Goal: Task Accomplishment & Management: Use online tool/utility

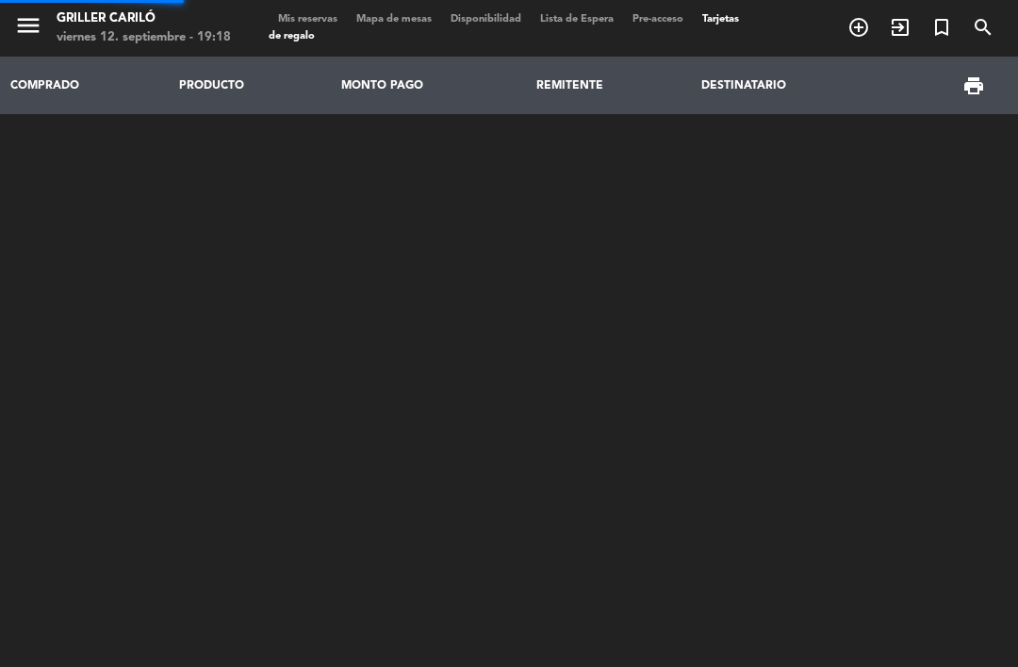
click at [304, 20] on span "Mis reservas" at bounding box center [308, 19] width 78 height 10
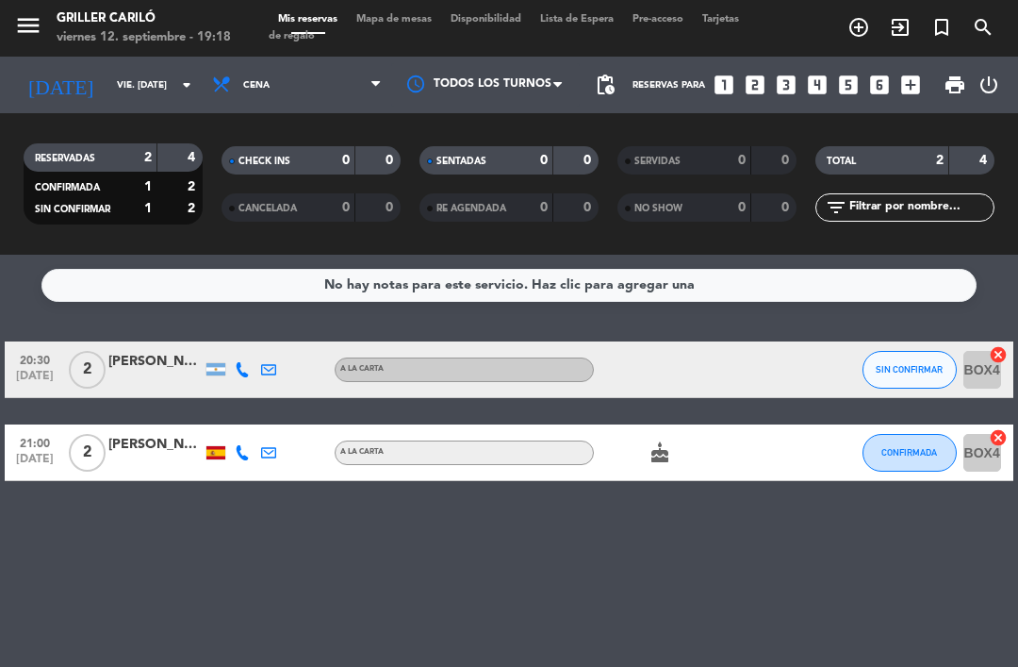
scroll to position [4, 0]
click at [669, 442] on icon "cake" at bounding box center [660, 452] width 23 height 23
click at [422, 15] on span "Mapa de mesas" at bounding box center [394, 19] width 94 height 10
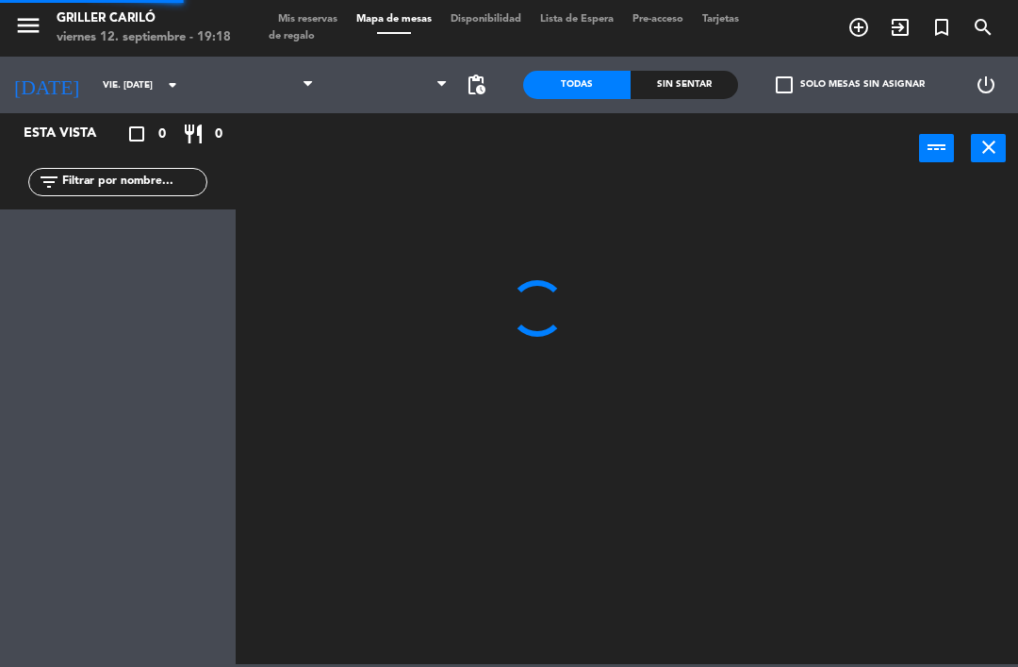
click at [422, 34] on span at bounding box center [394, 33] width 94 height 2
click at [411, 14] on span "Mapa de mesas" at bounding box center [394, 19] width 94 height 10
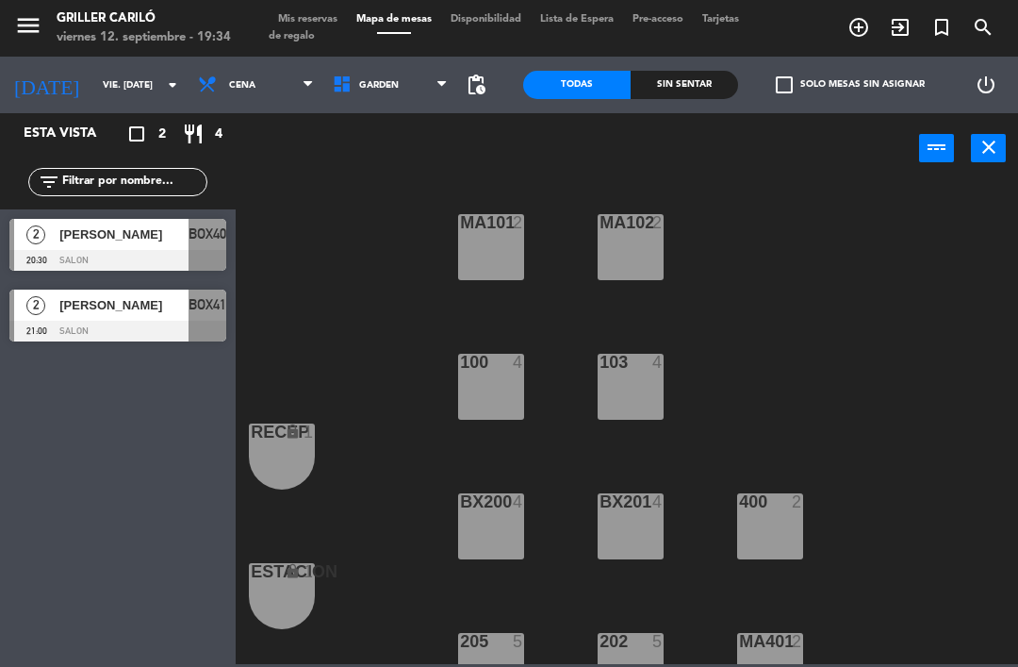
click at [359, 91] on span "GARDEN" at bounding box center [379, 85] width 40 height 10
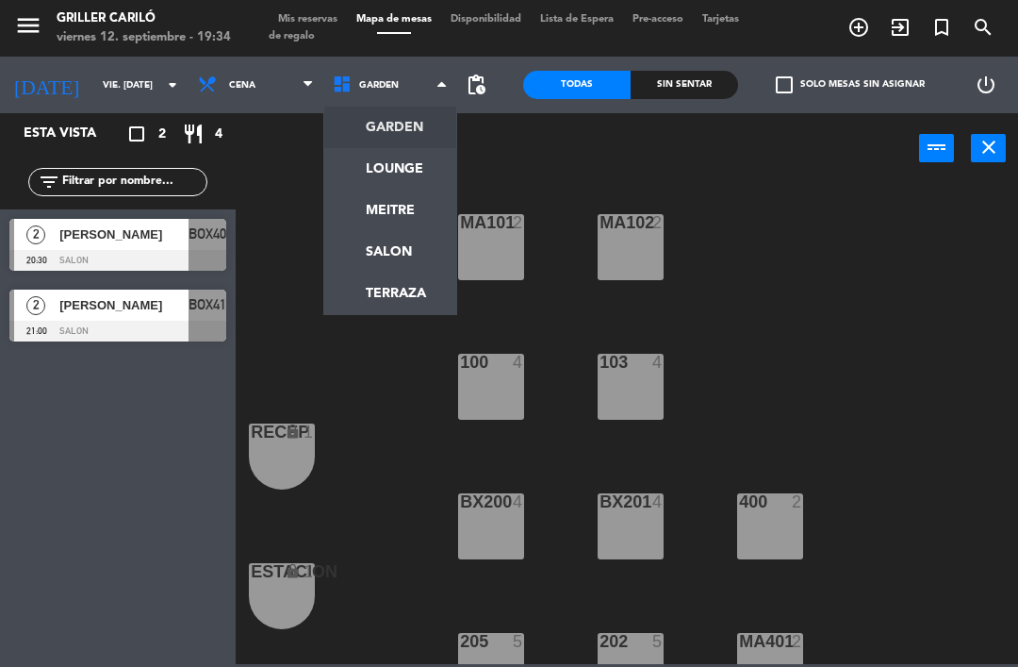
click at [369, 158] on ng-component "menu Griller Cariló viernes 12. septiembre - 19:34 Mis reservas Mapa de mesas D…" at bounding box center [509, 332] width 1018 height 664
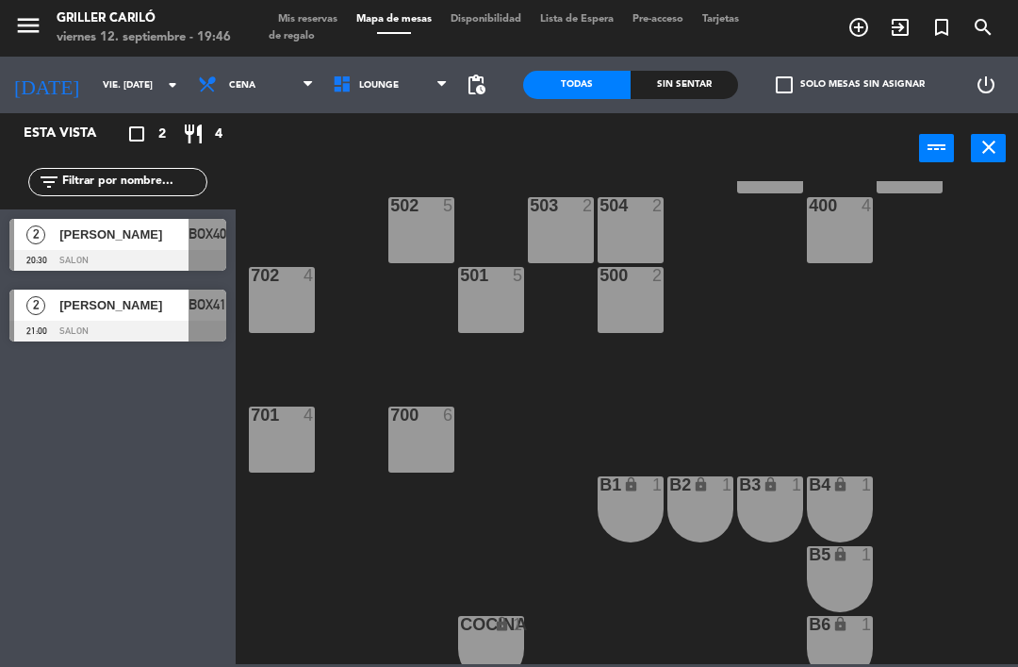
scroll to position [505, 0]
click at [415, 444] on div "700 6" at bounding box center [421, 439] width 66 height 66
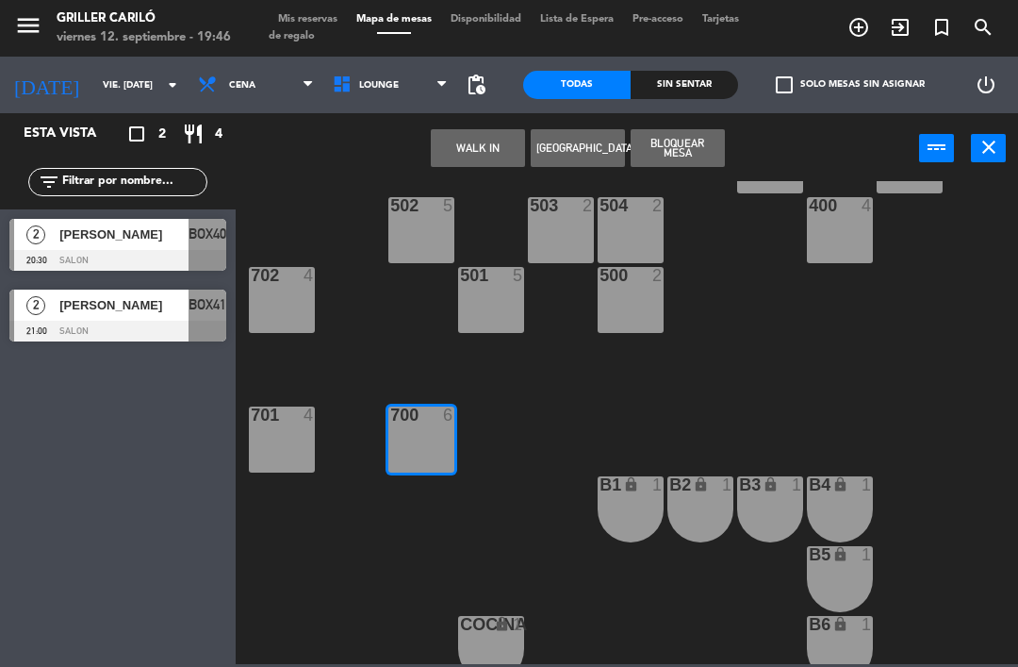
click at [519, 140] on button "WALK IN" at bounding box center [478, 148] width 94 height 38
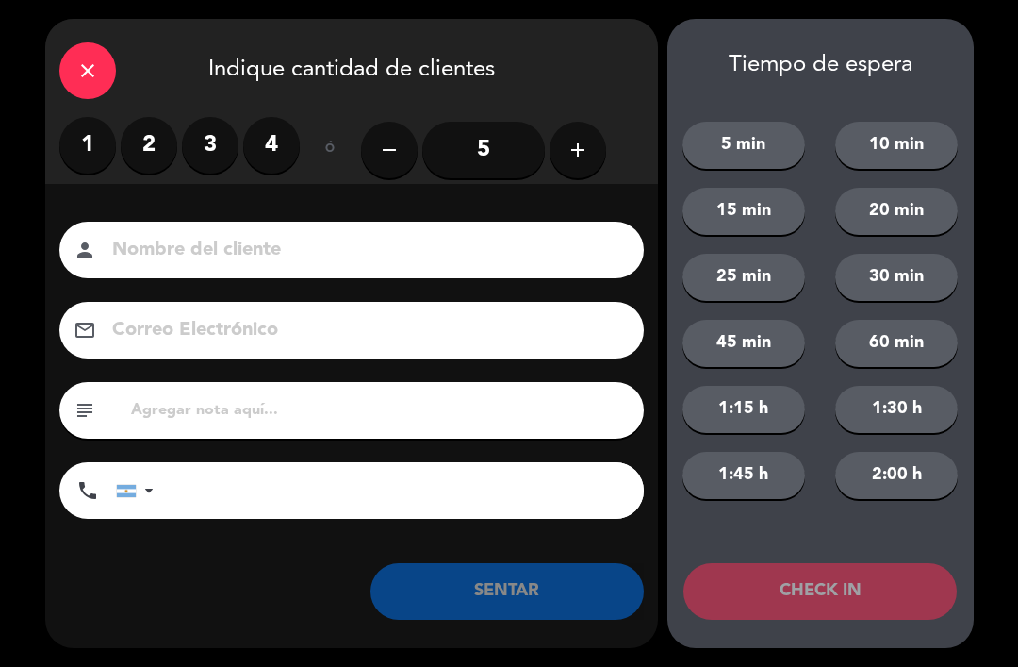
click at [275, 136] on label "4" at bounding box center [271, 145] width 57 height 57
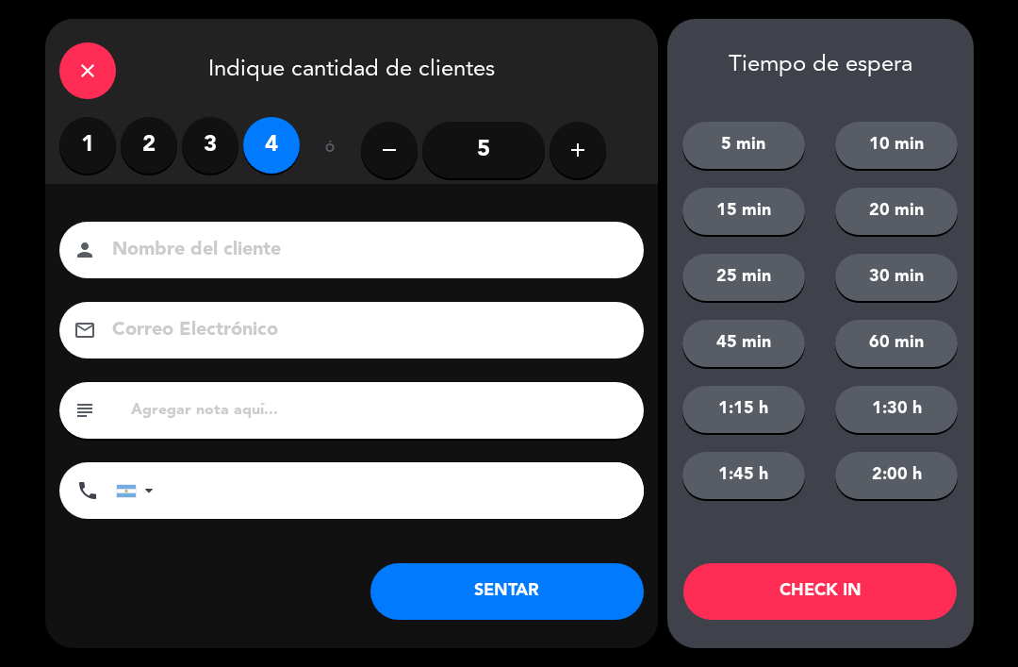
click at [524, 572] on button "SENTAR" at bounding box center [507, 591] width 273 height 57
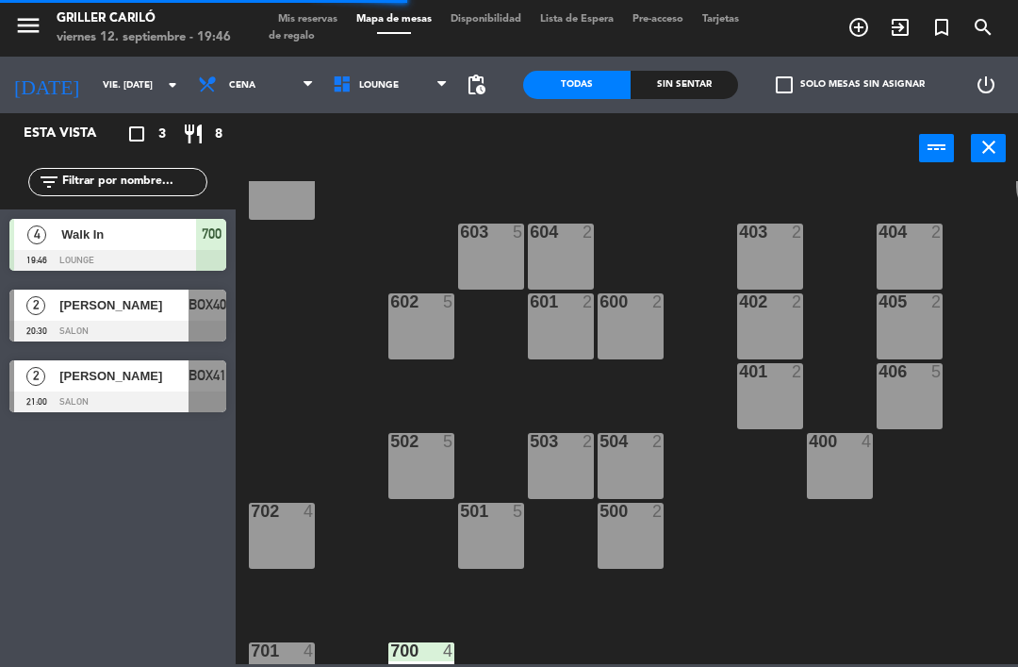
scroll to position [267, 0]
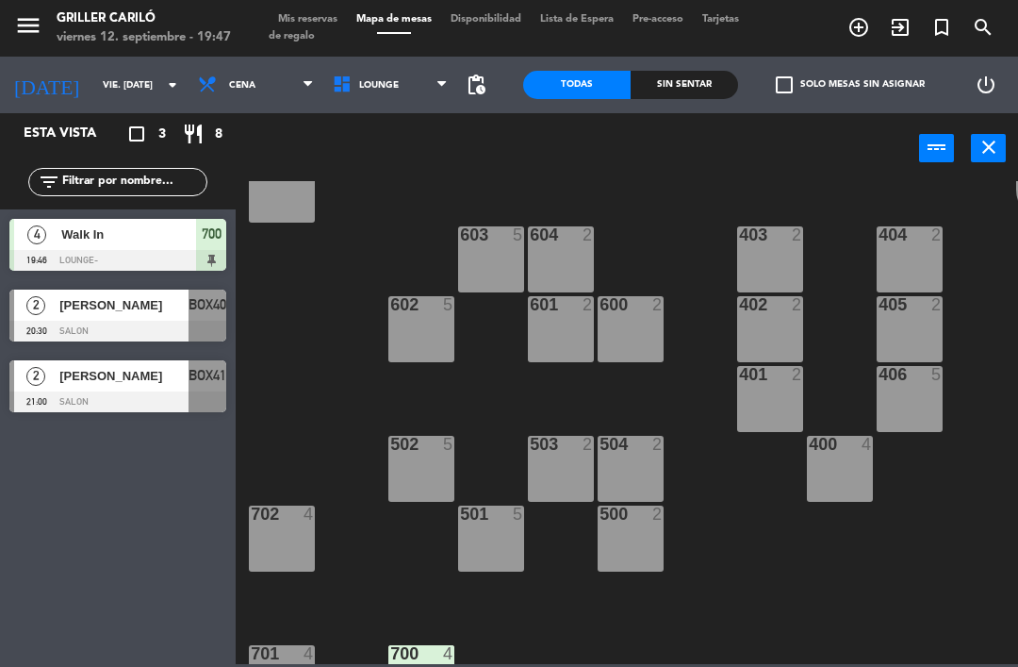
click at [639, 332] on div "600 2" at bounding box center [631, 329] width 66 height 66
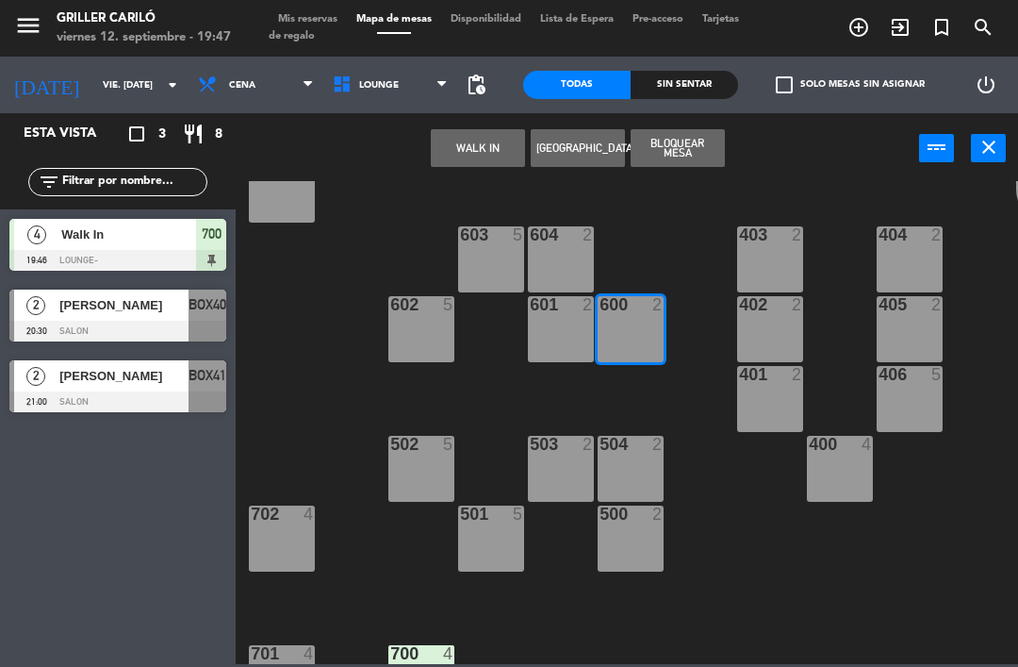
click at [482, 155] on button "WALK IN" at bounding box center [478, 148] width 94 height 38
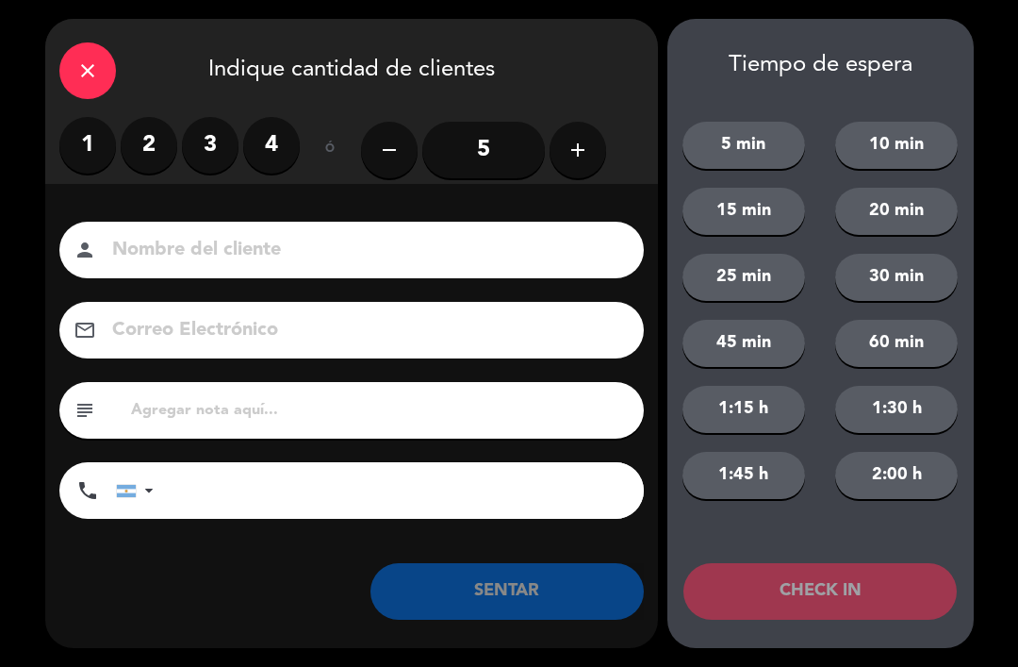
click at [149, 155] on label "2" at bounding box center [149, 145] width 57 height 57
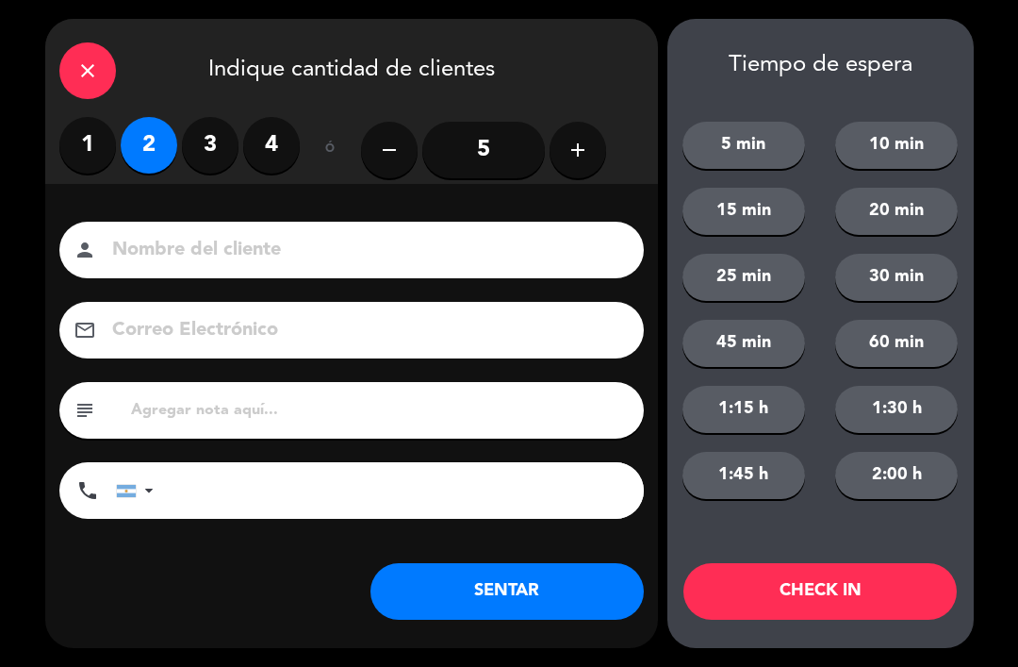
click at [515, 598] on button "SENTAR" at bounding box center [507, 591] width 273 height 57
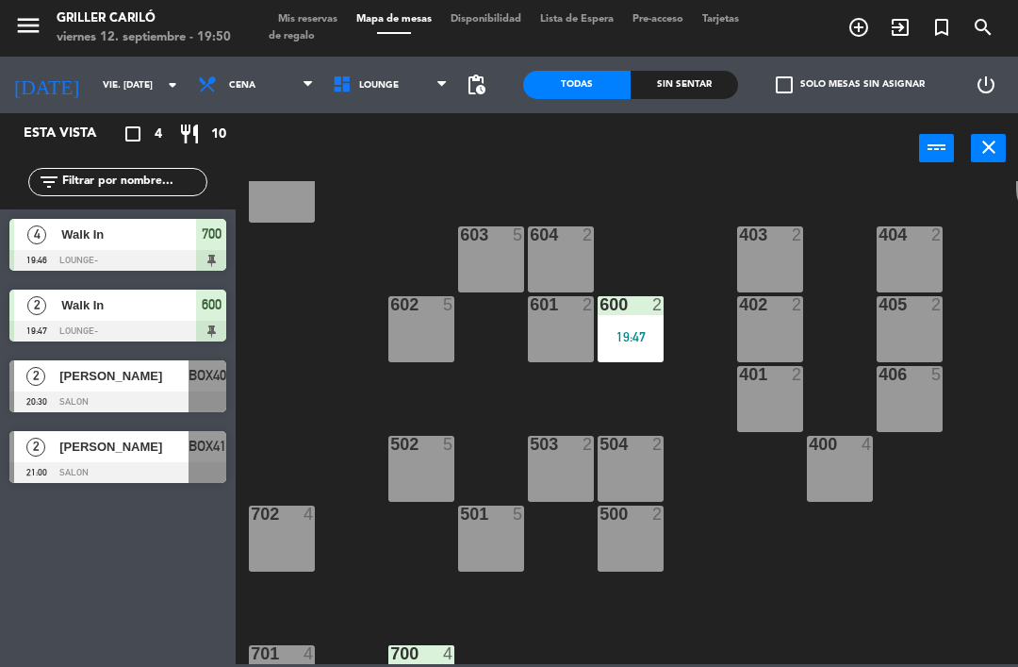
click at [751, 403] on div "401 2" at bounding box center [770, 399] width 66 height 66
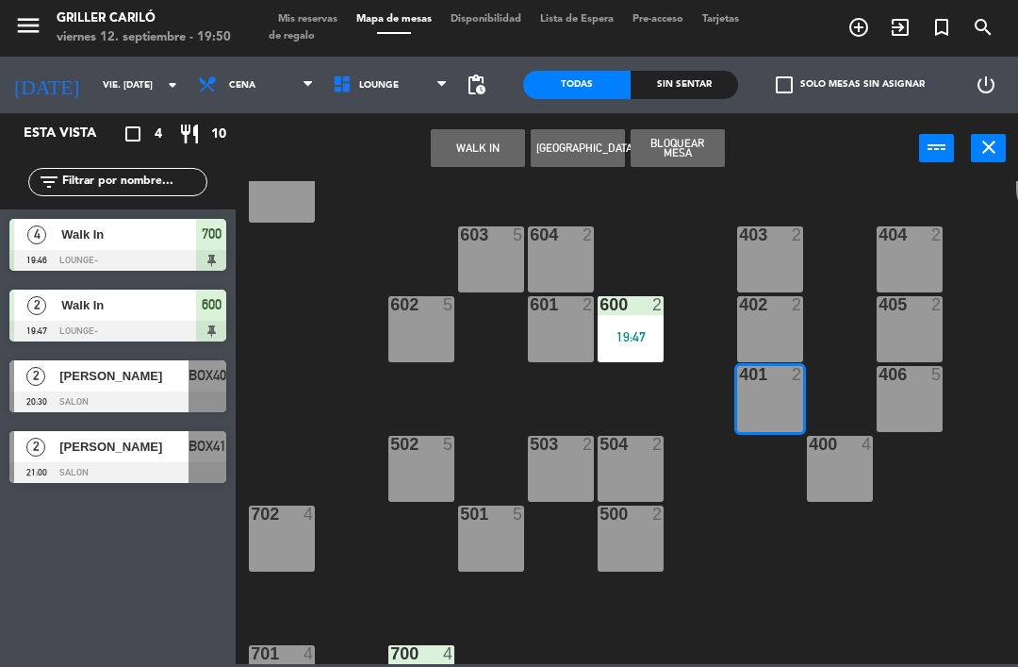
click at [445, 141] on button "WALK IN" at bounding box center [478, 148] width 94 height 38
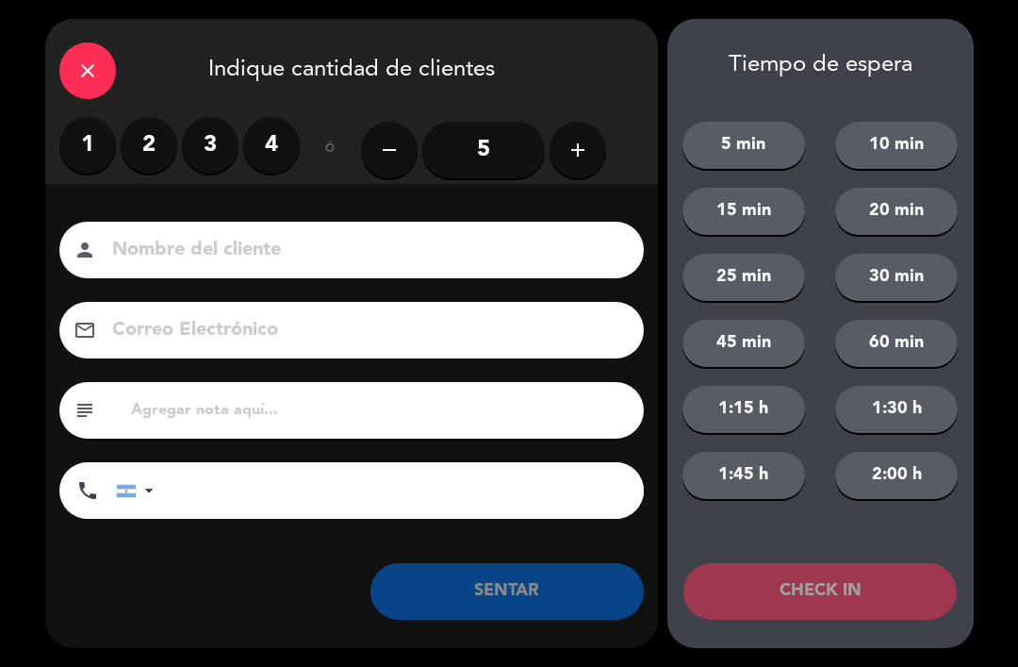
click at [158, 157] on label "2" at bounding box center [149, 145] width 57 height 57
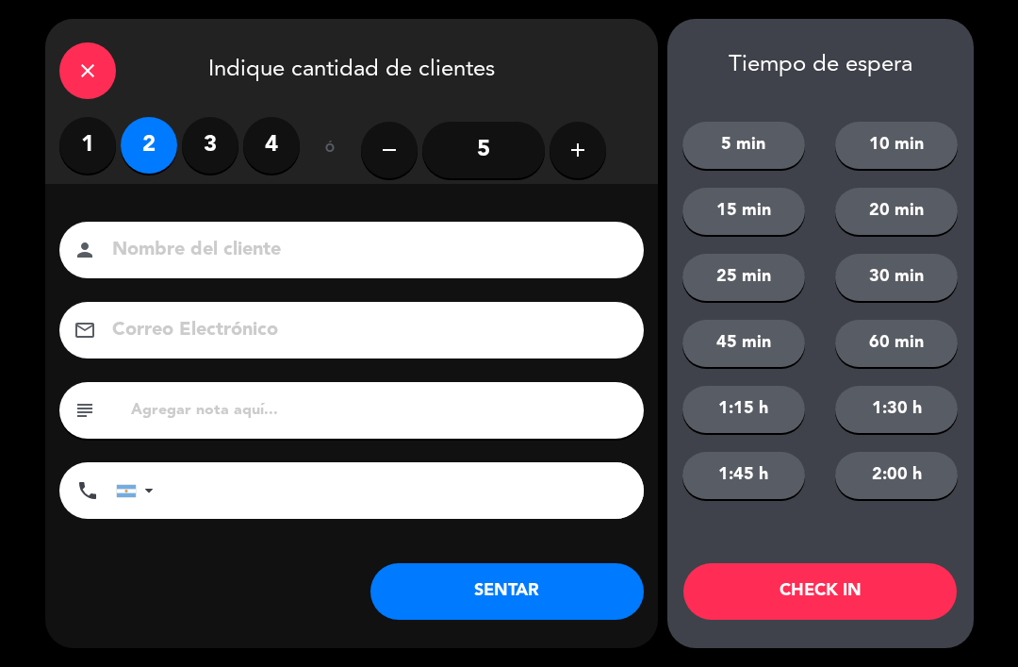
click at [508, 601] on button "SENTAR" at bounding box center [507, 591] width 273 height 57
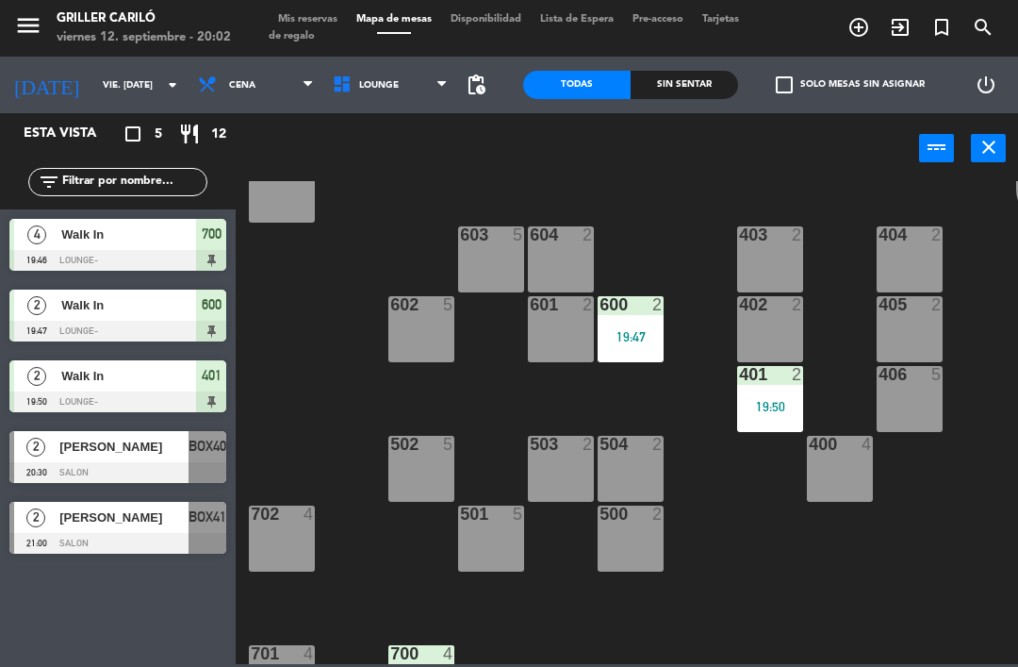
click at [293, 548] on div "702 4" at bounding box center [282, 538] width 66 height 66
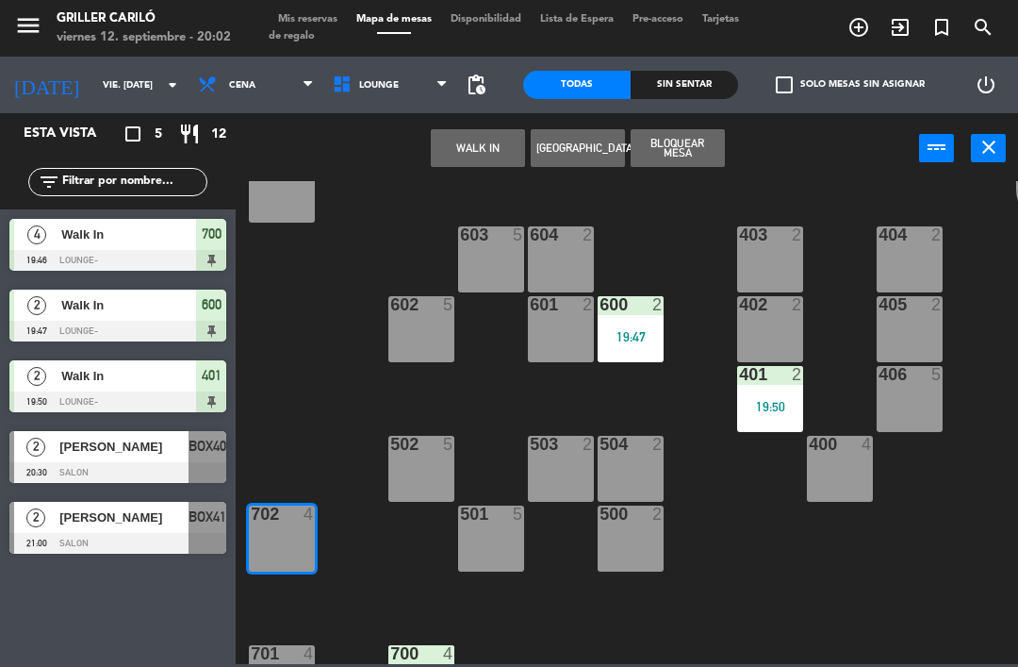
click at [483, 157] on button "WALK IN" at bounding box center [478, 148] width 94 height 38
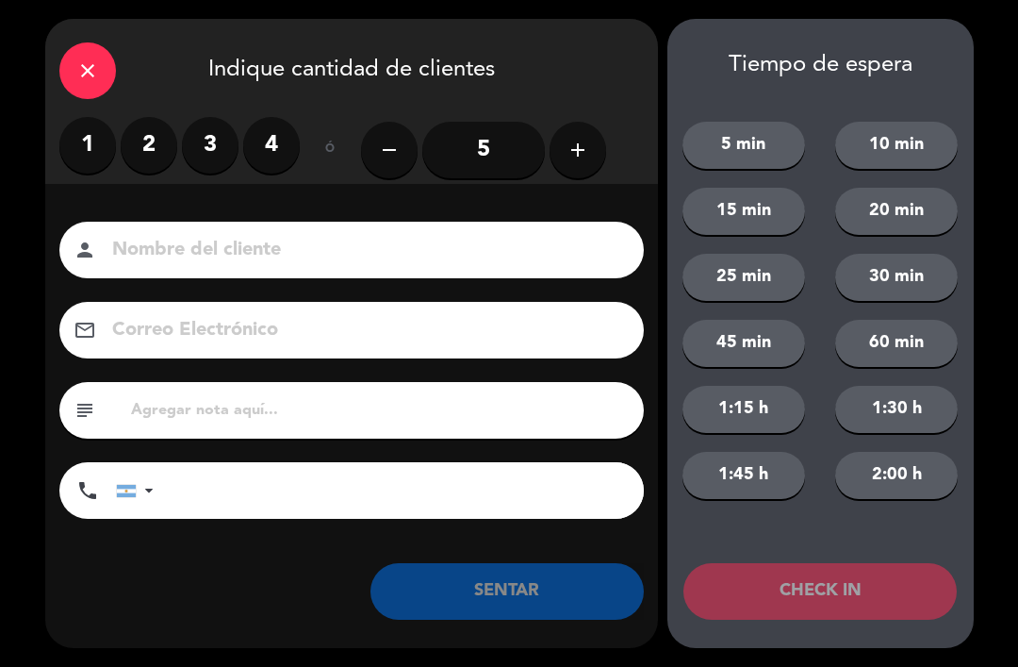
click at [163, 169] on label "2" at bounding box center [149, 145] width 57 height 57
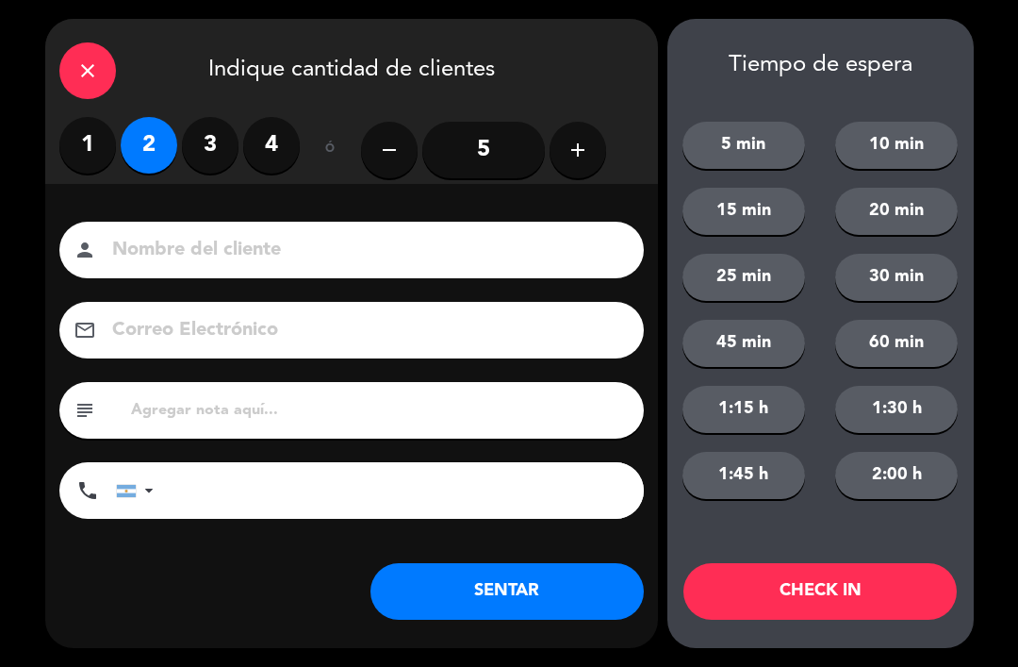
click at [536, 573] on button "SENTAR" at bounding box center [507, 591] width 273 height 57
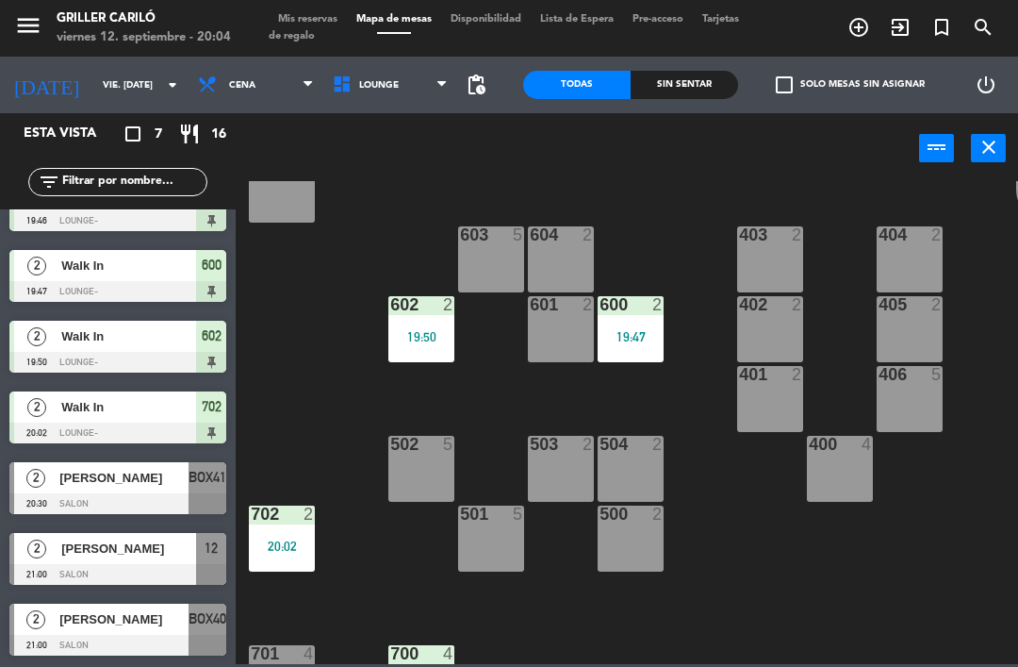
scroll to position [40, 0]
click at [307, 25] on span "Mis reservas" at bounding box center [308, 19] width 78 height 10
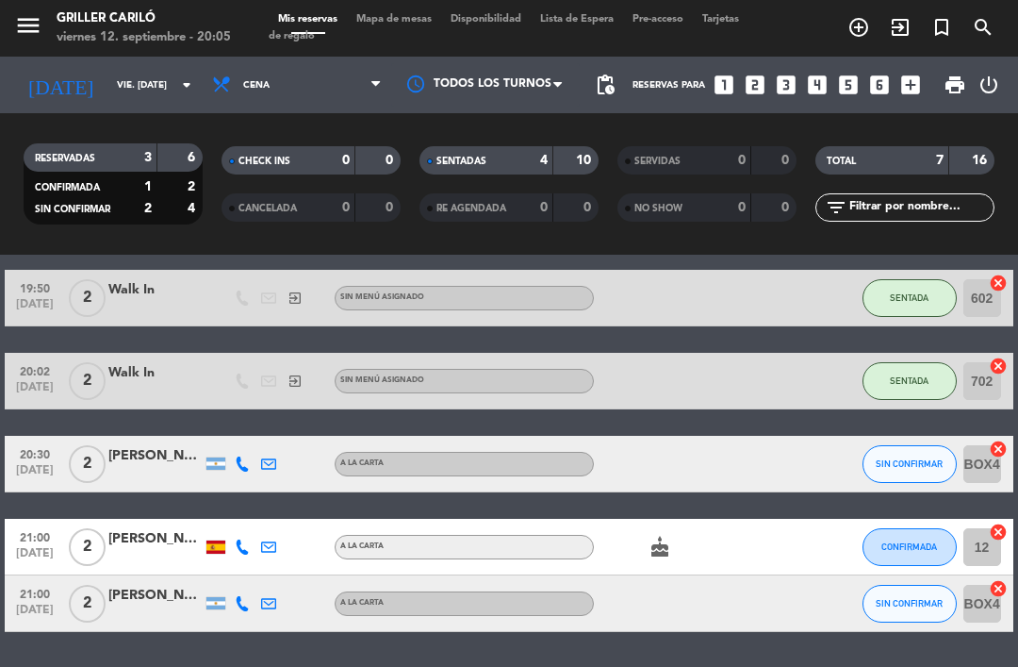
scroll to position [237, 0]
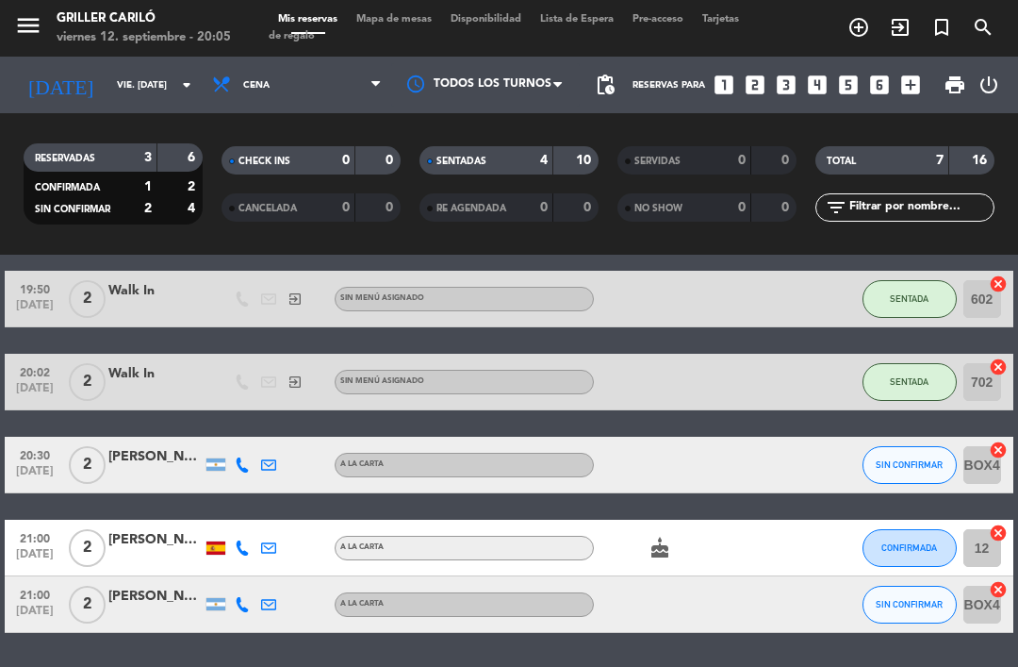
click at [396, 14] on span "Mapa de mesas" at bounding box center [394, 19] width 94 height 10
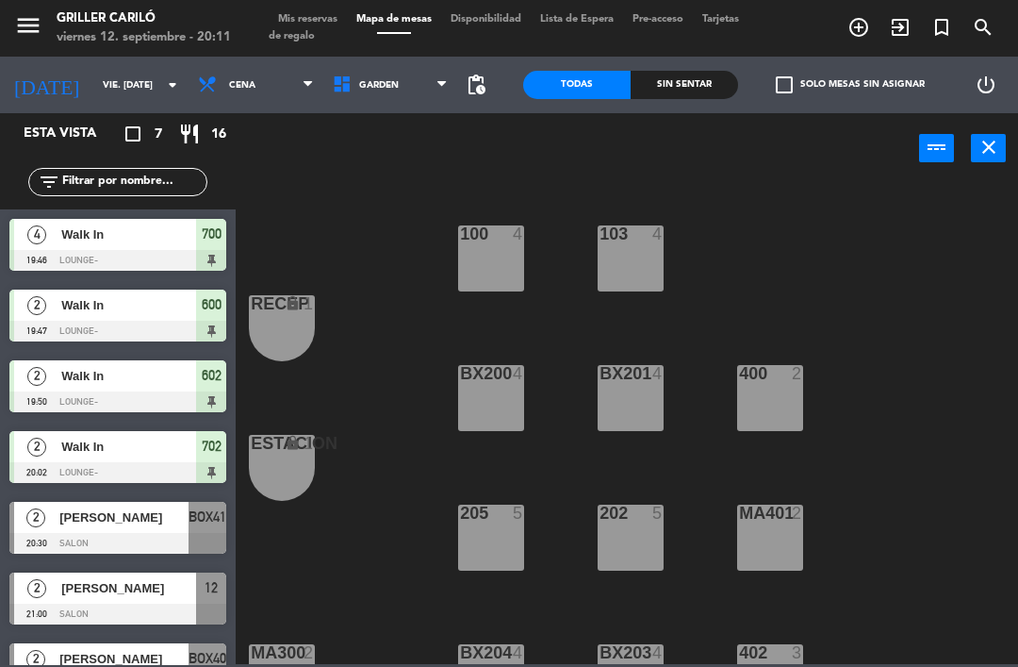
scroll to position [146, 0]
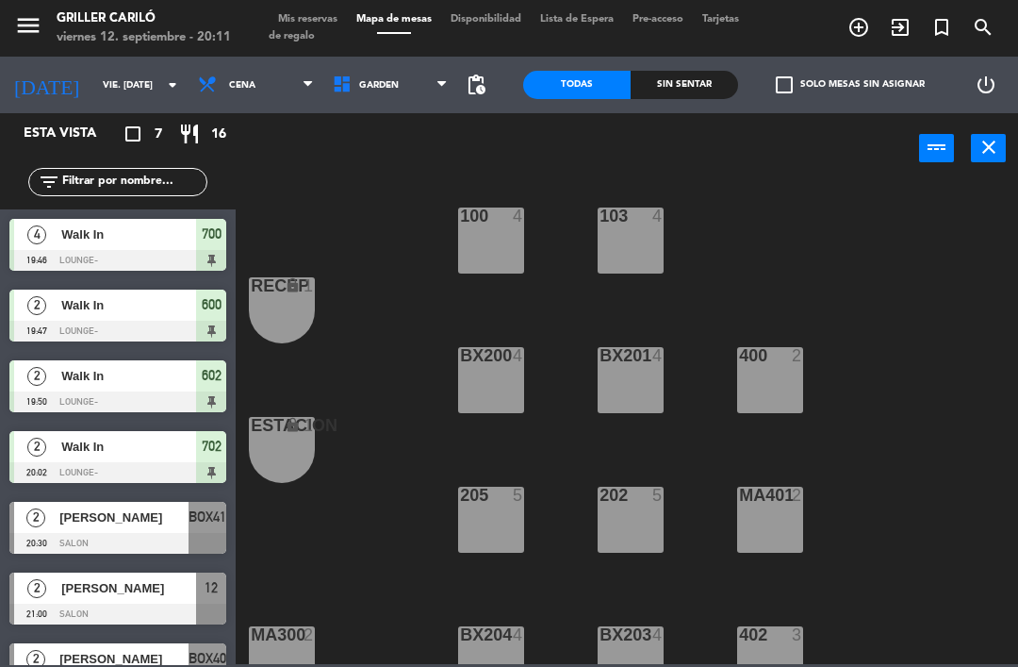
click at [405, 70] on span "GARDEN" at bounding box center [390, 84] width 135 height 41
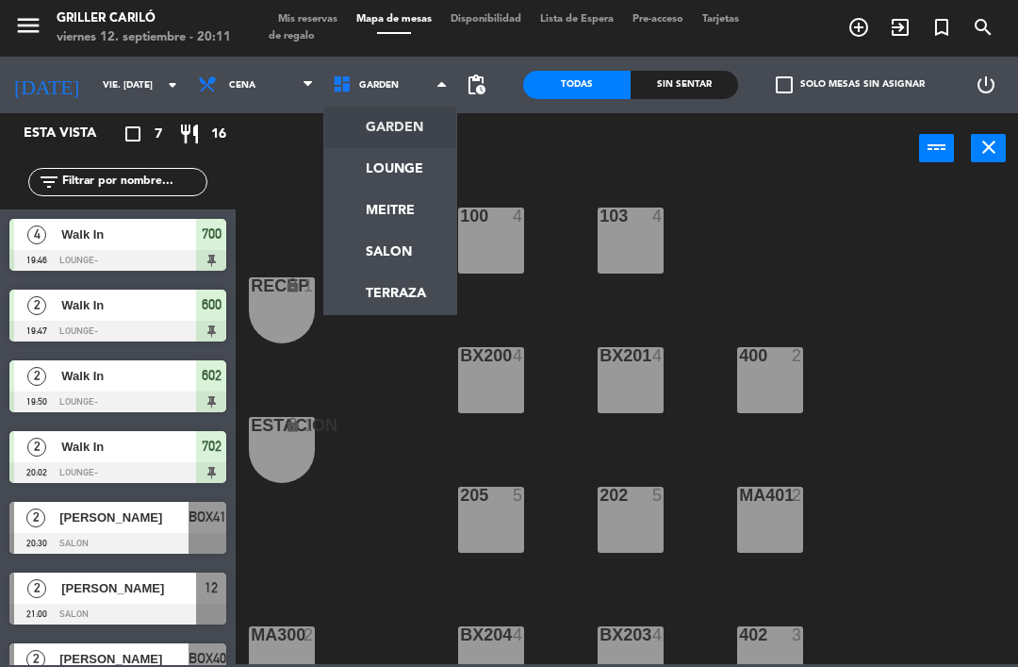
click at [413, 162] on ng-component "menu Griller Cariló viernes 12. septiembre - 20:11 Mis reservas Mapa de mesas D…" at bounding box center [509, 332] width 1018 height 664
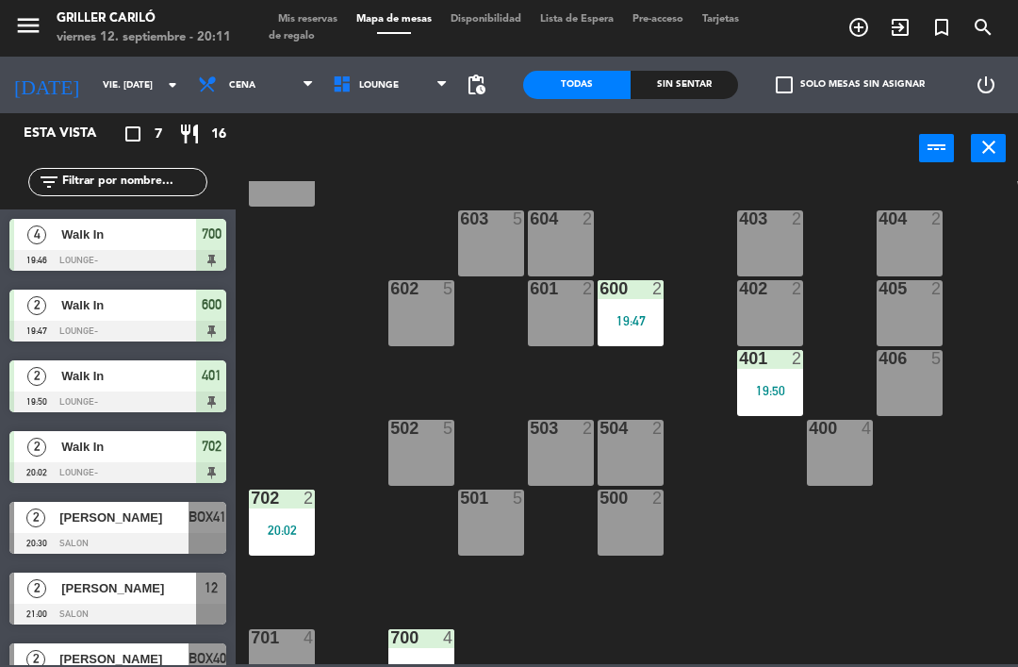
scroll to position [284, 0]
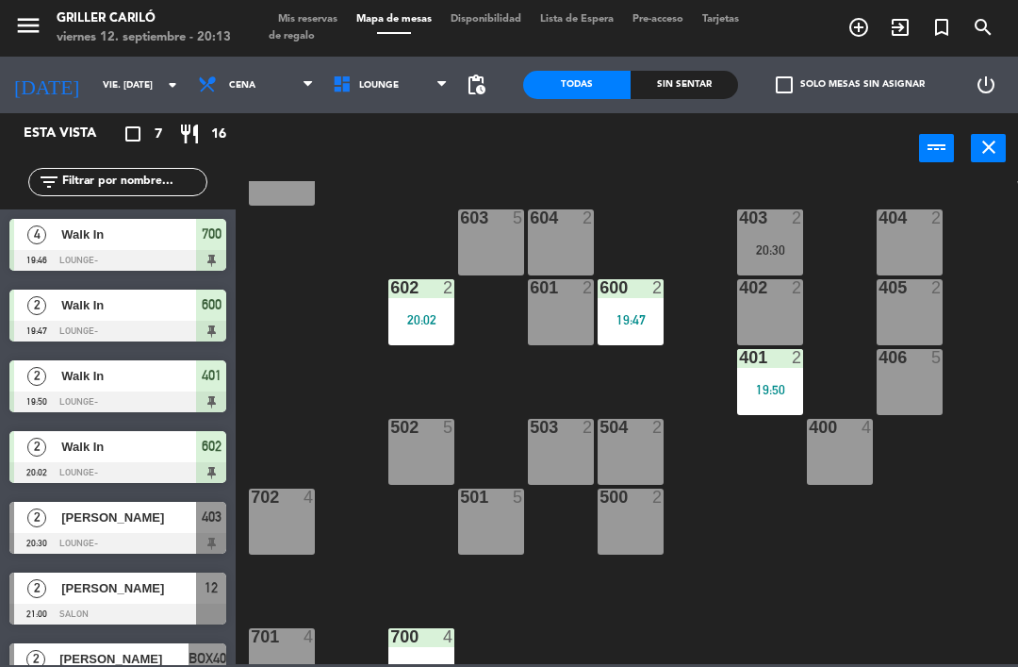
click at [783, 256] on div "20:30" at bounding box center [770, 249] width 66 height 13
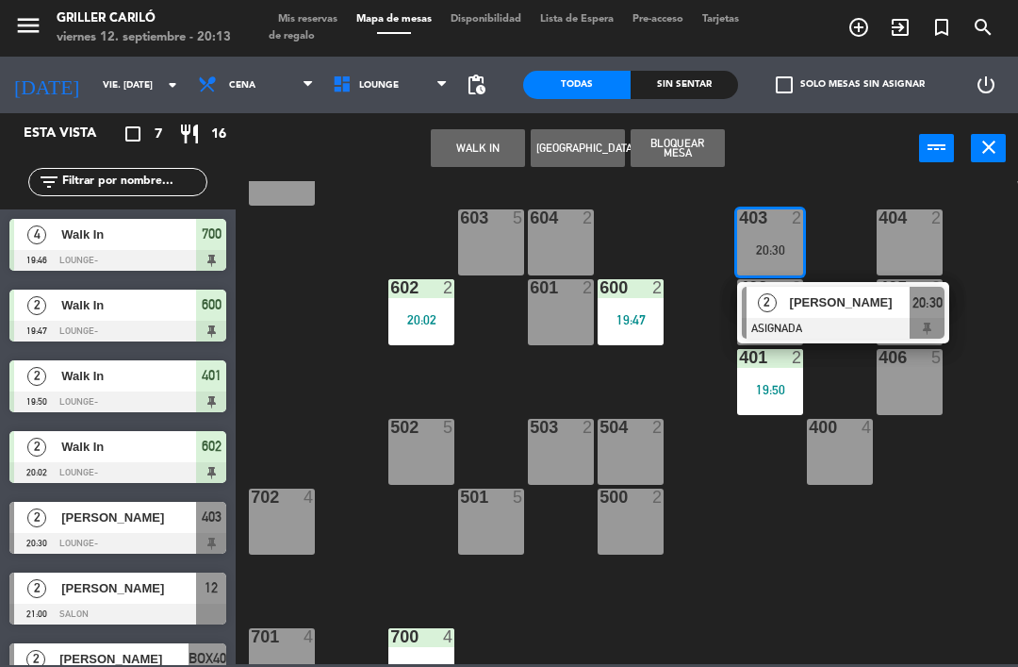
click at [882, 324] on div at bounding box center [843, 328] width 203 height 21
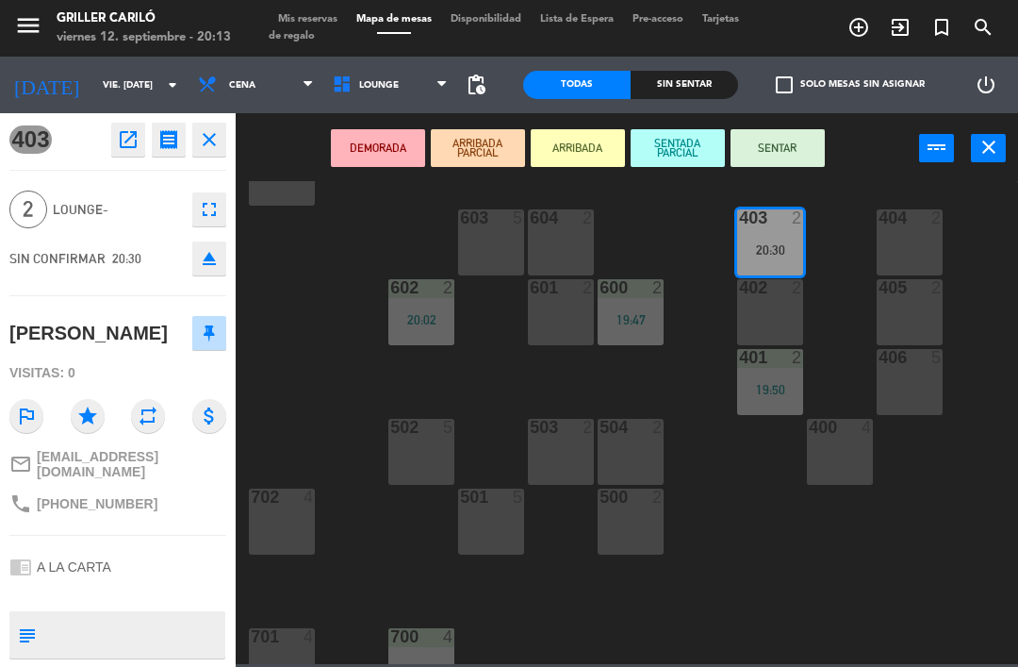
click at [788, 156] on button "SENTAR" at bounding box center [778, 148] width 94 height 38
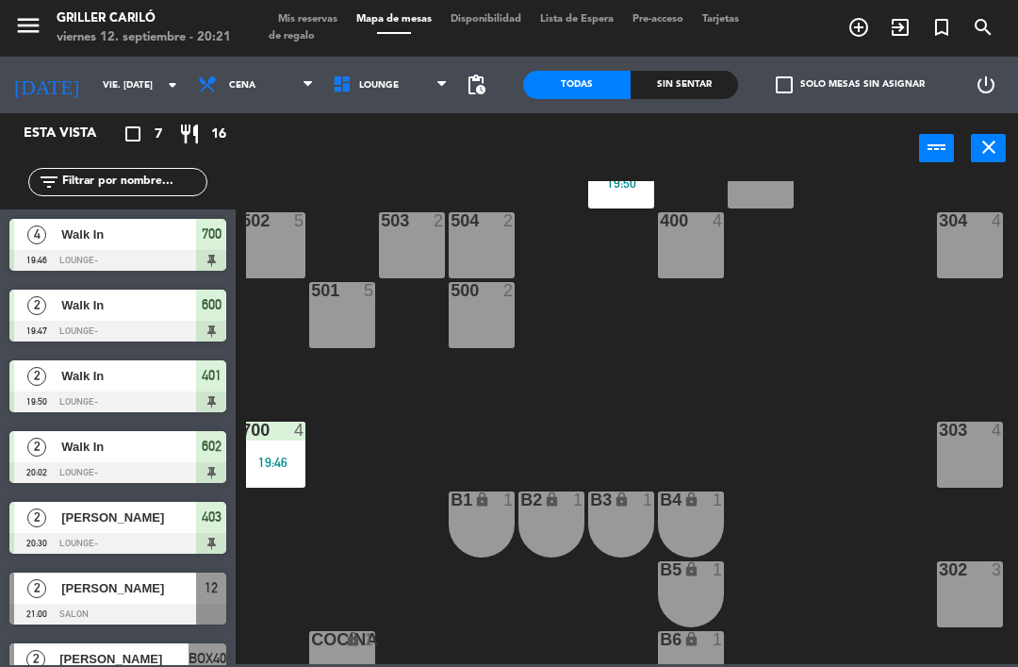
scroll to position [495, 149]
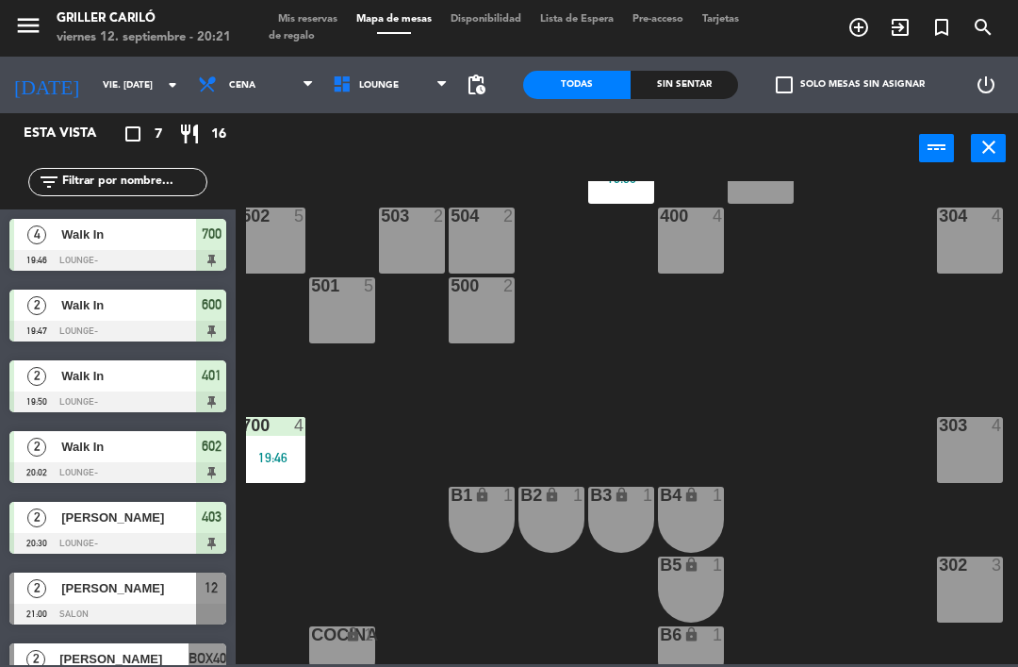
click at [974, 455] on div "303 4" at bounding box center [970, 450] width 66 height 66
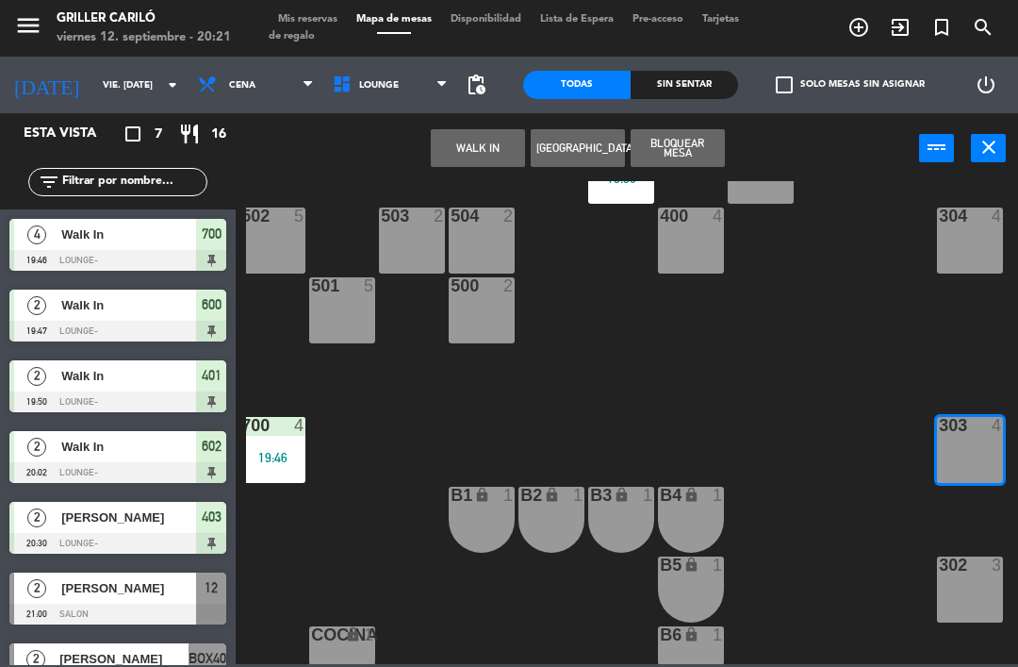
click at [484, 164] on button "WALK IN" at bounding box center [478, 148] width 94 height 38
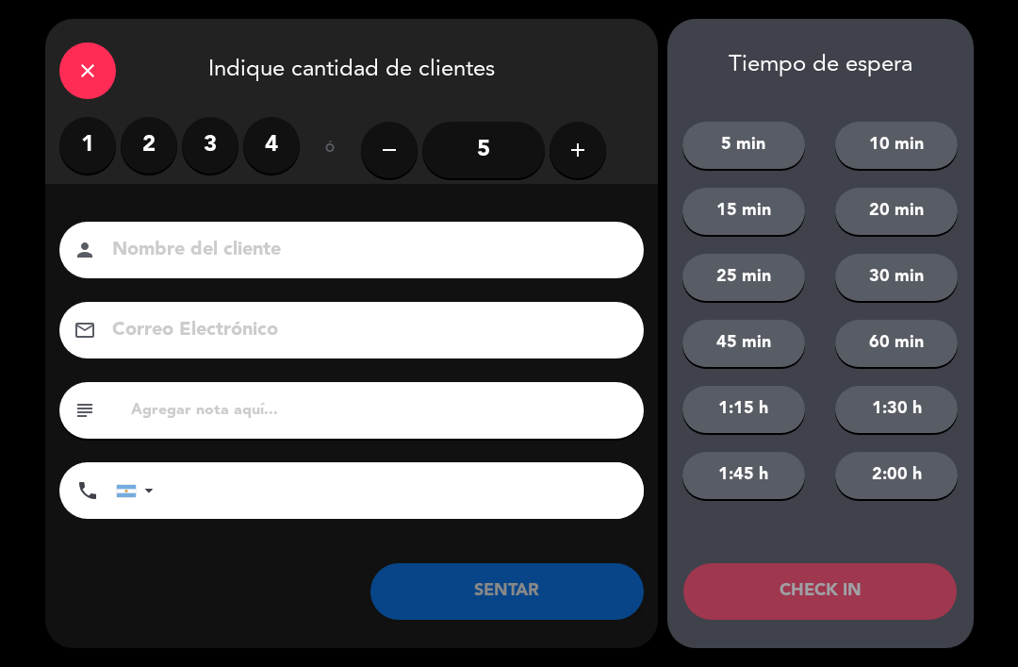
click at [147, 147] on label "2" at bounding box center [149, 145] width 57 height 57
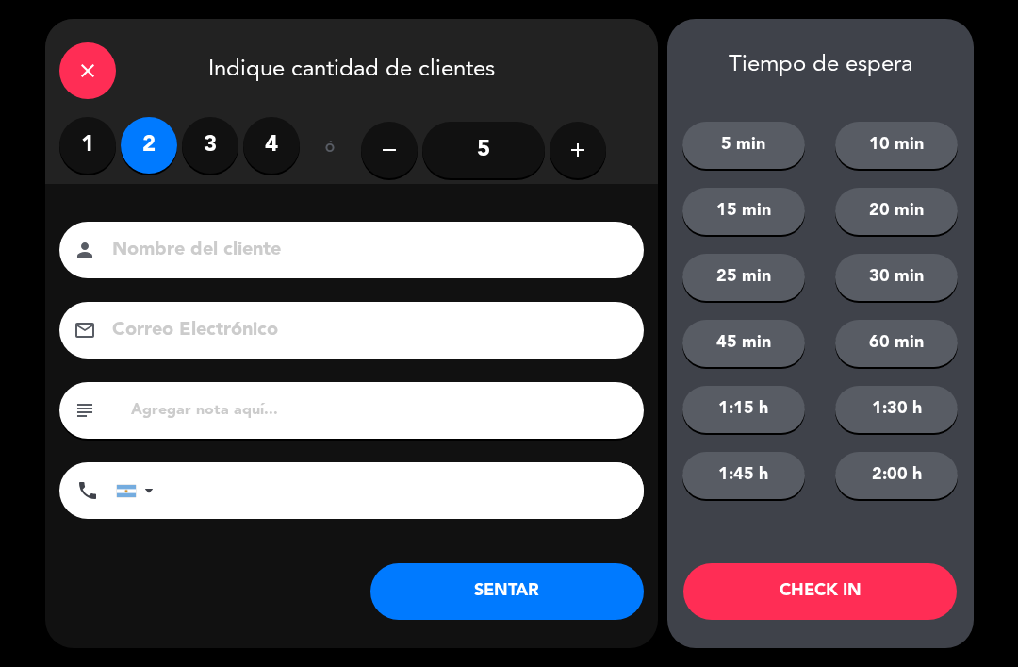
click at [549, 585] on button "SENTAR" at bounding box center [507, 591] width 273 height 57
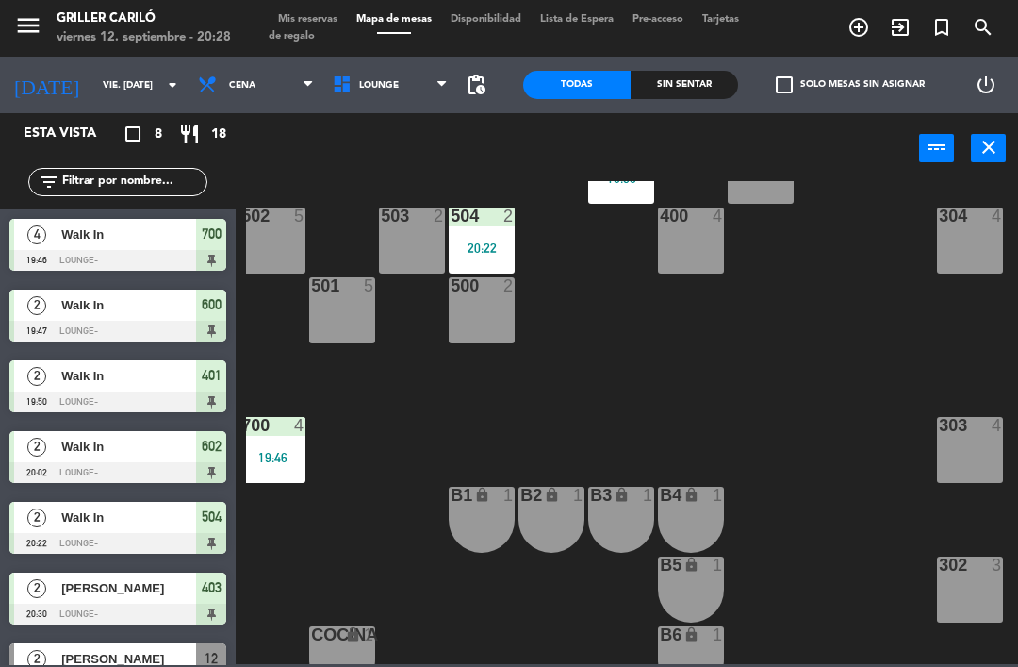
click at [674, 249] on div "400 4" at bounding box center [691, 240] width 66 height 66
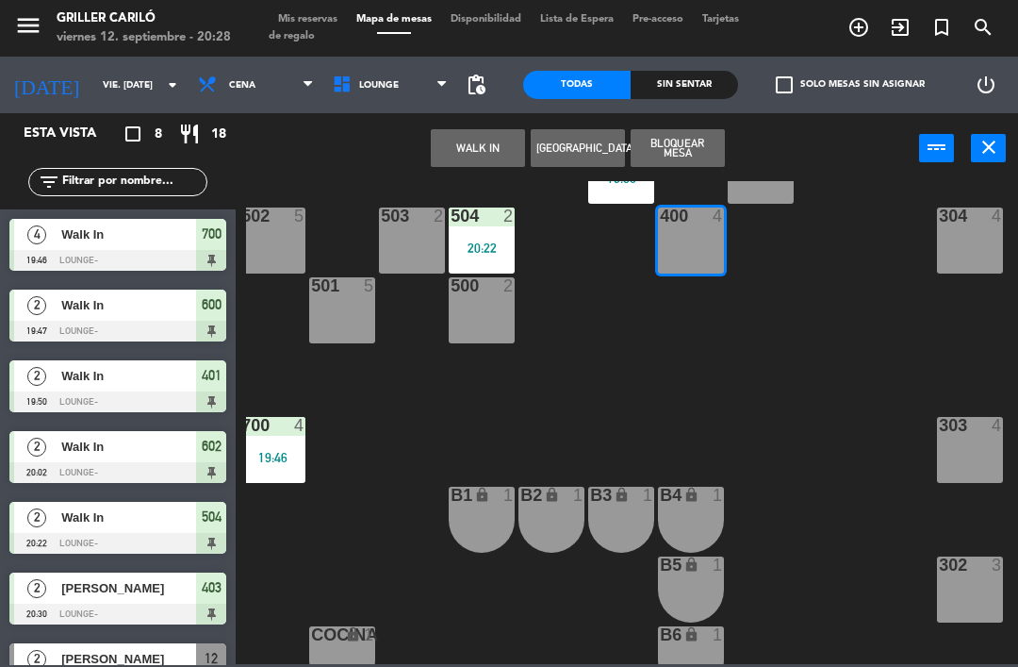
click at [500, 160] on button "WALK IN" at bounding box center [478, 148] width 94 height 38
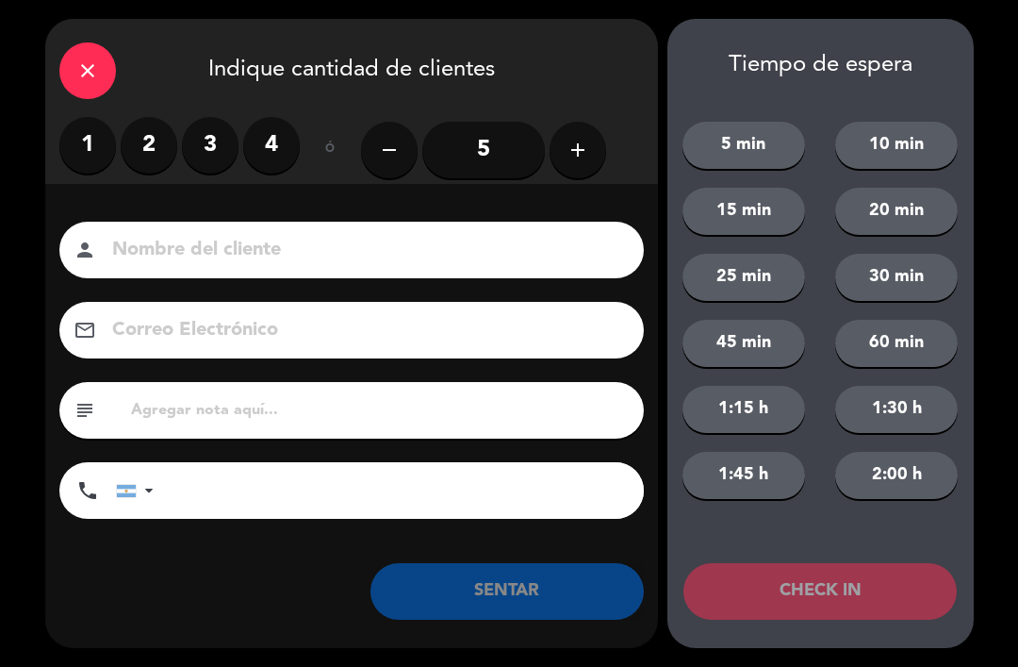
click at [171, 149] on label "2" at bounding box center [149, 145] width 57 height 57
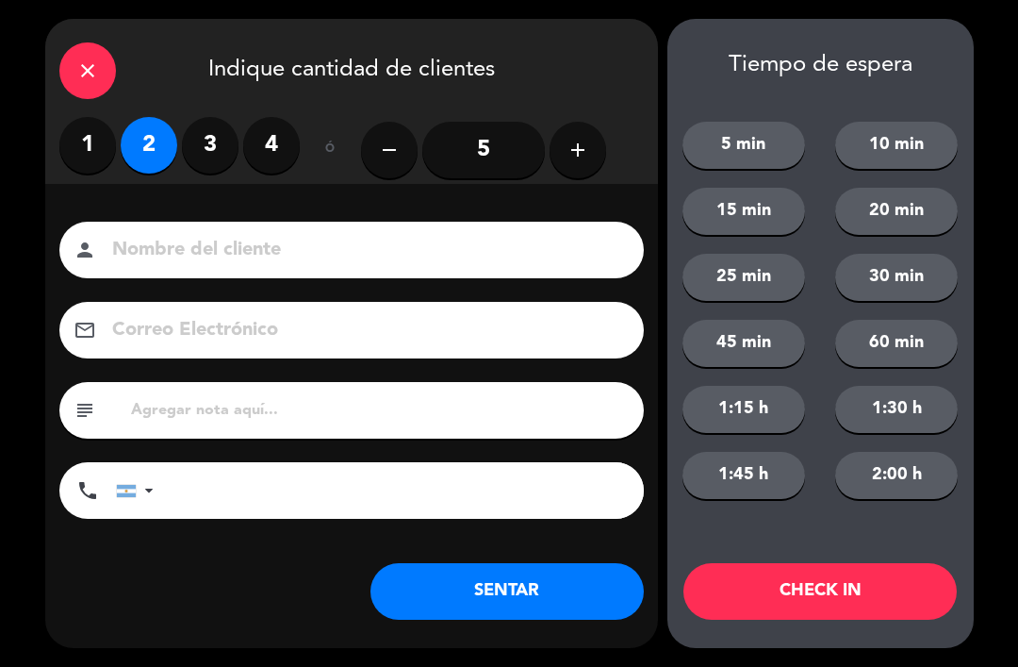
click at [508, 582] on button "SENTAR" at bounding box center [507, 591] width 273 height 57
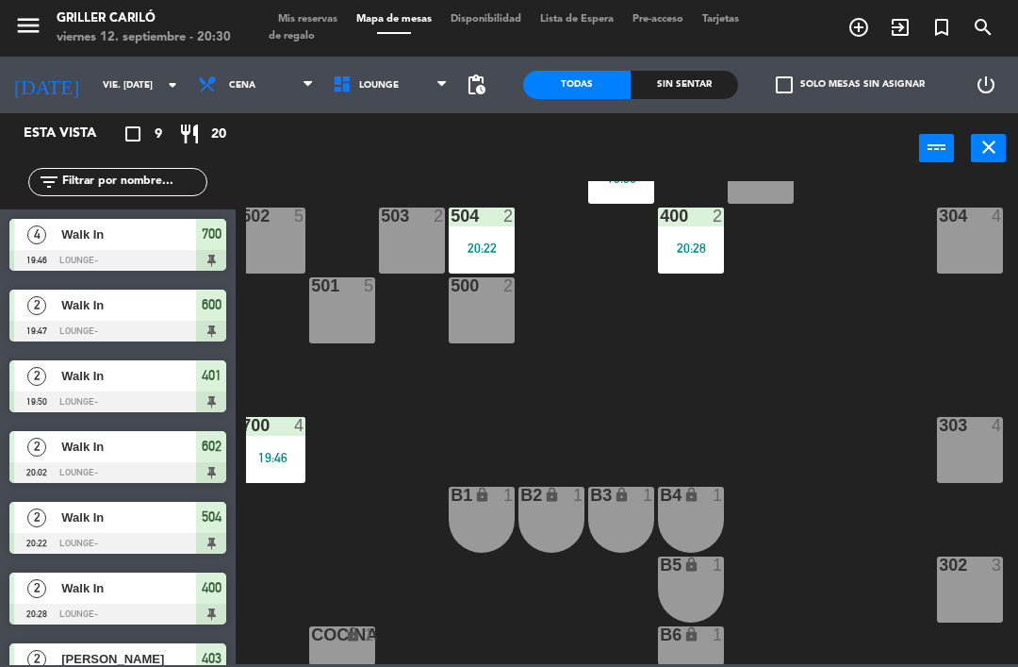
click at [672, 74] on div "Sin sentar" at bounding box center [684, 85] width 107 height 28
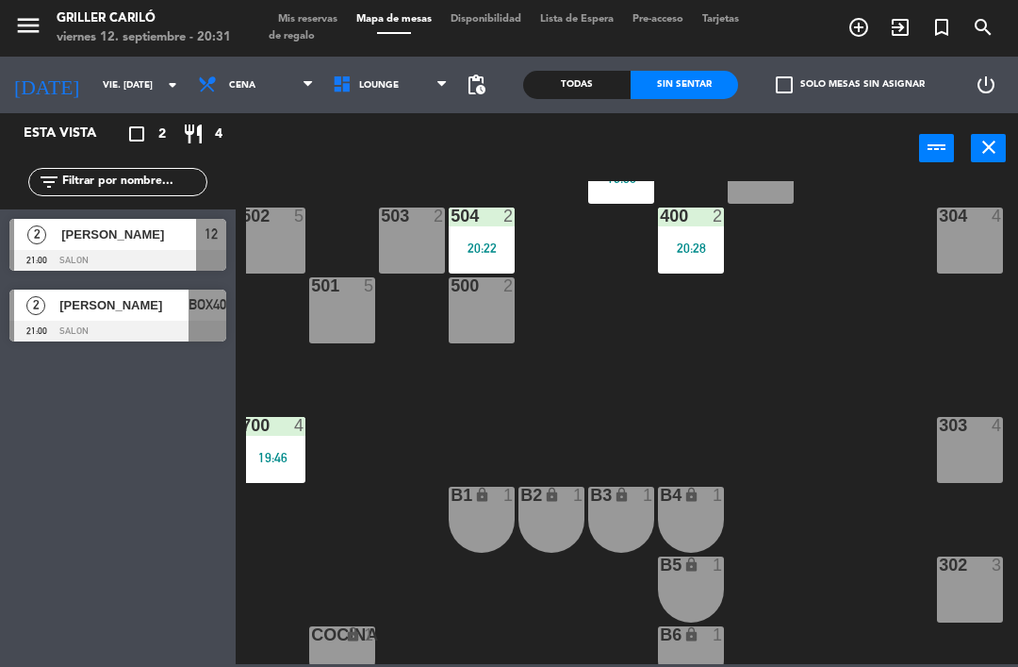
click at [495, 331] on div "500 2" at bounding box center [482, 310] width 66 height 66
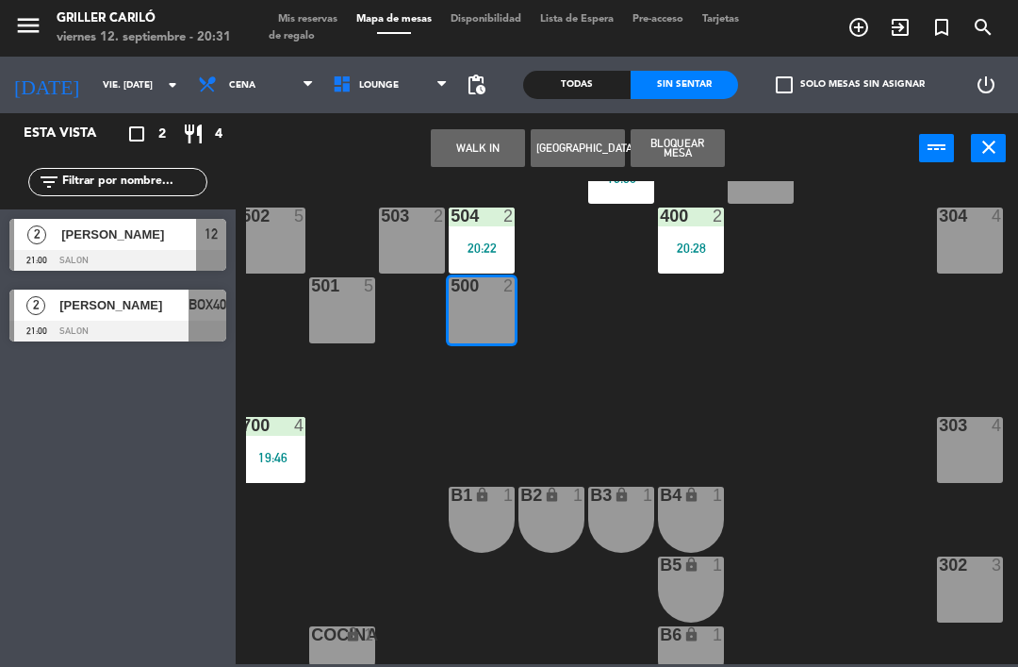
click at [483, 157] on button "WALK IN" at bounding box center [478, 148] width 94 height 38
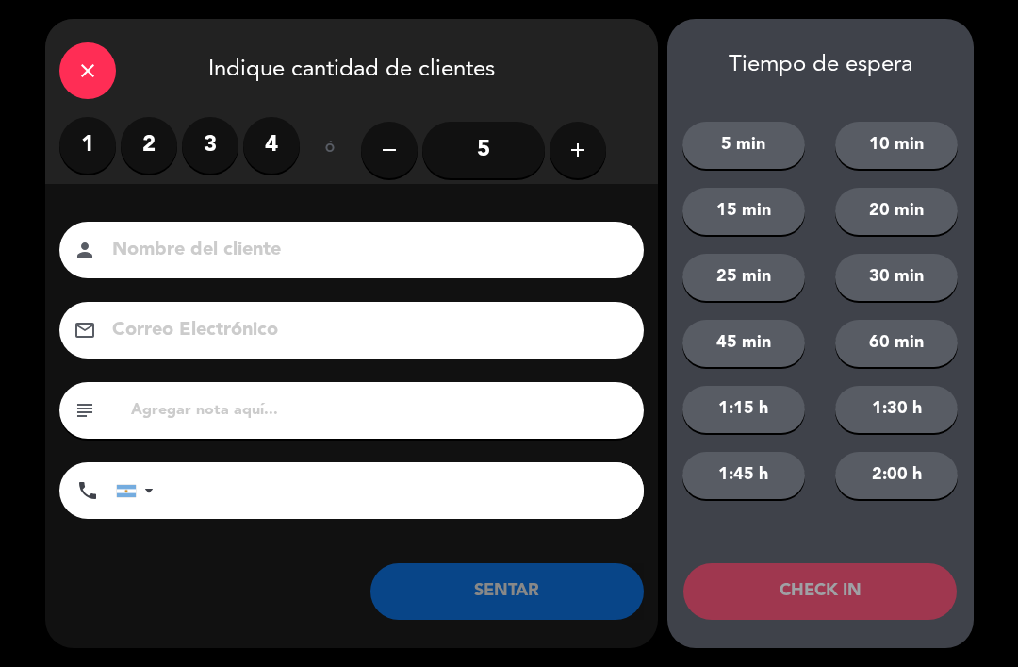
click at [158, 152] on label "2" at bounding box center [149, 145] width 57 height 57
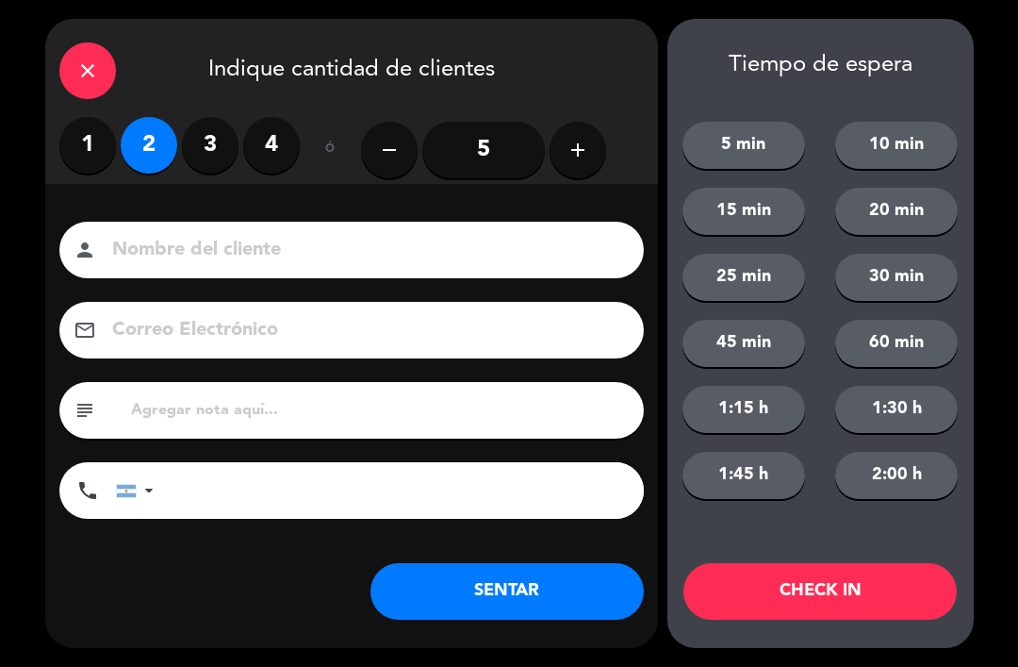
click at [503, 599] on button "SENTAR" at bounding box center [507, 591] width 273 height 57
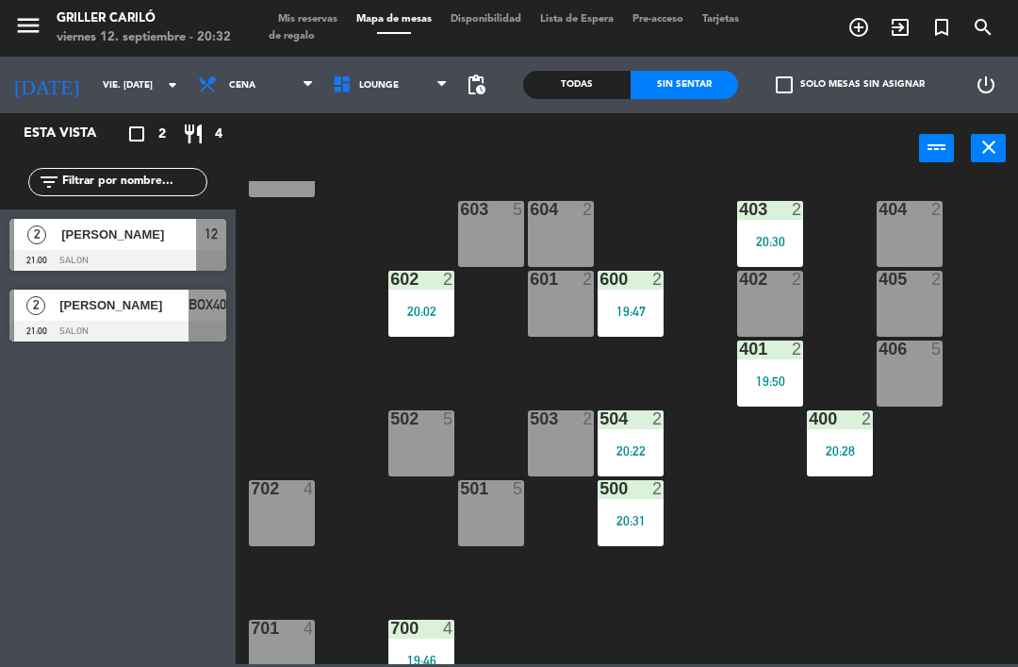
scroll to position [290, 0]
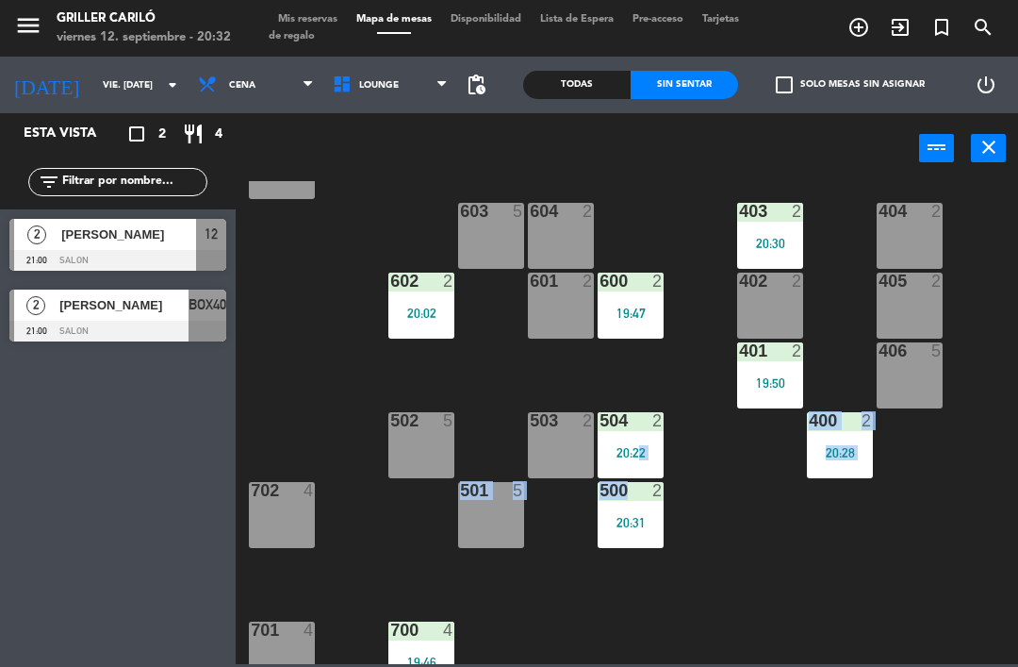
click at [878, 546] on div "RECEP lock 1 CION lock 1 804 2 805 2 801 3 802 2 803 3 806 3 900 2 901 2 902 2 …" at bounding box center [632, 422] width 772 height 483
click at [783, 557] on div "RECEP lock 1 CION lock 1 804 2 805 2 801 3 802 2 803 3 806 3 900 2 901 2 902 2 …" at bounding box center [632, 422] width 772 height 483
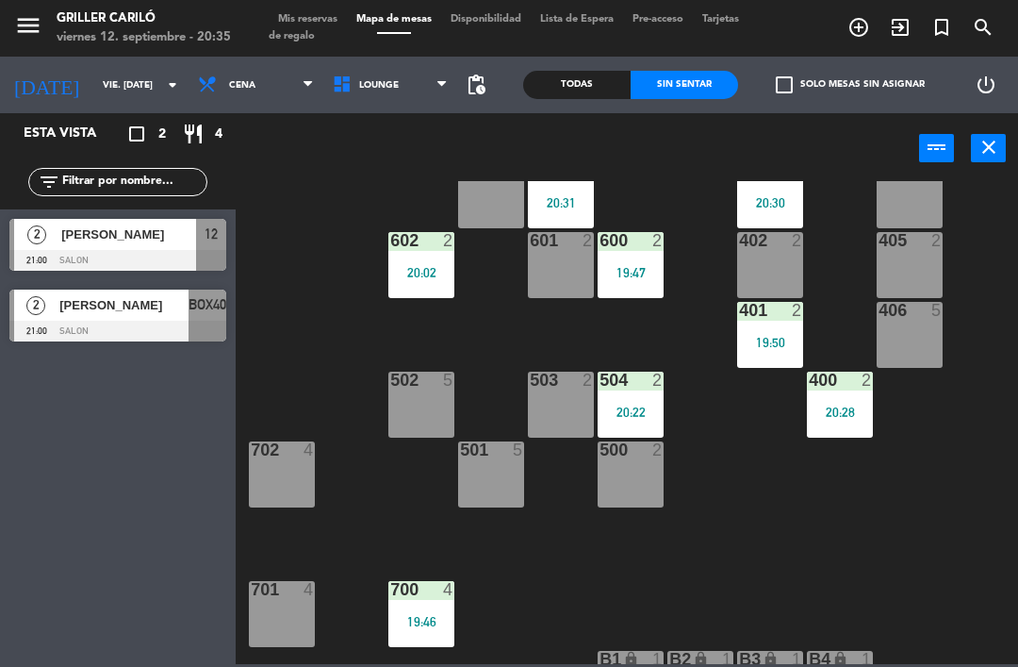
scroll to position [333, 0]
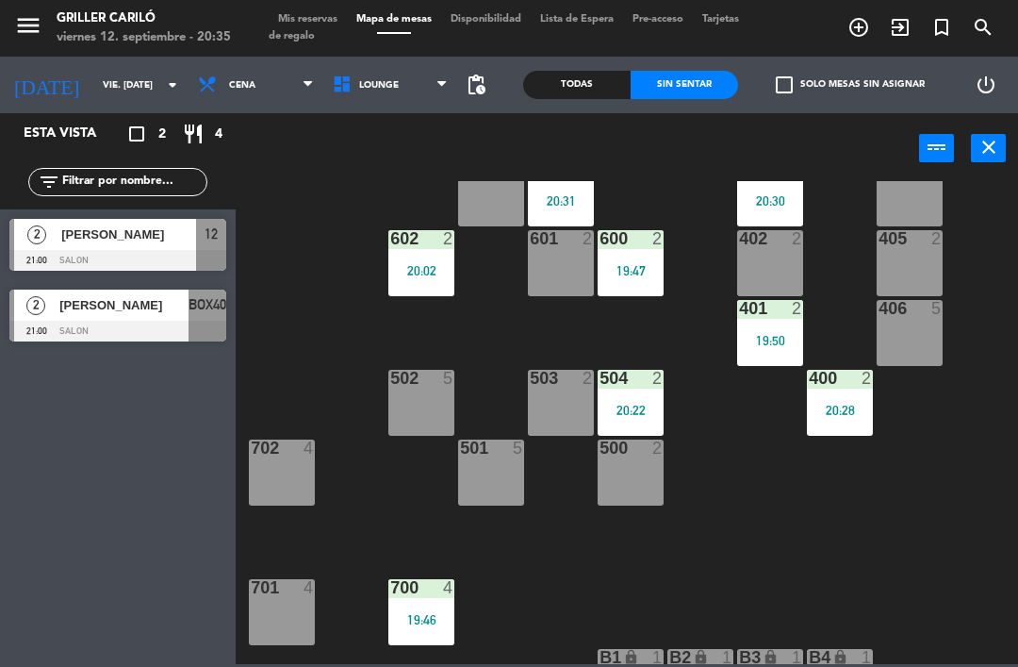
click at [631, 479] on div "500 2" at bounding box center [631, 472] width 66 height 66
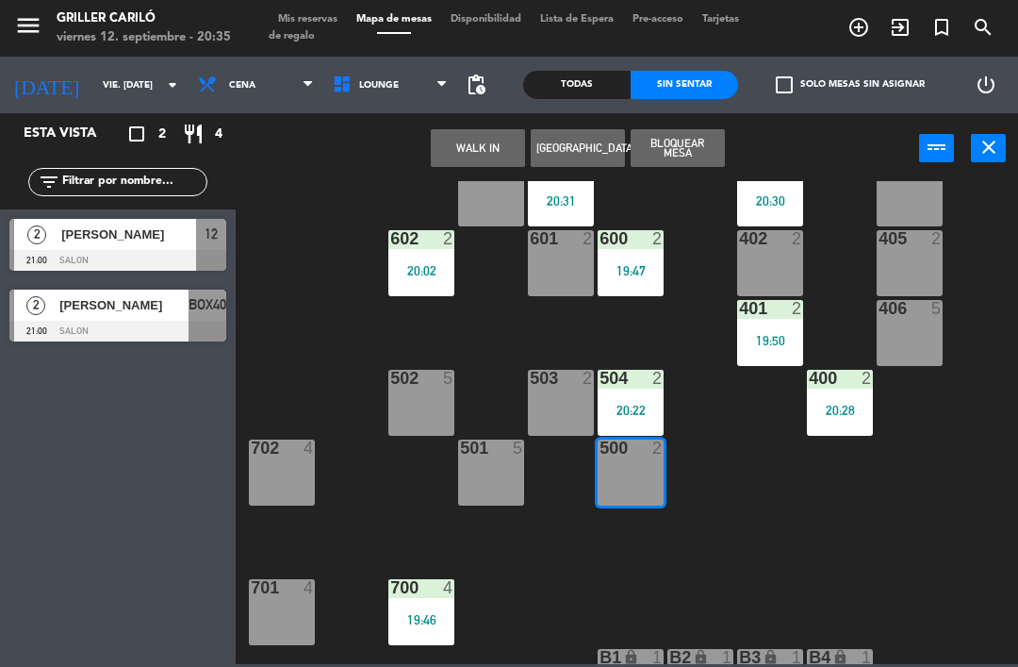
click at [489, 138] on button "WALK IN" at bounding box center [478, 148] width 94 height 38
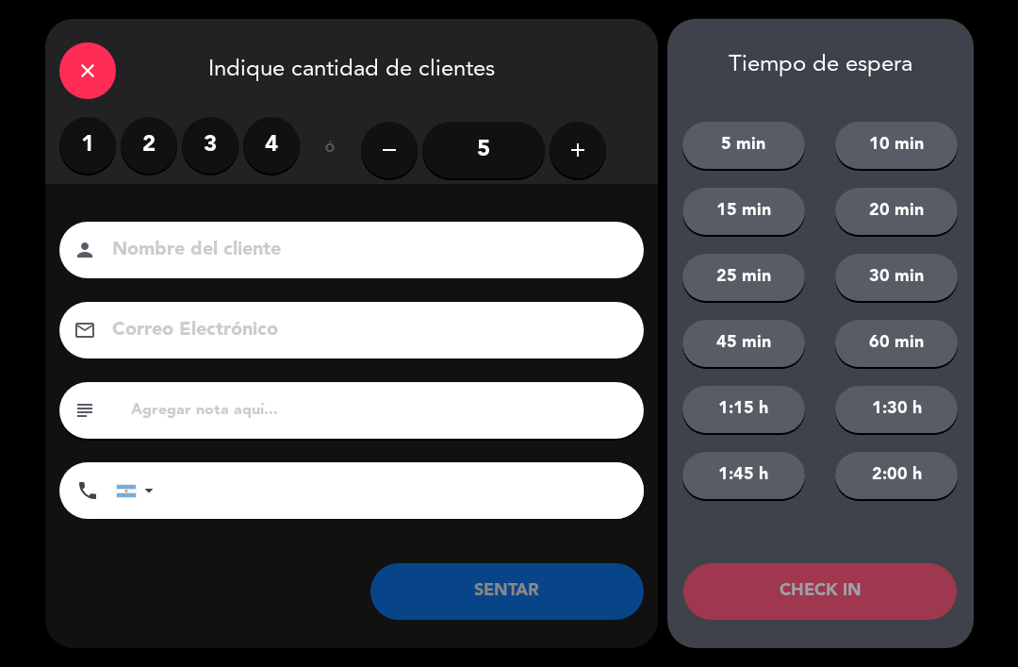
click at [157, 140] on label "2" at bounding box center [149, 145] width 57 height 57
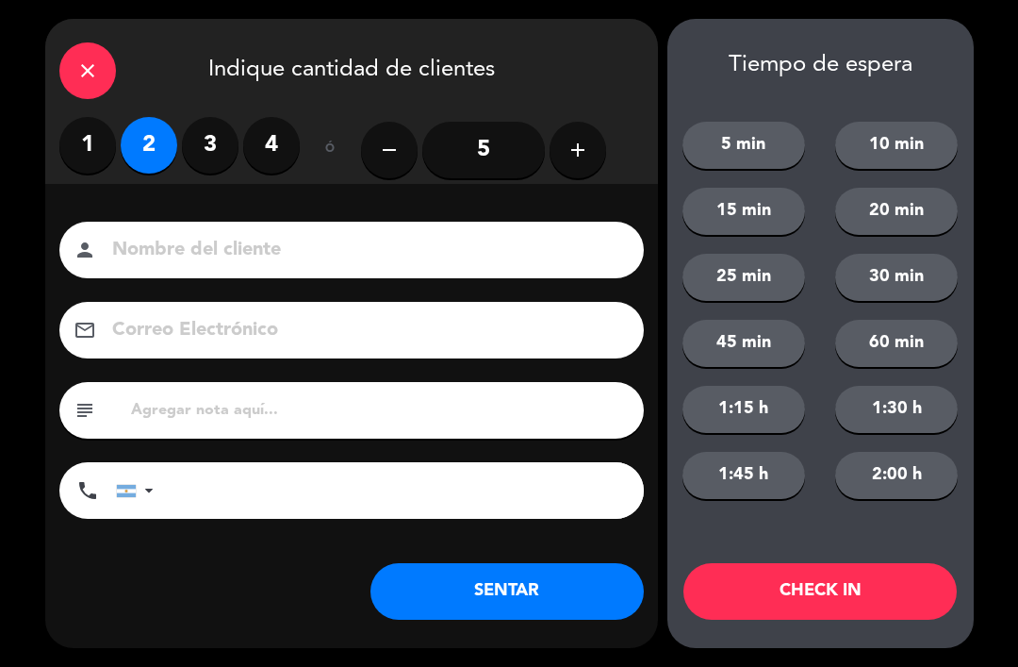
click at [557, 587] on button "SENTAR" at bounding box center [507, 591] width 273 height 57
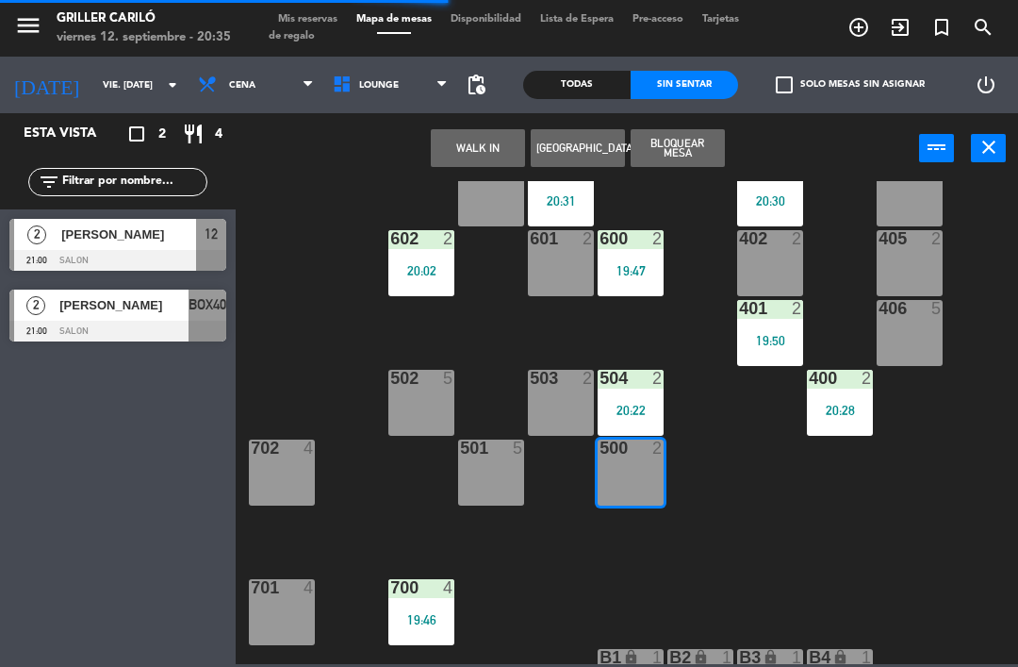
click at [479, 577] on div "RECEP lock 1 CION lock 1 804 2 805 2 801 3 802 2 803 3 806 3 900 2 901 2 902 2 …" at bounding box center [632, 422] width 772 height 483
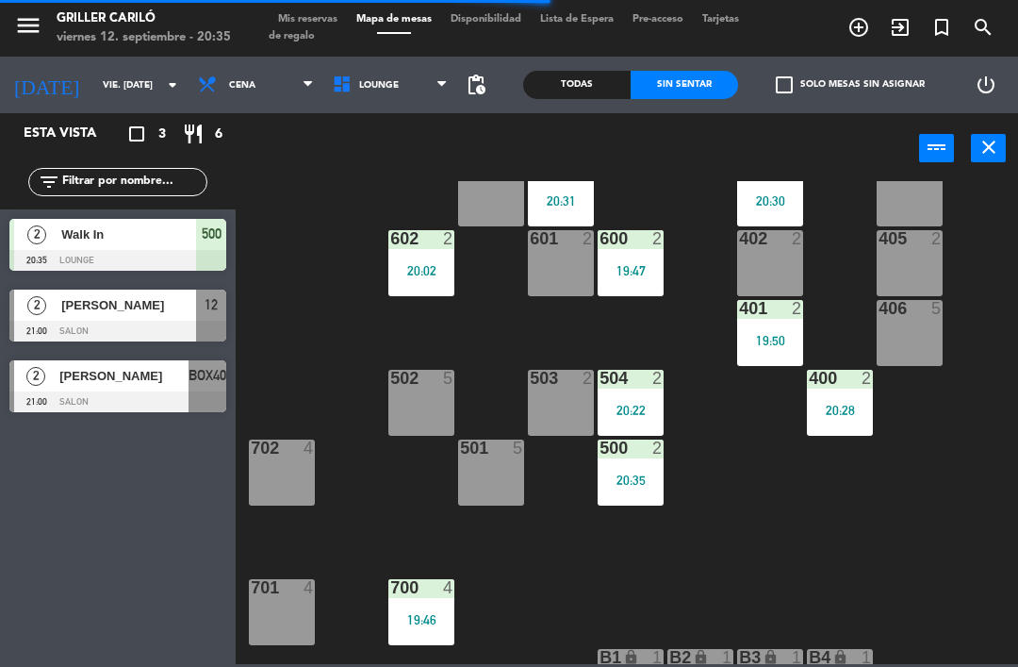
click at [274, 470] on div "702 4" at bounding box center [282, 472] width 66 height 66
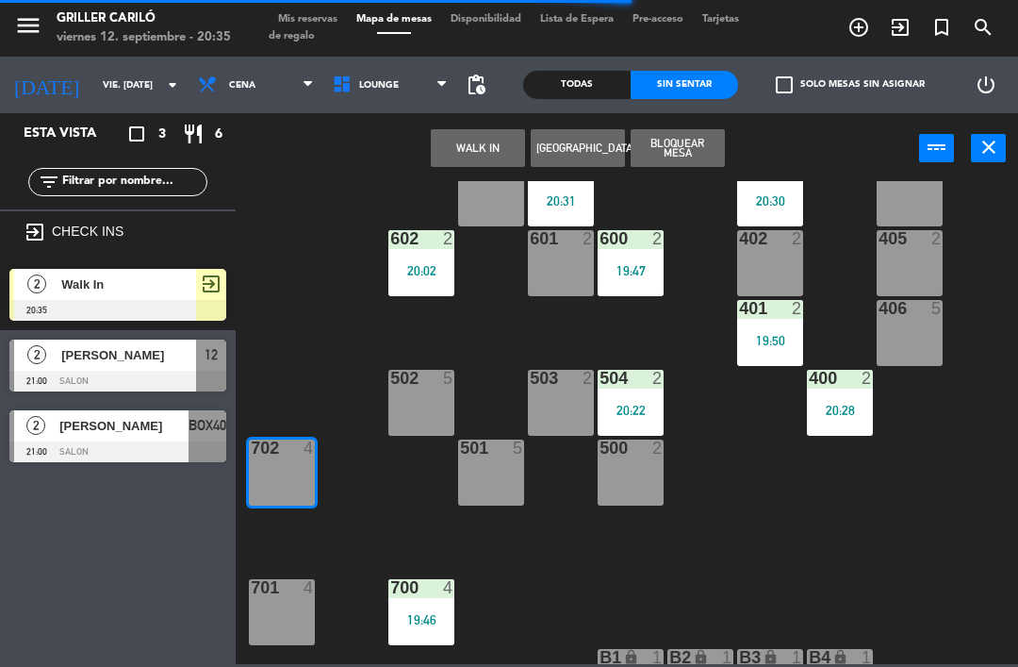
click at [497, 141] on button "WALK IN" at bounding box center [478, 148] width 94 height 38
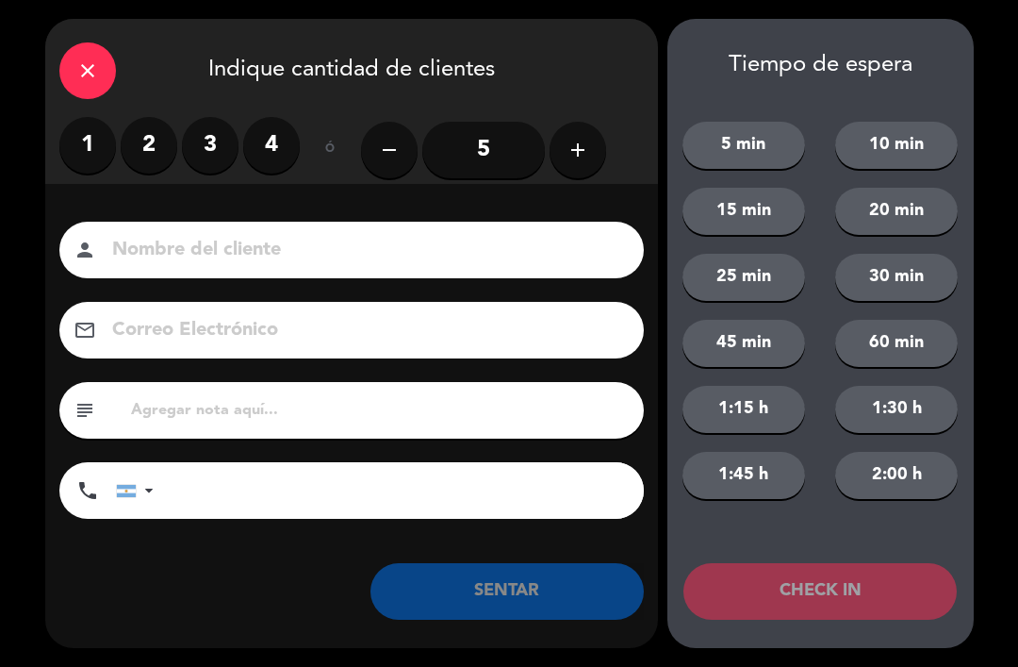
click at [274, 141] on label "4" at bounding box center [271, 145] width 57 height 57
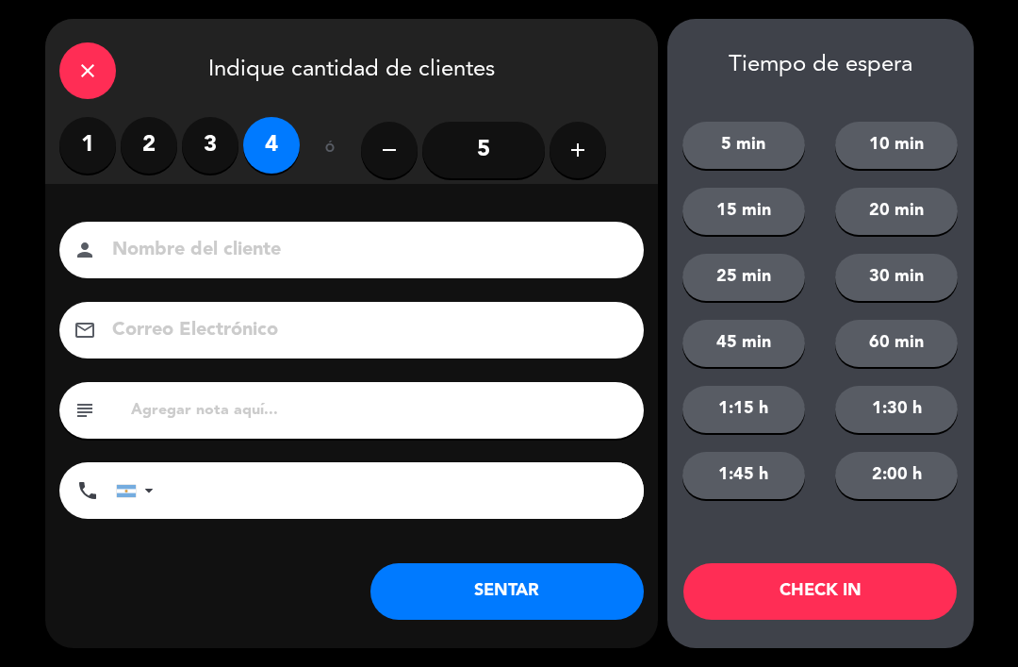
click at [515, 583] on button "SENTAR" at bounding box center [507, 591] width 273 height 57
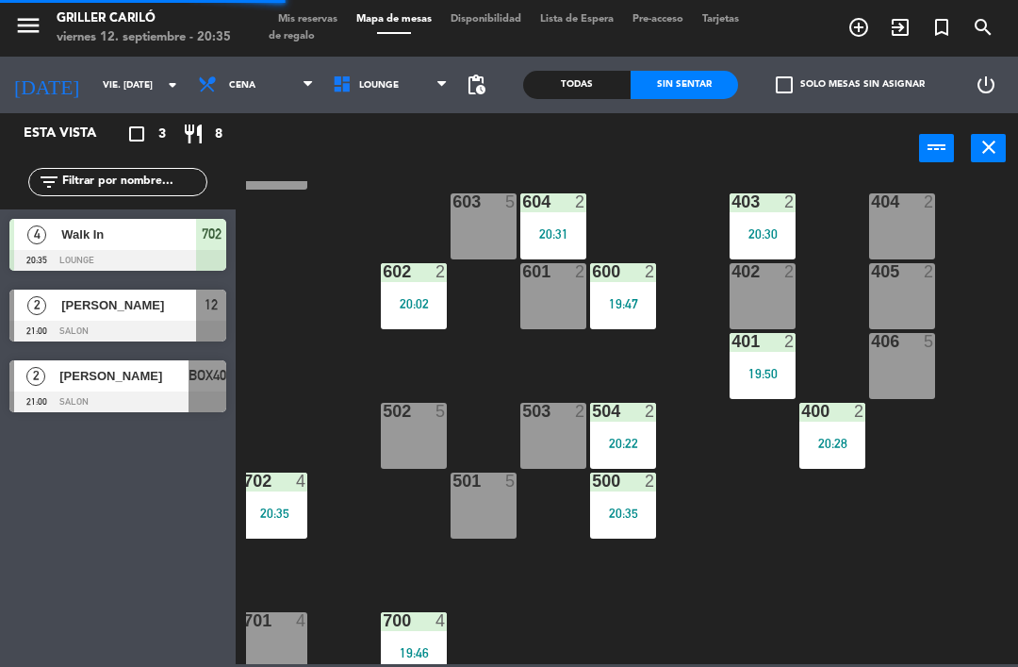
scroll to position [293, 8]
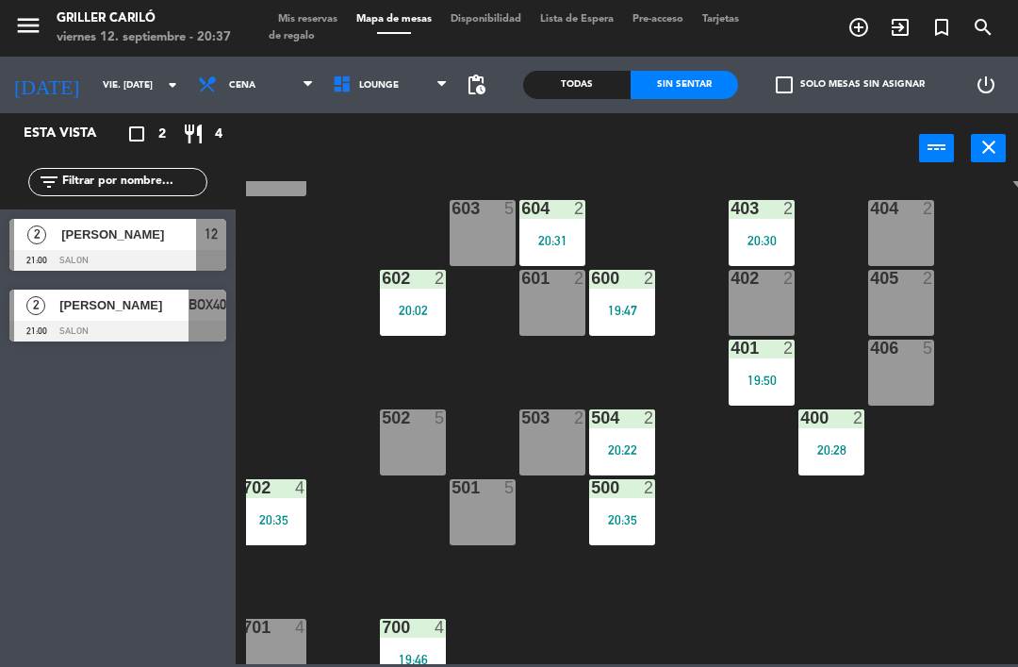
click at [889, 202] on div at bounding box center [901, 208] width 31 height 17
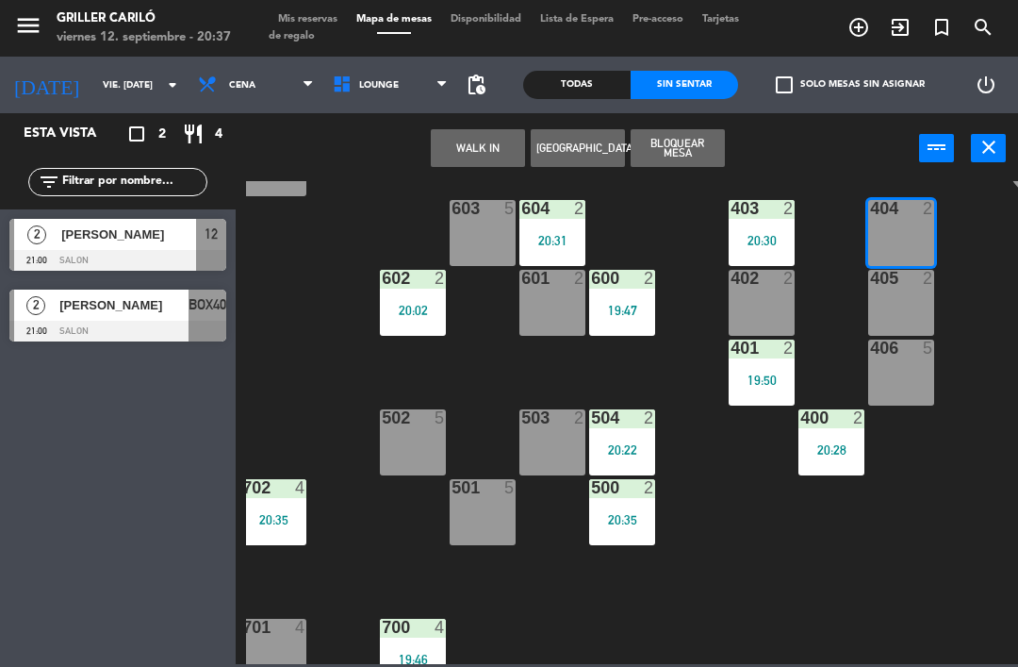
click at [493, 155] on button "WALK IN" at bounding box center [478, 148] width 94 height 38
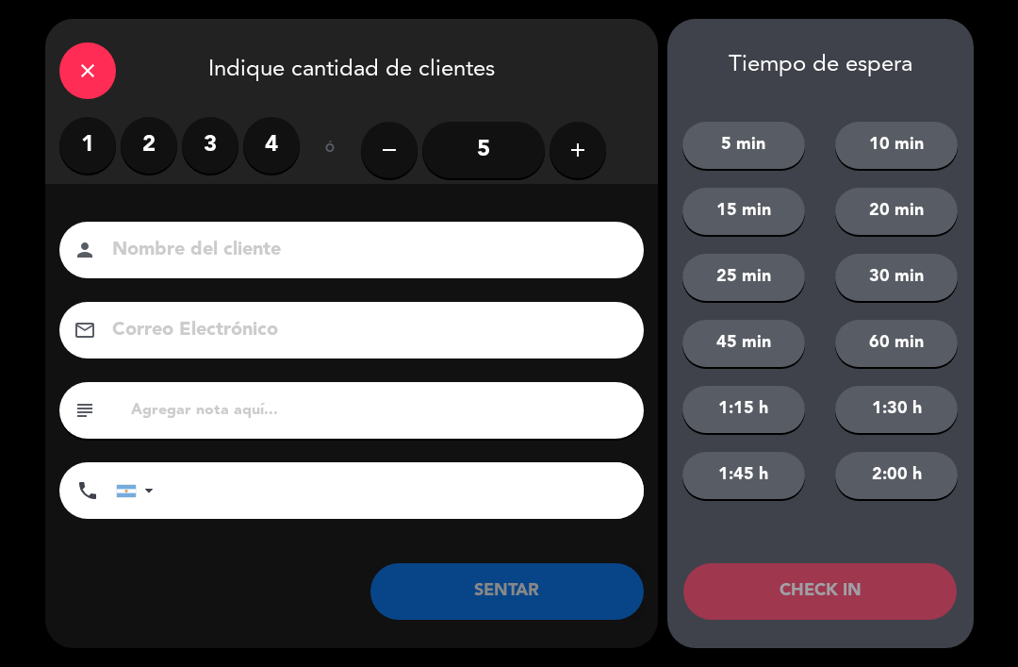
click at [147, 151] on label "2" at bounding box center [149, 145] width 57 height 57
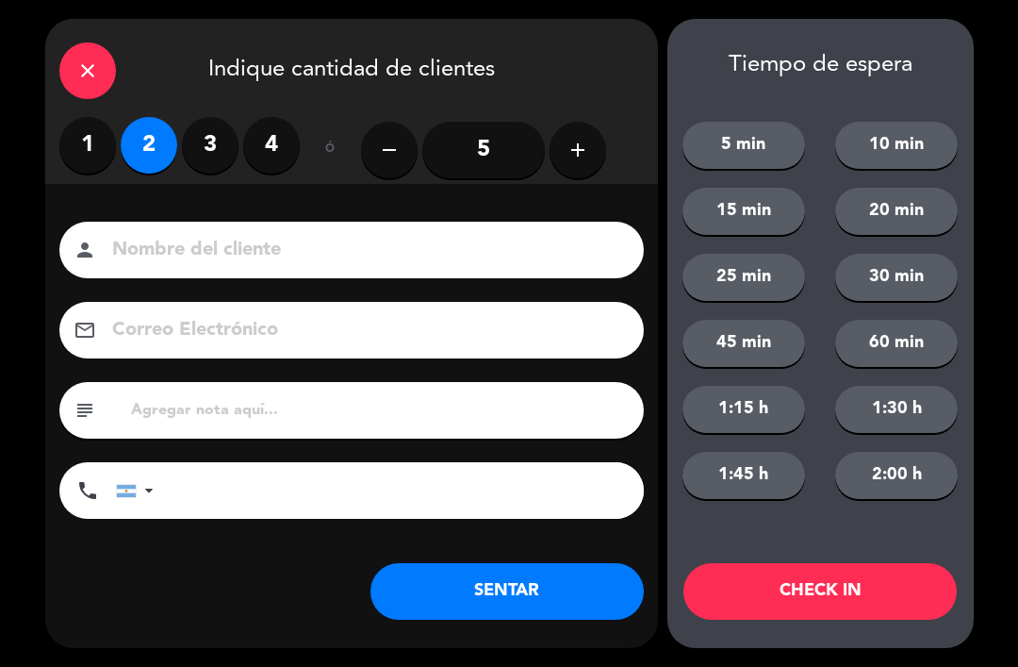
click at [460, 602] on button "SENTAR" at bounding box center [507, 591] width 273 height 57
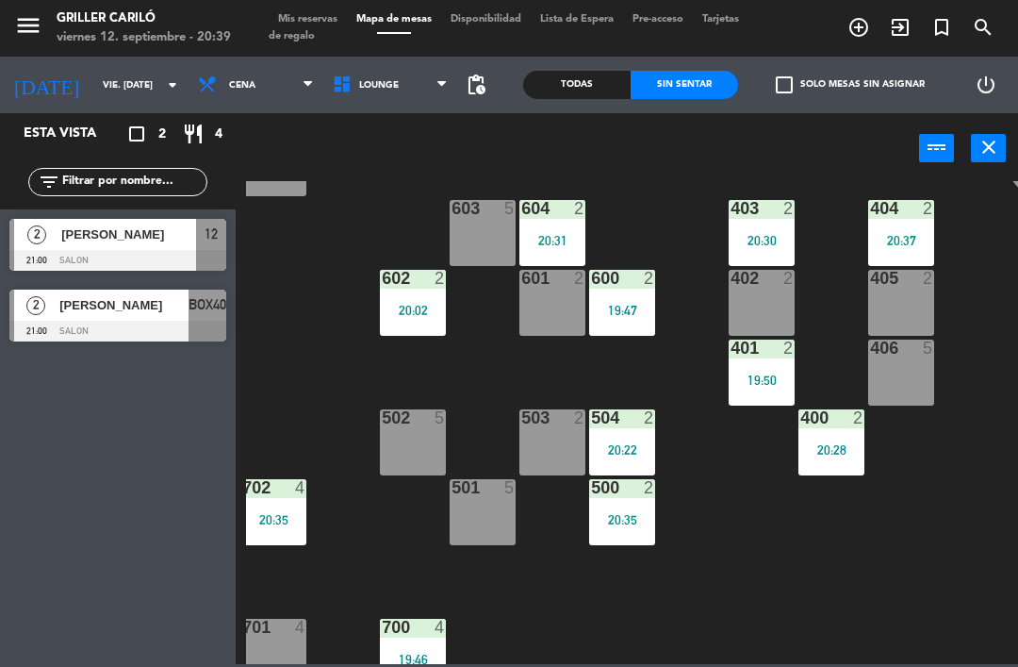
click at [439, 448] on div "502 5" at bounding box center [413, 442] width 66 height 66
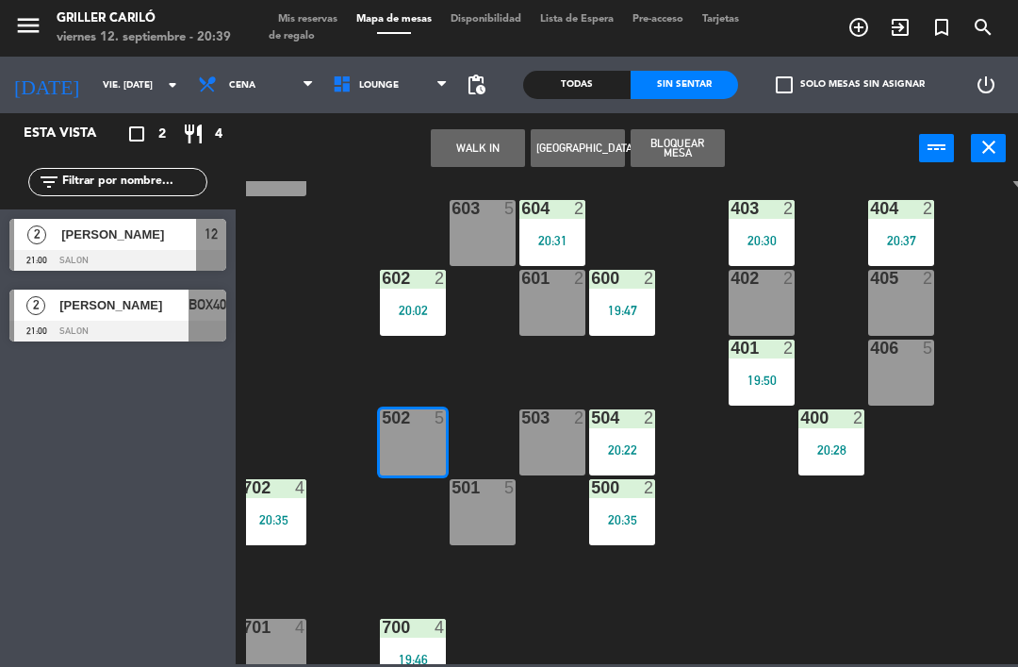
click at [477, 138] on button "WALK IN" at bounding box center [478, 148] width 94 height 38
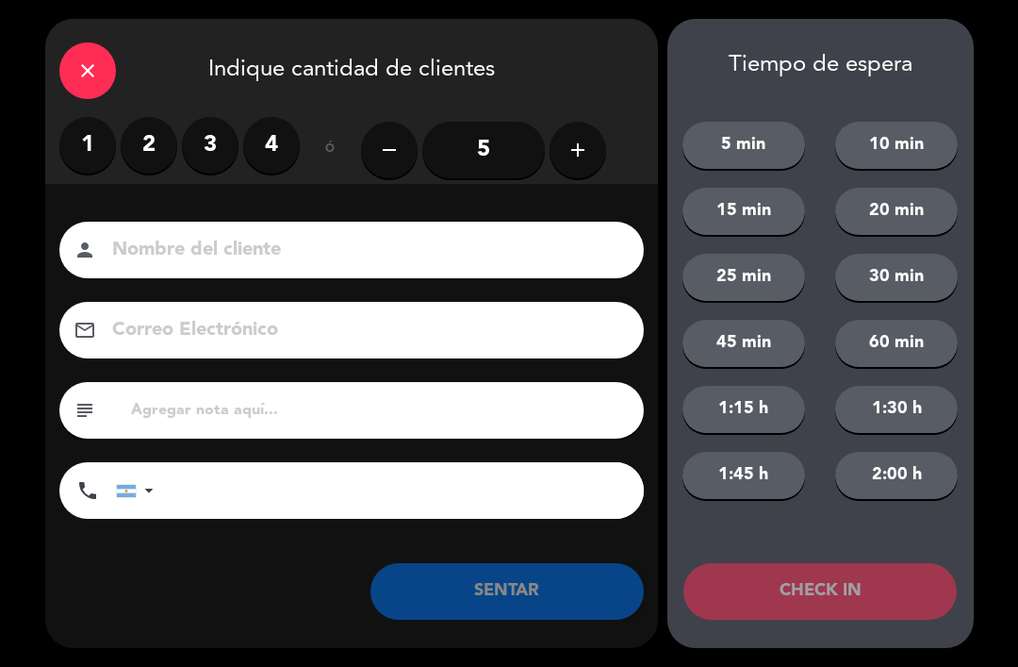
click at [468, 143] on input "5" at bounding box center [483, 150] width 123 height 57
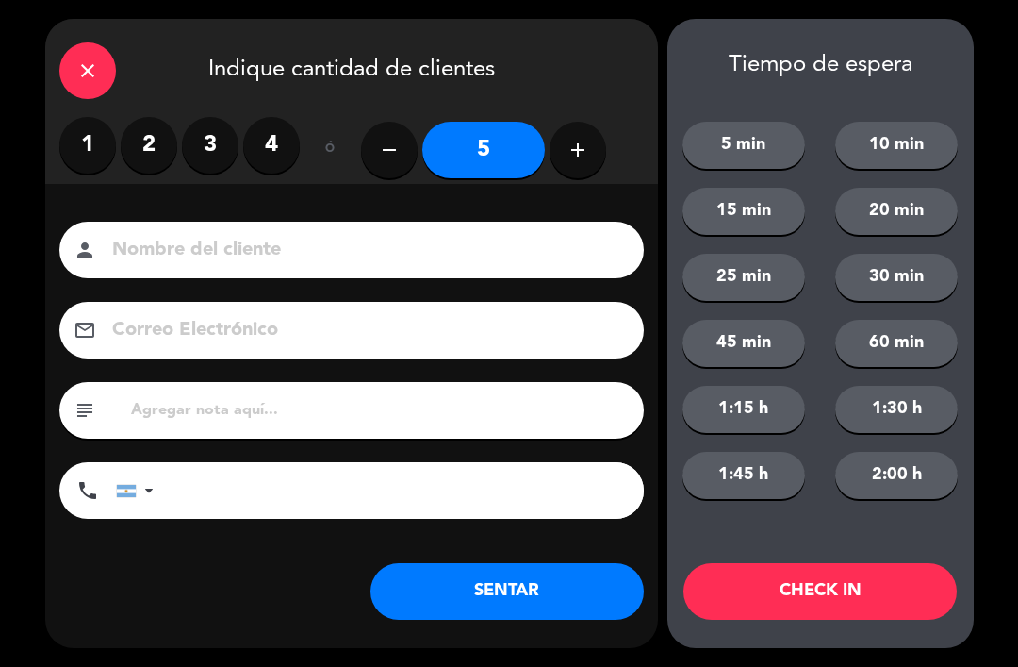
click at [569, 609] on button "SENTAR" at bounding box center [507, 591] width 273 height 57
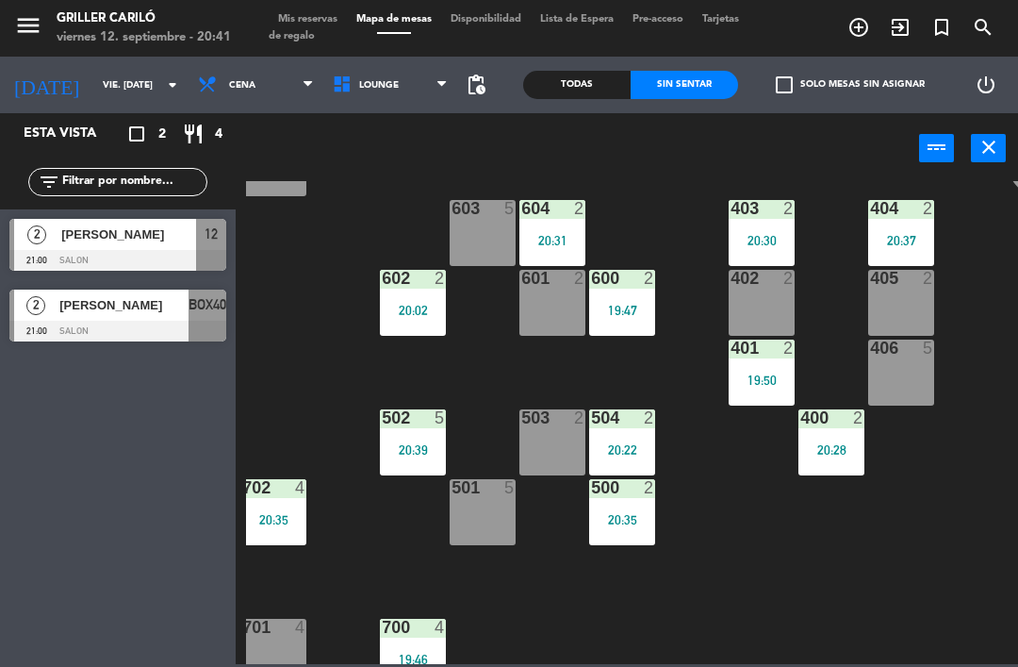
click at [586, 67] on div "Todas Sin sentar" at bounding box center [630, 85] width 215 height 57
click at [596, 82] on div "Todas" at bounding box center [576, 85] width 107 height 28
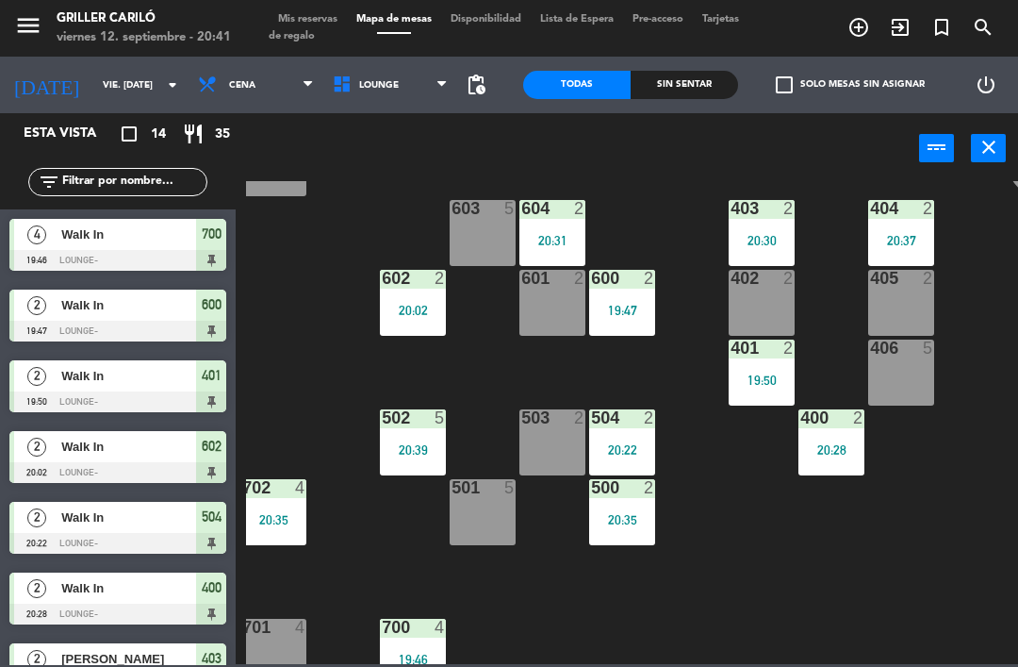
click at [683, 91] on div "Sin sentar" at bounding box center [684, 85] width 107 height 28
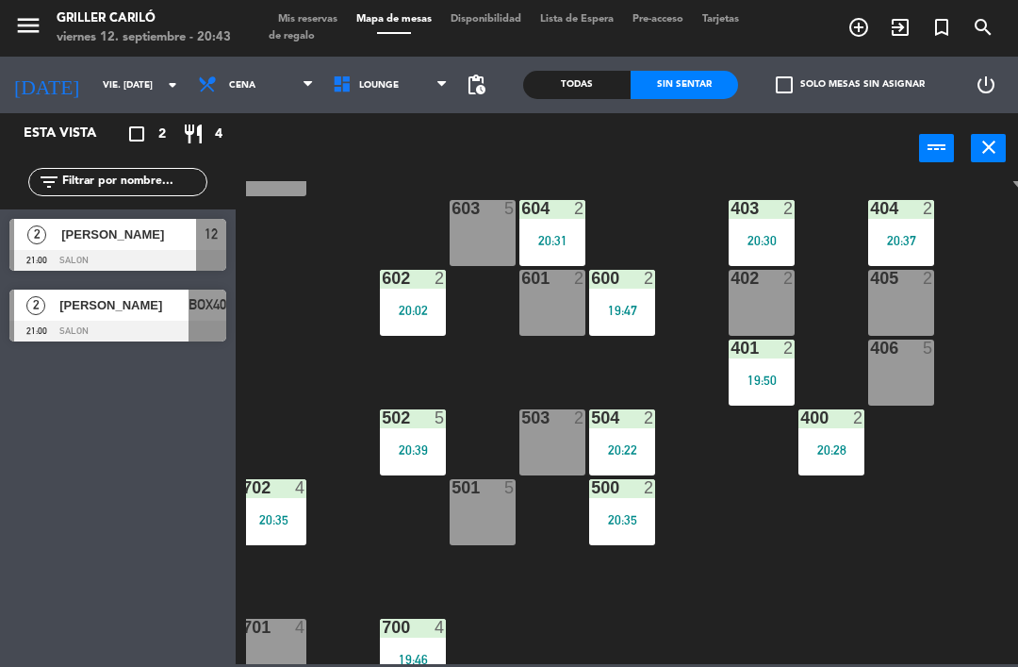
click at [305, 2] on div "menu Griller Cariló viernes 12. septiembre - 20:43 Mis reservas Mapa de mesas D…" at bounding box center [509, 28] width 1018 height 57
click at [326, 8] on div "menu Griller Cariló viernes 12. septiembre - 20:43 Mis reservas Mapa de mesas D…" at bounding box center [509, 28] width 1018 height 57
click at [340, 19] on span "Mis reservas" at bounding box center [308, 19] width 78 height 10
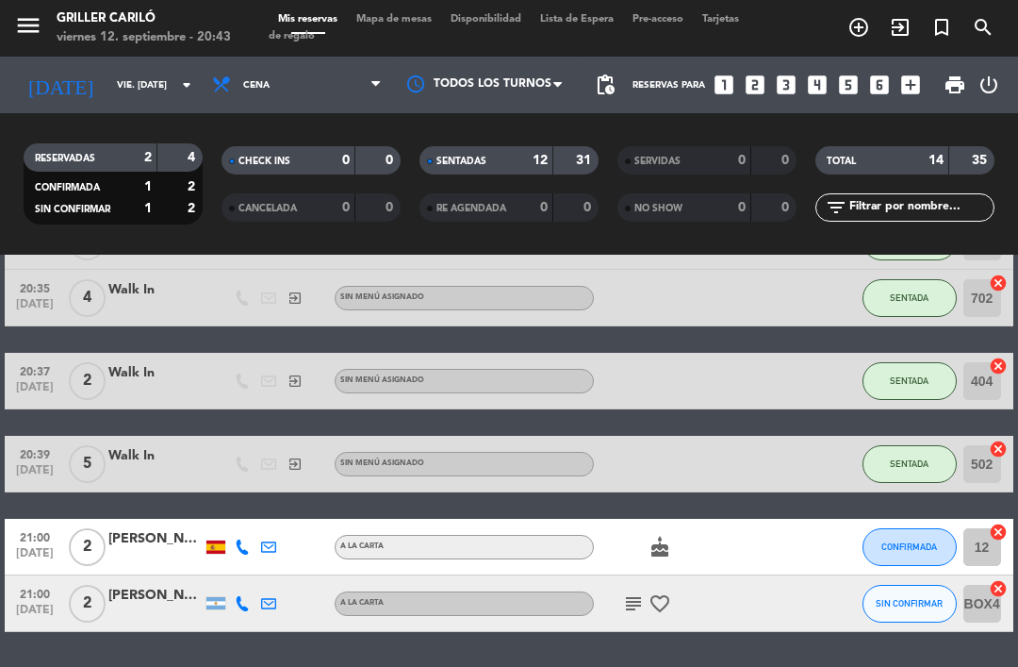
scroll to position [791, 0]
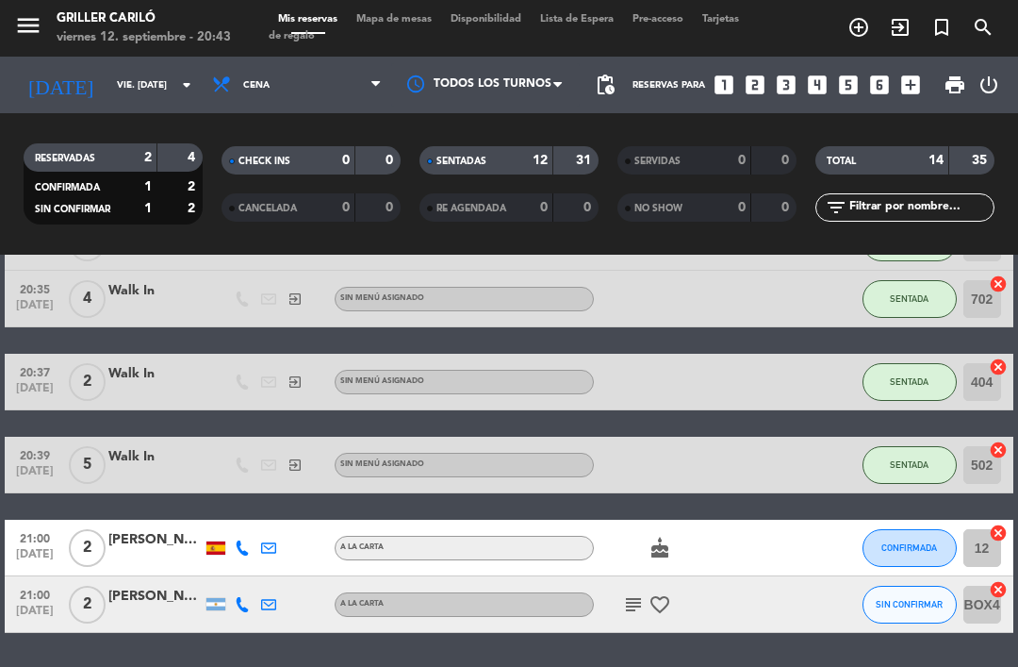
click at [638, 598] on icon "subject" at bounding box center [633, 604] width 23 height 23
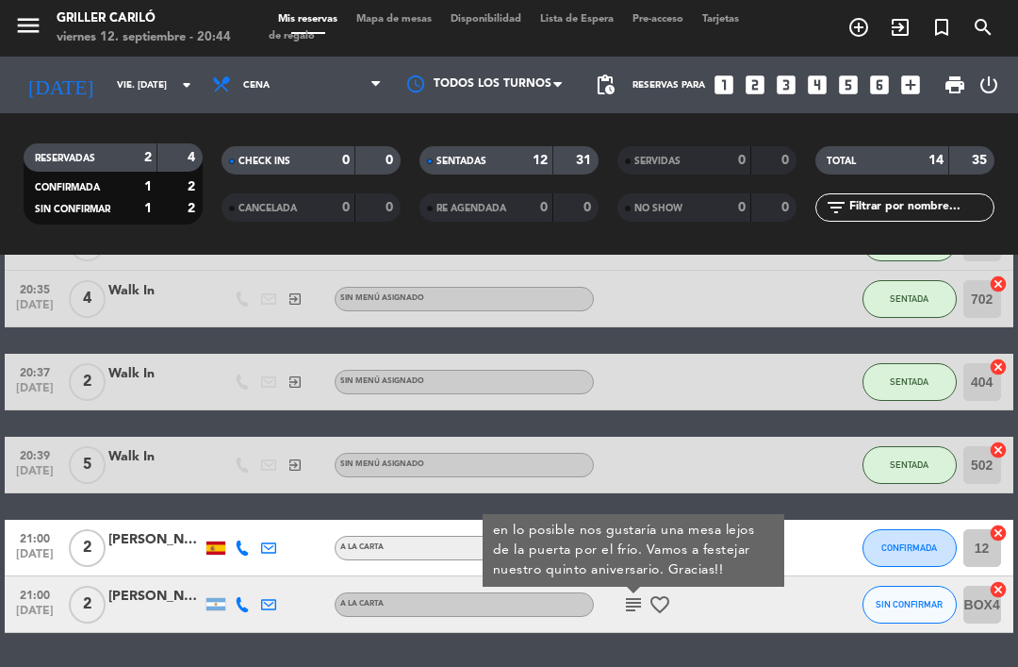
click at [392, 509] on div "19:46 [DATE] 4 Walk In exit_to_app Sin menú asignado SENTADA 700 cancel 19:47 […" at bounding box center [509, 91] width 1008 height 1082
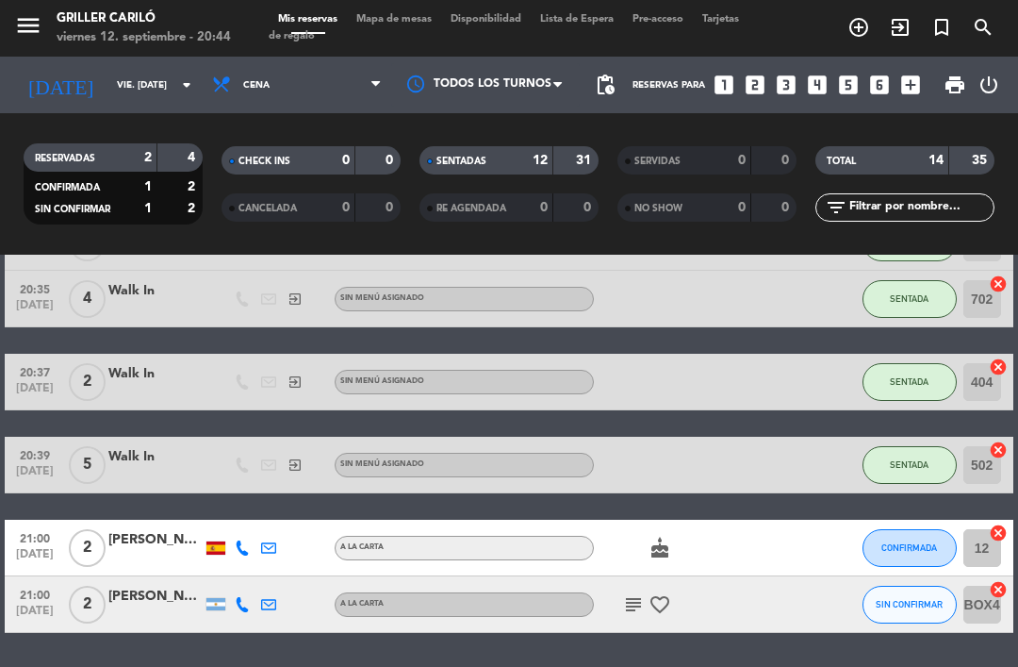
click at [630, 595] on icon "subject" at bounding box center [633, 604] width 23 height 23
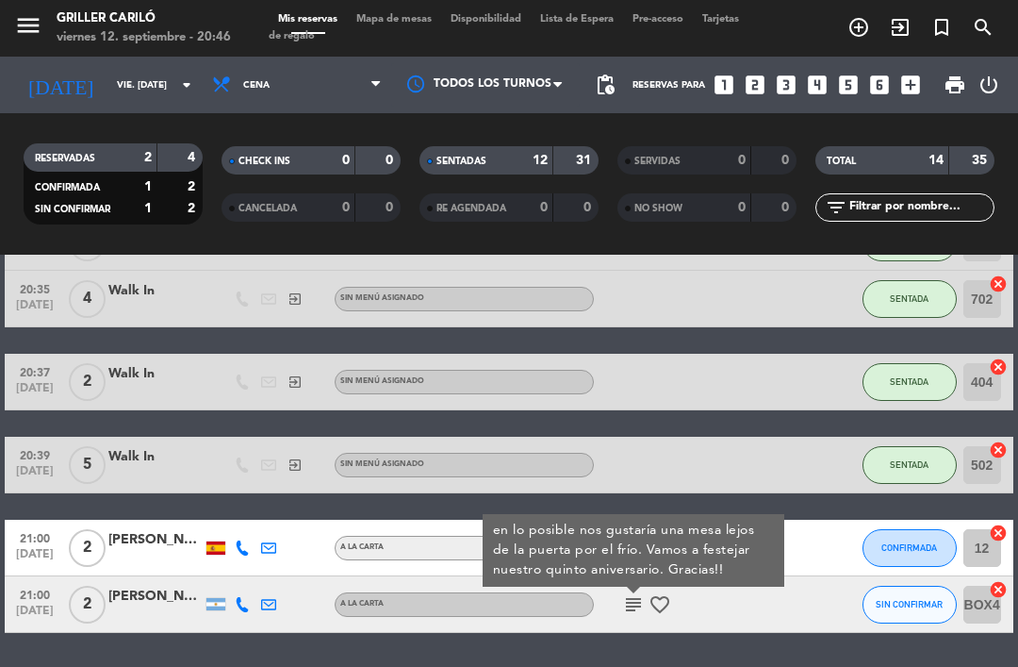
click at [406, 14] on span "Mapa de mesas" at bounding box center [394, 19] width 94 height 10
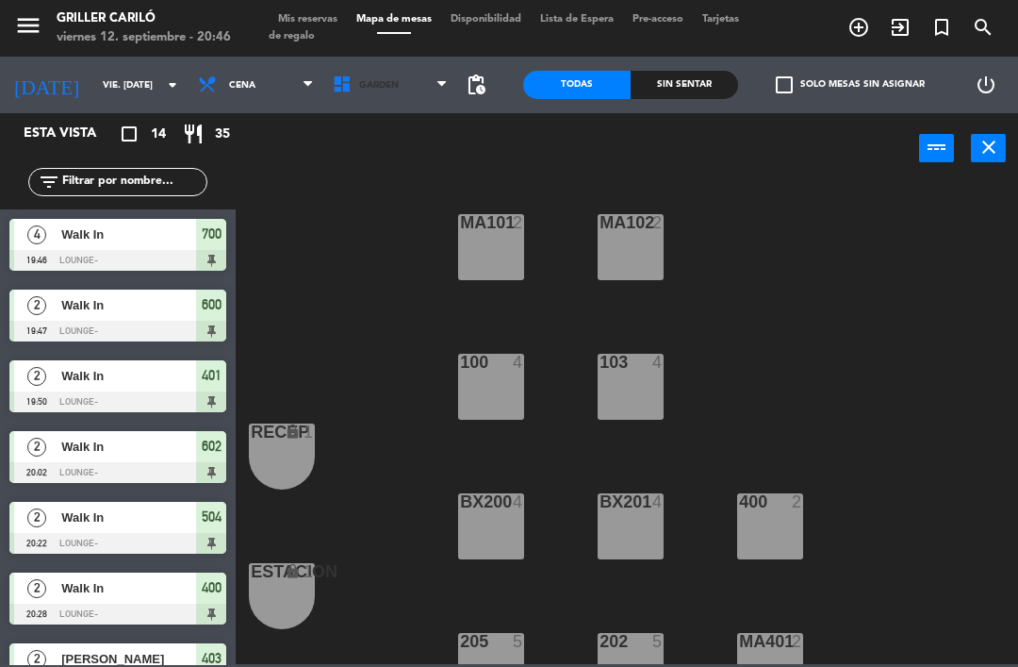
click at [387, 79] on span "GARDEN" at bounding box center [390, 84] width 135 height 41
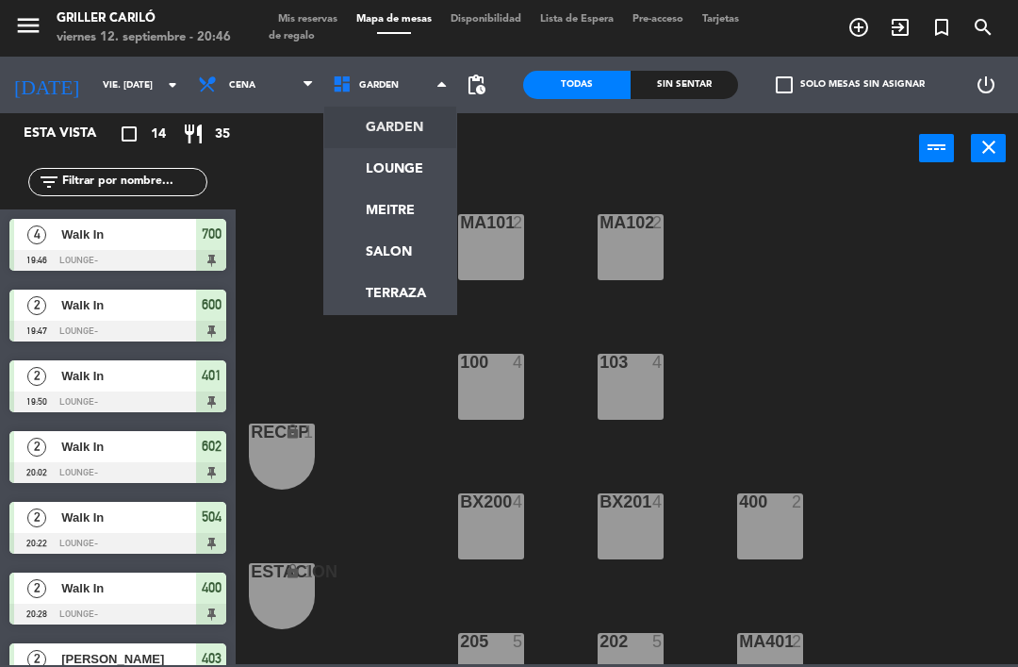
click at [412, 168] on ng-component "menu Griller Cariló viernes 12. septiembre - 20:46 Mis reservas Mapa de mesas D…" at bounding box center [509, 332] width 1018 height 664
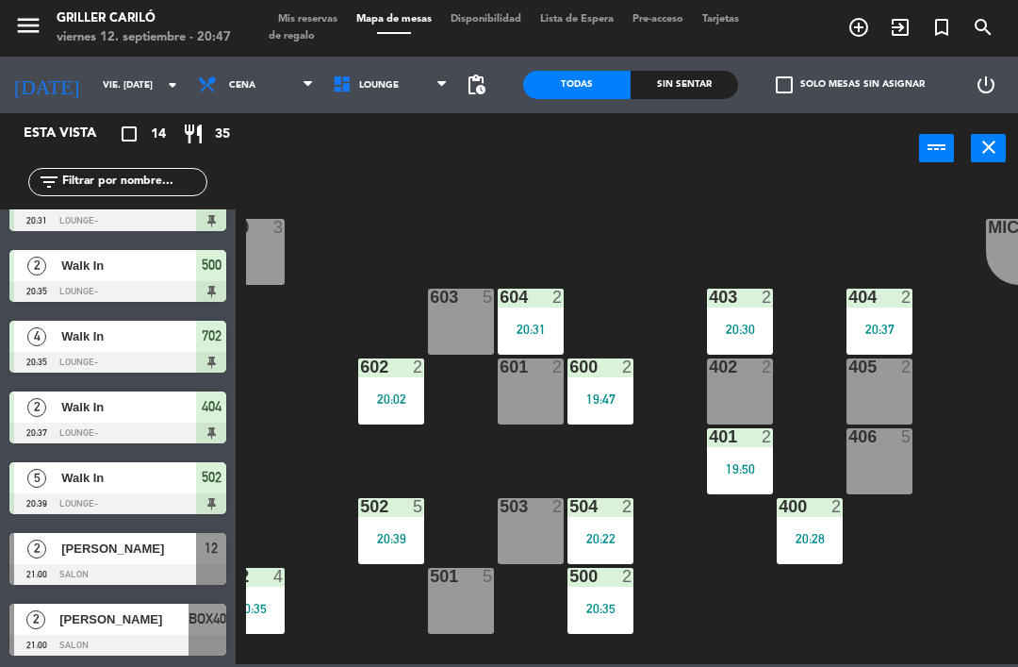
scroll to position [535, 0]
click at [457, 599] on div "501 5" at bounding box center [461, 601] width 66 height 66
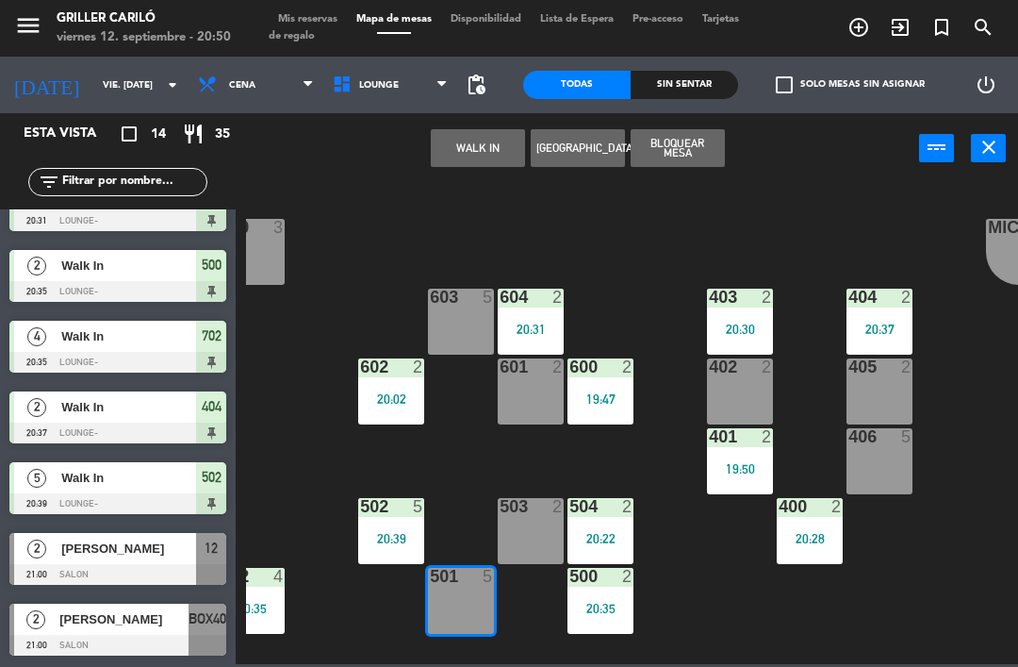
click at [481, 151] on button "WALK IN" at bounding box center [478, 148] width 94 height 38
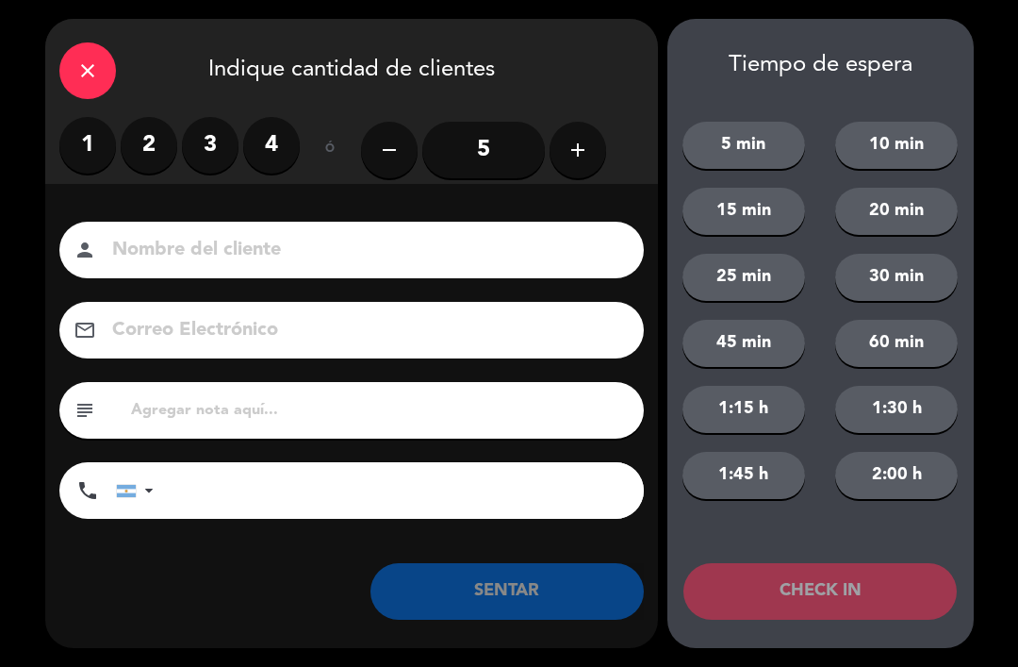
click at [267, 164] on label "4" at bounding box center [271, 145] width 57 height 57
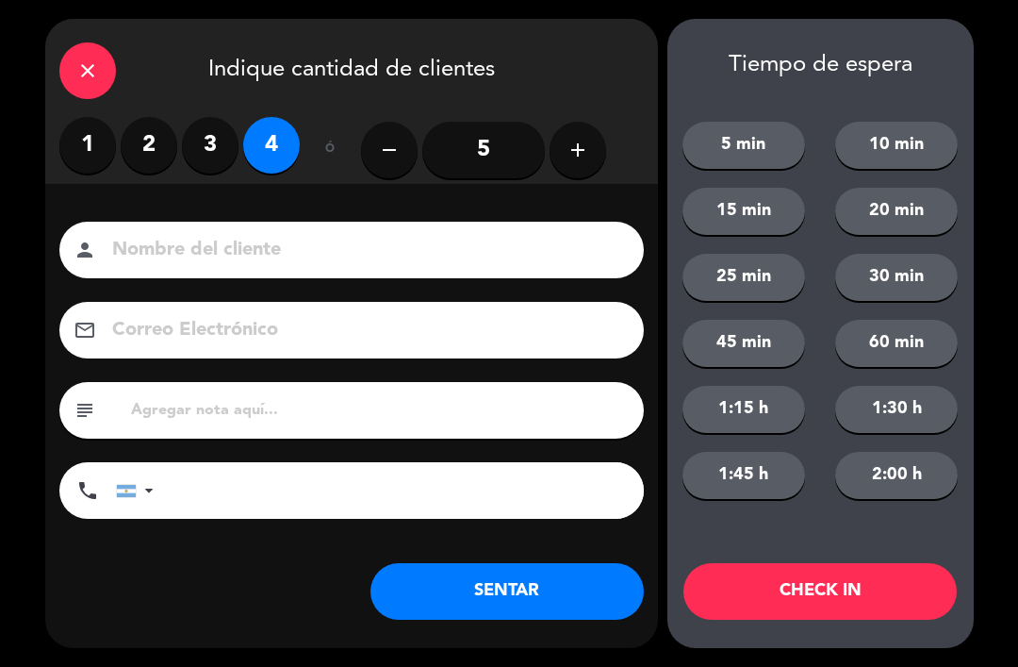
click at [511, 589] on button "SENTAR" at bounding box center [507, 591] width 273 height 57
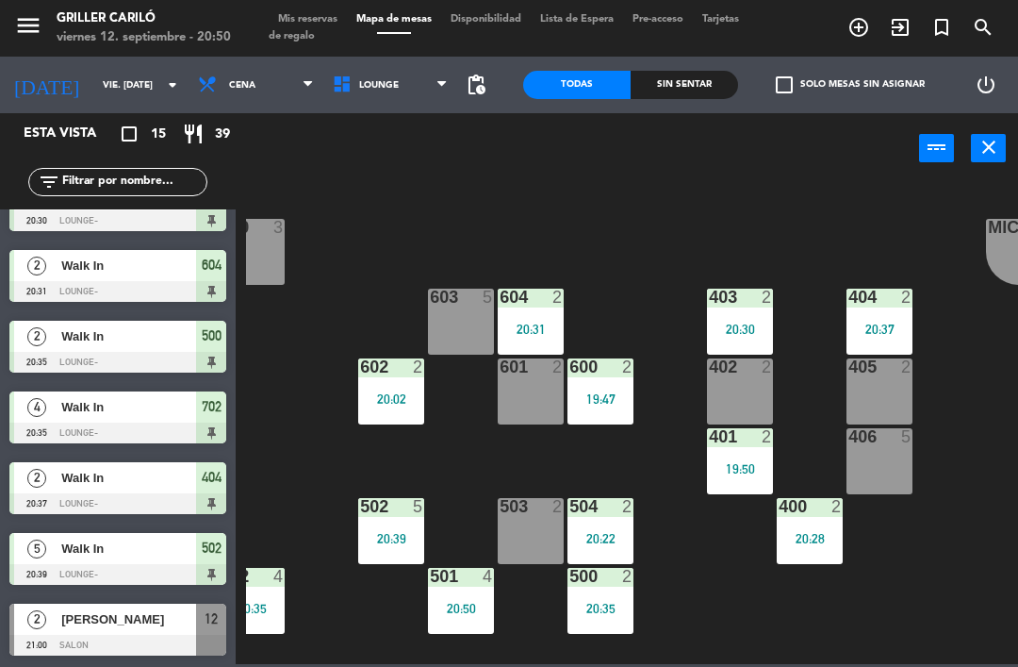
scroll to position [0, 0]
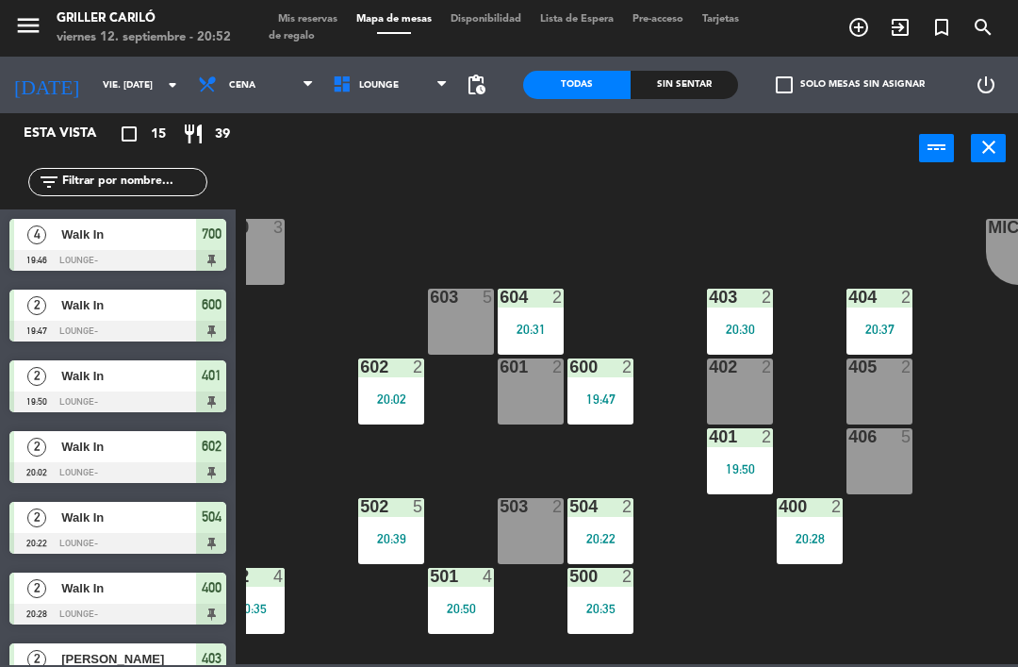
click at [292, 8] on div "menu Griller Cariló viernes 12. septiembre - 20:52 Mis reservas Mapa de mesas D…" at bounding box center [509, 28] width 1018 height 57
click at [318, 17] on span "Mis reservas" at bounding box center [308, 19] width 78 height 10
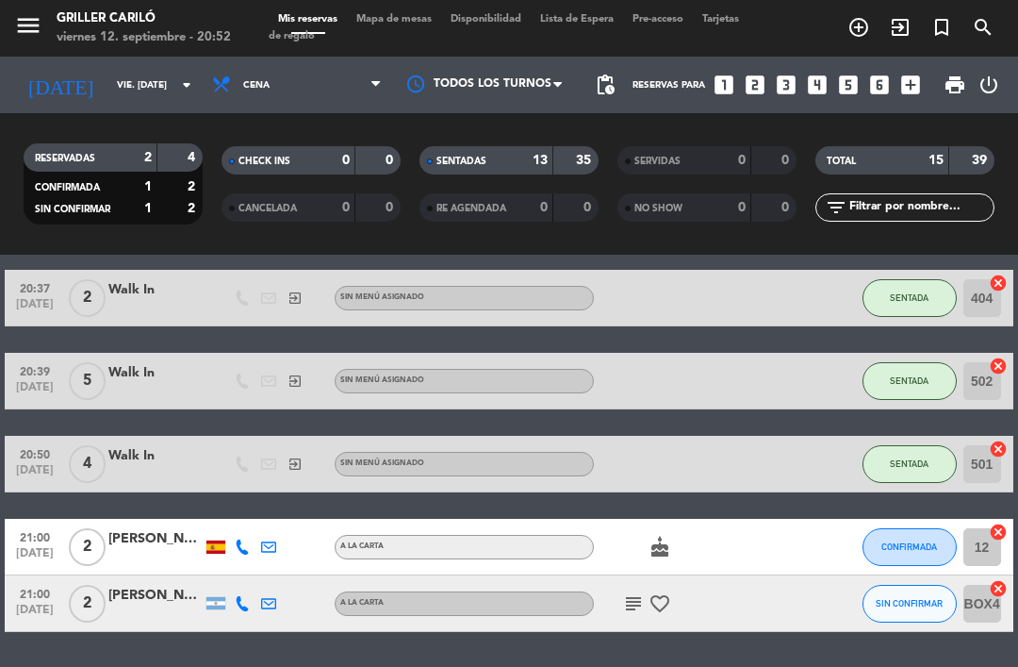
scroll to position [874, 0]
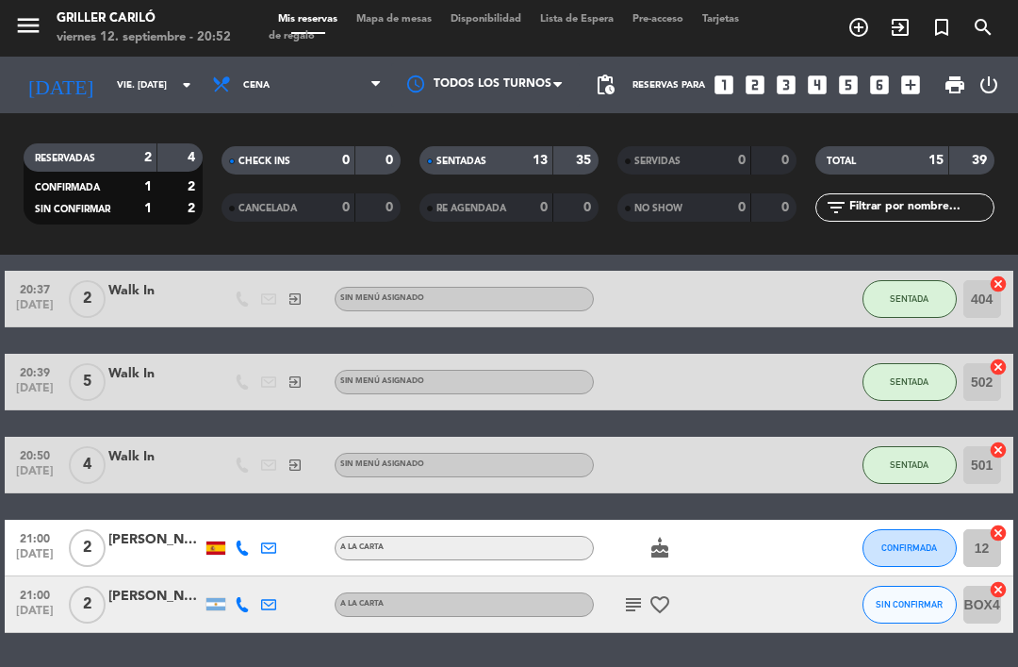
click at [717, 536] on div "cake" at bounding box center [673, 547] width 158 height 56
click at [404, 14] on span "Mapa de mesas" at bounding box center [394, 19] width 94 height 10
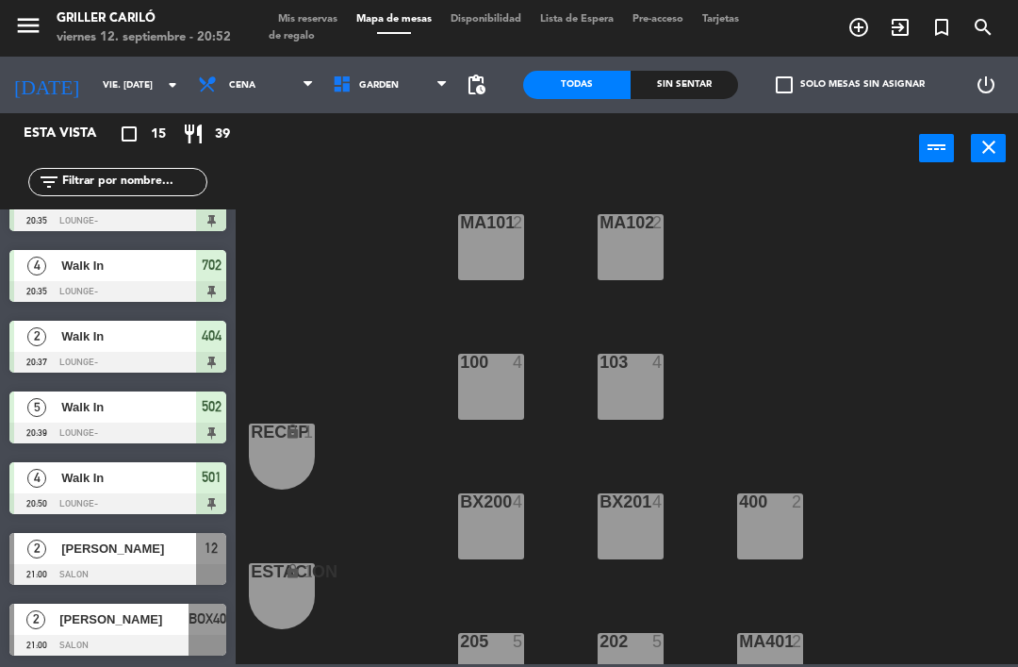
scroll to position [607, 0]
click at [171, 628] on div "[PERSON_NAME]" at bounding box center [123, 618] width 131 height 31
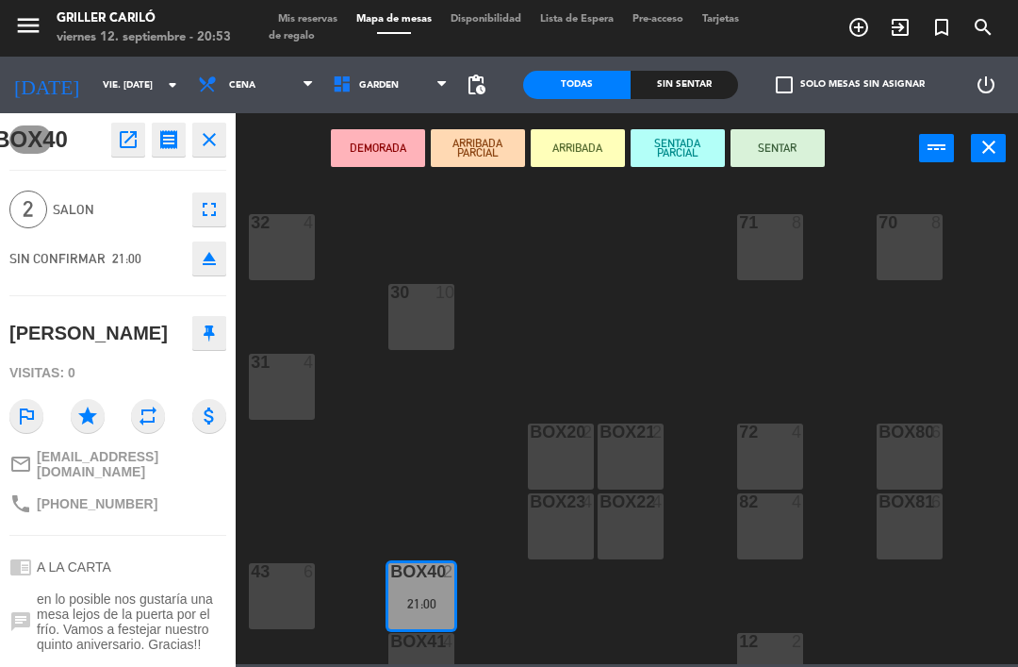
scroll to position [0, 0]
click at [217, 139] on icon "close" at bounding box center [209, 139] width 23 height 23
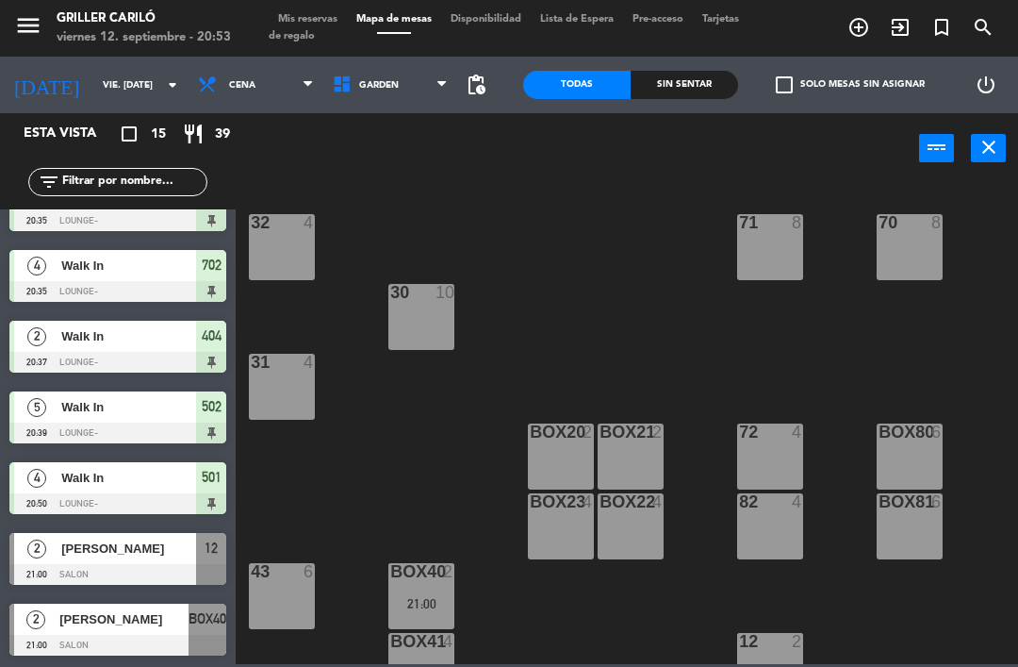
scroll to position [607, 0]
click at [140, 552] on span "[PERSON_NAME]" at bounding box center [128, 548] width 135 height 20
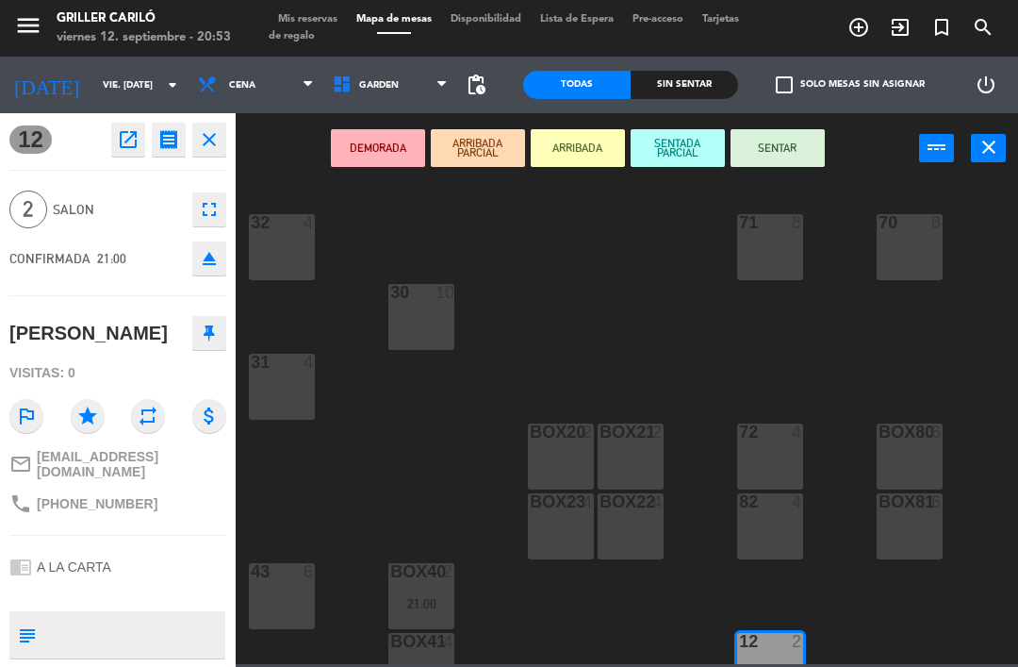
scroll to position [0, 0]
click at [213, 140] on icon "close" at bounding box center [209, 139] width 23 height 23
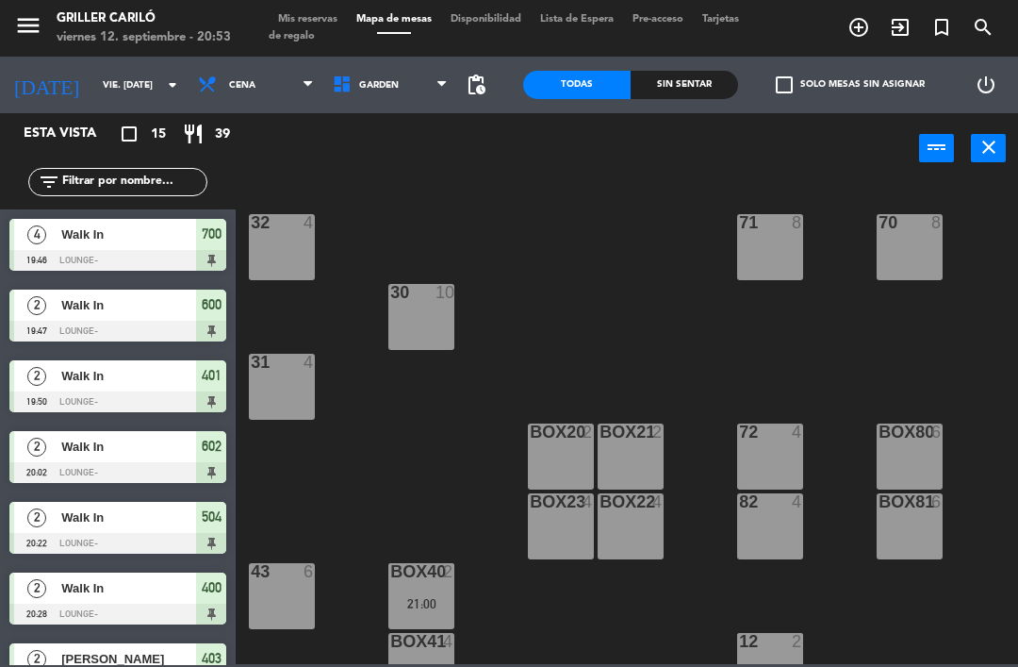
scroll to position [238, 0]
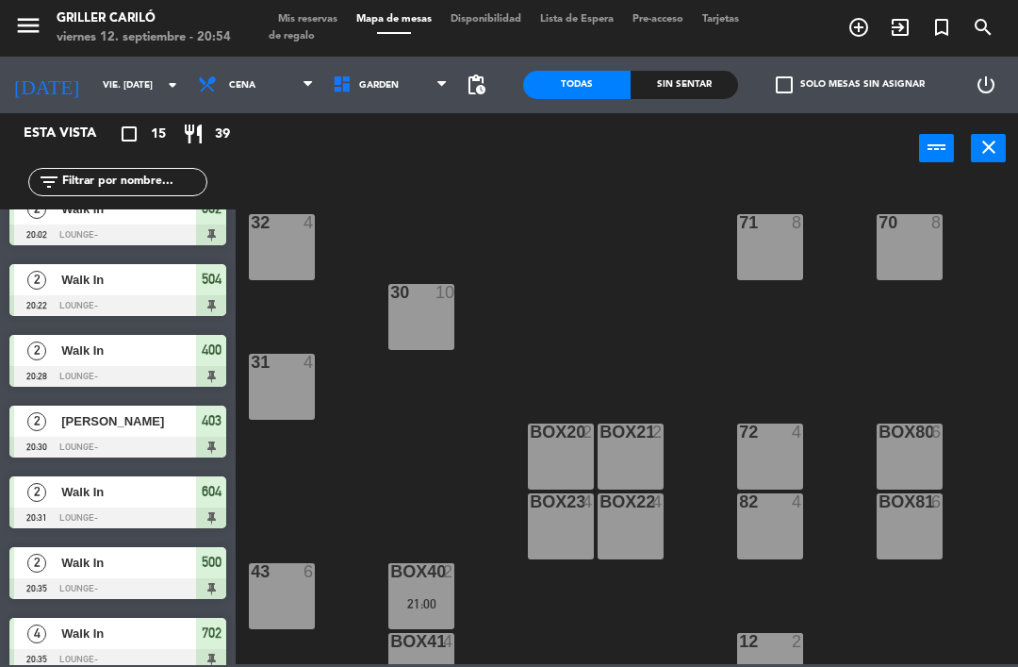
click at [137, 65] on div "[DATE] vie. [DATE] arrow_drop_down" at bounding box center [94, 84] width 189 height 41
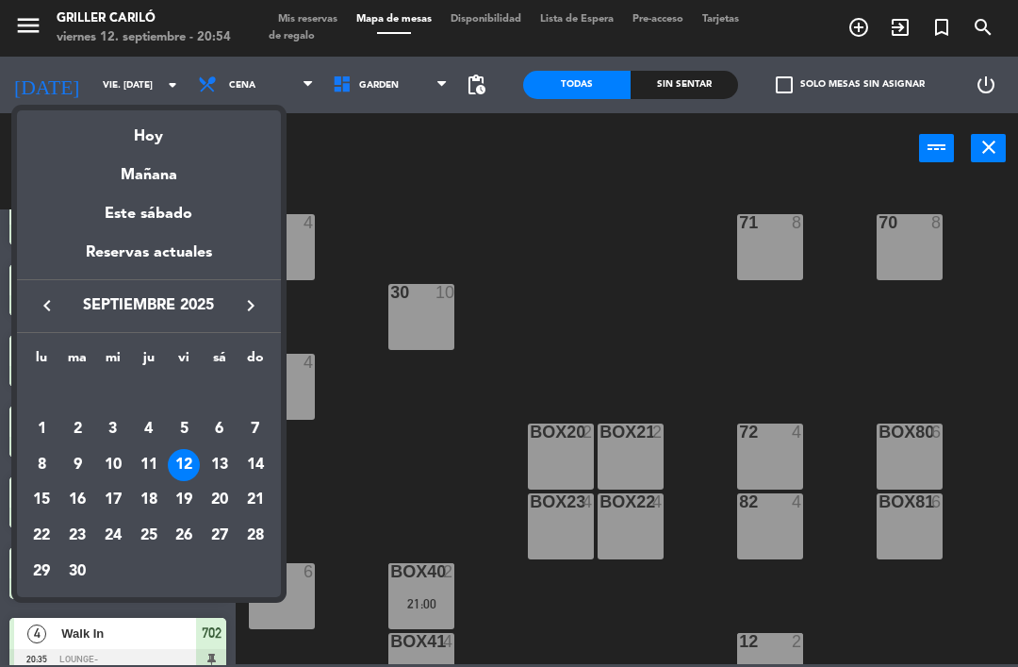
click at [214, 465] on div "13" at bounding box center [220, 465] width 32 height 32
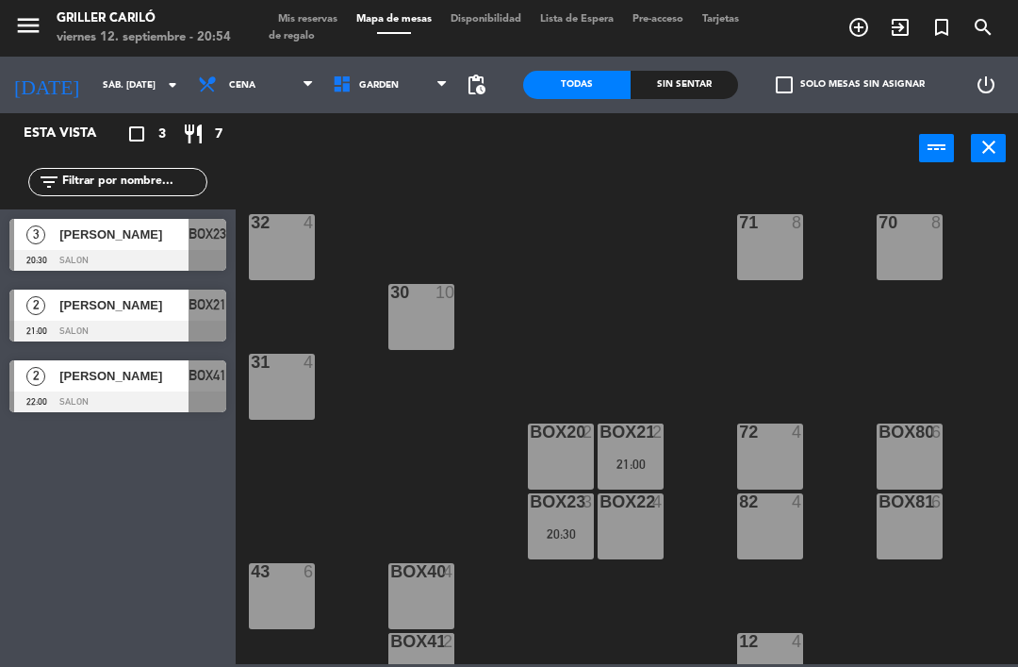
scroll to position [0, 0]
click at [141, 71] on input "sáb. [DATE]" at bounding box center [157, 85] width 129 height 29
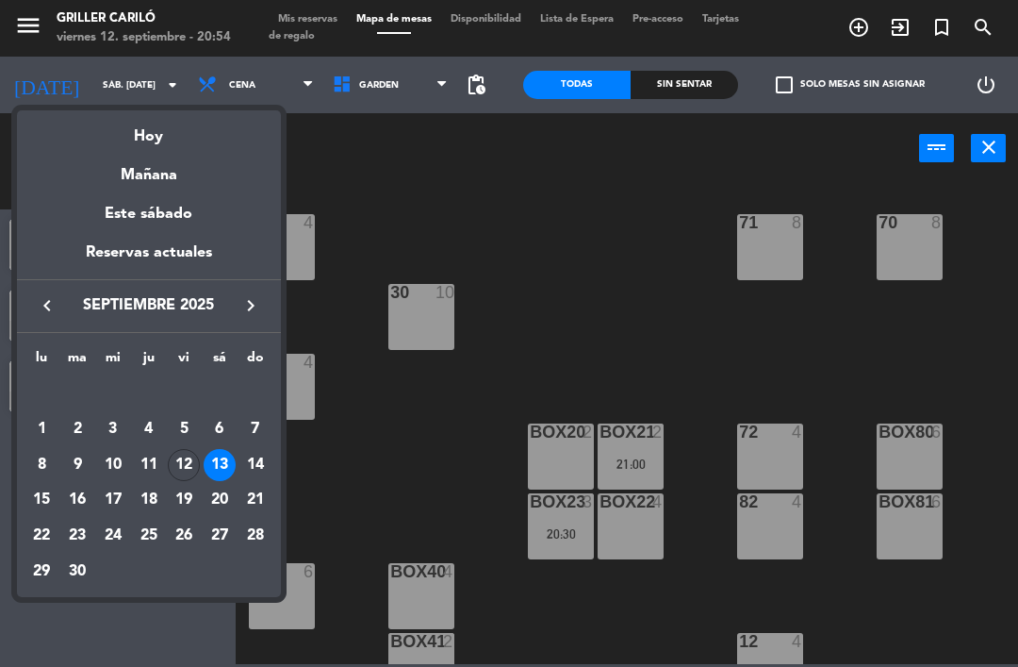
click at [189, 459] on div "12" at bounding box center [184, 465] width 32 height 32
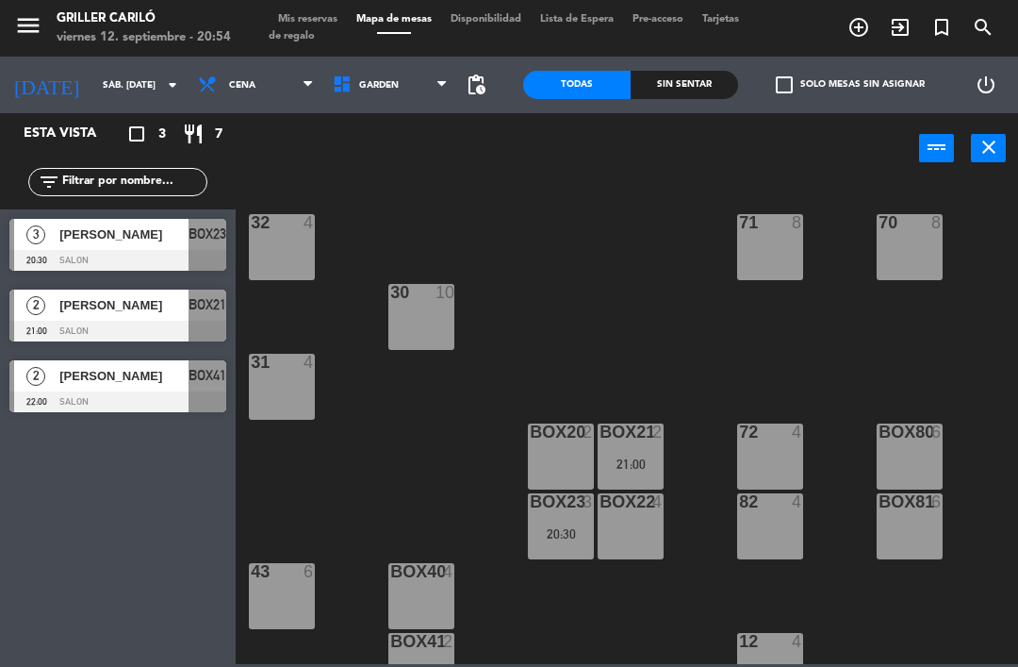
type input "vie. [DATE]"
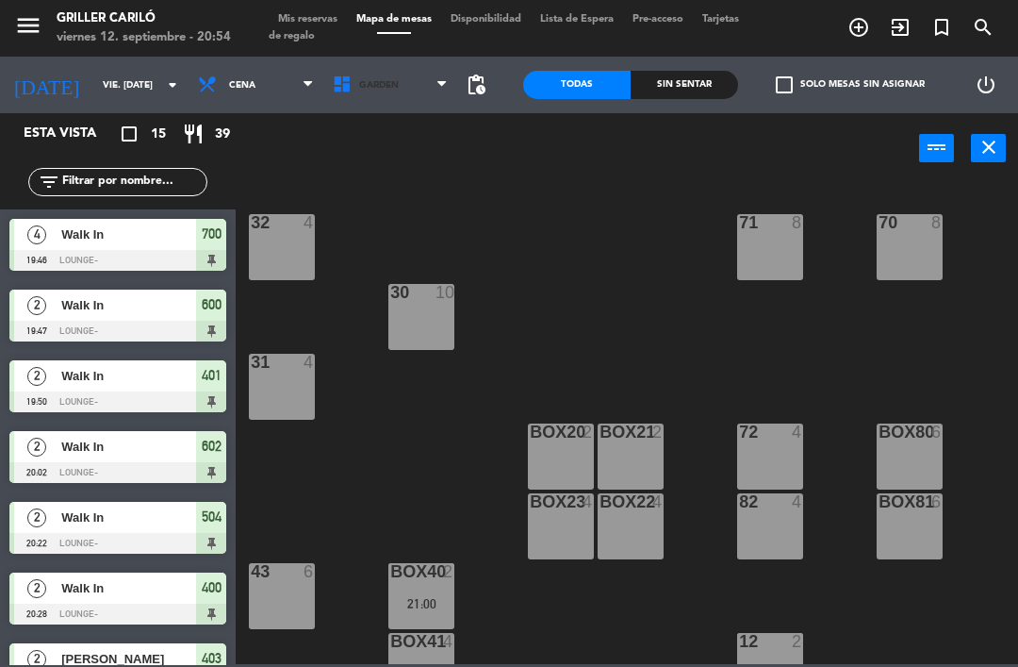
click at [390, 92] on span "GARDEN" at bounding box center [390, 84] width 135 height 41
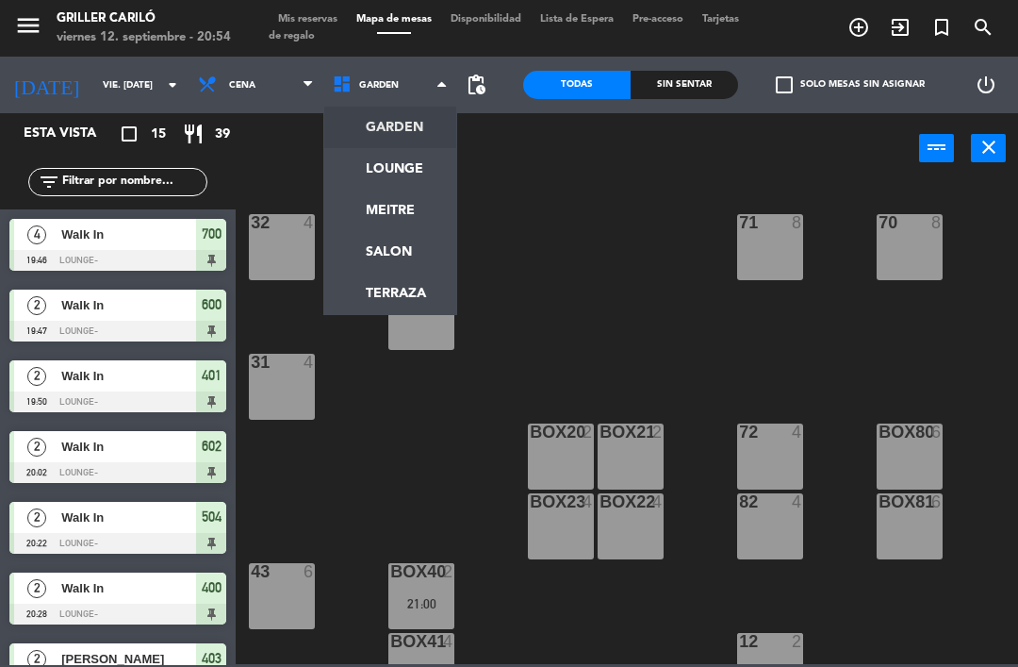
click at [433, 163] on ng-component "menu Griller Cariló viernes 12. septiembre - 20:54 Mis reservas Mapa de mesas D…" at bounding box center [509, 332] width 1018 height 664
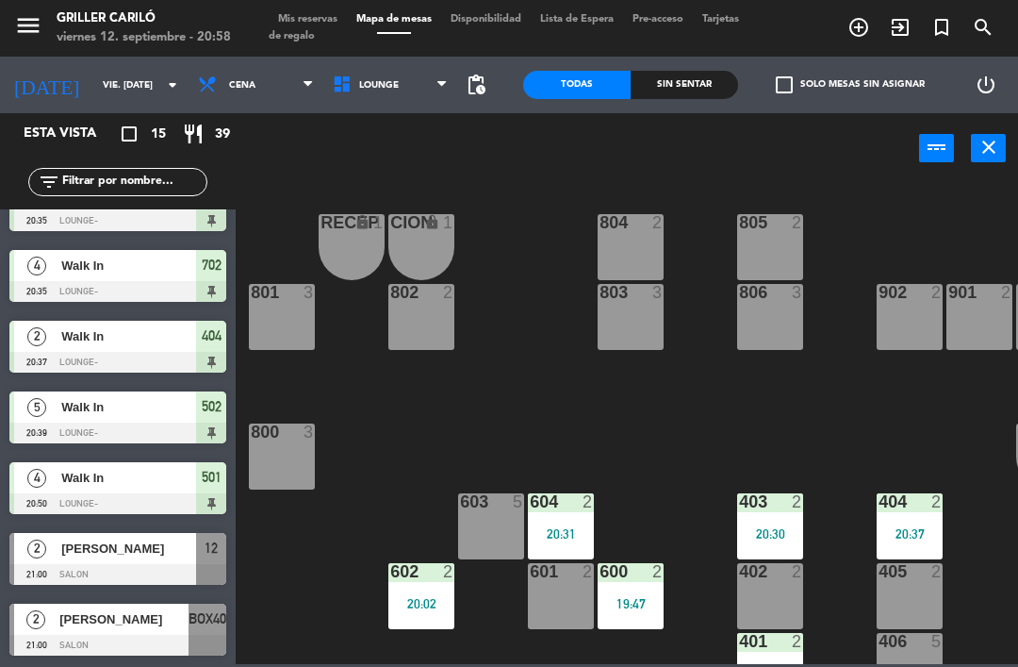
scroll to position [605, 0]
click at [252, 296] on div "801" at bounding box center [251, 292] width 1 height 17
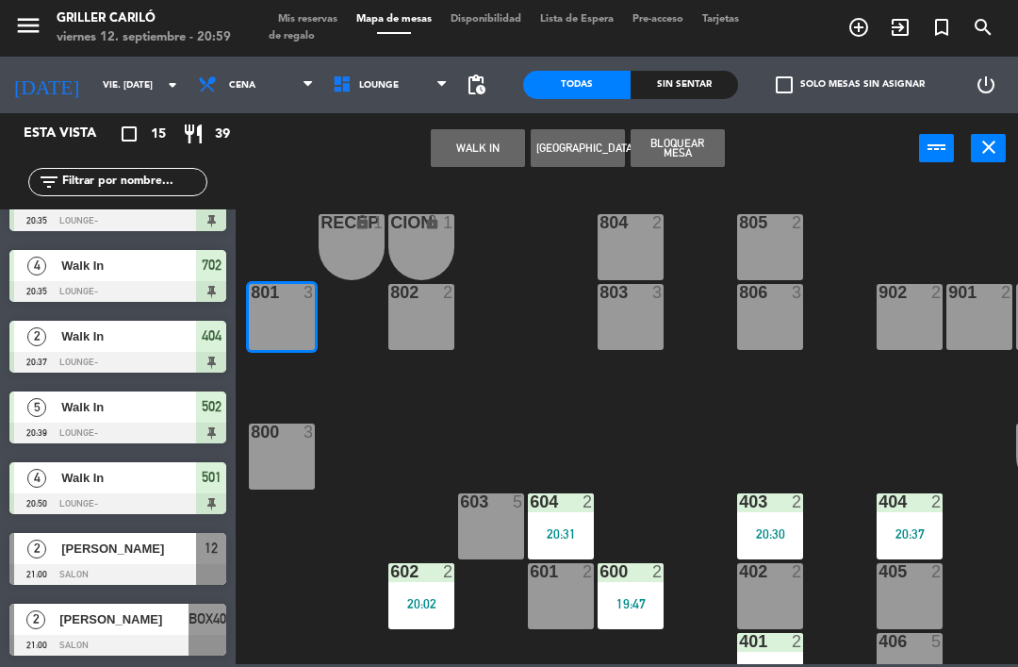
click at [474, 155] on button "WALK IN" at bounding box center [478, 148] width 94 height 38
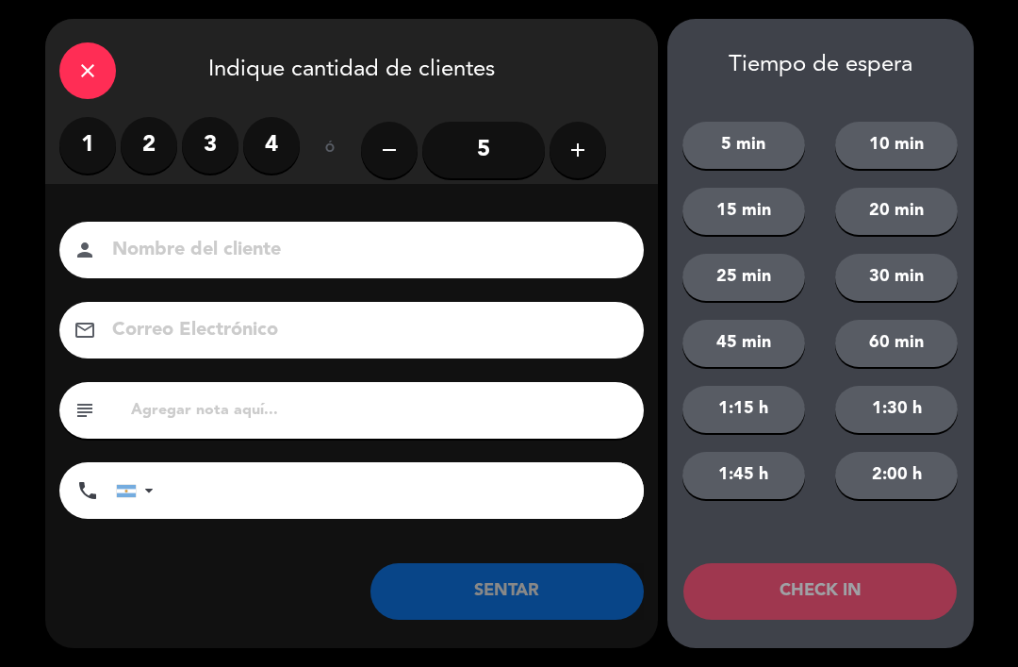
click at [149, 148] on label "2" at bounding box center [149, 145] width 57 height 57
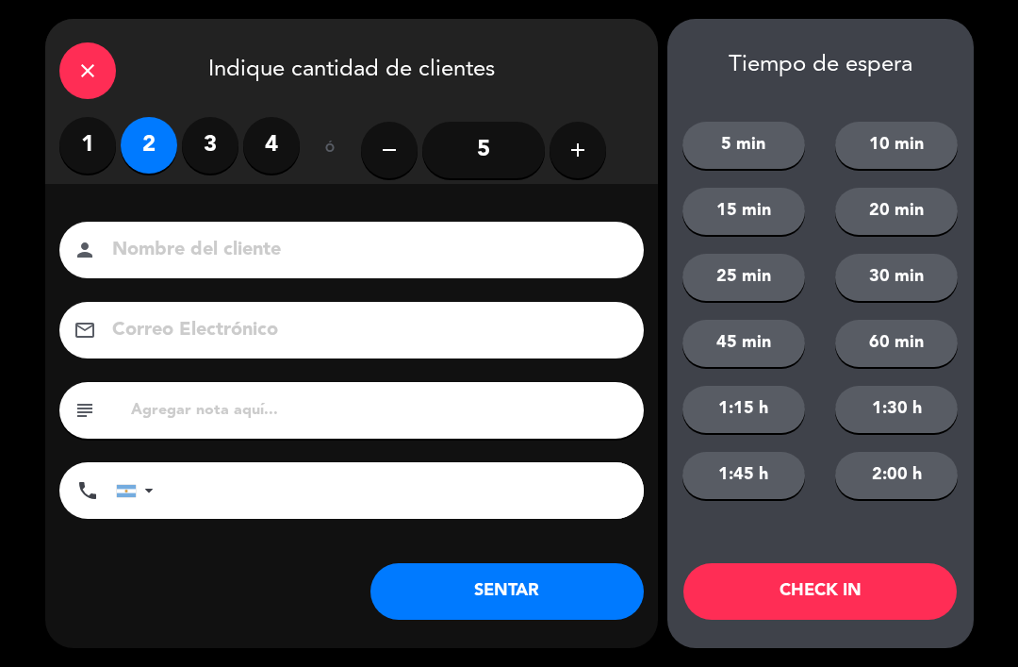
click at [503, 600] on button "SENTAR" at bounding box center [507, 591] width 273 height 57
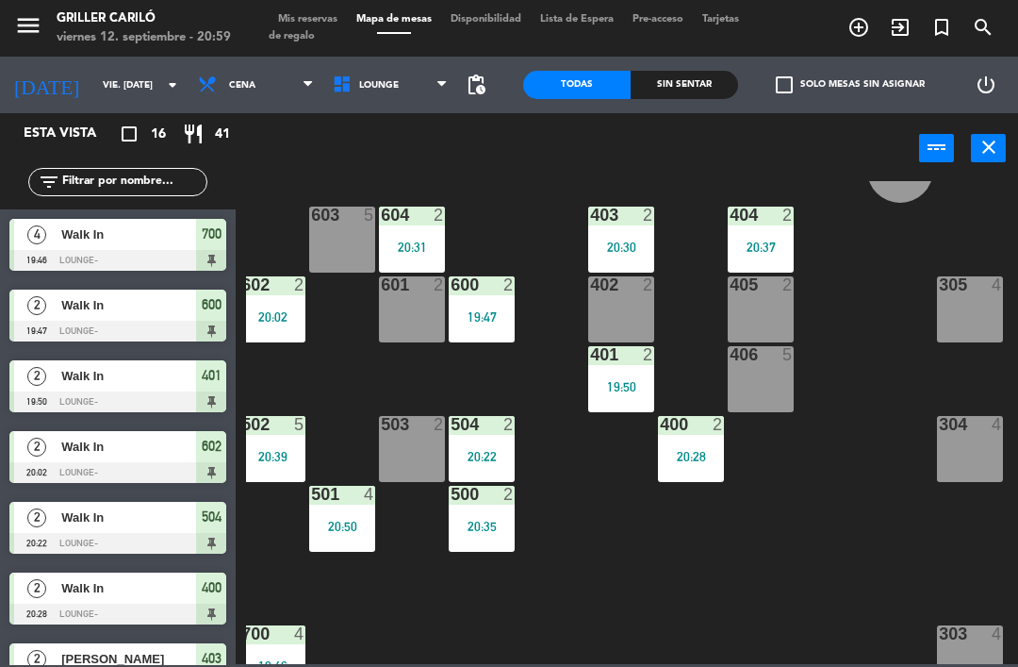
scroll to position [285, 149]
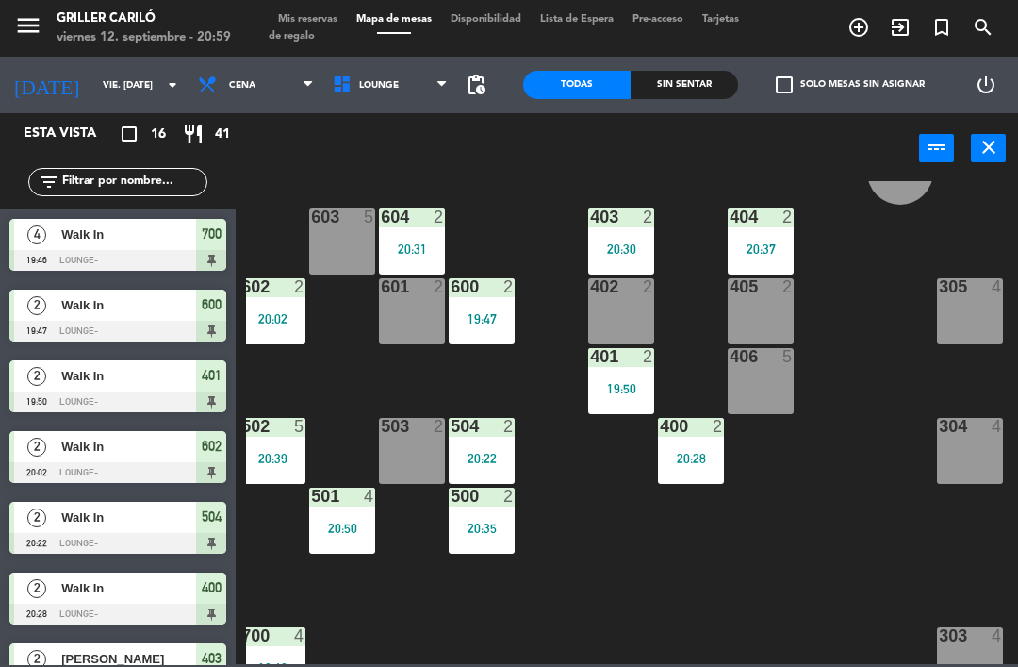
click at [967, 321] on div "305 4" at bounding box center [970, 311] width 66 height 66
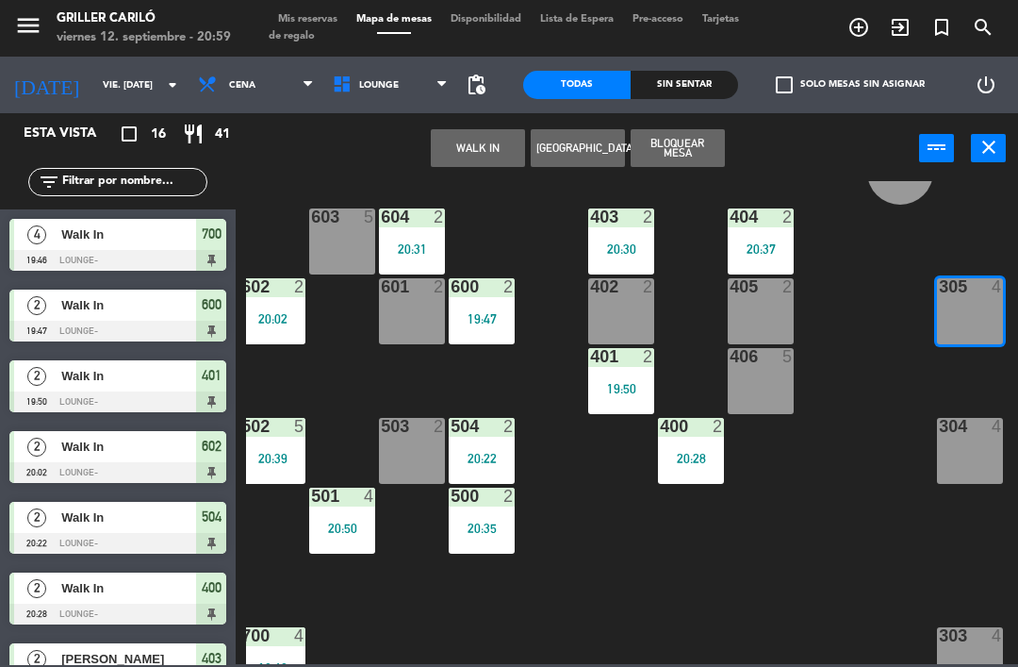
click at [461, 150] on button "WALK IN" at bounding box center [478, 148] width 94 height 38
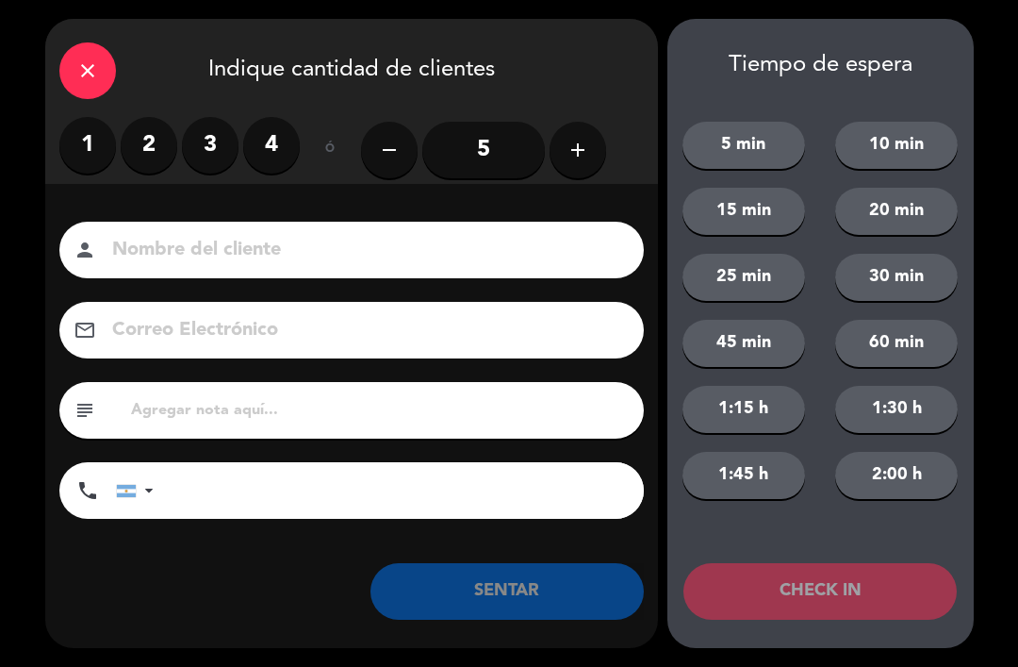
click at [161, 153] on label "2" at bounding box center [149, 145] width 57 height 57
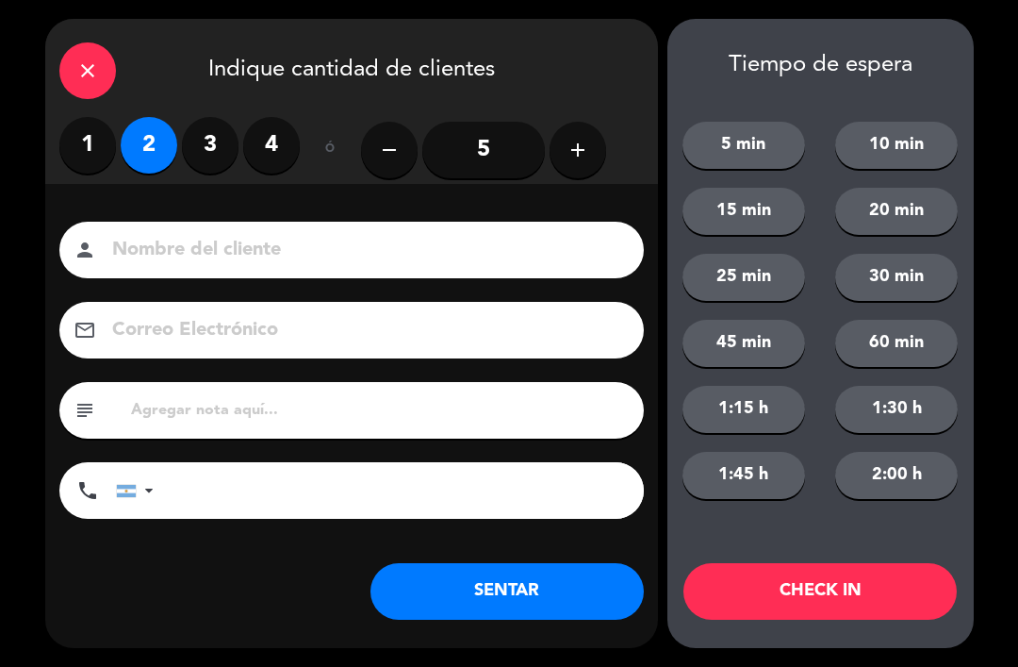
click at [519, 592] on button "SENTAR" at bounding box center [507, 591] width 273 height 57
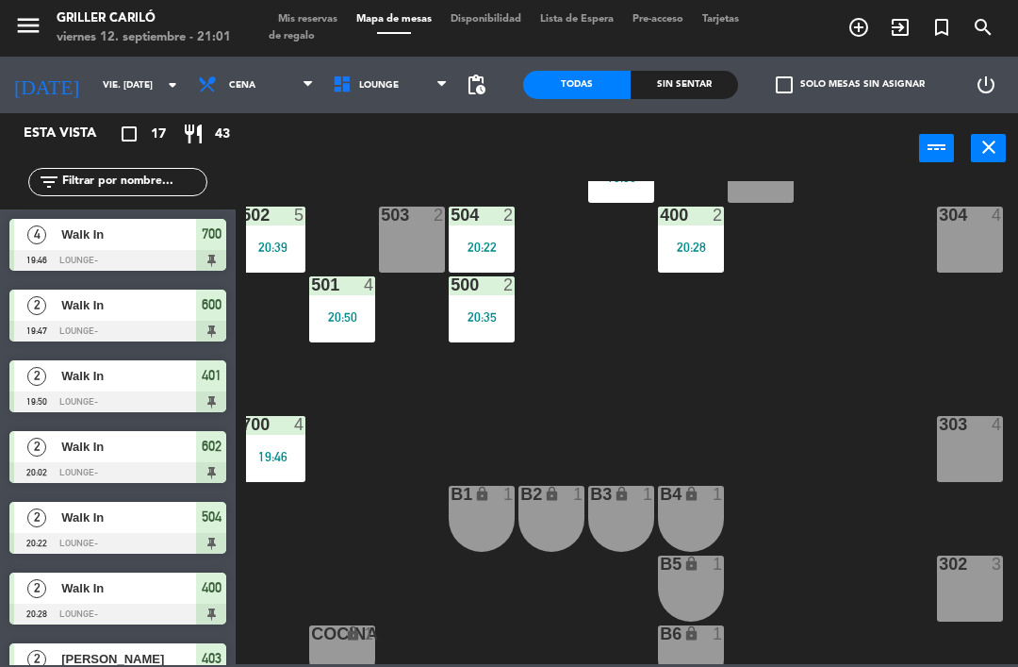
scroll to position [497, 149]
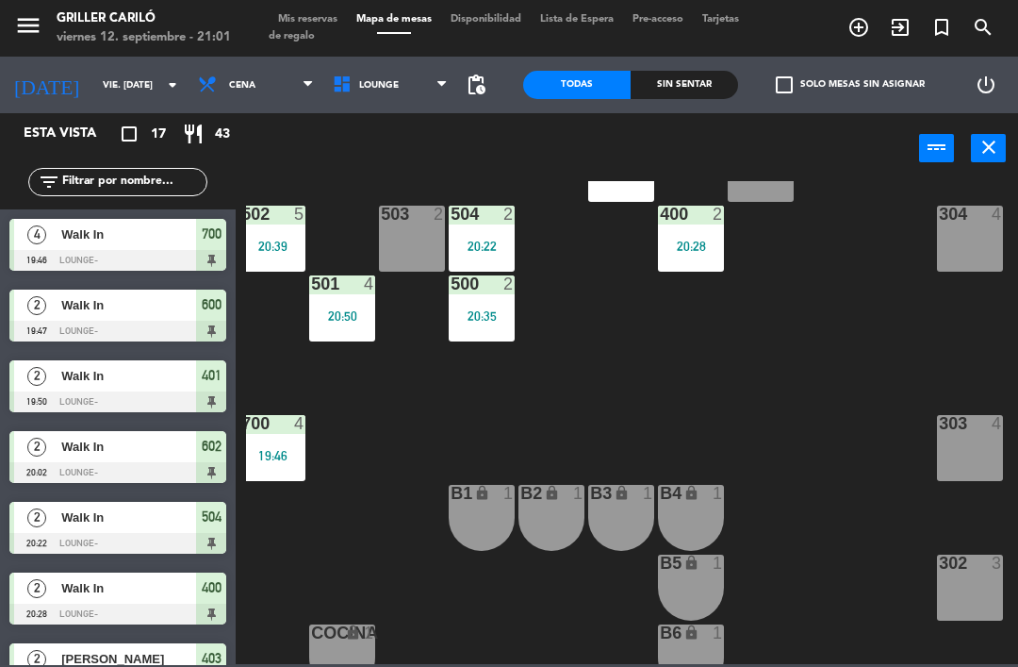
click at [966, 444] on div "303 4" at bounding box center [970, 448] width 66 height 66
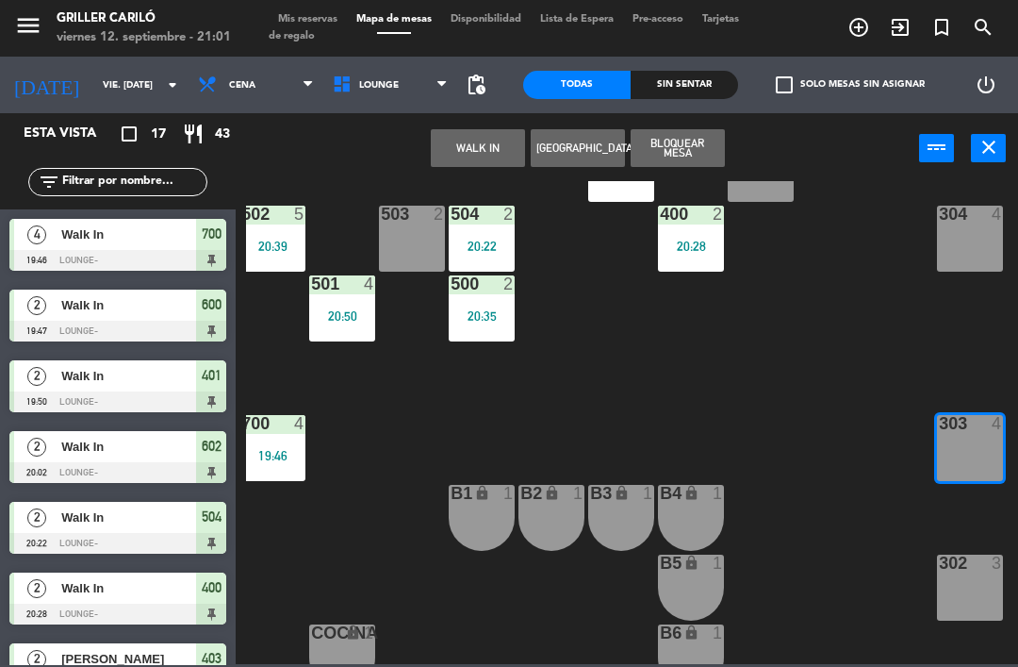
click at [466, 164] on button "WALK IN" at bounding box center [478, 148] width 94 height 38
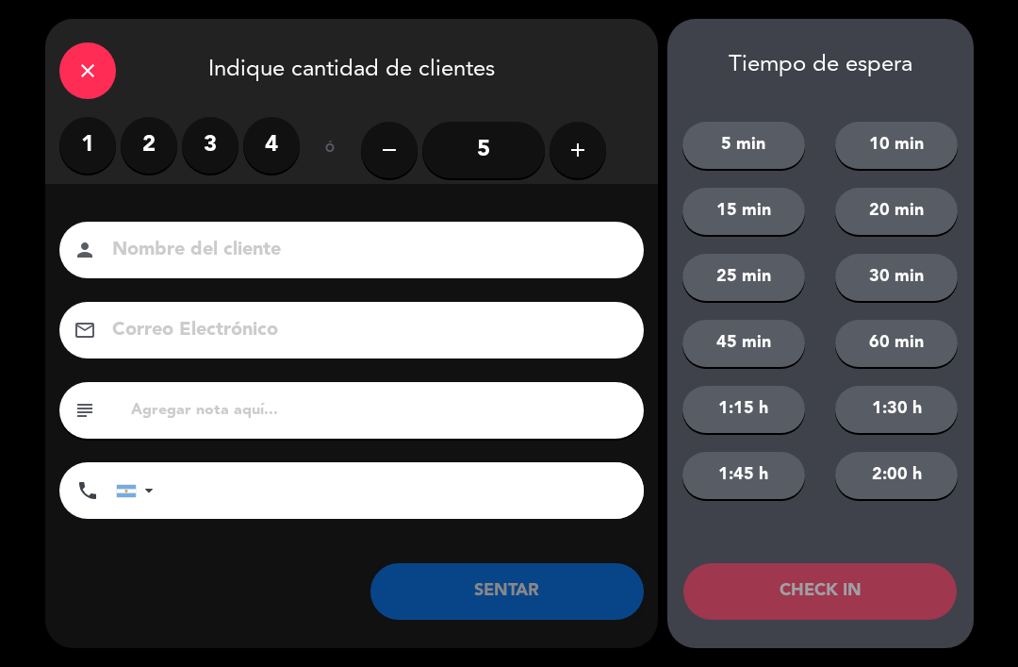
click at [142, 153] on label "2" at bounding box center [149, 145] width 57 height 57
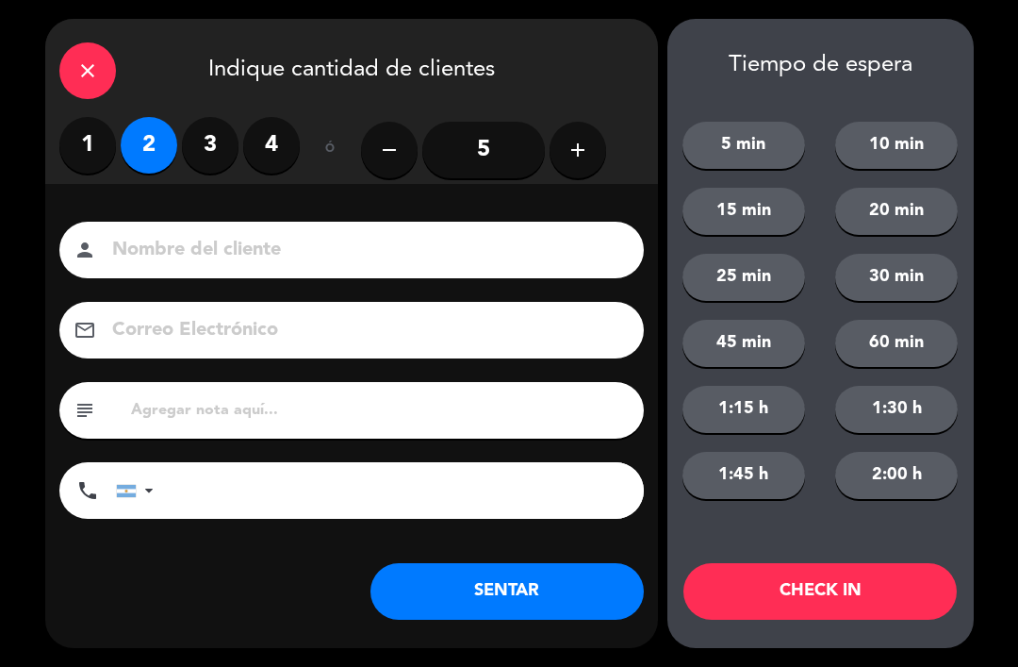
click at [520, 598] on button "SENTAR" at bounding box center [507, 591] width 273 height 57
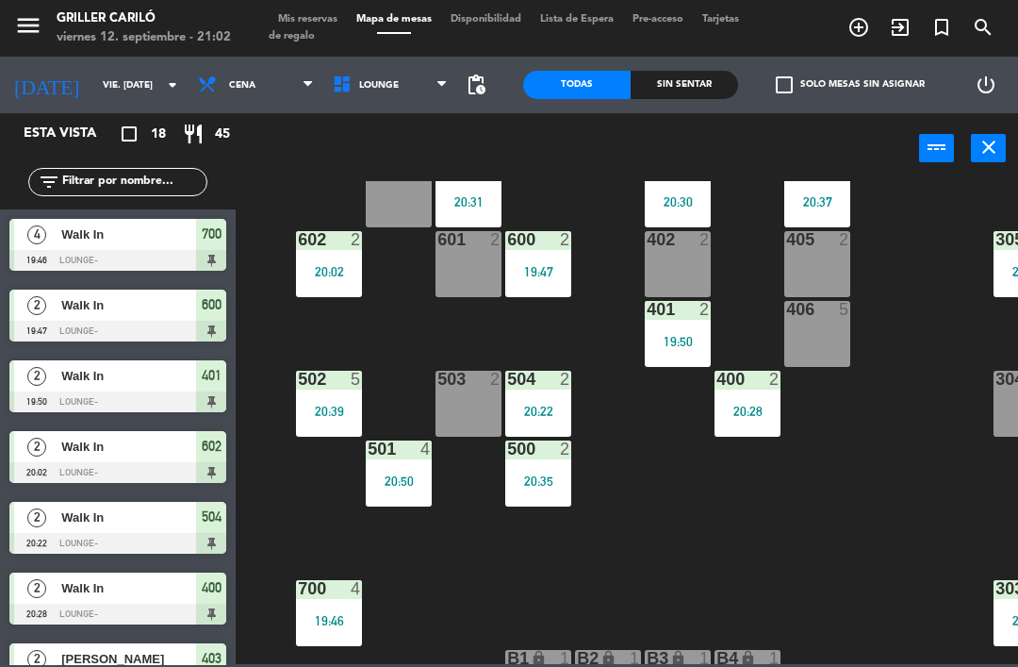
scroll to position [265, 47]
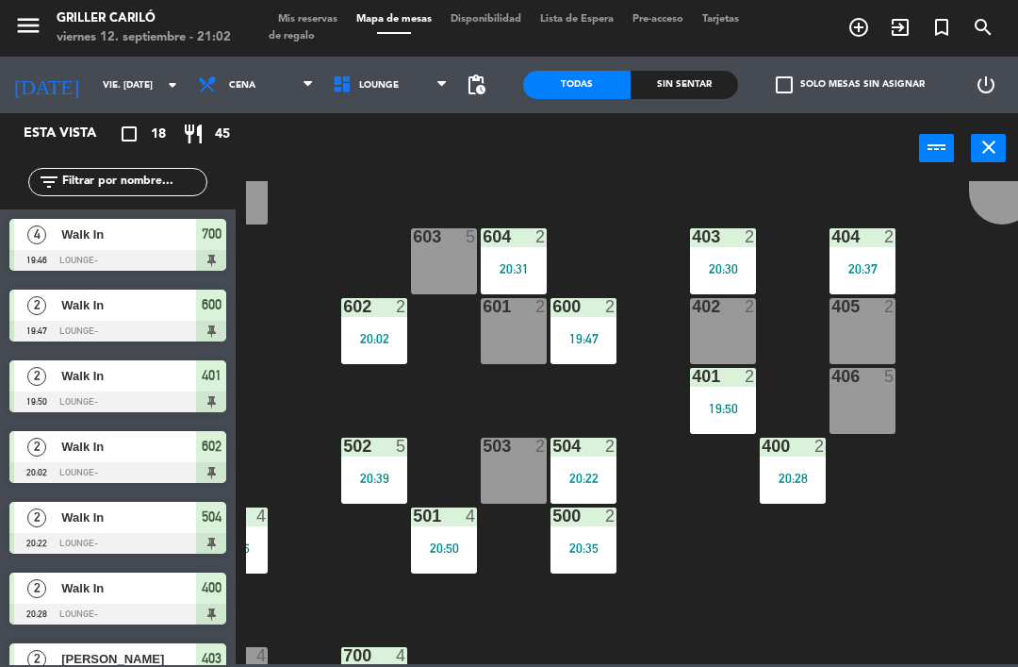
click at [379, 332] on div "20:02" at bounding box center [374, 338] width 66 height 13
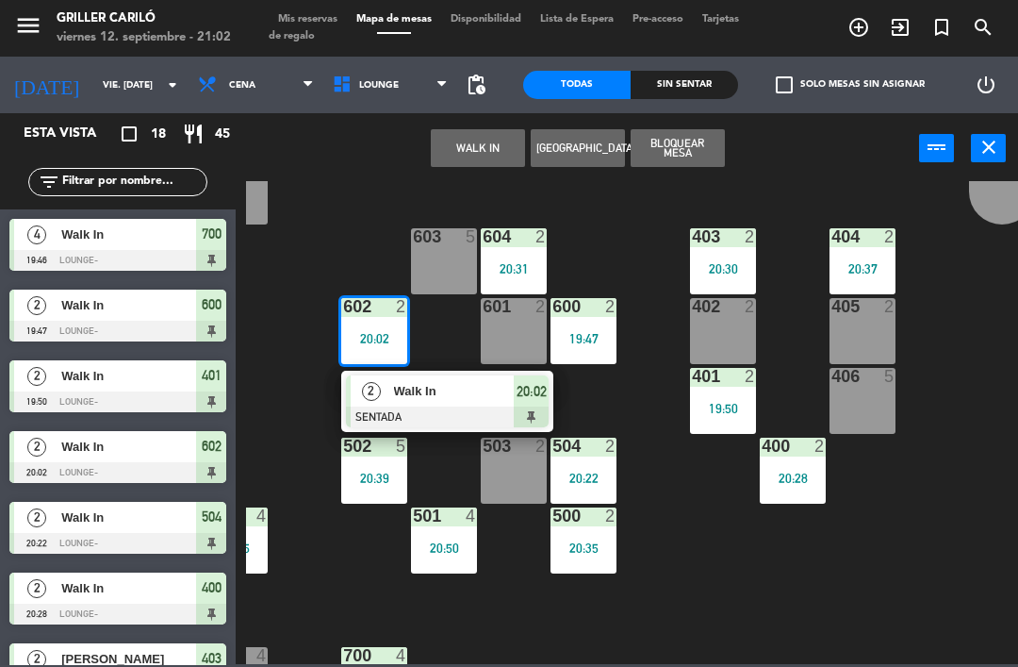
click at [491, 142] on button "WALK IN" at bounding box center [478, 148] width 94 height 38
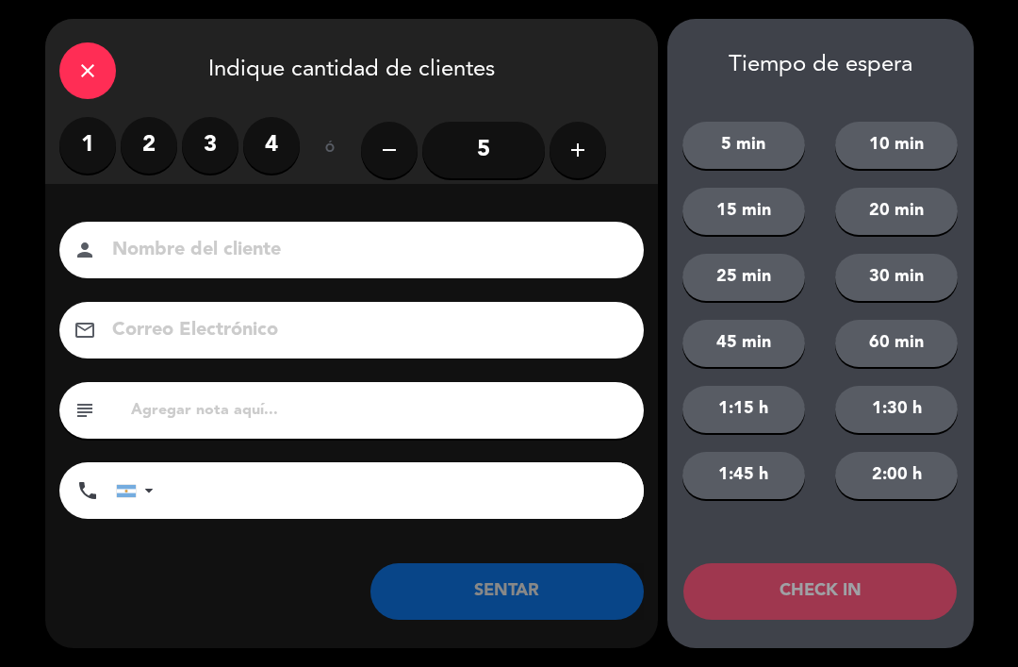
click at [89, 76] on icon "close" at bounding box center [87, 70] width 23 height 23
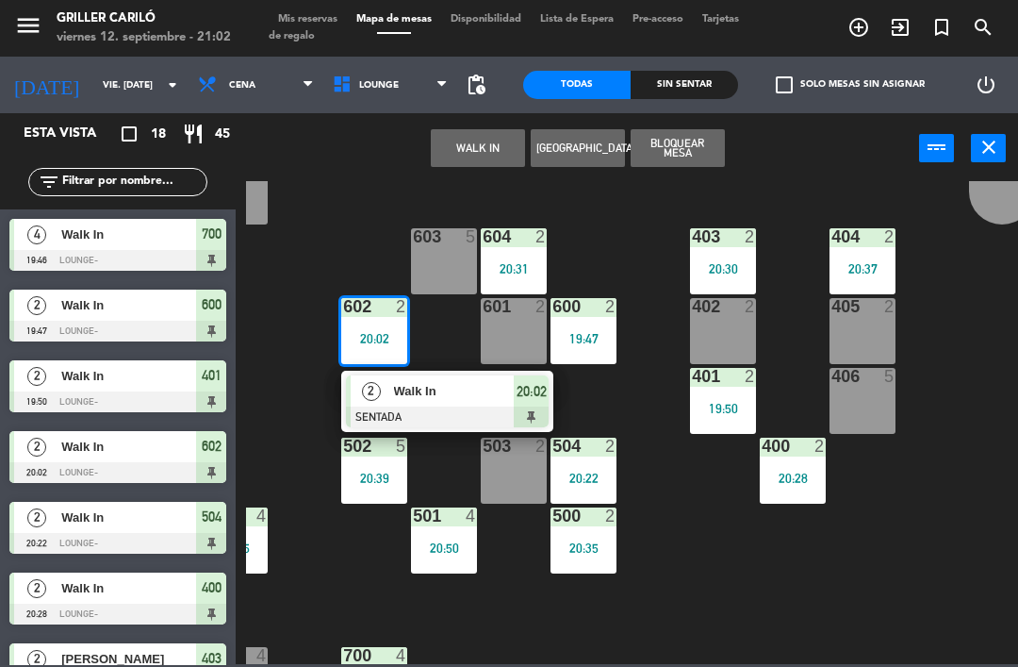
click at [448, 405] on div "Walk In" at bounding box center [453, 390] width 123 height 31
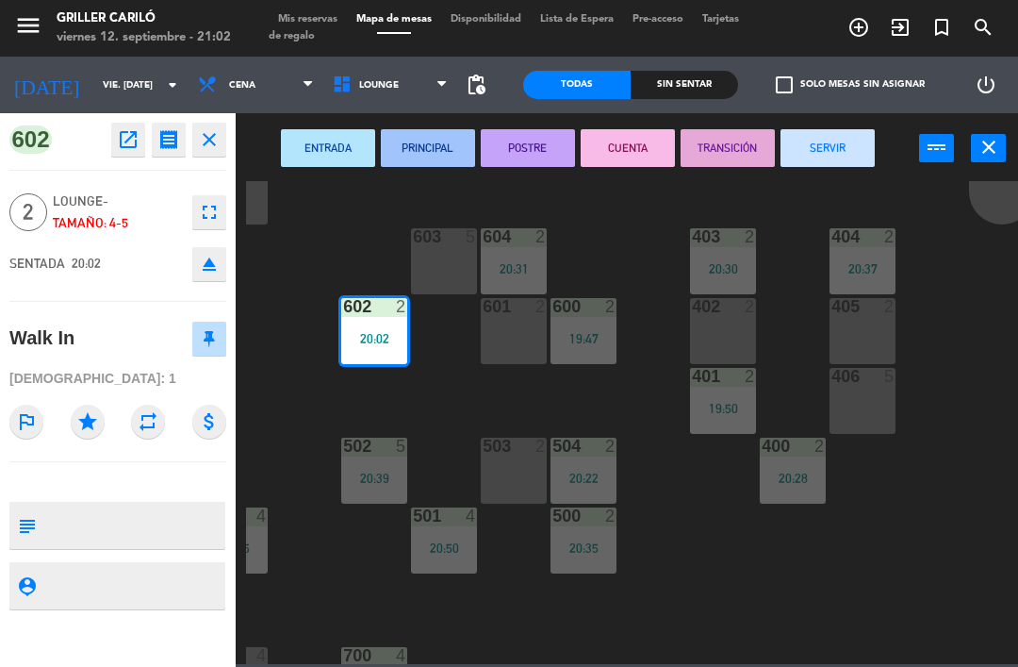
click at [825, 141] on button "SERVIR" at bounding box center [828, 148] width 94 height 38
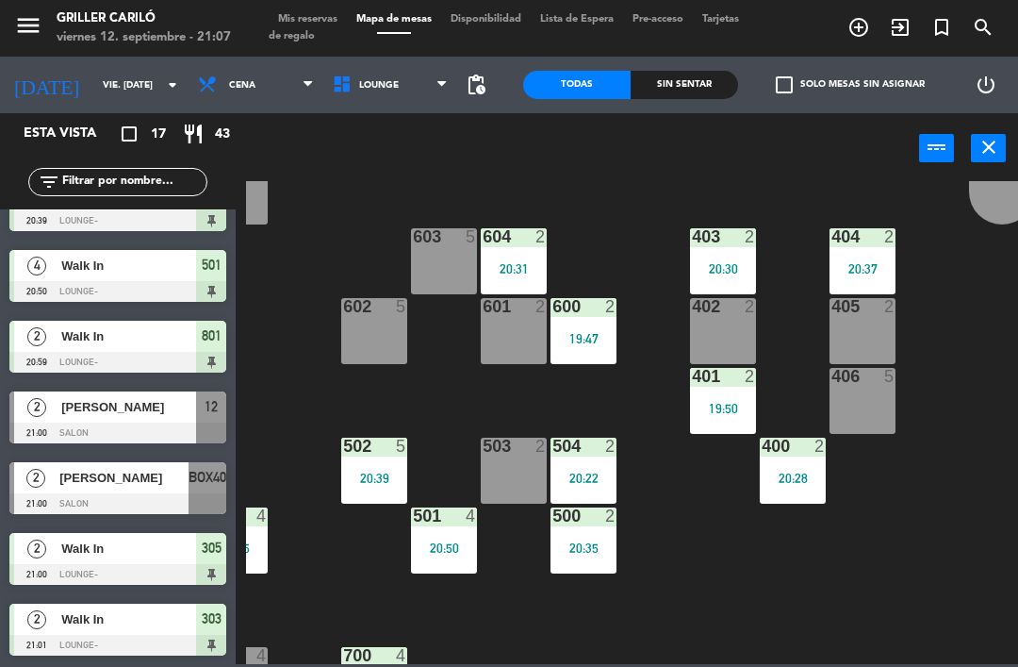
scroll to position [747, 0]
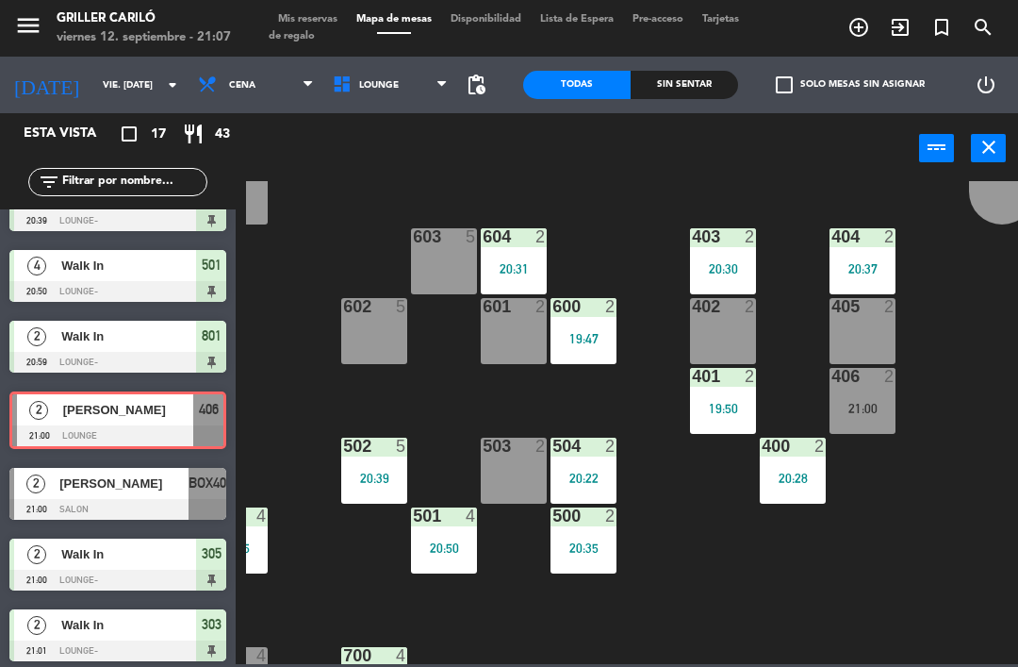
click at [872, 415] on div "21:00" at bounding box center [863, 408] width 66 height 13
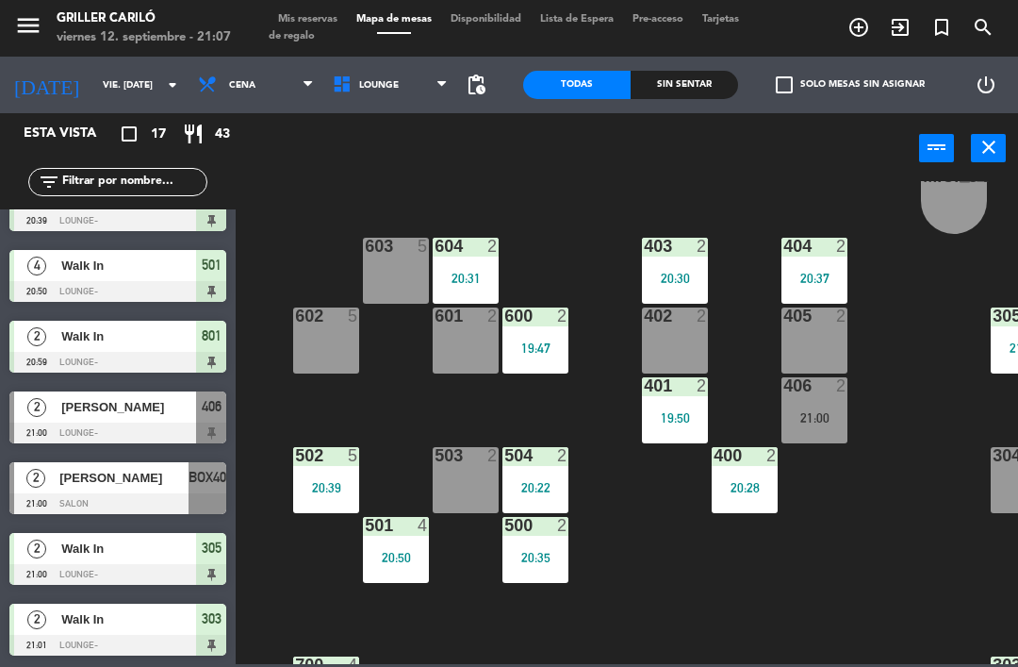
scroll to position [255, 101]
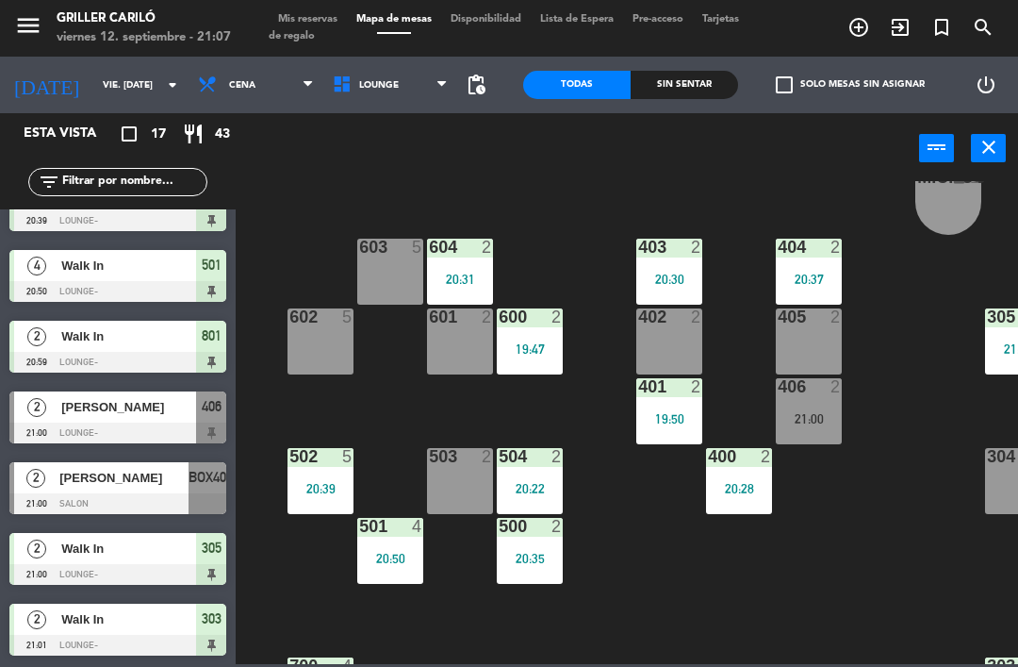
click at [813, 412] on div "21:00" at bounding box center [809, 418] width 66 height 13
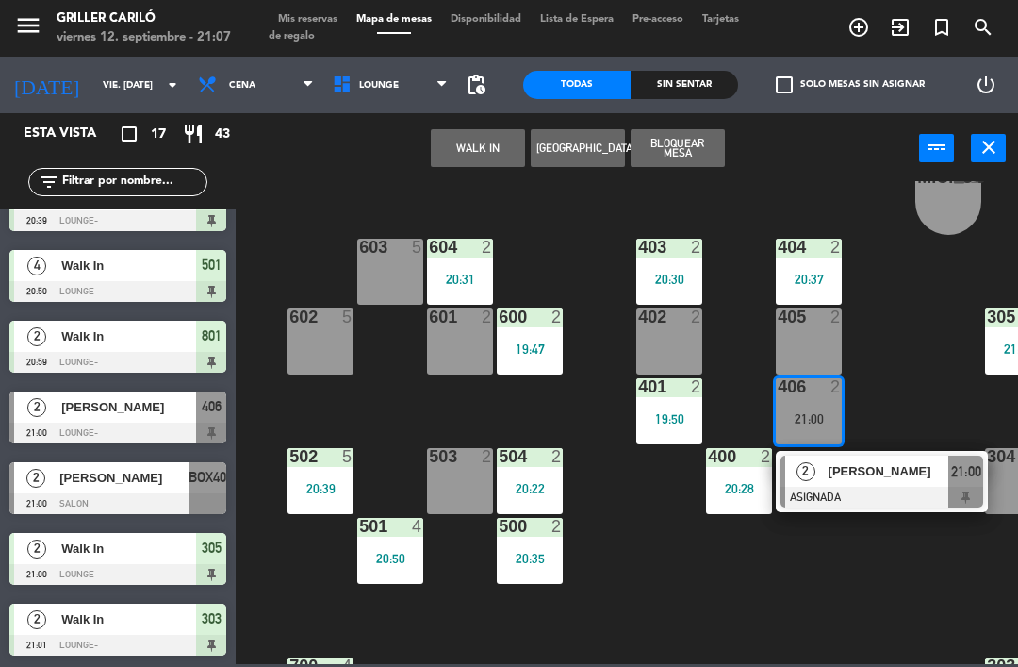
click at [890, 493] on div at bounding box center [882, 496] width 203 height 21
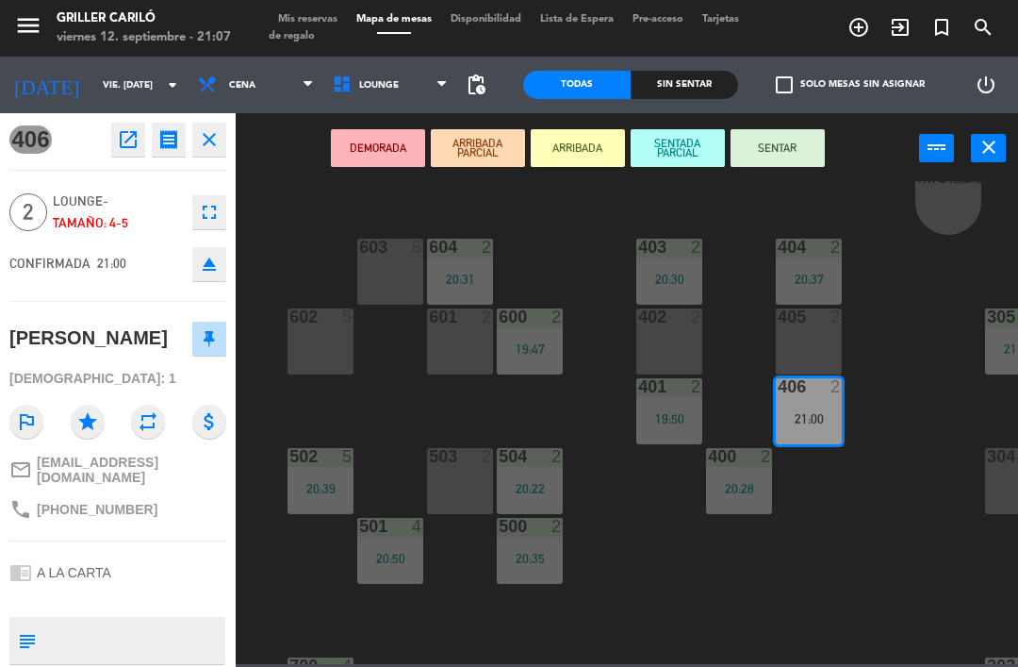
click at [788, 153] on button "SENTAR" at bounding box center [778, 148] width 94 height 38
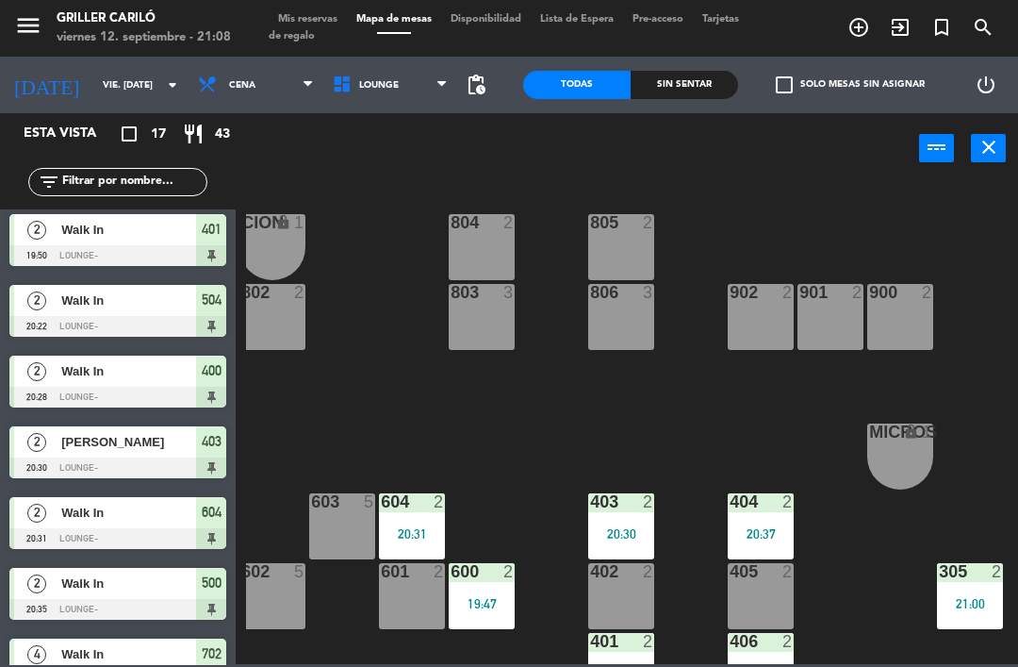
scroll to position [0, 149]
click at [632, 236] on div "805 2" at bounding box center [621, 247] width 66 height 66
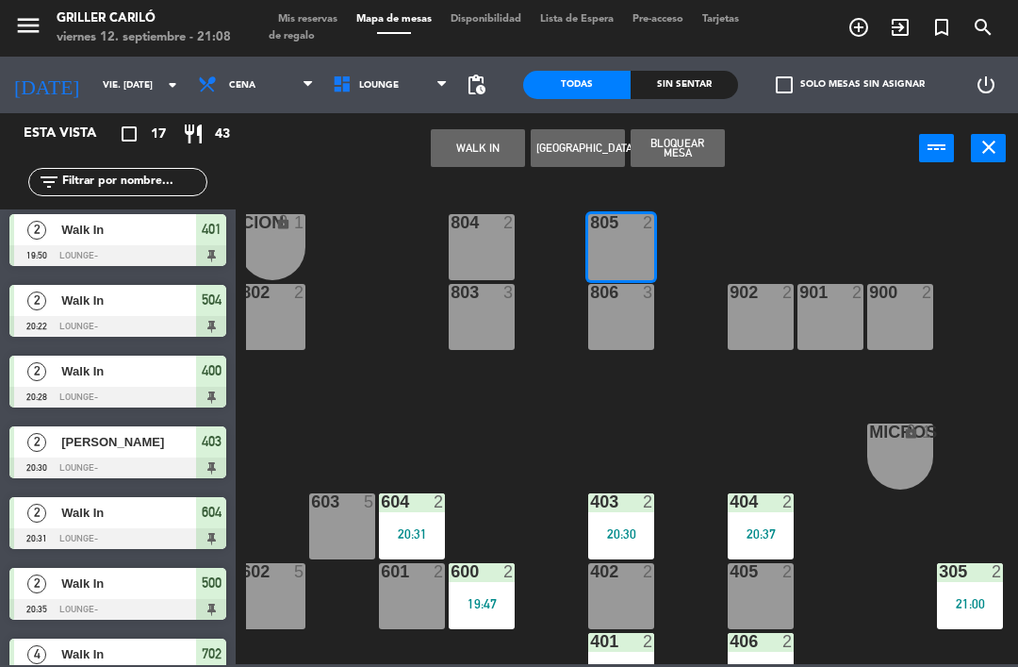
click at [510, 133] on button "WALK IN" at bounding box center [478, 148] width 94 height 38
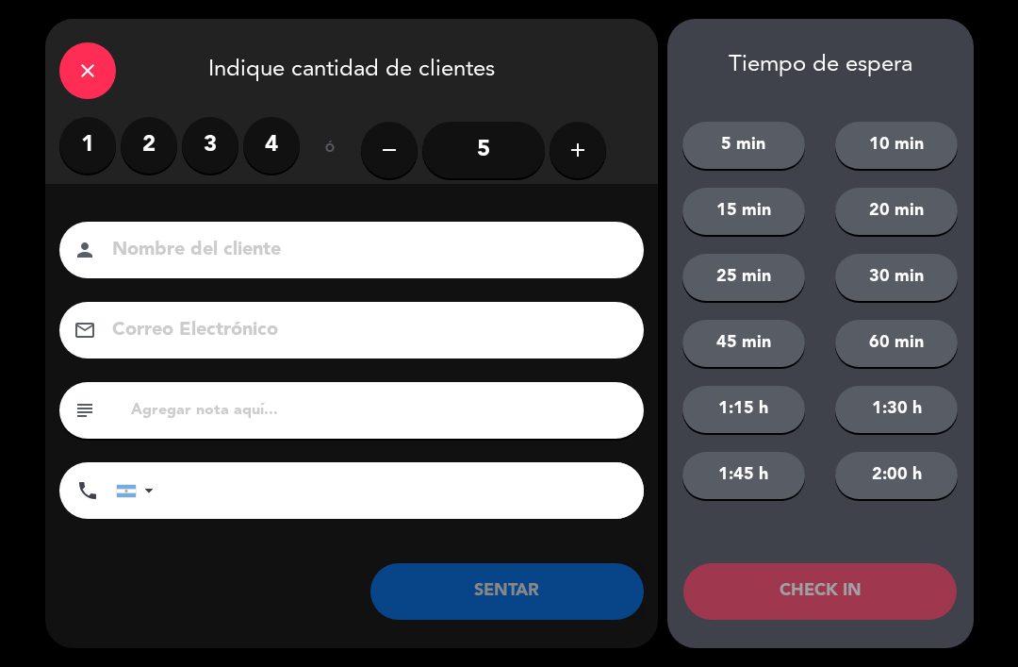
click at [145, 147] on label "2" at bounding box center [149, 145] width 57 height 57
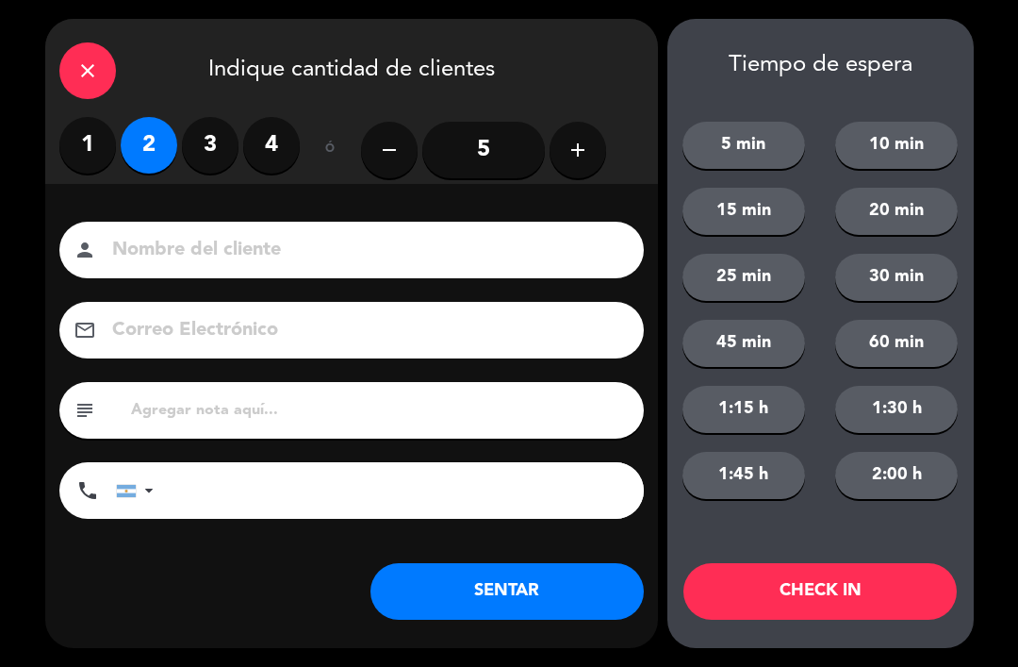
click at [541, 586] on button "SENTAR" at bounding box center [507, 591] width 273 height 57
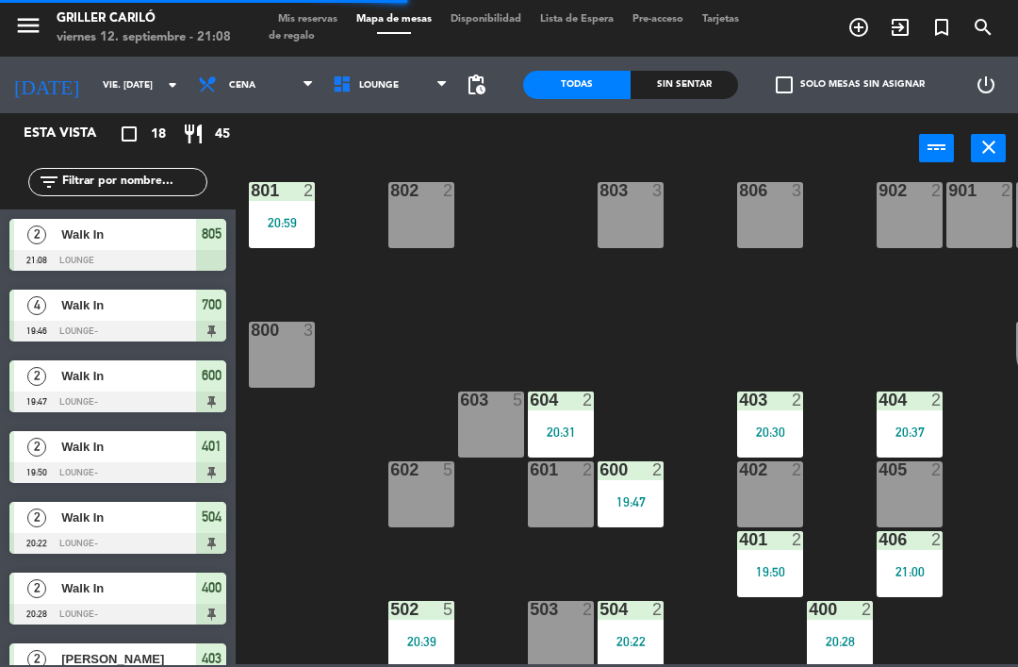
scroll to position [102, 0]
click at [290, 363] on div "800 3" at bounding box center [282, 354] width 66 height 66
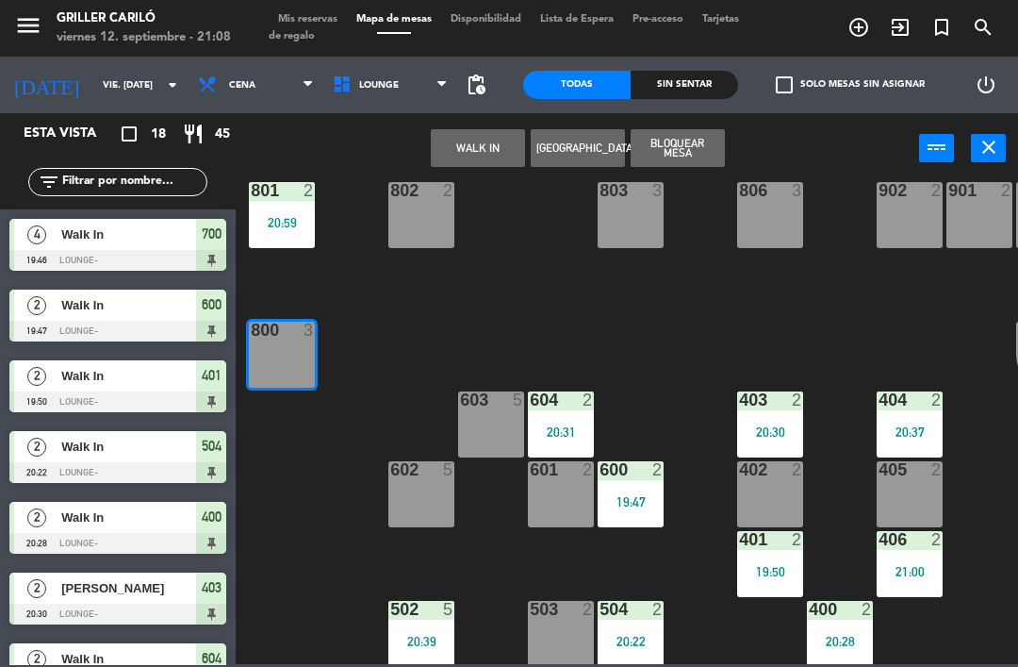
click at [476, 152] on button "WALK IN" at bounding box center [478, 148] width 94 height 38
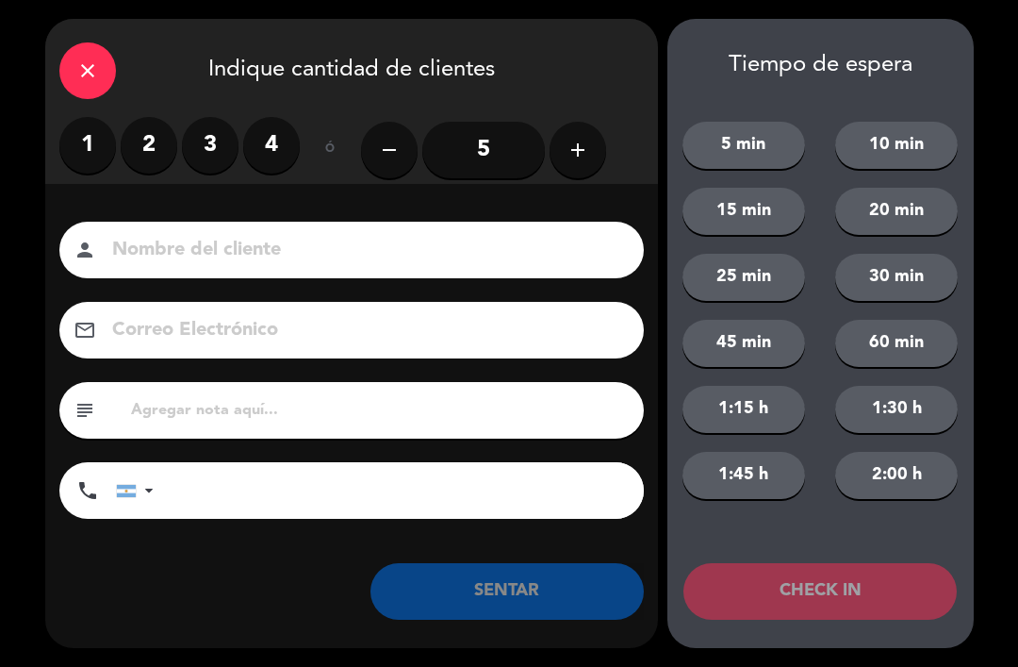
click at [151, 139] on label "2" at bounding box center [149, 145] width 57 height 57
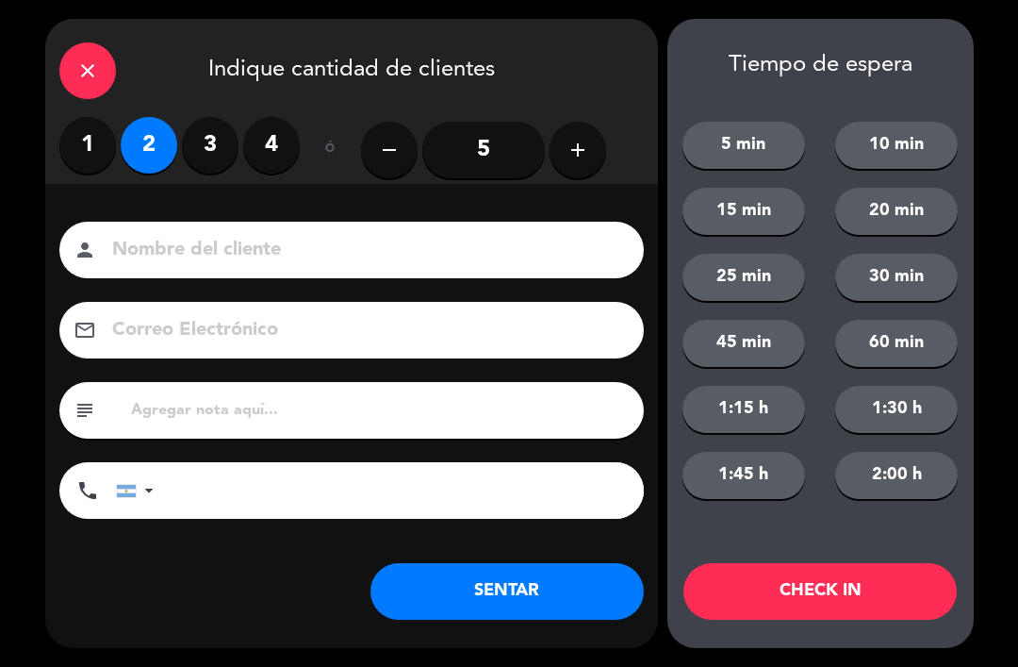
click at [540, 586] on button "SENTAR" at bounding box center [507, 591] width 273 height 57
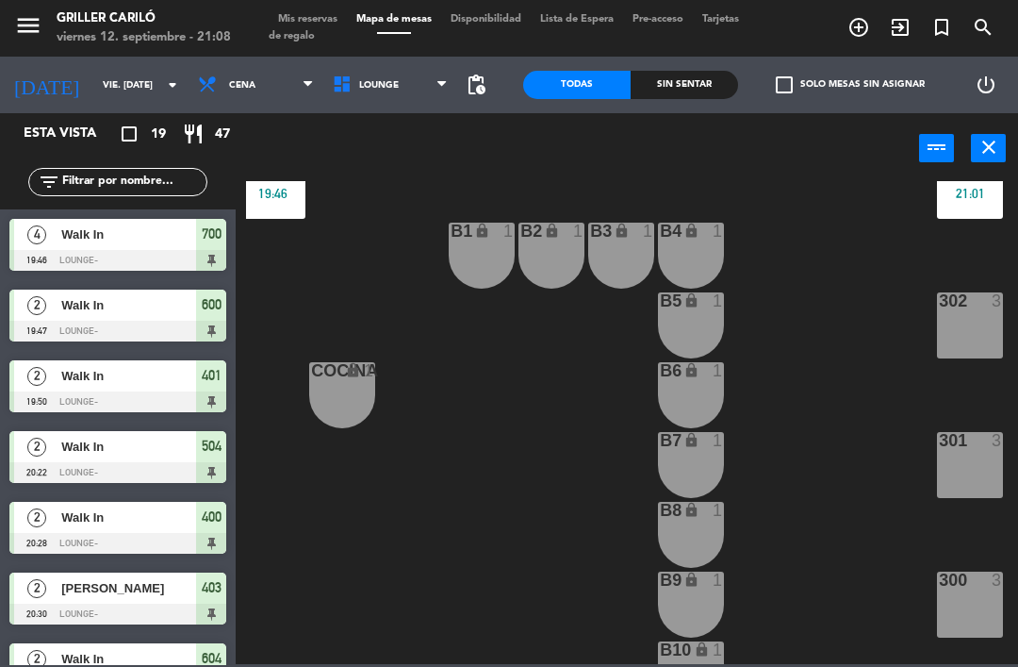
scroll to position [760, 149]
click at [974, 299] on div at bounding box center [970, 299] width 31 height 17
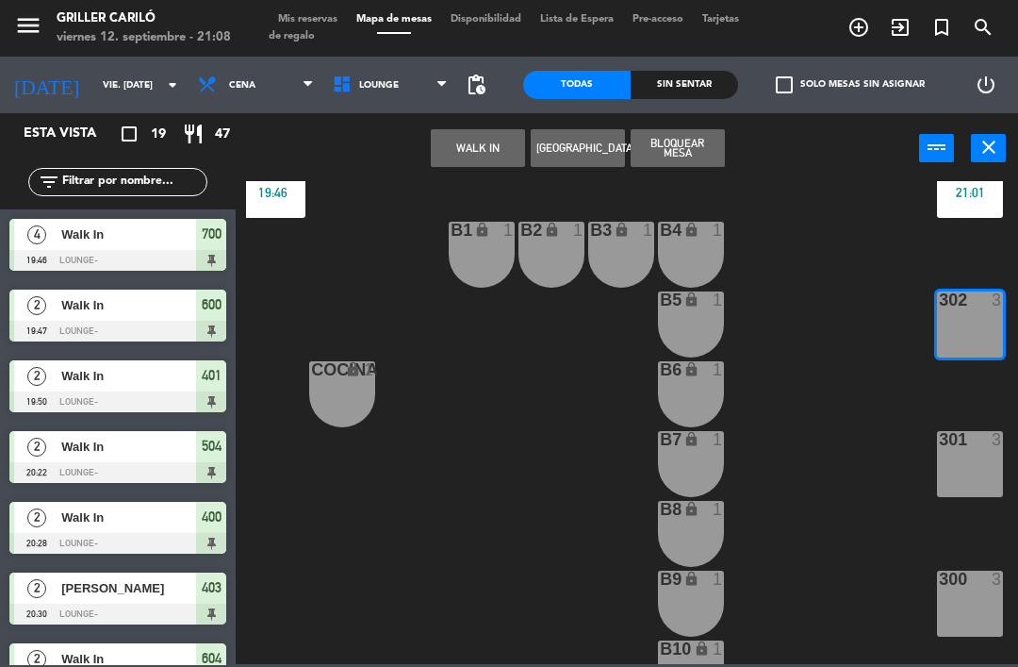
click at [478, 148] on button "WALK IN" at bounding box center [478, 148] width 94 height 38
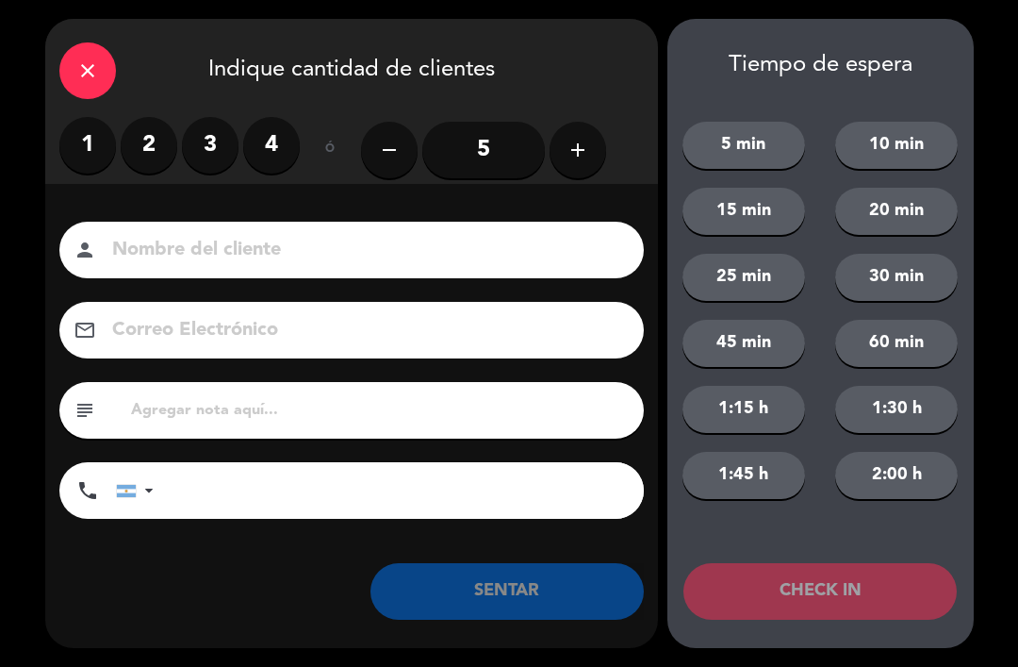
click at [153, 135] on label "2" at bounding box center [149, 145] width 57 height 57
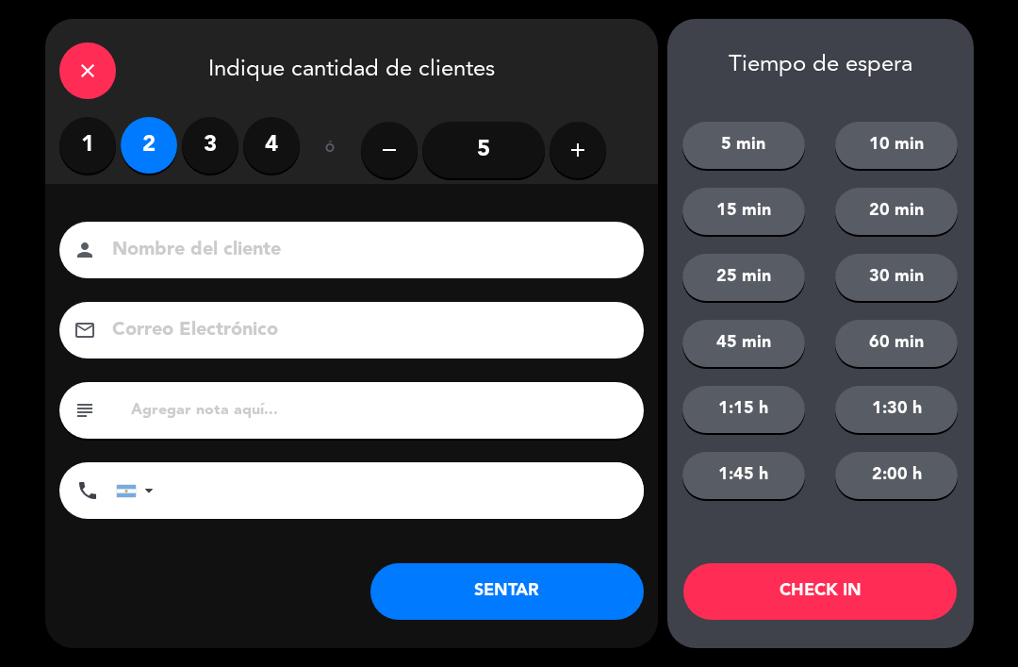
click at [540, 590] on button "SENTAR" at bounding box center [507, 591] width 273 height 57
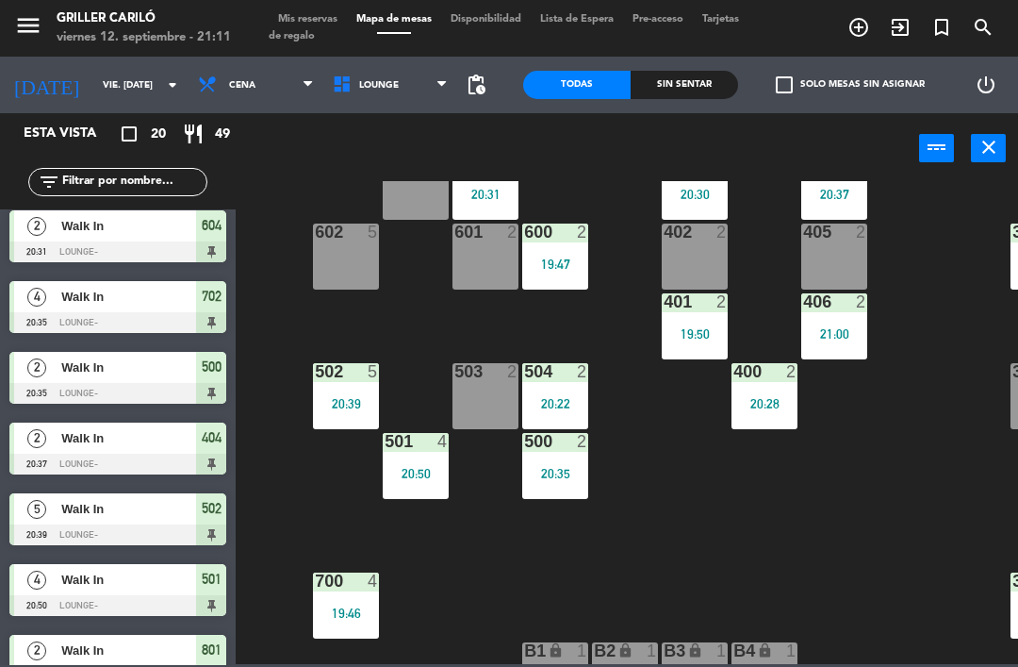
scroll to position [339, 72]
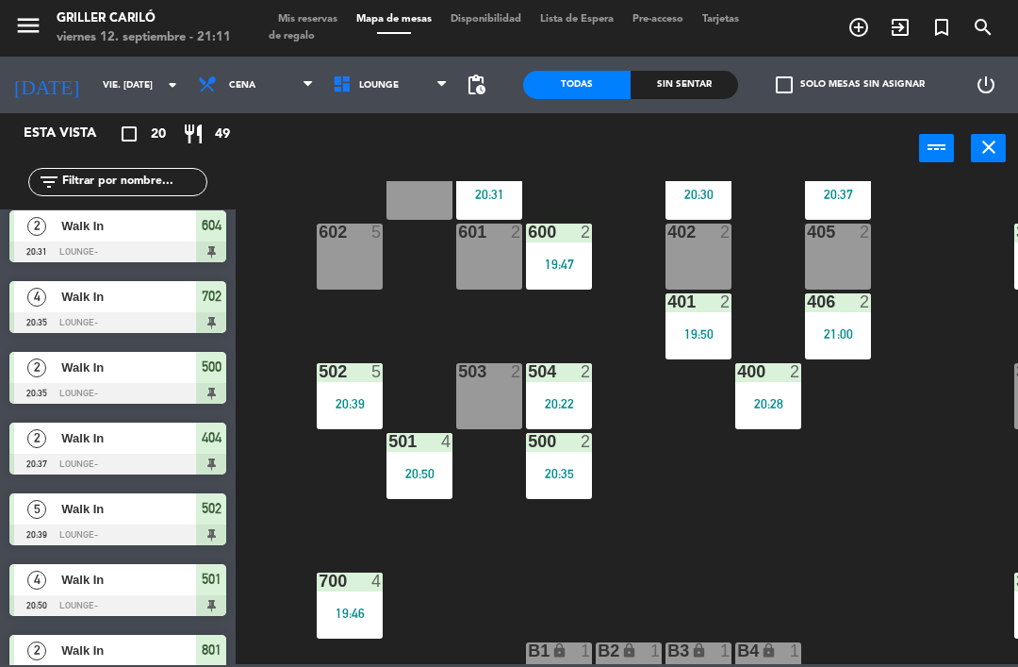
click at [347, 263] on div "602 5" at bounding box center [350, 256] width 66 height 66
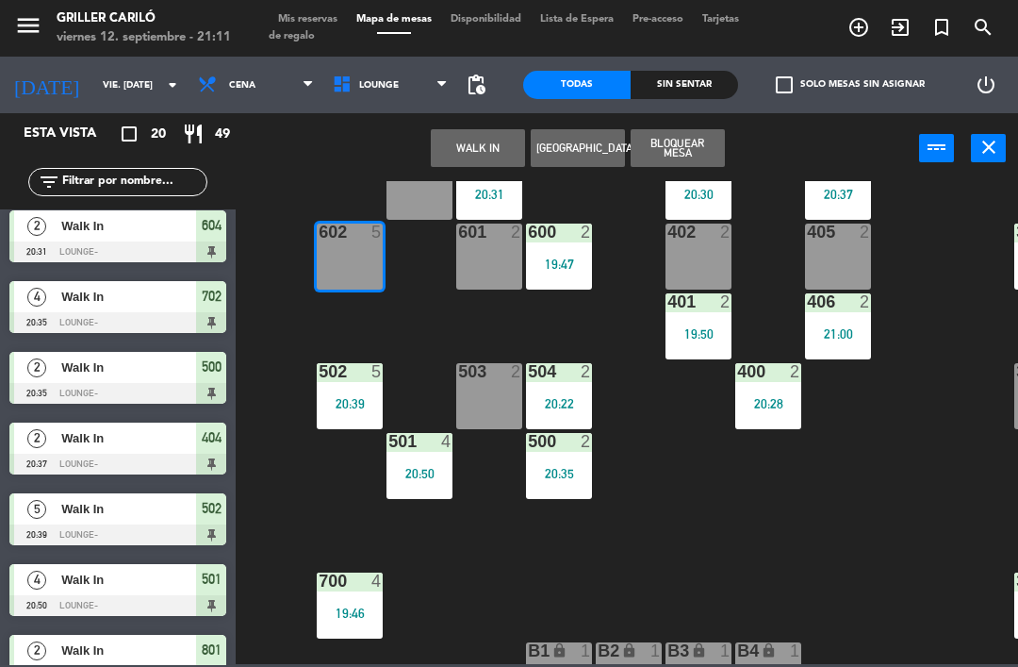
click at [464, 151] on button "WALK IN" at bounding box center [478, 148] width 94 height 38
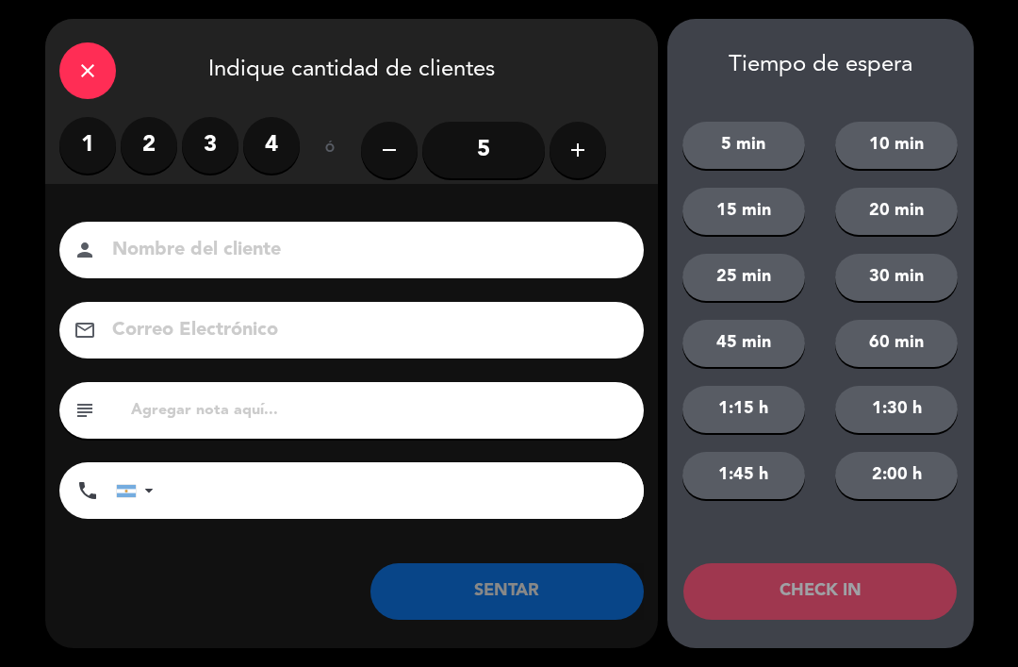
click at [274, 159] on label "4" at bounding box center [271, 145] width 57 height 57
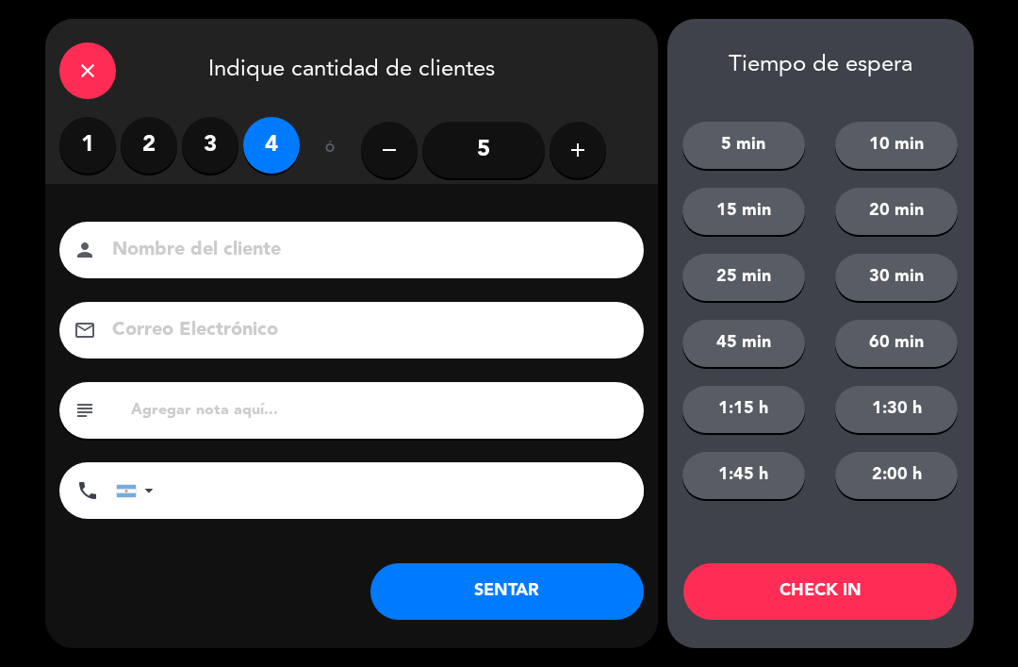
click at [514, 618] on button "SENTAR" at bounding box center [507, 591] width 273 height 57
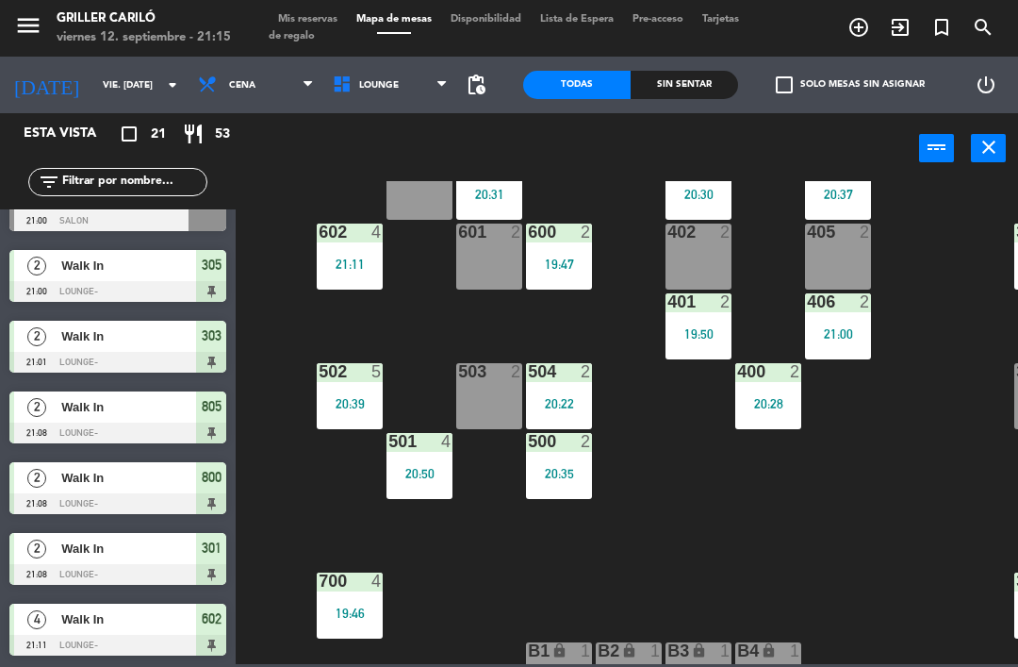
scroll to position [1030, 0]
click at [667, 87] on div "Sin sentar" at bounding box center [684, 85] width 107 height 28
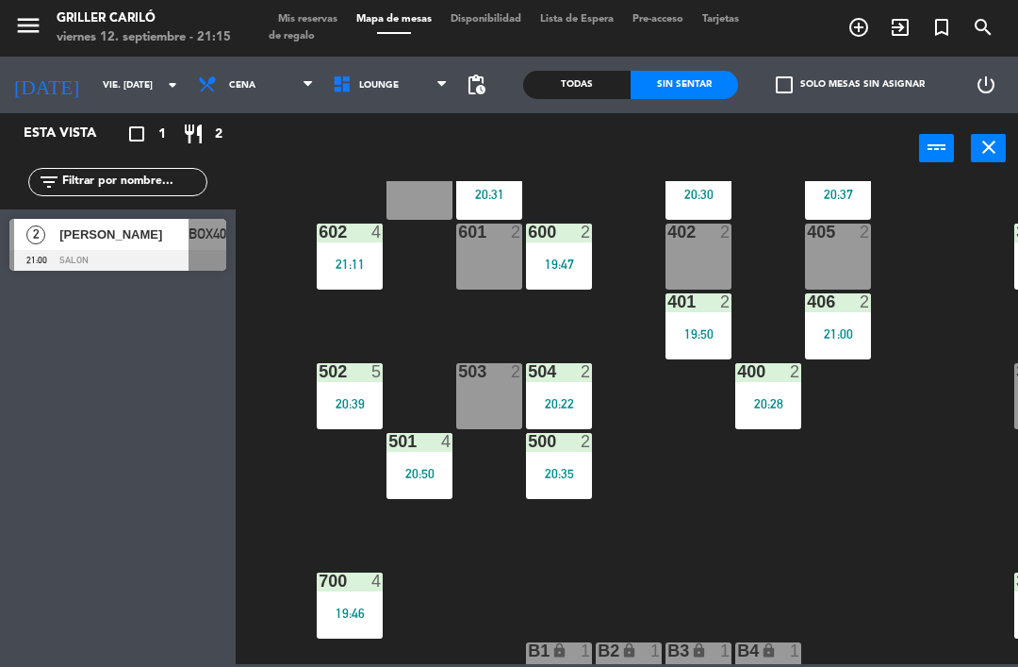
click at [590, 78] on div "Todas" at bounding box center [576, 85] width 107 height 28
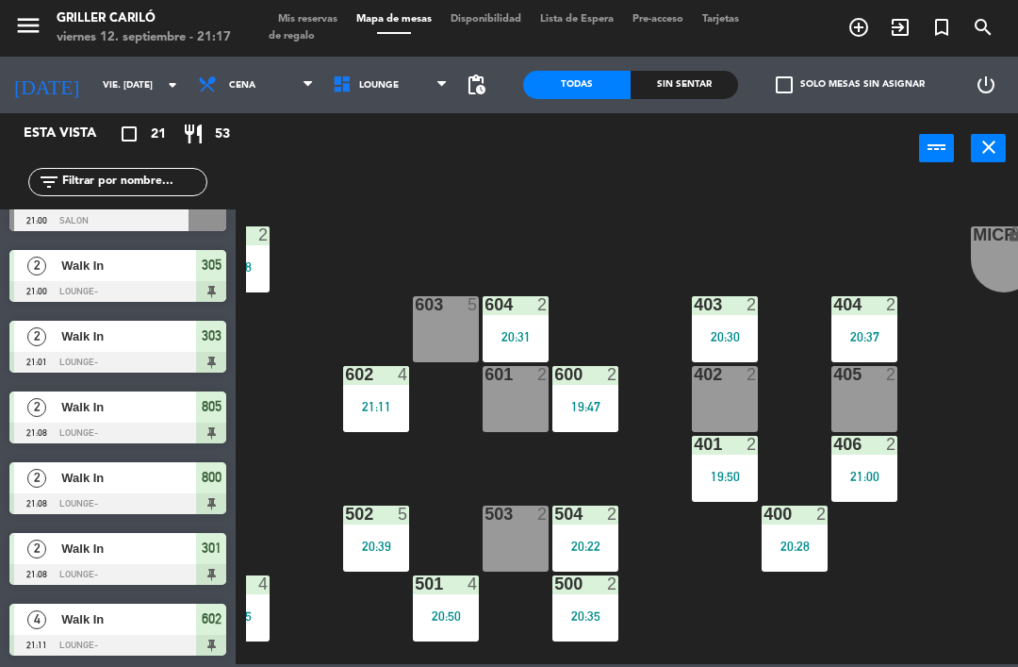
scroll to position [188, 41]
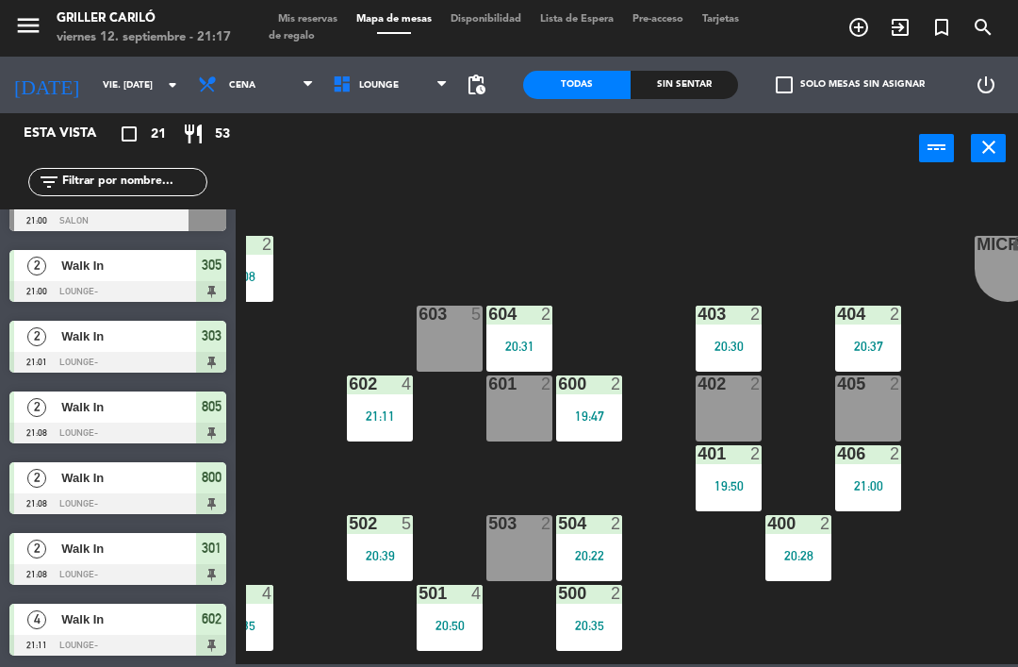
click at [468, 345] on div "603 5" at bounding box center [450, 338] width 66 height 66
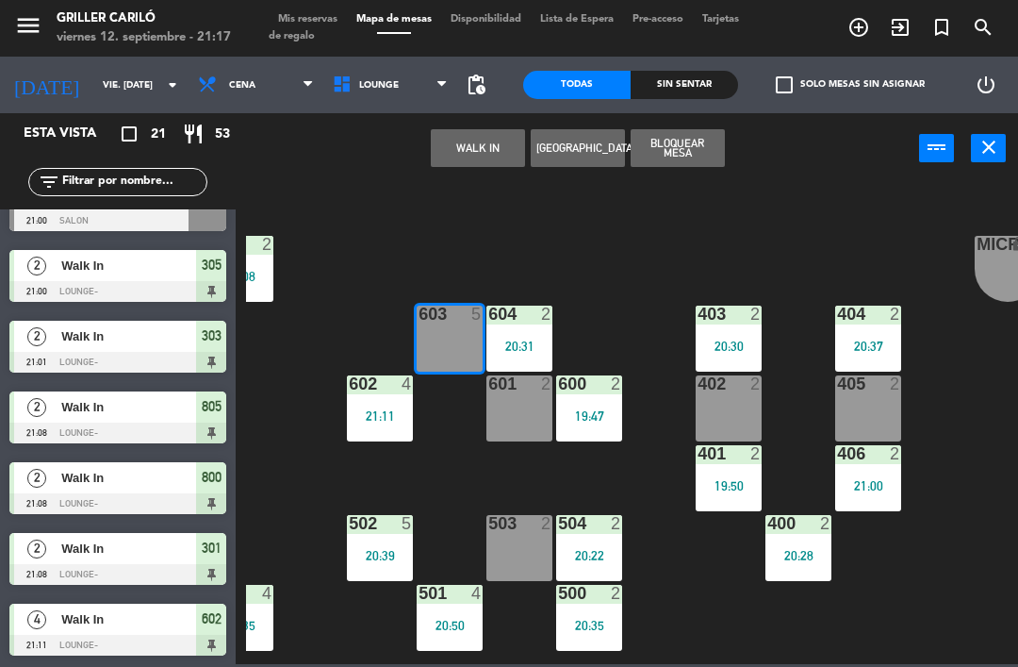
click at [485, 157] on button "WALK IN" at bounding box center [478, 148] width 94 height 38
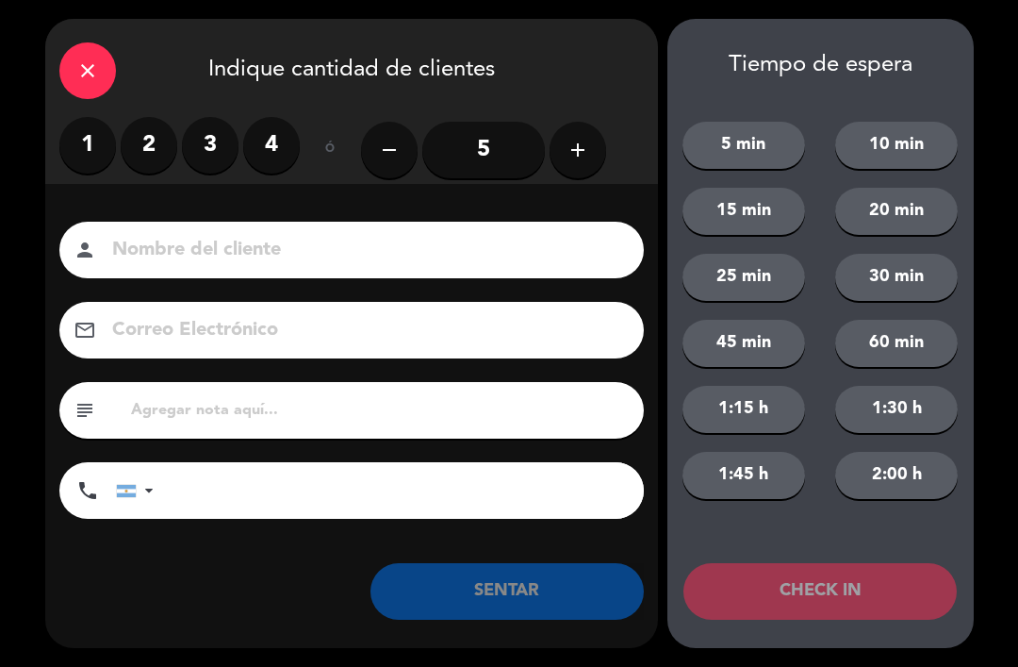
click at [226, 136] on label "3" at bounding box center [210, 145] width 57 height 57
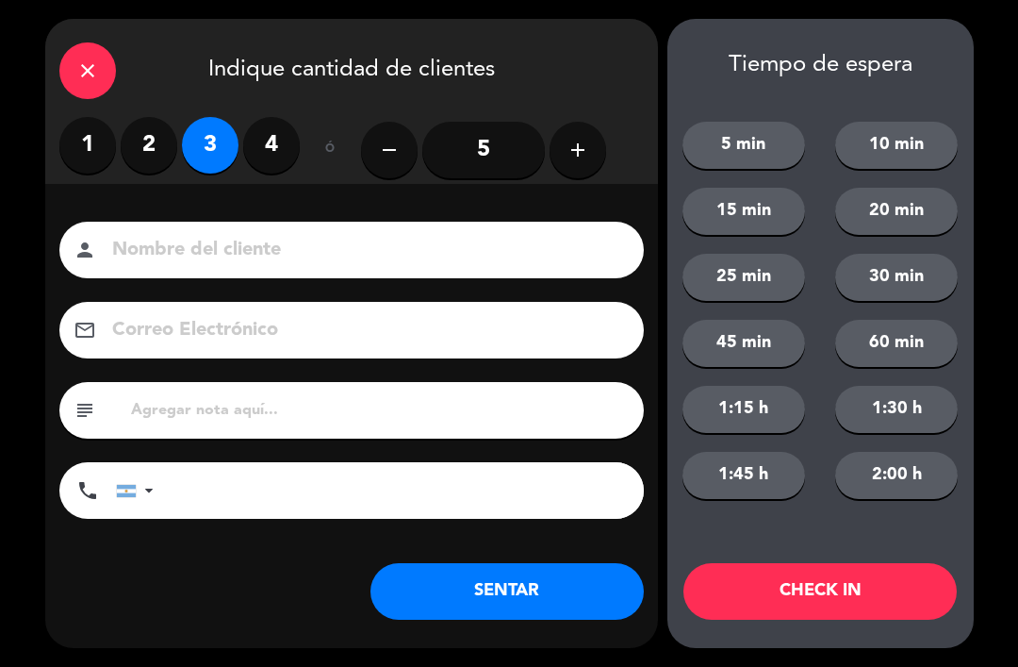
click at [523, 588] on button "SENTAR" at bounding box center [507, 591] width 273 height 57
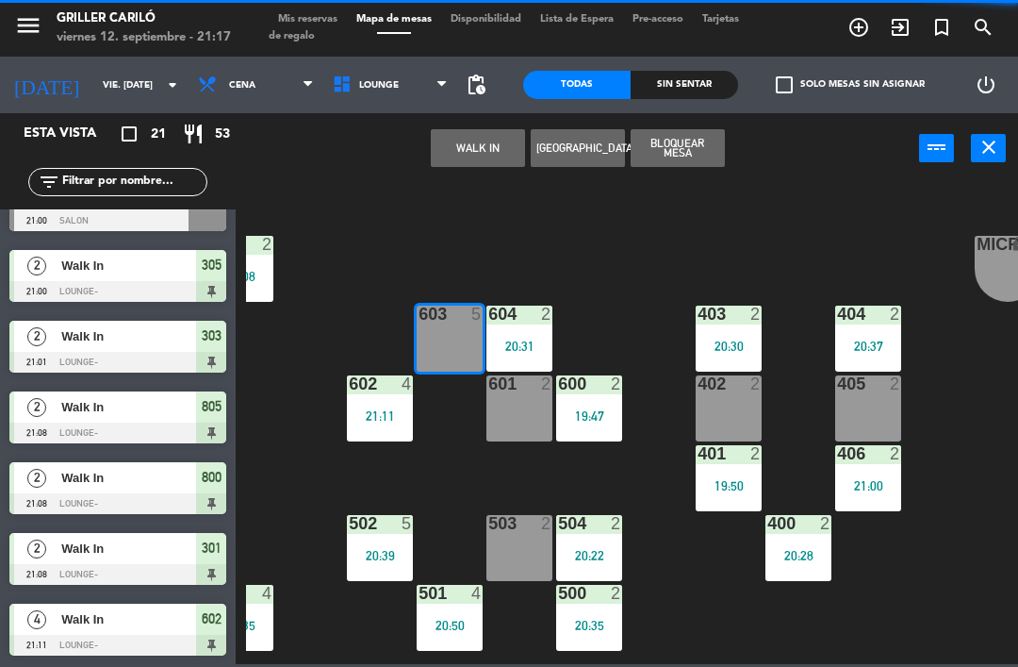
scroll to position [0, 0]
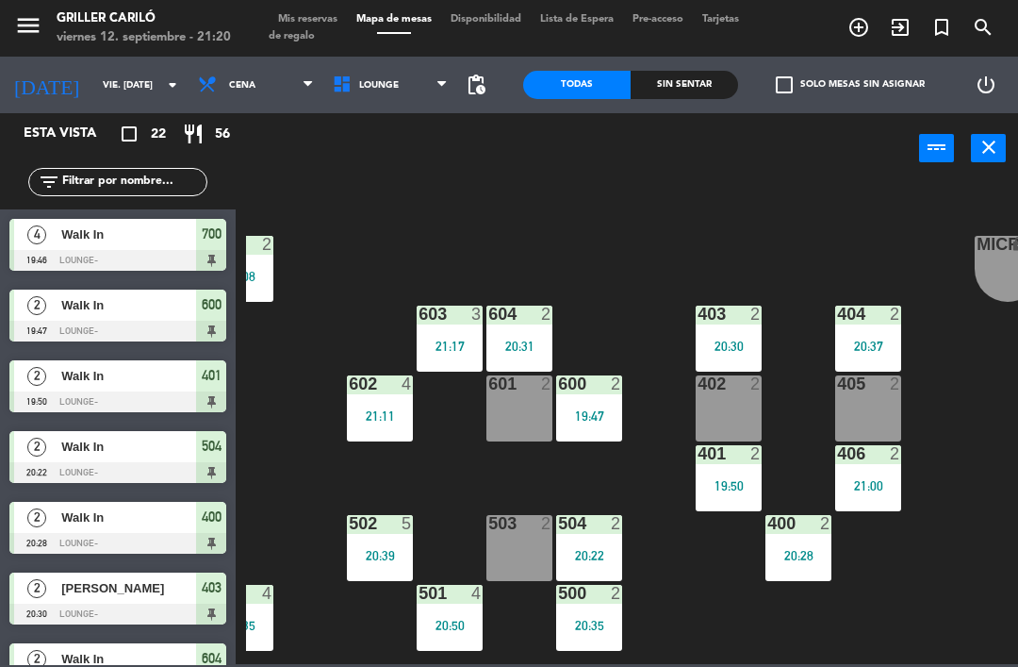
click at [698, 342] on div "20:30" at bounding box center [729, 345] width 66 height 13
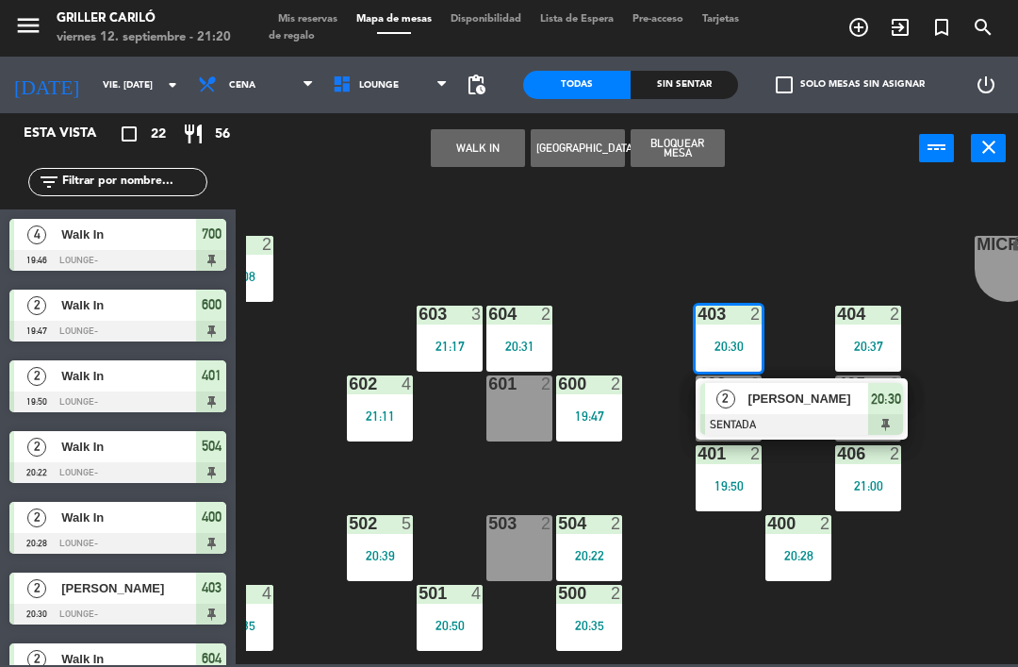
click at [750, 389] on span "[PERSON_NAME]" at bounding box center [809, 398] width 121 height 20
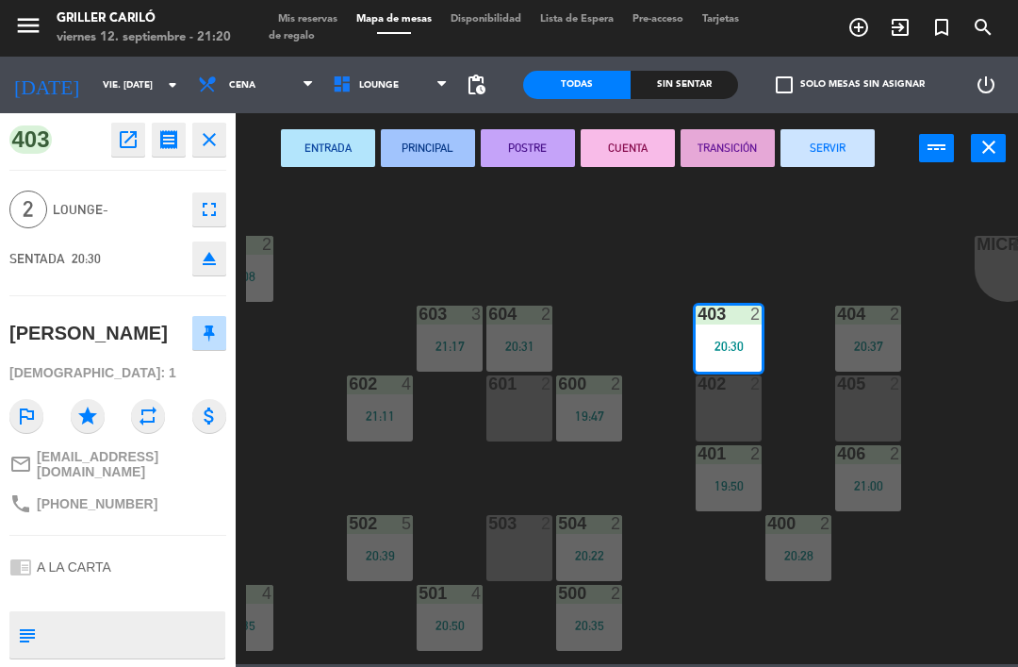
click at [832, 140] on button "SERVIR" at bounding box center [828, 148] width 94 height 38
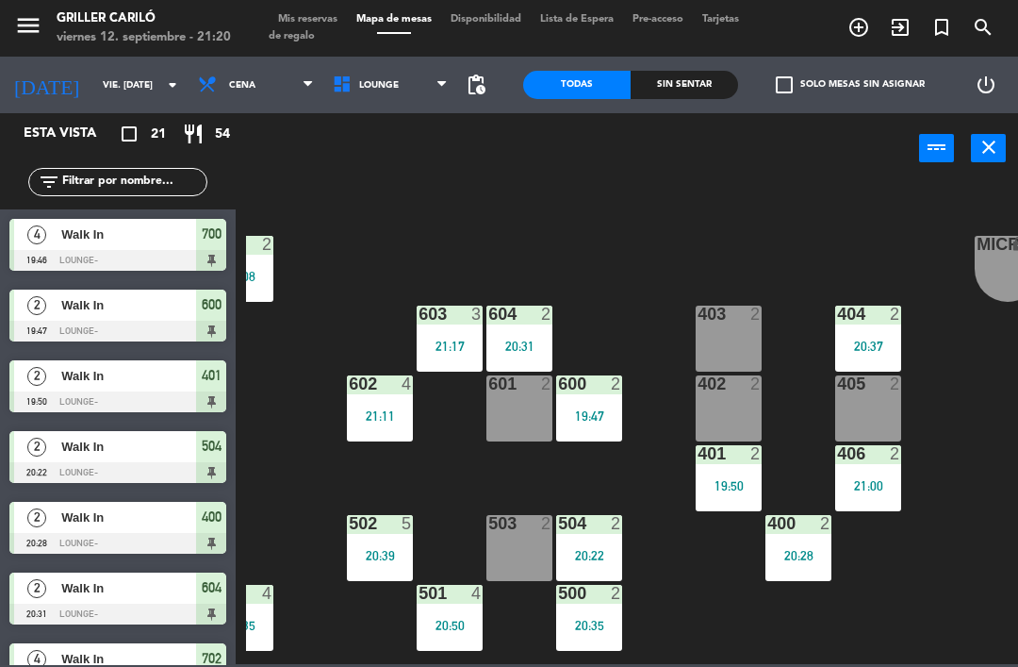
click at [601, 558] on div "20:22" at bounding box center [589, 555] width 66 height 13
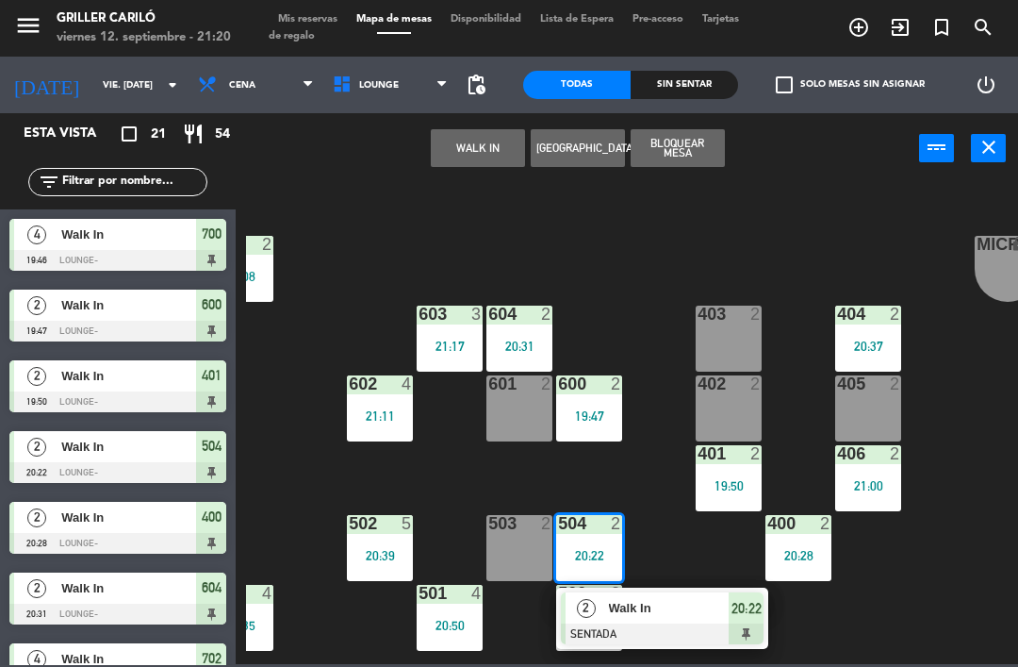
click at [635, 623] on div at bounding box center [662, 633] width 203 height 21
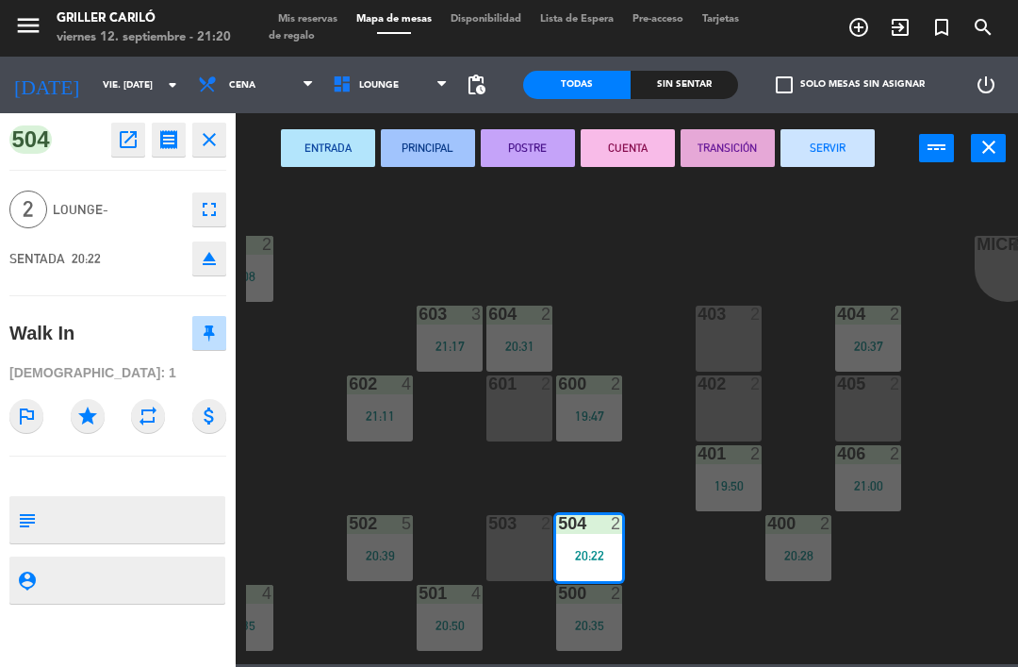
click at [810, 153] on button "SERVIR" at bounding box center [828, 148] width 94 height 38
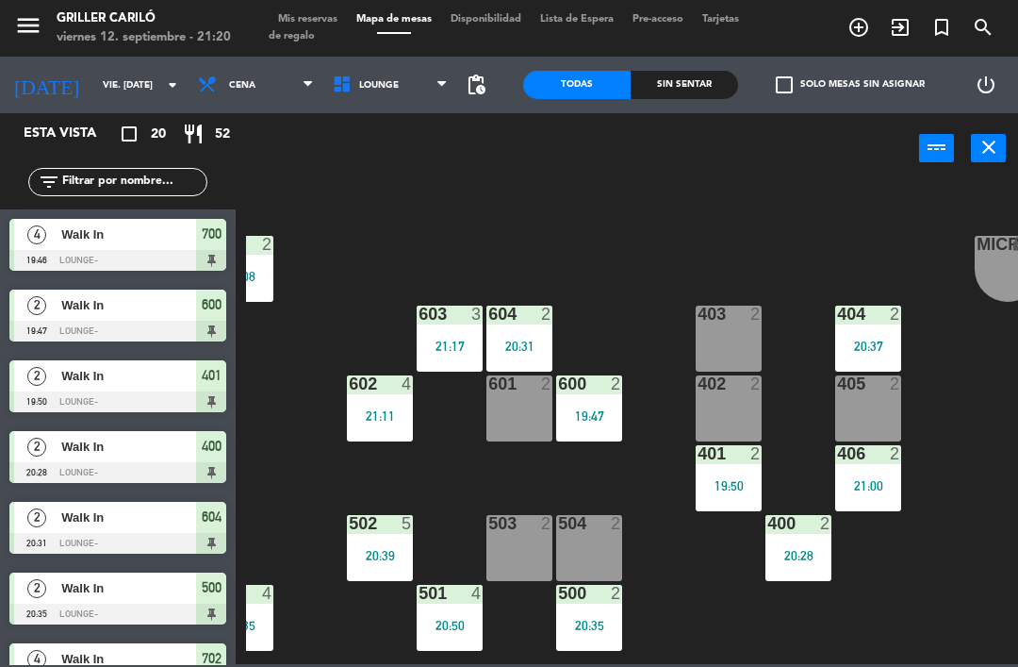
click at [803, 552] on div "20:28" at bounding box center [799, 555] width 66 height 13
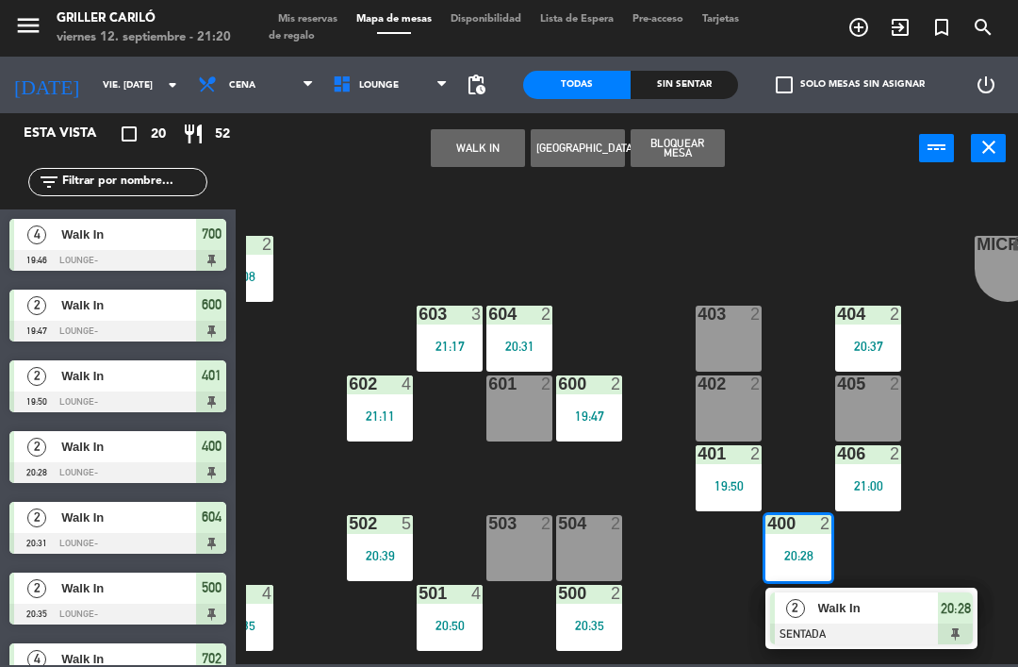
click at [818, 599] on span "Walk In" at bounding box center [878, 608] width 121 height 20
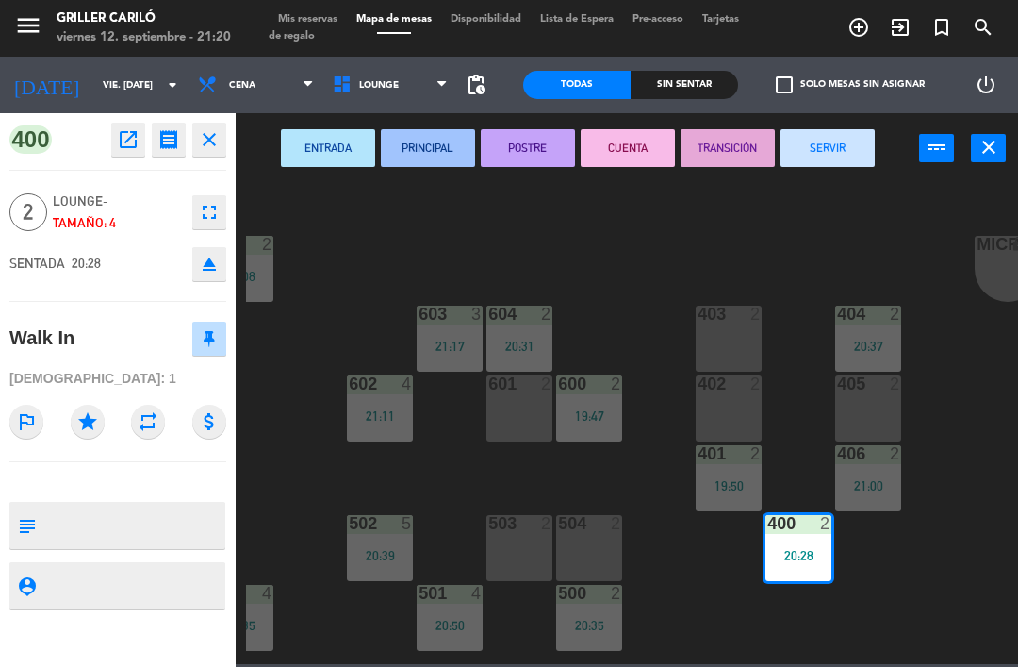
click at [827, 140] on button "SERVIR" at bounding box center [828, 148] width 94 height 38
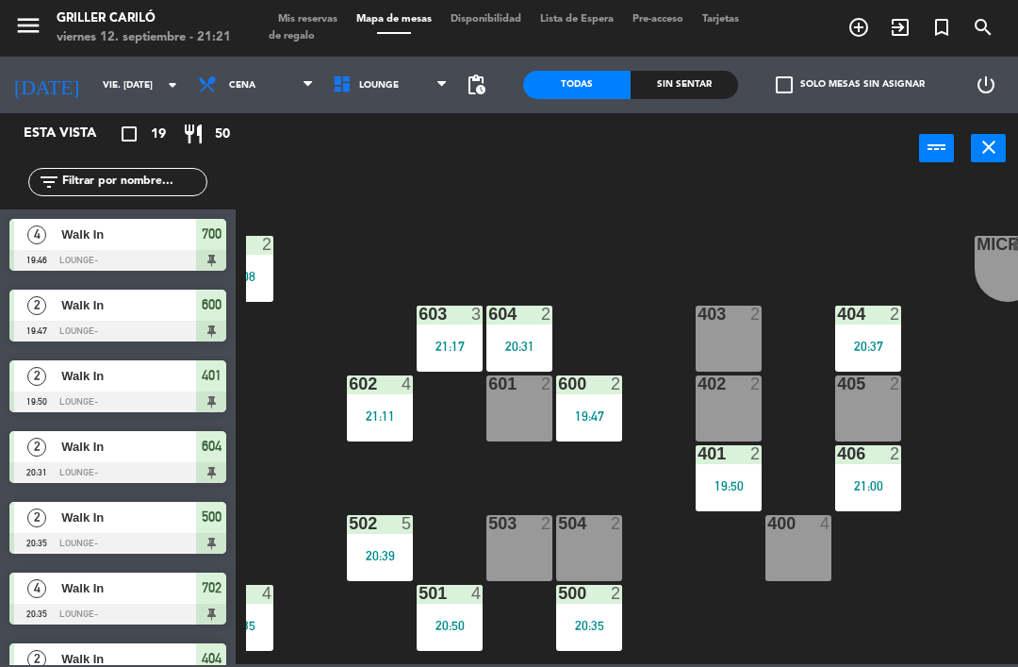
click at [706, 482] on div "19:50" at bounding box center [729, 485] width 66 height 13
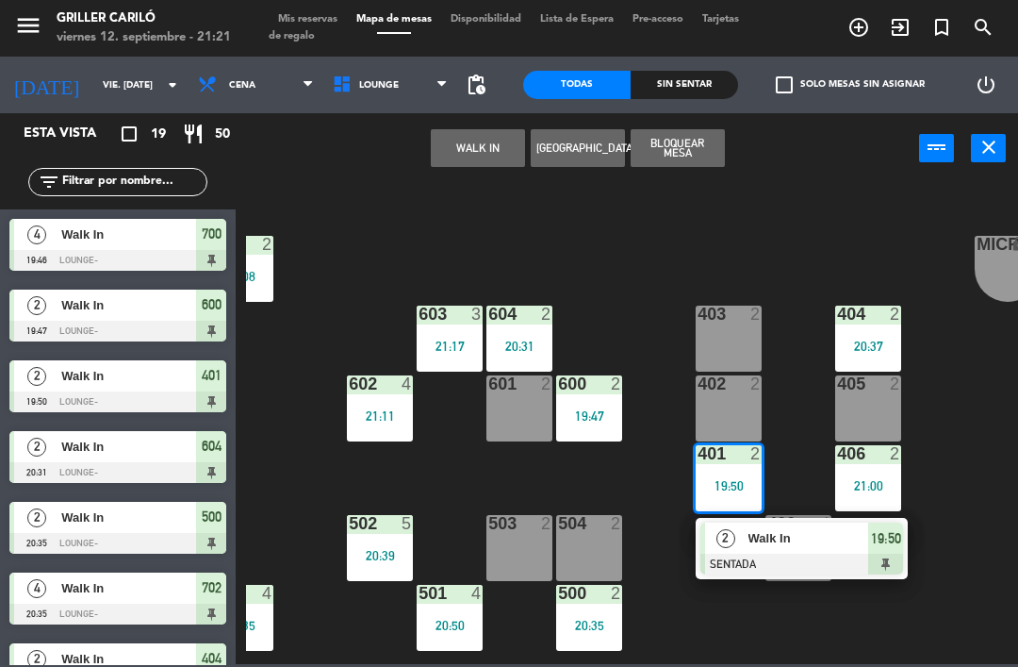
click at [802, 561] on div at bounding box center [801, 563] width 203 height 21
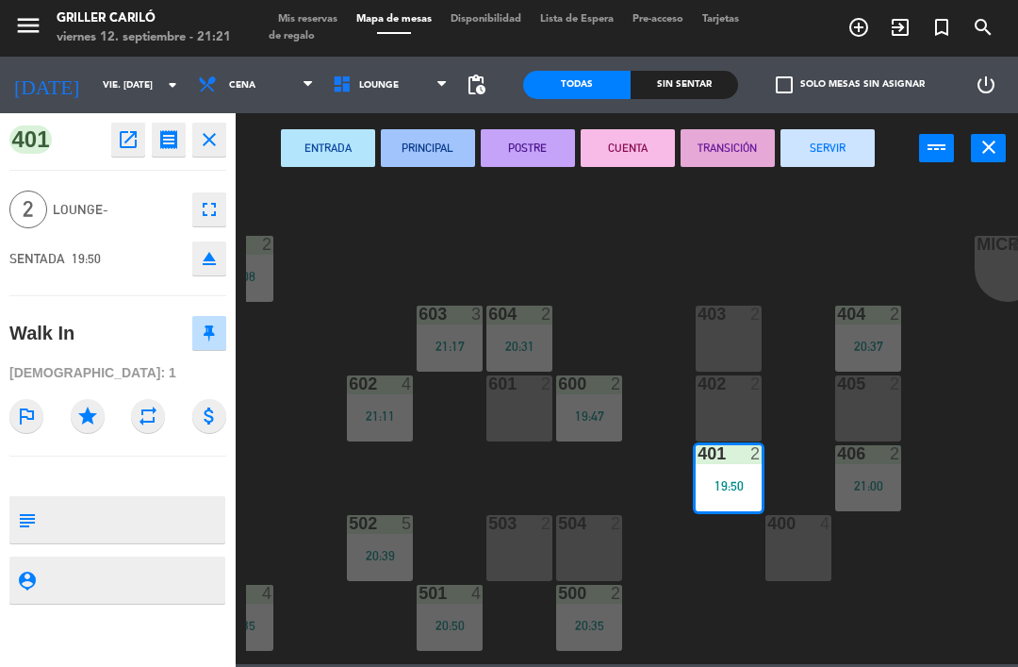
click at [816, 165] on button "SERVIR" at bounding box center [828, 148] width 94 height 38
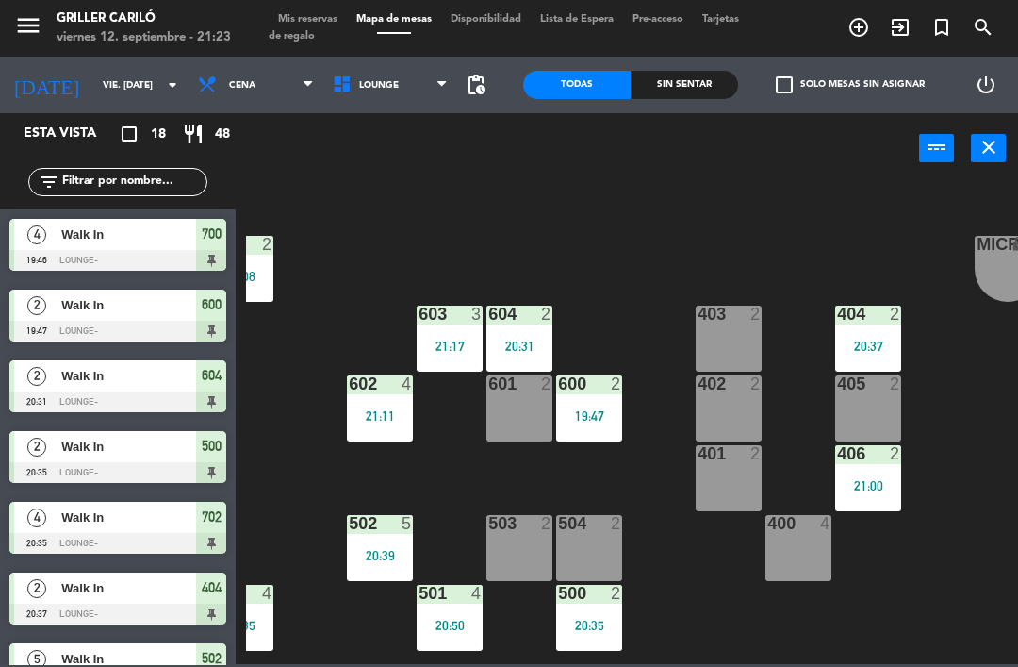
click at [618, 403] on div "600 2 19:47" at bounding box center [589, 408] width 66 height 66
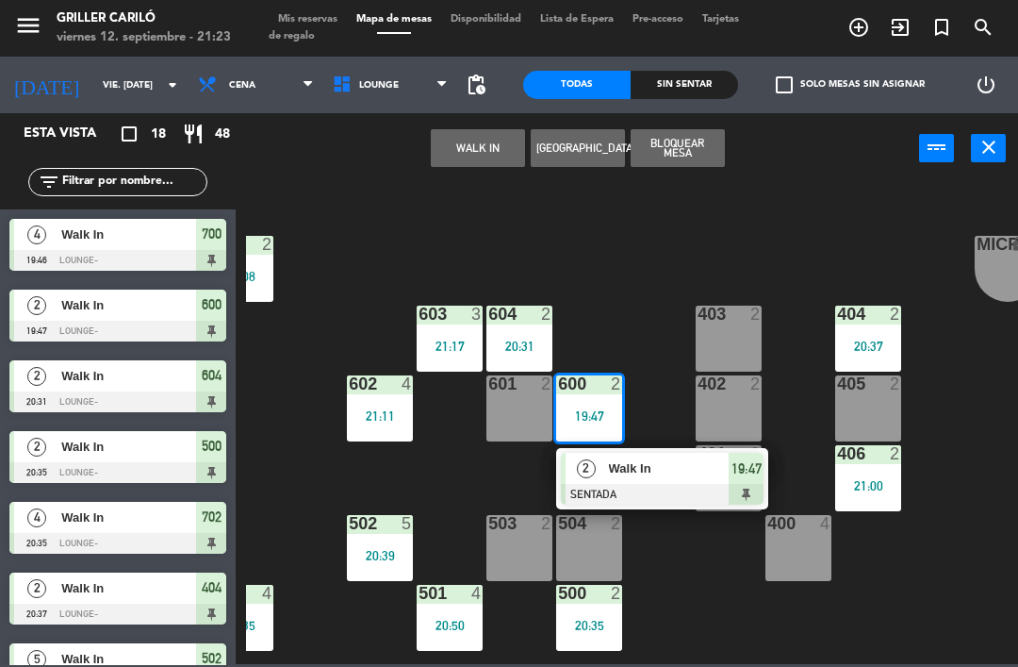
click at [644, 443] on div "RECEP lock 1 CION lock 1 804 2 805 2 21:08 801 2 20:59 802 2 803 3 806 3 900 2 …" at bounding box center [632, 422] width 772 height 483
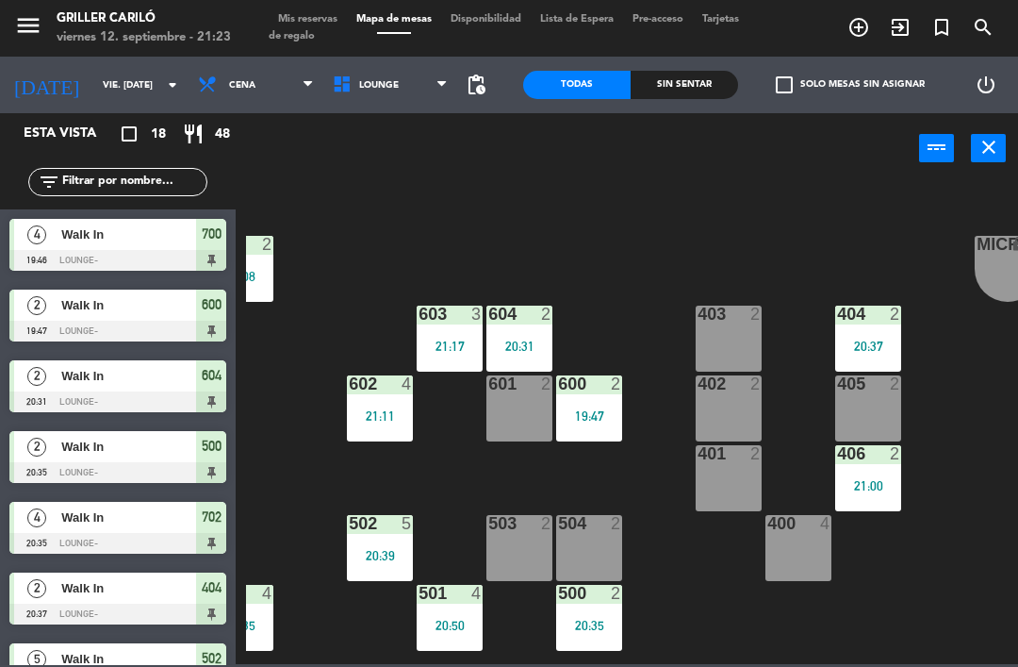
click at [552, 395] on div "601 2" at bounding box center [519, 408] width 66 height 66
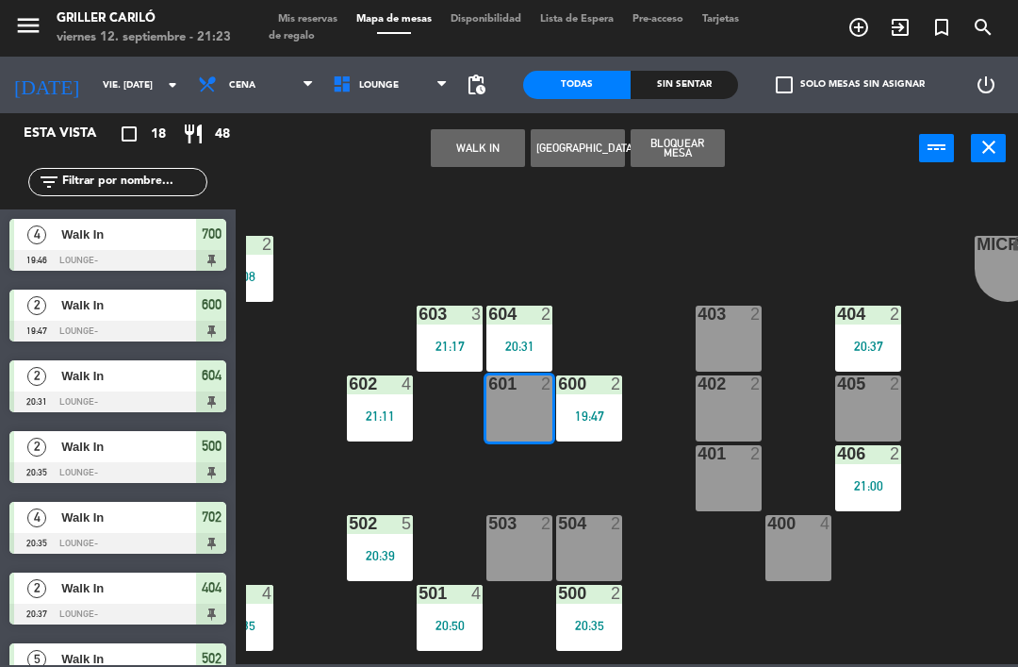
click at [601, 417] on div "19:47" at bounding box center [589, 415] width 66 height 13
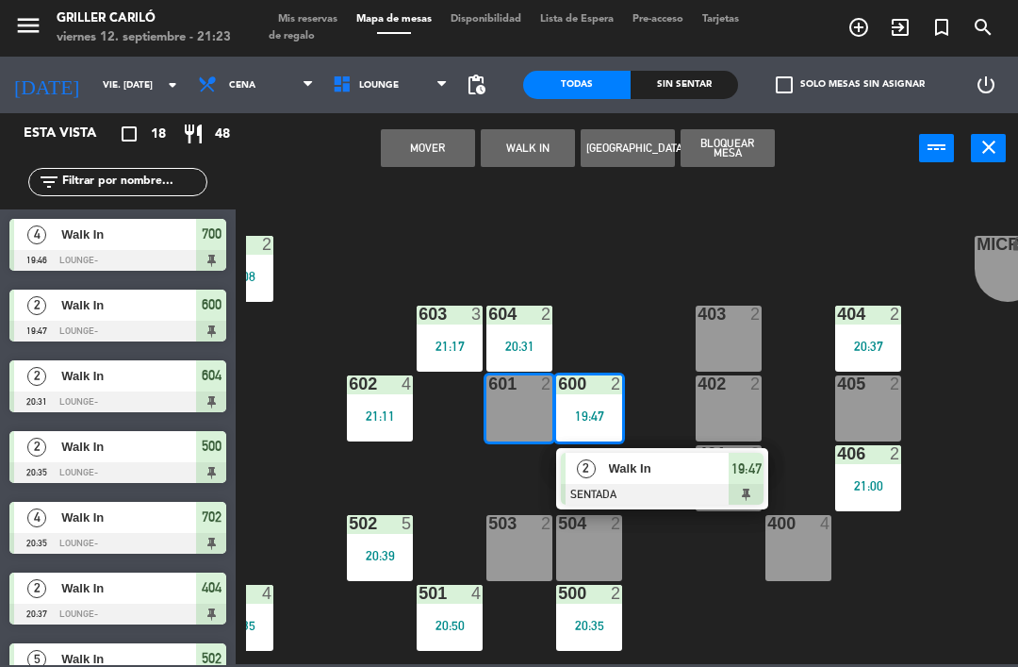
click at [638, 485] on div at bounding box center [662, 494] width 203 height 21
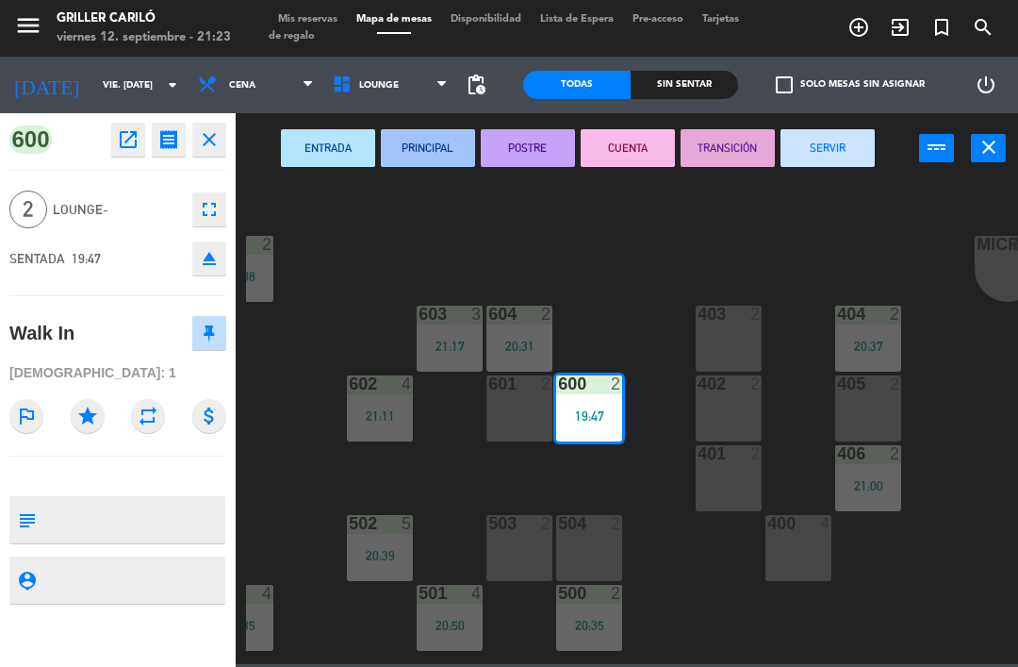
click at [825, 148] on button "SERVIR" at bounding box center [828, 148] width 94 height 38
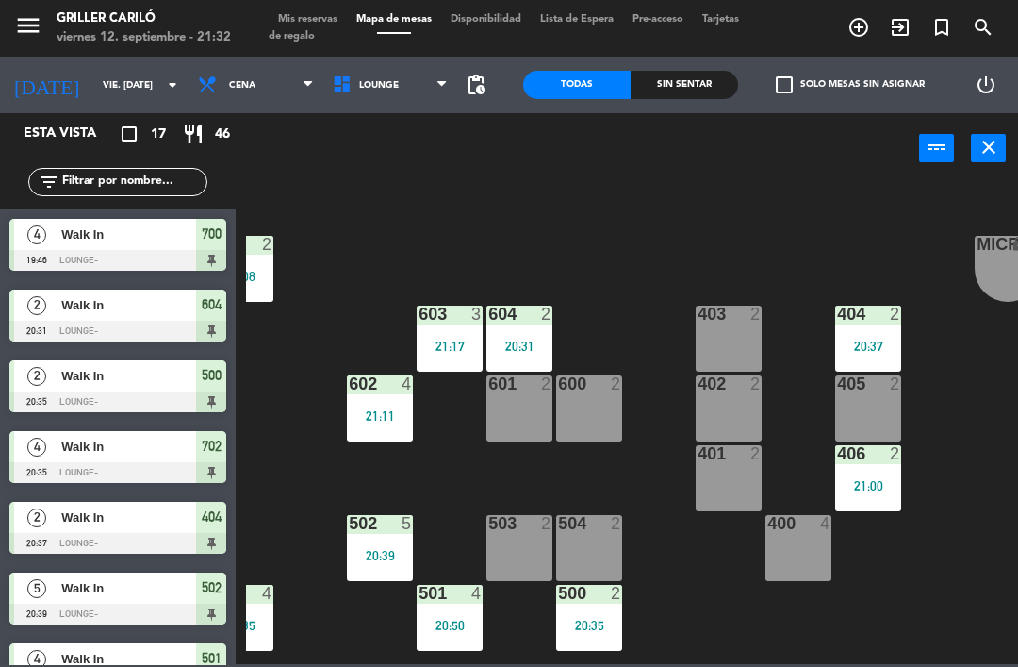
click at [721, 86] on div "Sin sentar" at bounding box center [684, 85] width 107 height 28
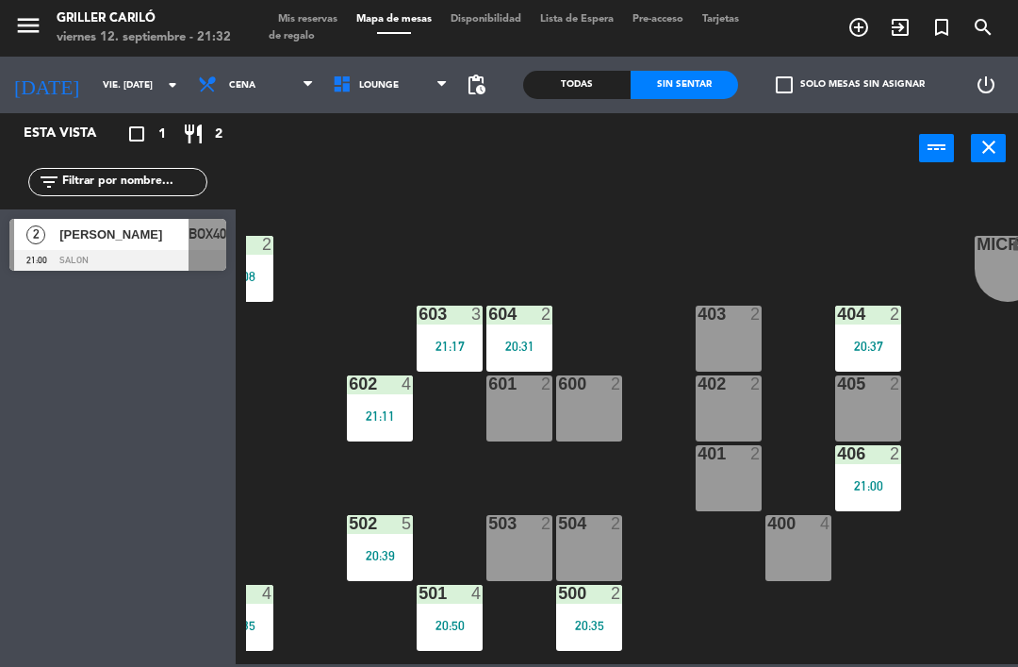
click at [595, 74] on div "Todas" at bounding box center [576, 85] width 107 height 28
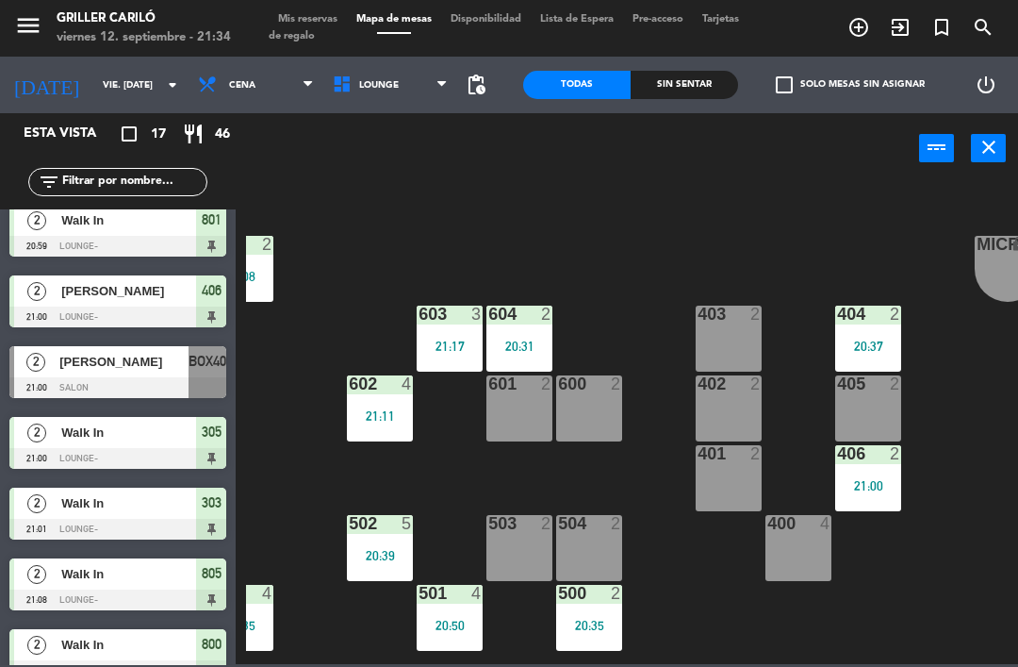
scroll to position [498, 0]
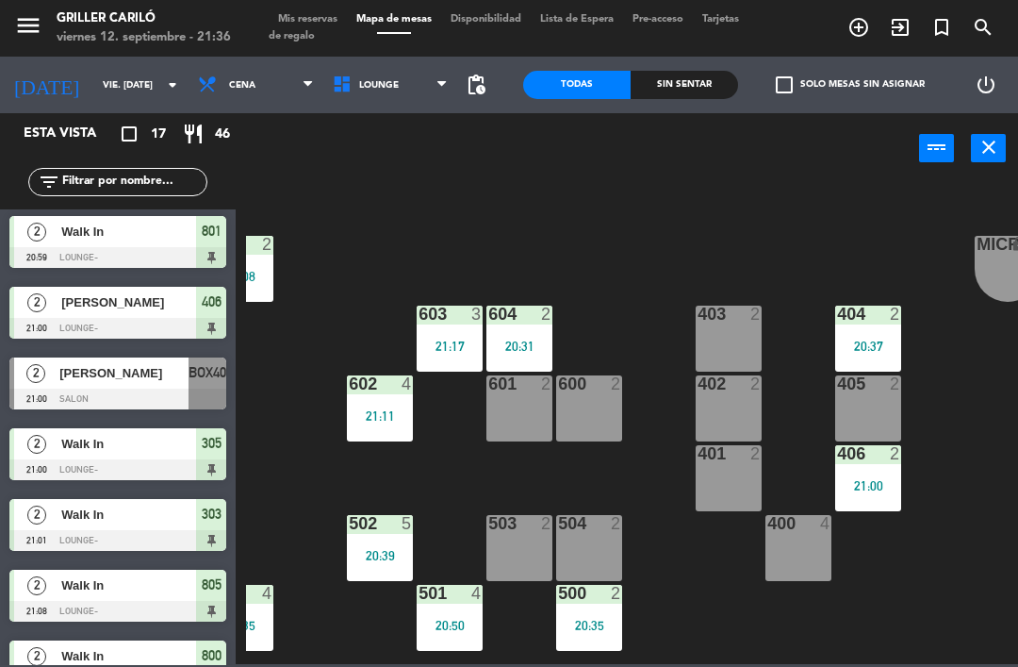
click at [726, 486] on div "401 2" at bounding box center [729, 478] width 66 height 66
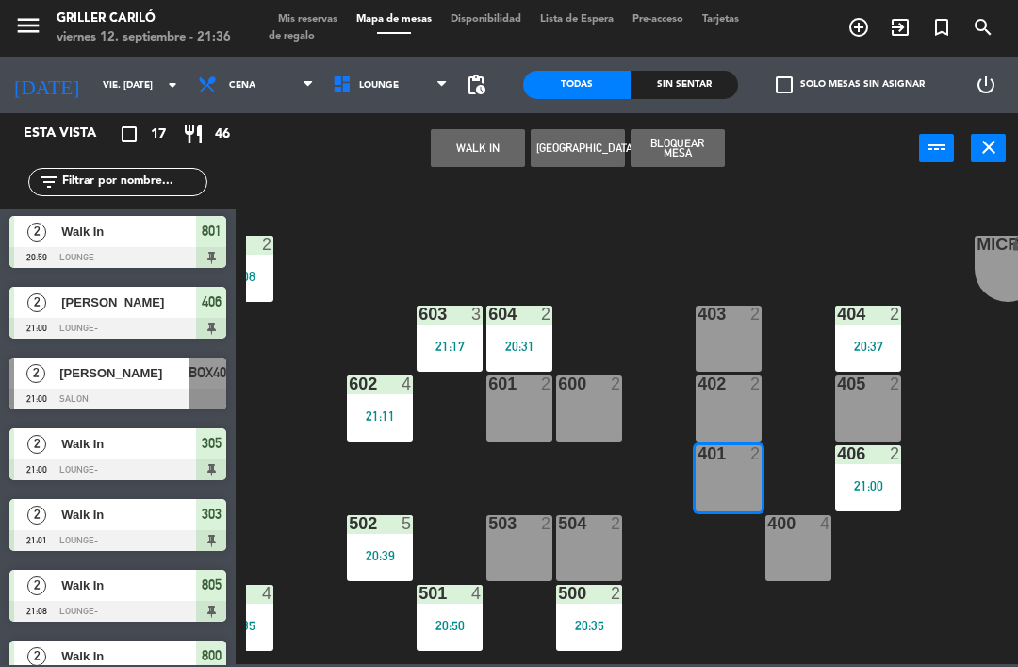
click at [475, 164] on button "WALK IN" at bounding box center [478, 148] width 94 height 38
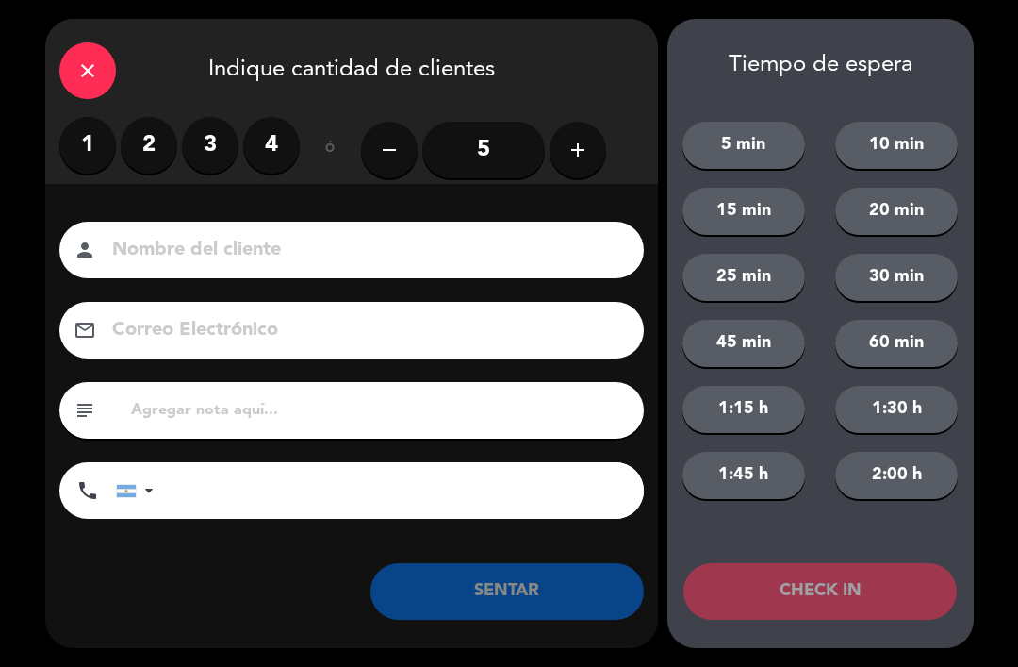
click at [125, 138] on label "2" at bounding box center [149, 145] width 57 height 57
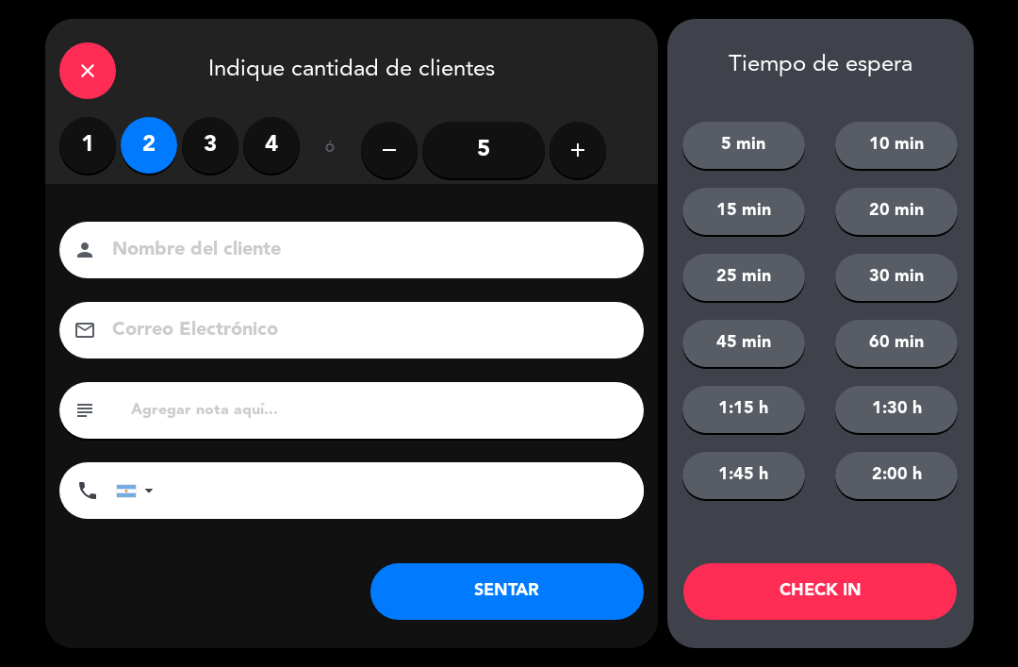
click at [477, 585] on button "SENTAR" at bounding box center [507, 591] width 273 height 57
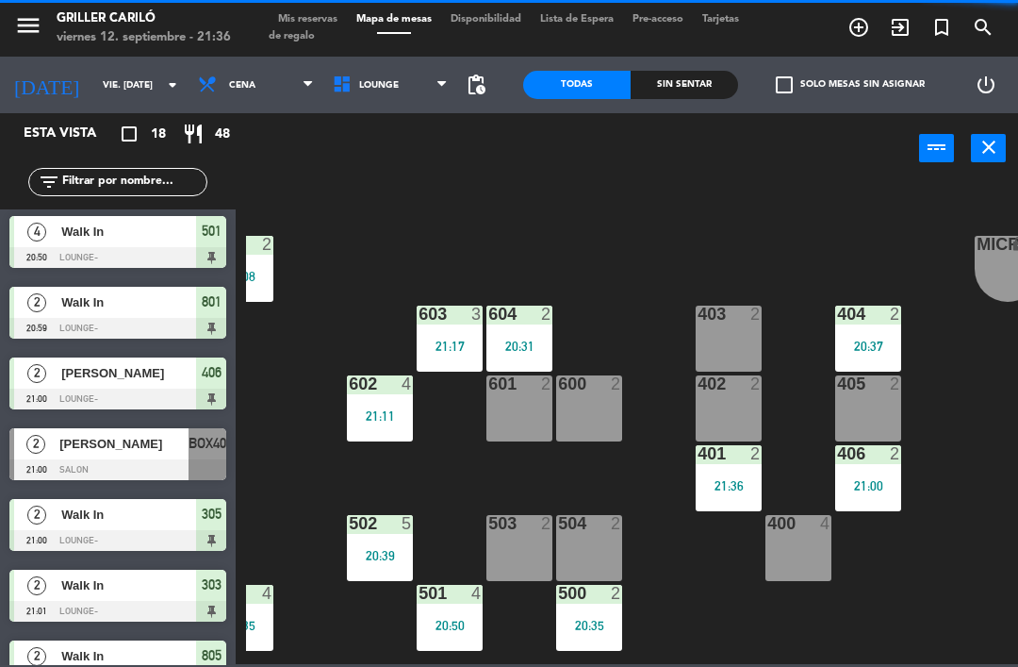
scroll to position [0, 0]
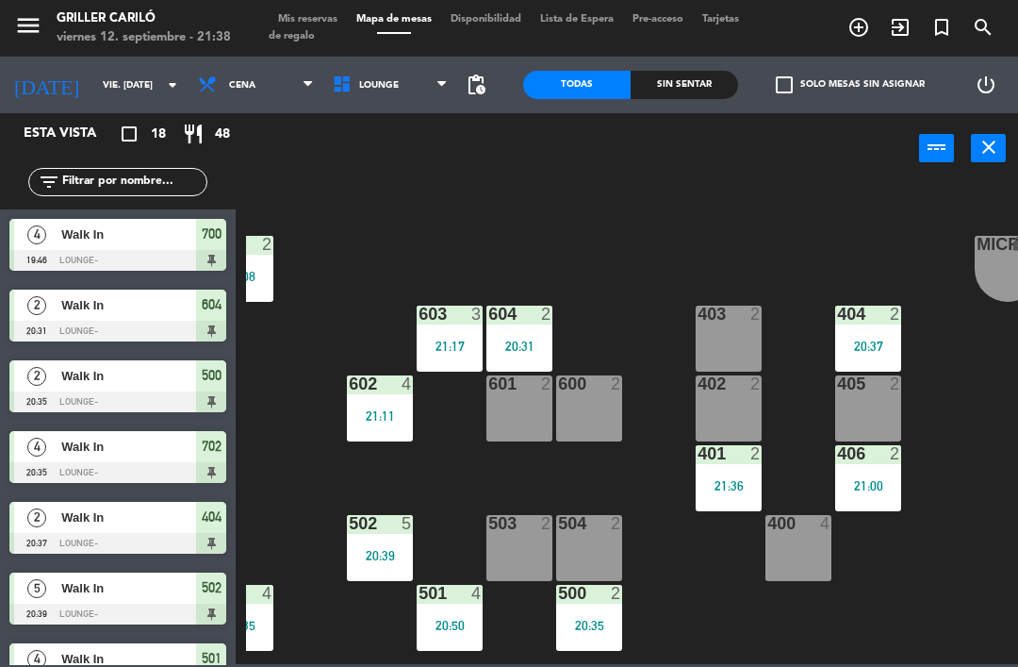
click at [579, 375] on div at bounding box center [589, 383] width 31 height 17
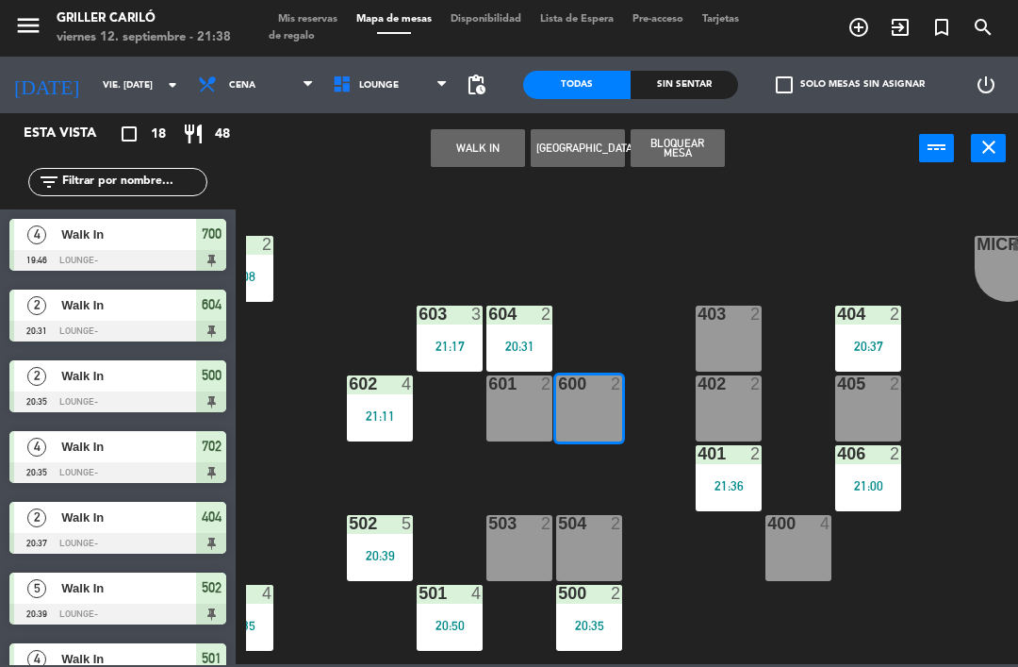
click at [481, 151] on button "WALK IN" at bounding box center [478, 148] width 94 height 38
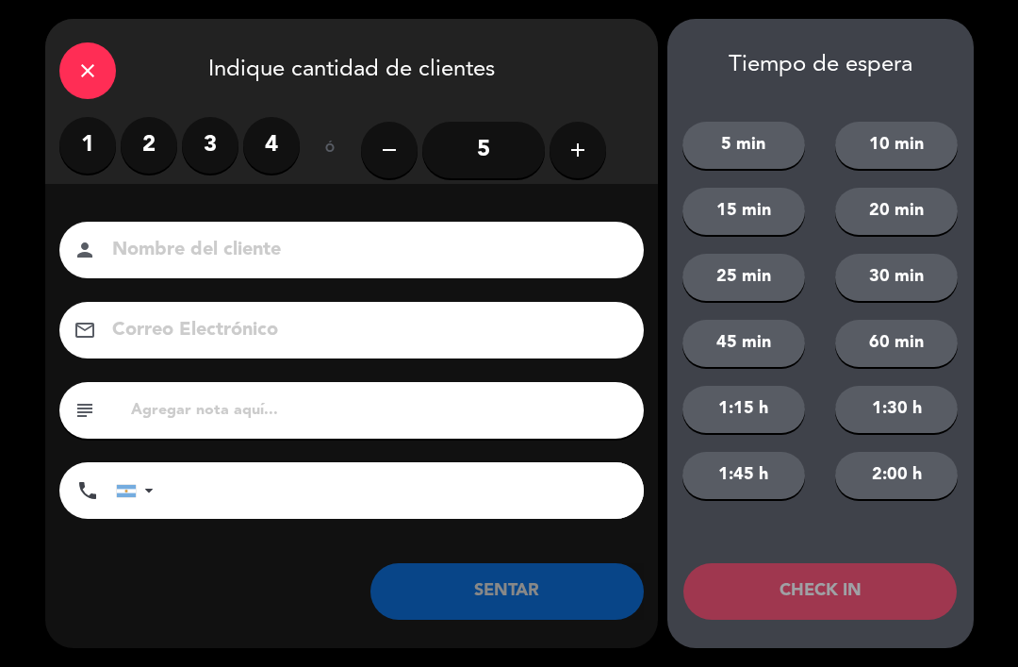
click at [156, 153] on label "2" at bounding box center [149, 145] width 57 height 57
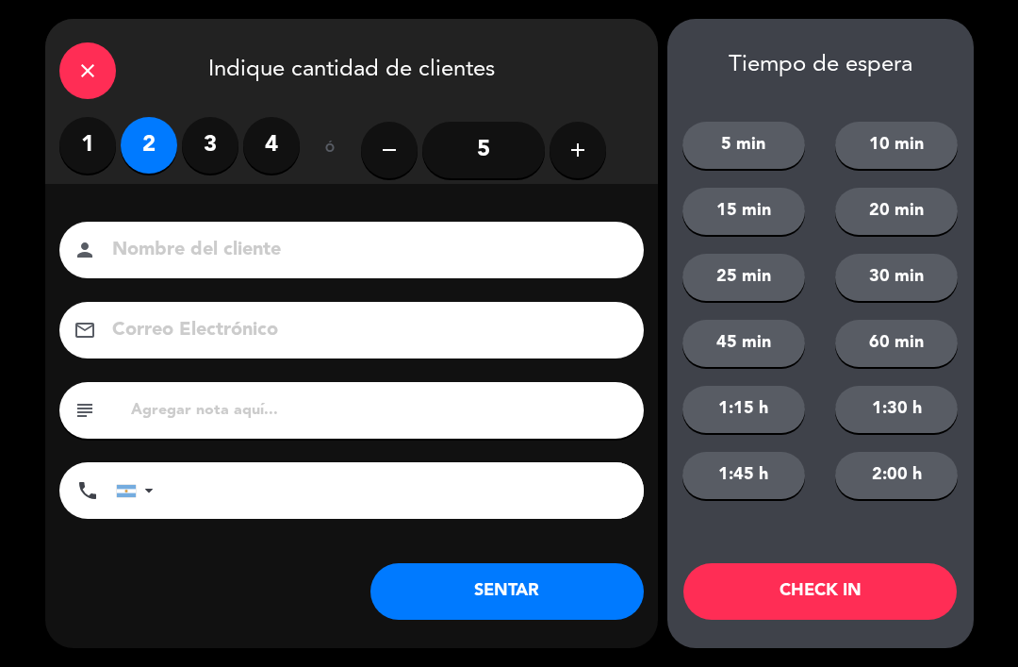
click at [534, 582] on button "SENTAR" at bounding box center [507, 591] width 273 height 57
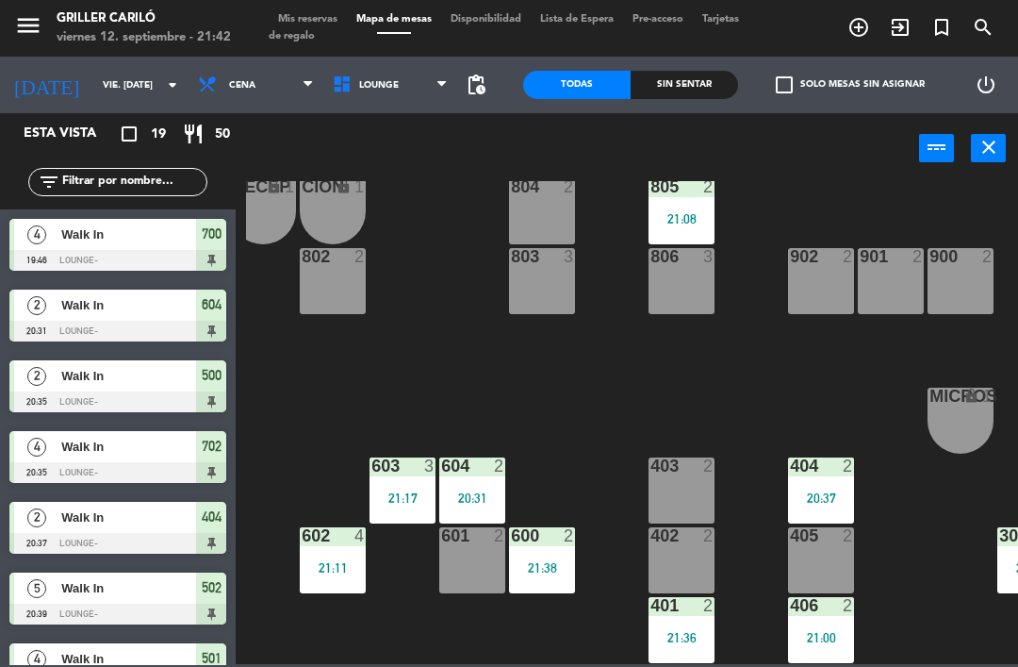
scroll to position [29, 92]
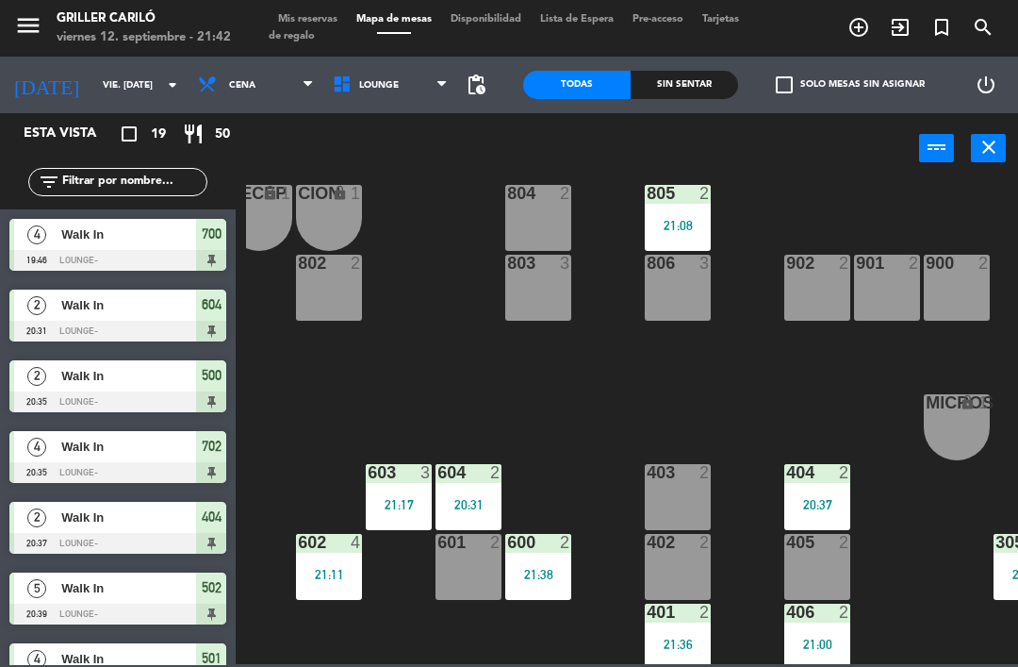
click at [890, 270] on div at bounding box center [887, 263] width 31 height 17
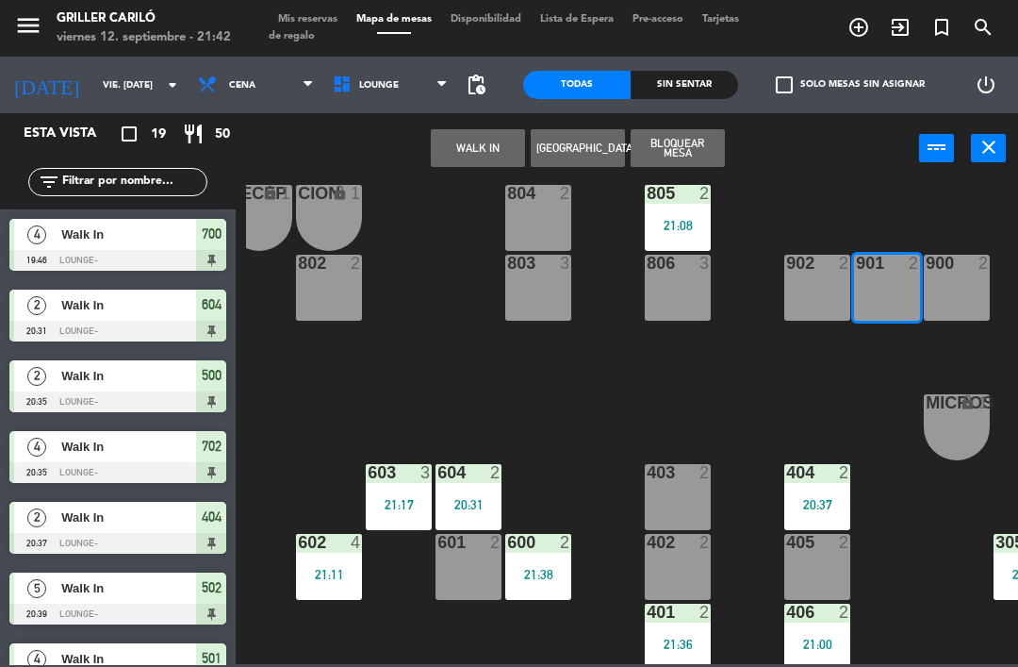
click at [488, 148] on button "WALK IN" at bounding box center [478, 148] width 94 height 38
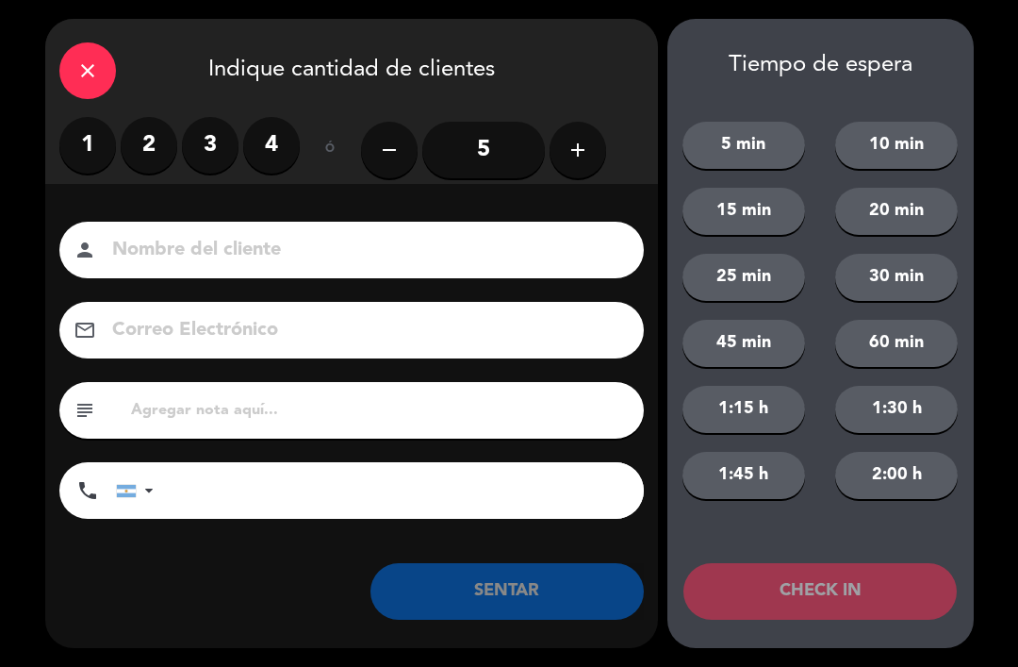
click at [555, 146] on button "add" at bounding box center [578, 150] width 57 height 57
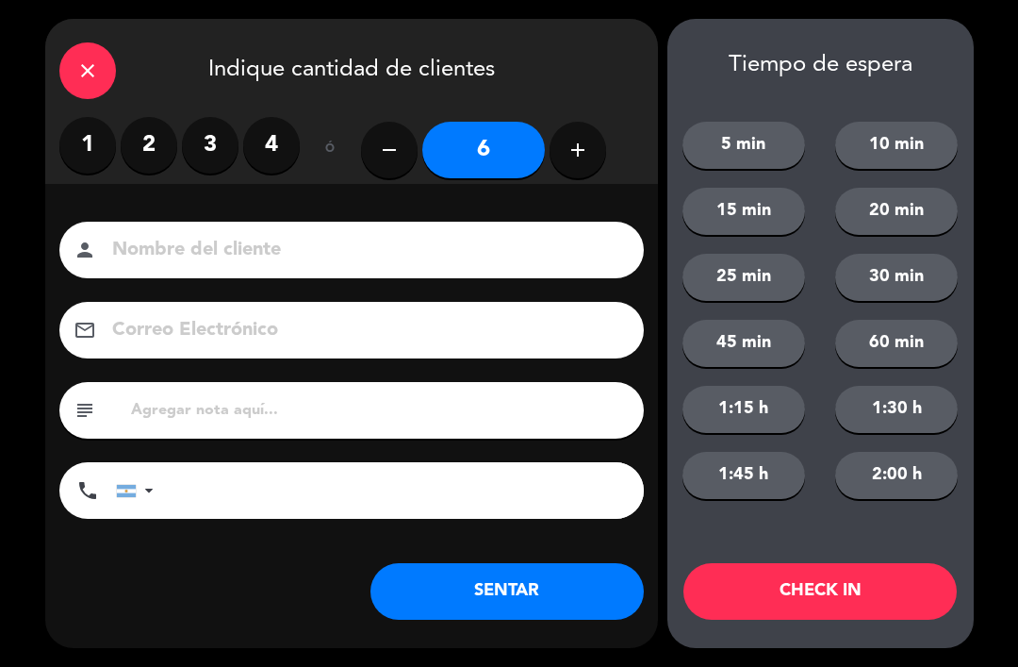
click at [488, 572] on button "SENTAR" at bounding box center [507, 591] width 273 height 57
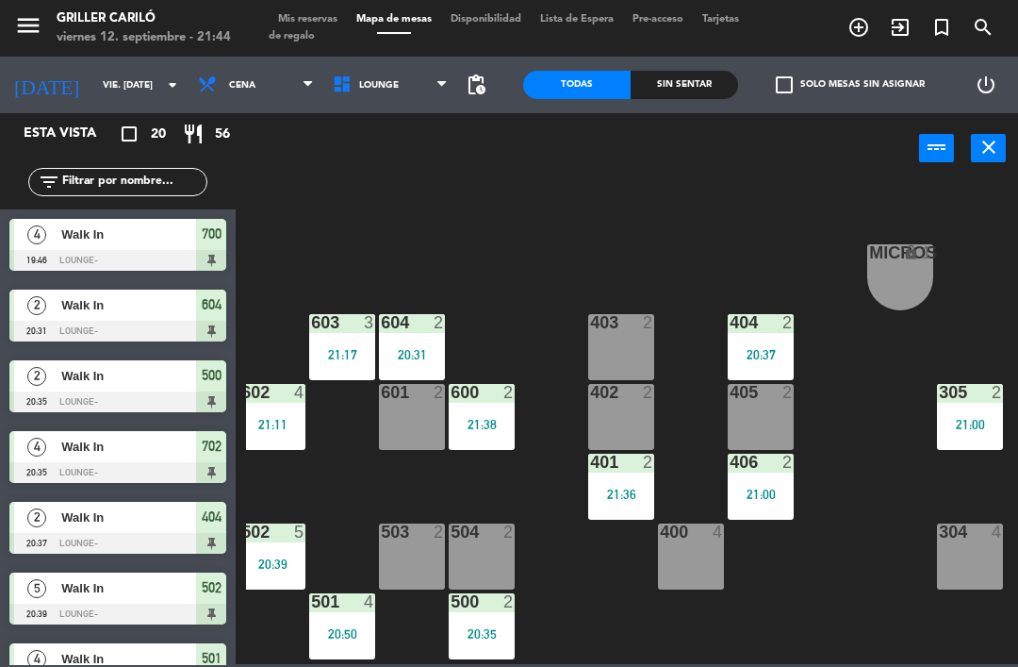
scroll to position [179, 149]
click at [954, 442] on div "305 2 21:00" at bounding box center [970, 417] width 66 height 66
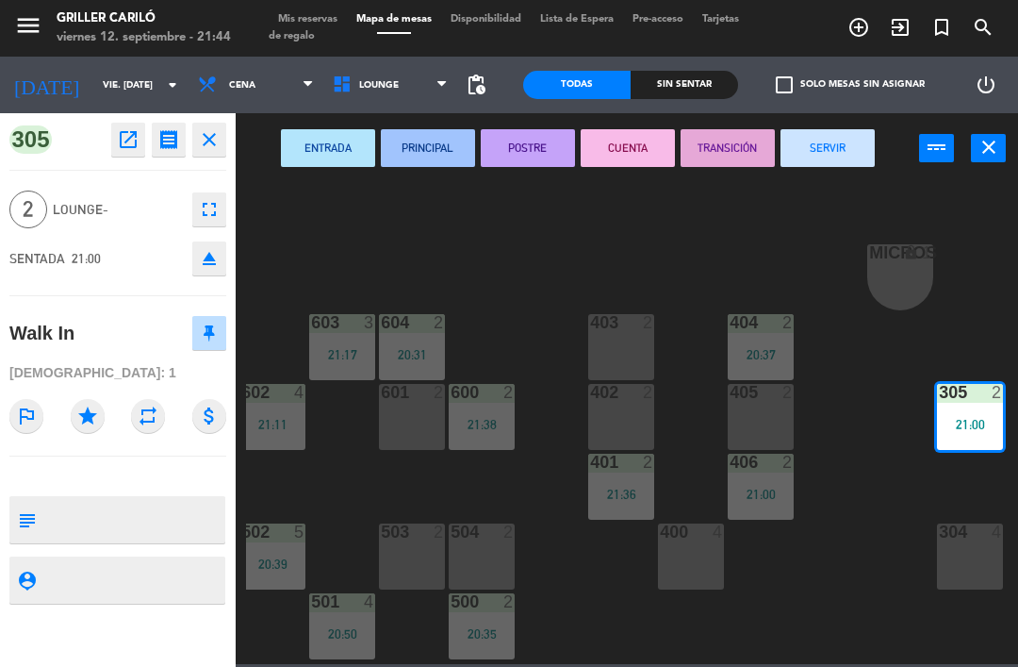
click at [849, 147] on button "SERVIR" at bounding box center [828, 148] width 94 height 38
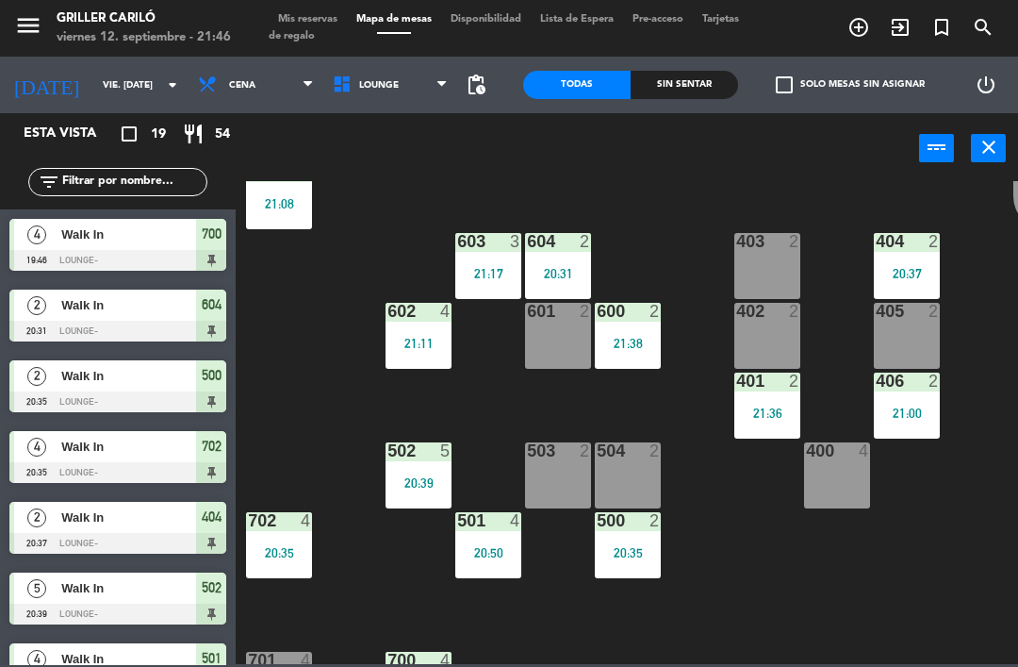
scroll to position [260, 3]
click at [433, 459] on div at bounding box center [419, 450] width 31 height 17
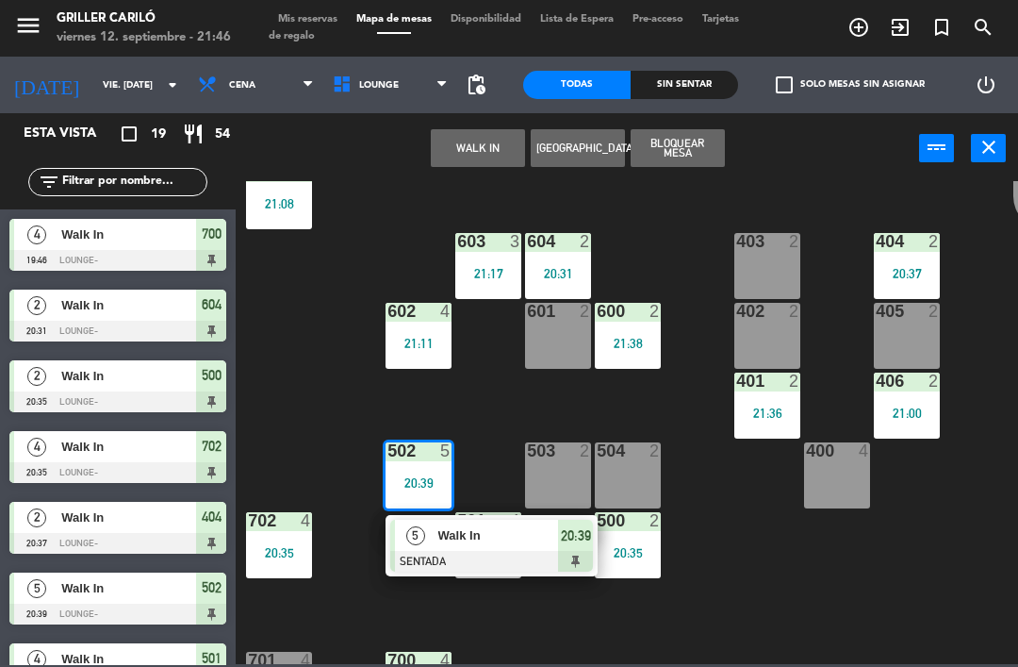
click at [485, 546] on div "Walk In" at bounding box center [498, 534] width 123 height 31
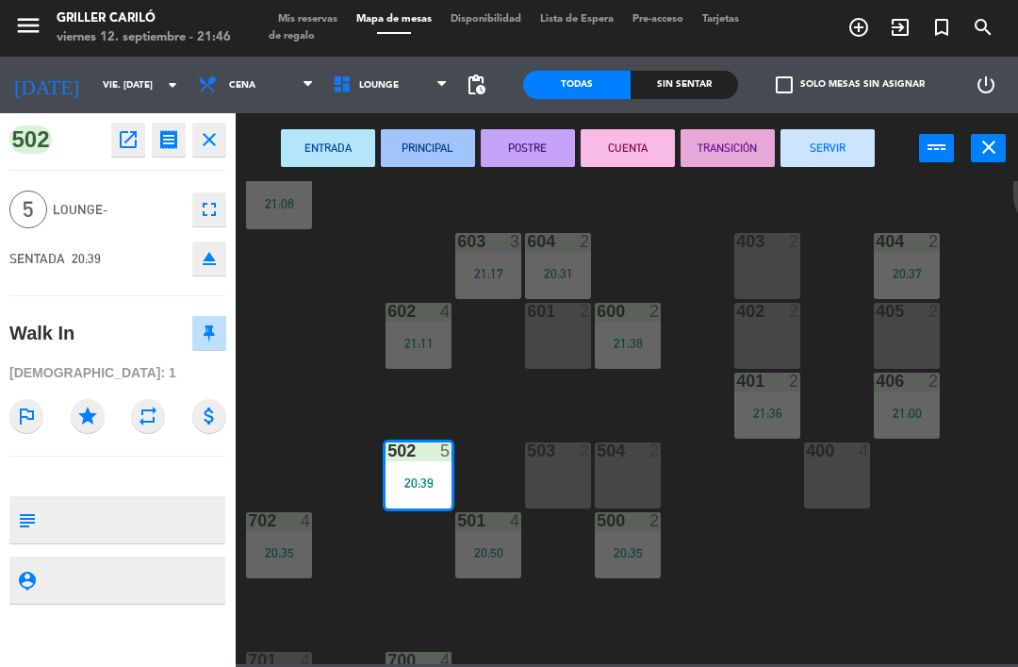
click at [857, 149] on button "SERVIR" at bounding box center [828, 148] width 94 height 38
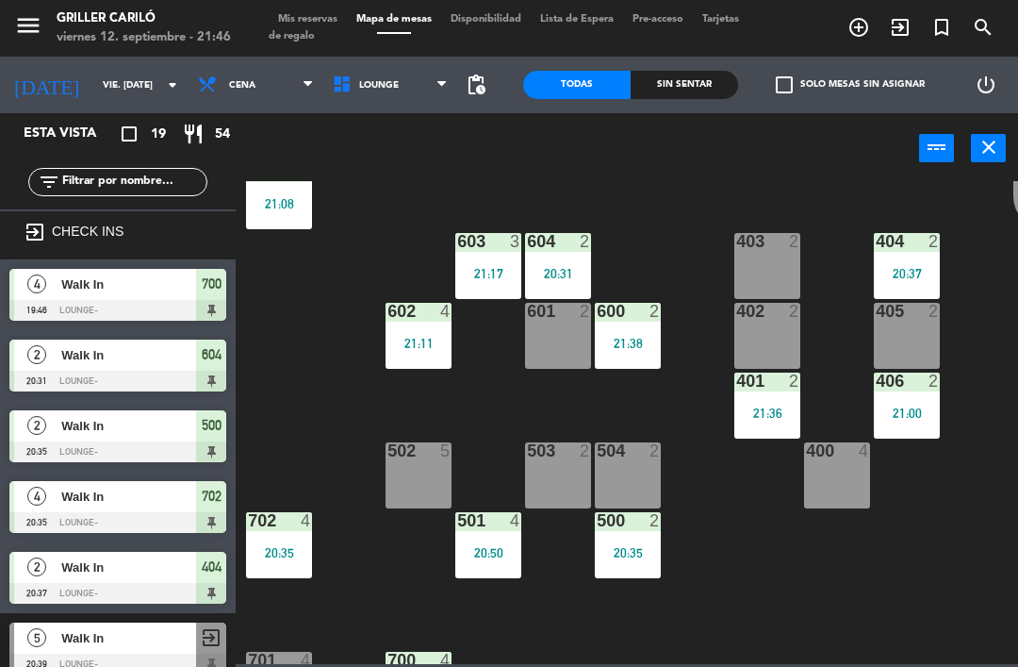
scroll to position [0, 0]
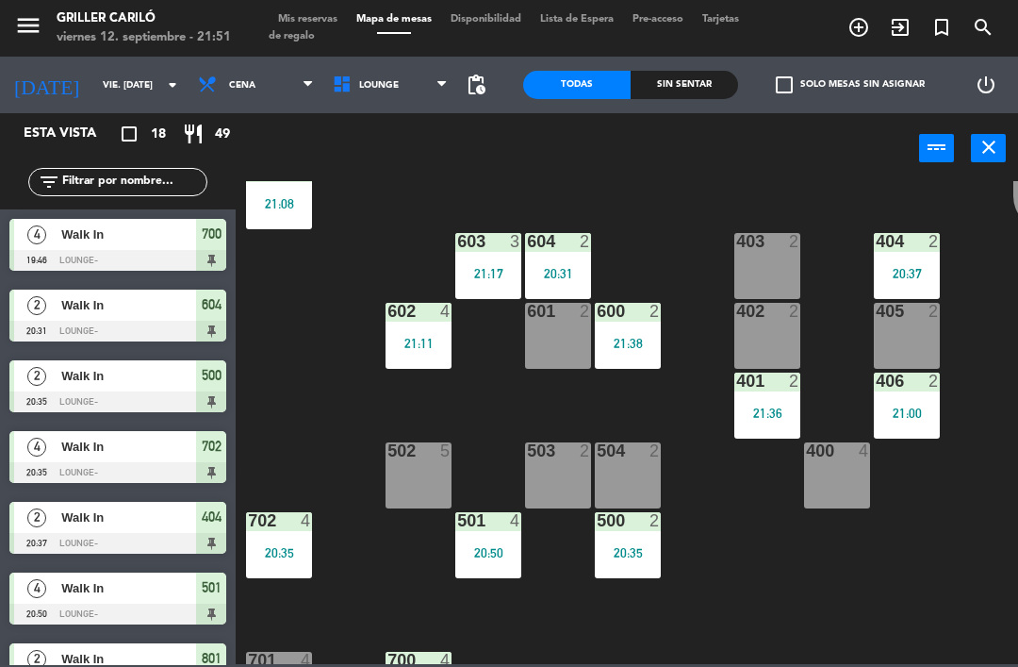
click at [294, 542] on div "702 4 20:35" at bounding box center [279, 545] width 66 height 66
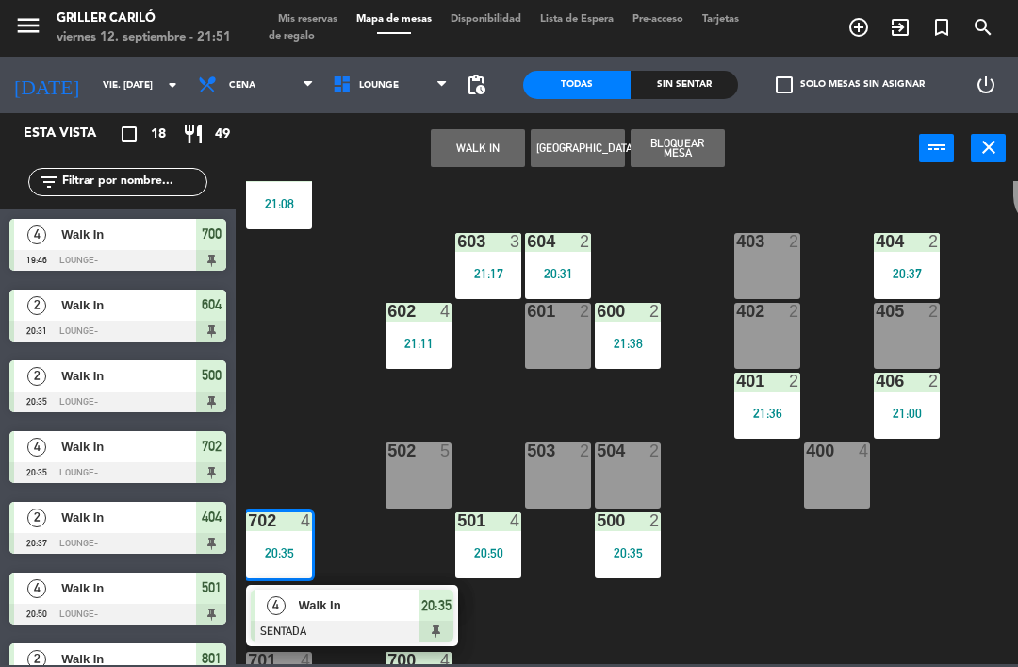
click at [368, 612] on span "Walk In" at bounding box center [359, 605] width 121 height 20
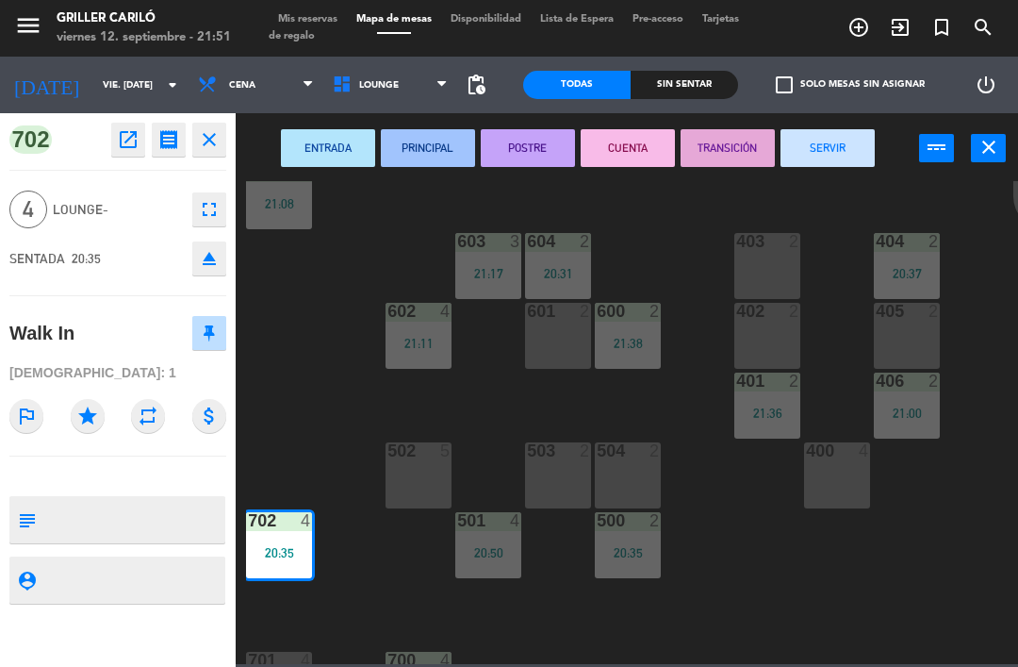
click at [863, 143] on button "SERVIR" at bounding box center [828, 148] width 94 height 38
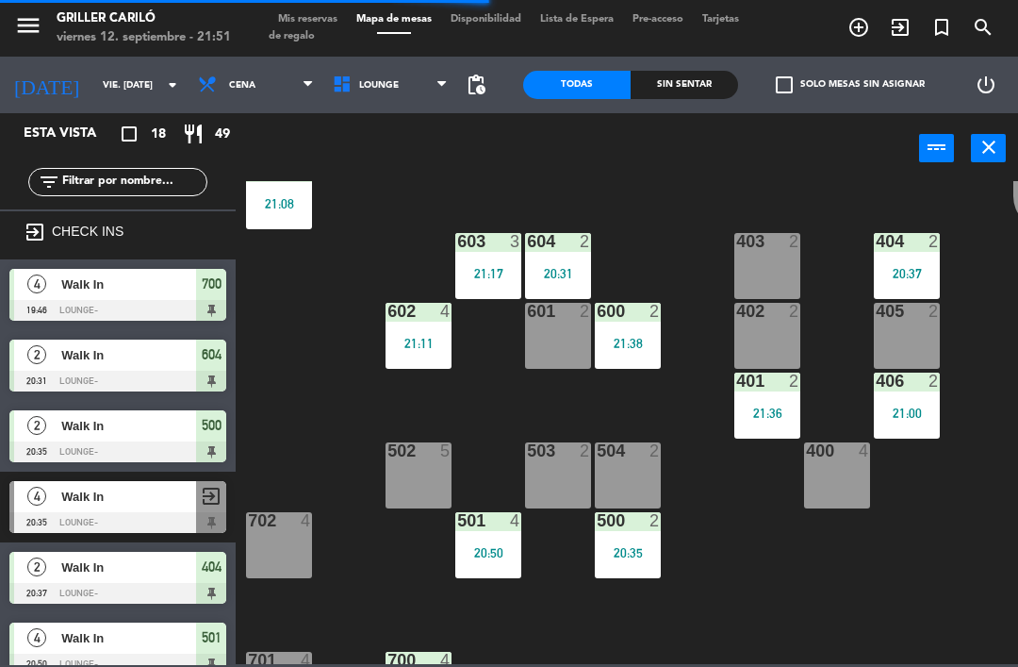
click at [610, 475] on div "504 2" at bounding box center [628, 475] width 66 height 66
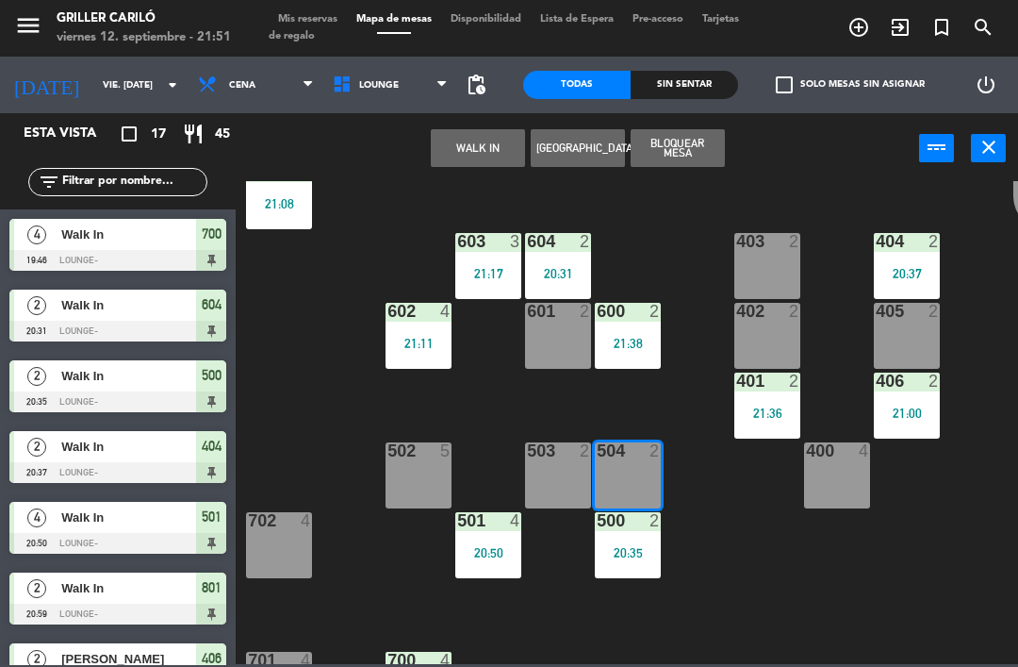
click at [485, 140] on button "WALK IN" at bounding box center [478, 148] width 94 height 38
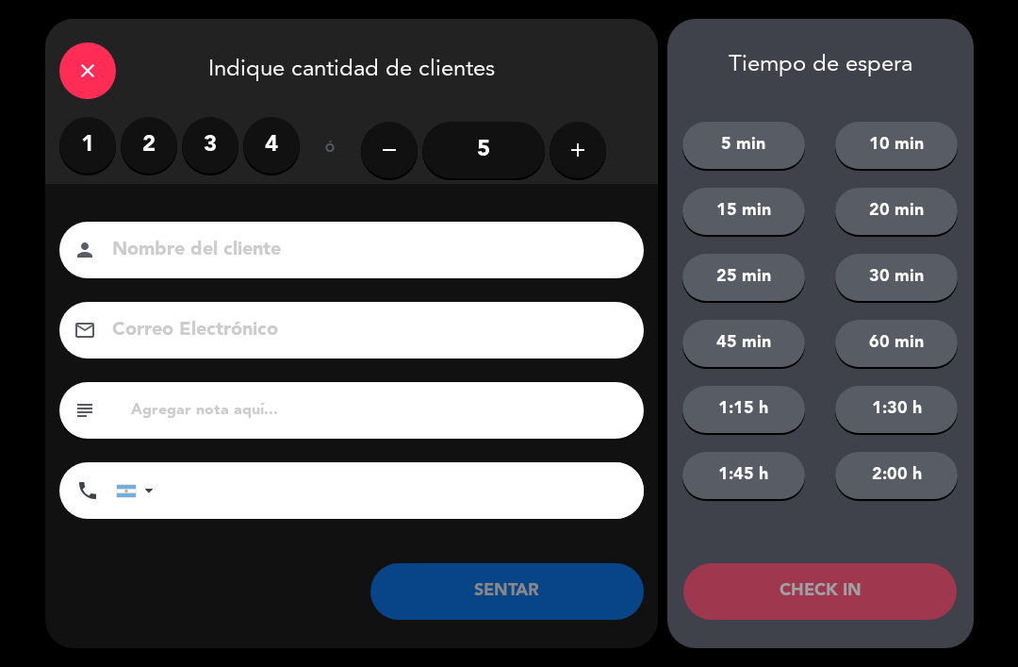
click at [190, 136] on label "3" at bounding box center [210, 145] width 57 height 57
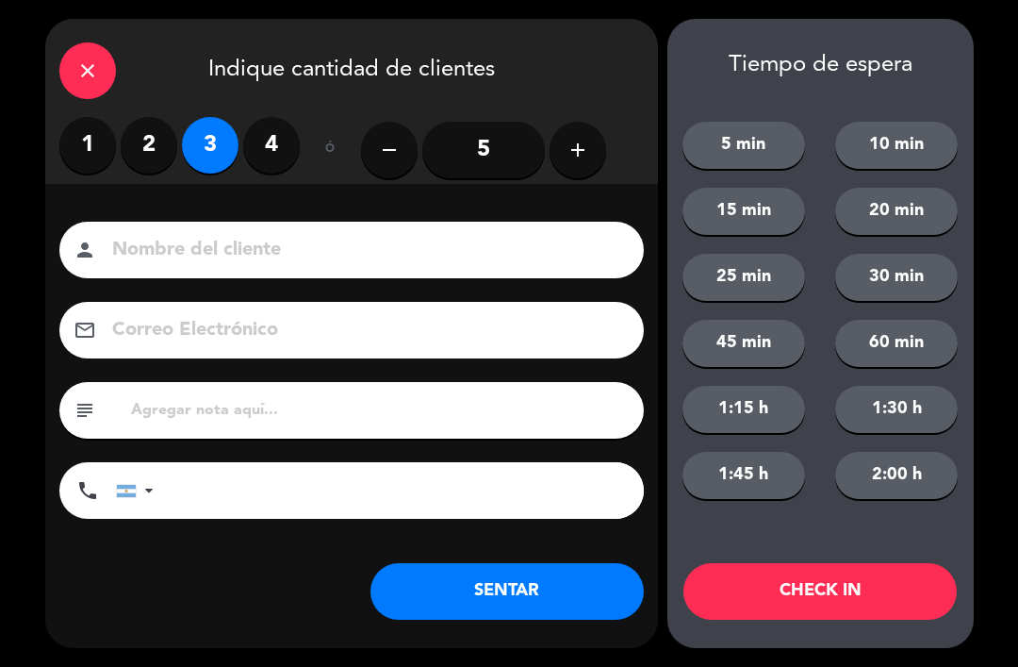
click at [528, 589] on button "SENTAR" at bounding box center [507, 591] width 273 height 57
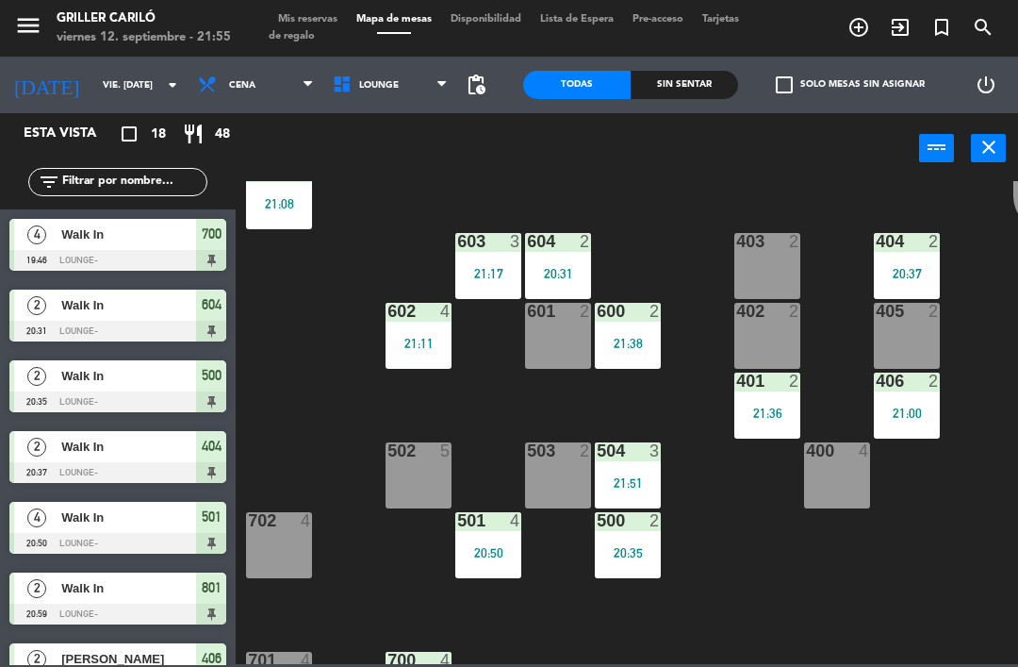
click at [646, 566] on div "500 2 20:35" at bounding box center [628, 545] width 66 height 66
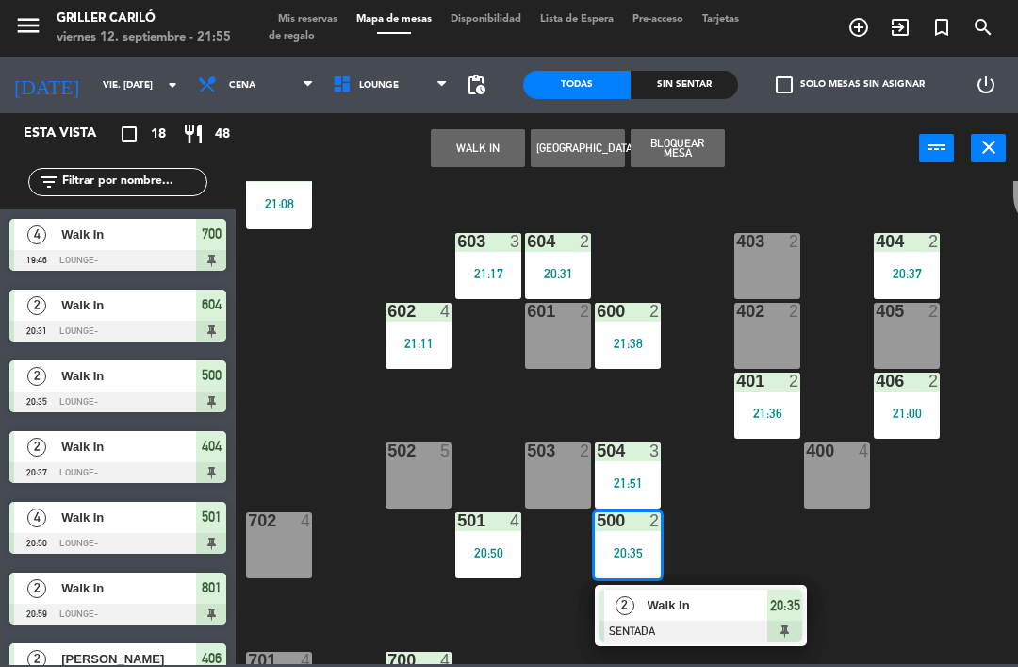
click at [677, 623] on div at bounding box center [701, 630] width 203 height 21
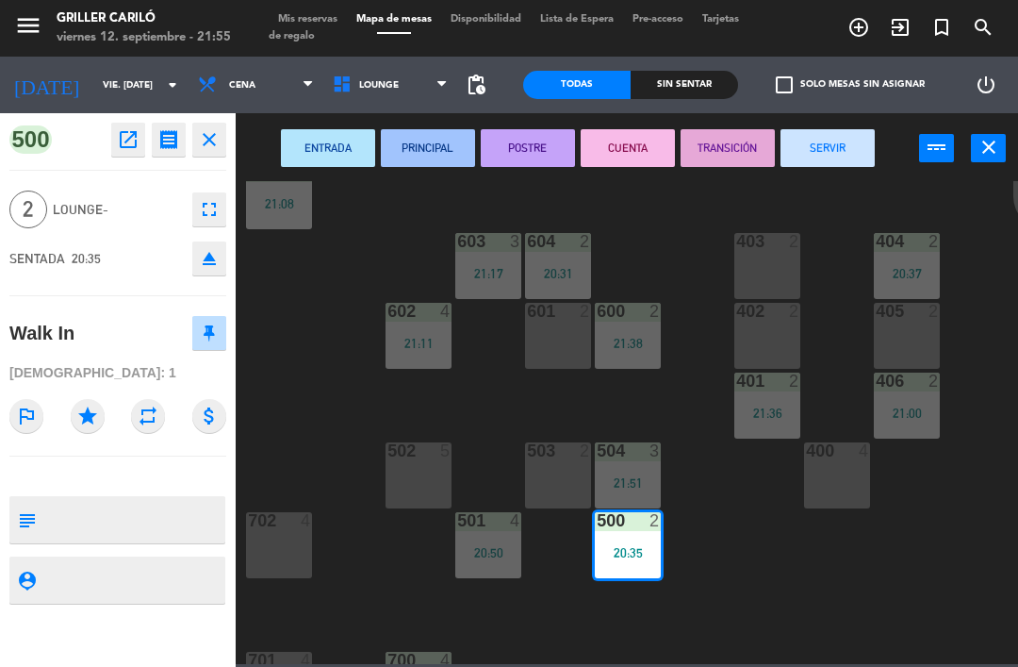
click at [836, 153] on button "SERVIR" at bounding box center [828, 148] width 94 height 38
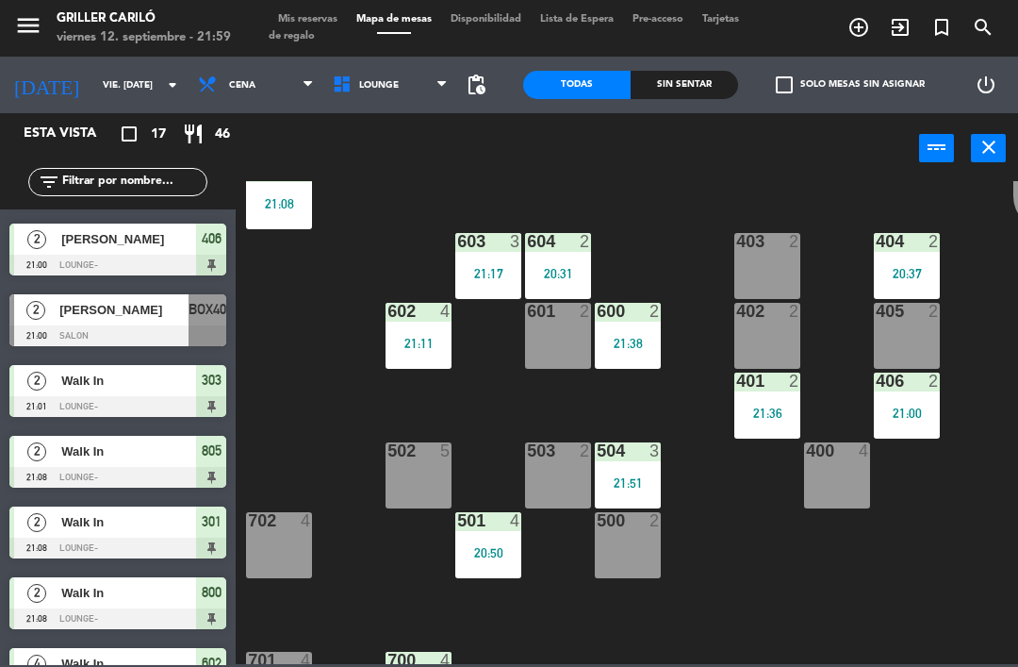
scroll to position [354, 0]
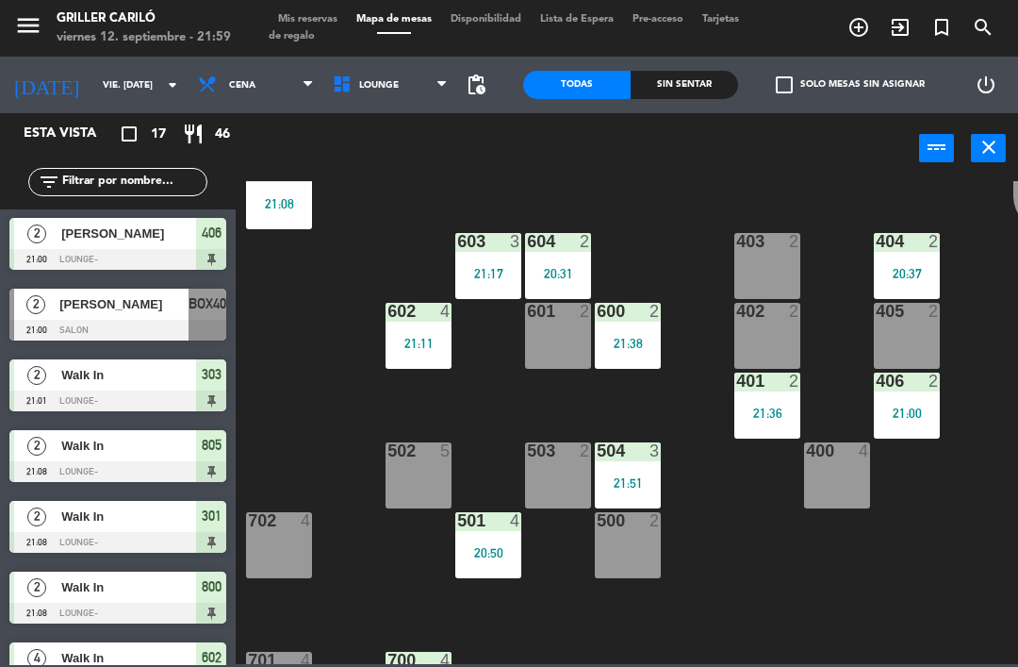
click at [198, 297] on span "BOX40" at bounding box center [208, 303] width 38 height 23
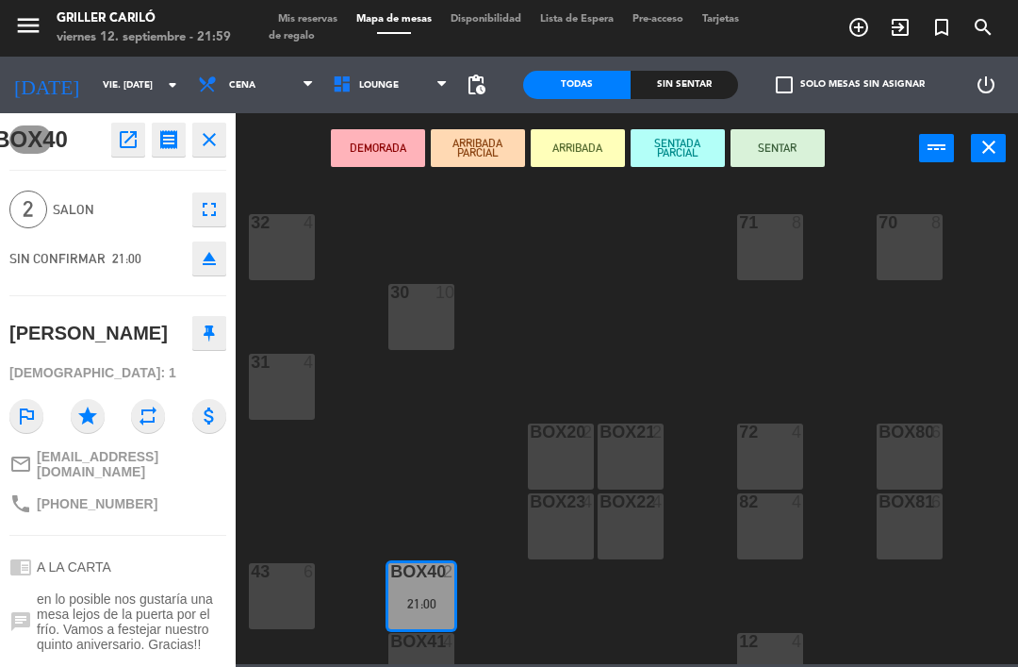
scroll to position [0, 0]
click at [223, 127] on button "close" at bounding box center [209, 140] width 34 height 34
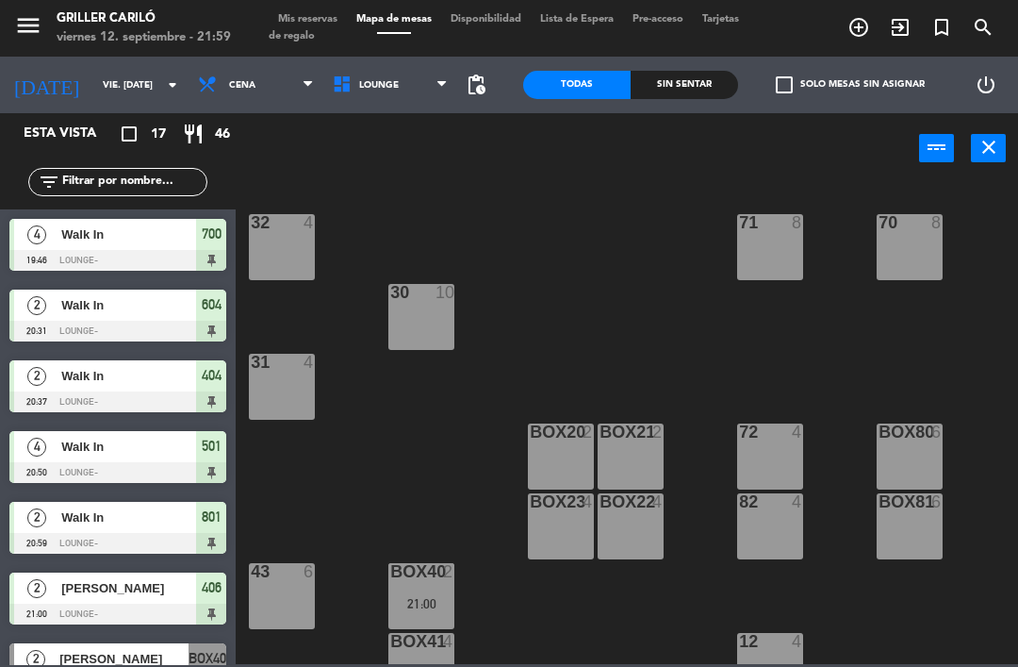
scroll to position [26, 0]
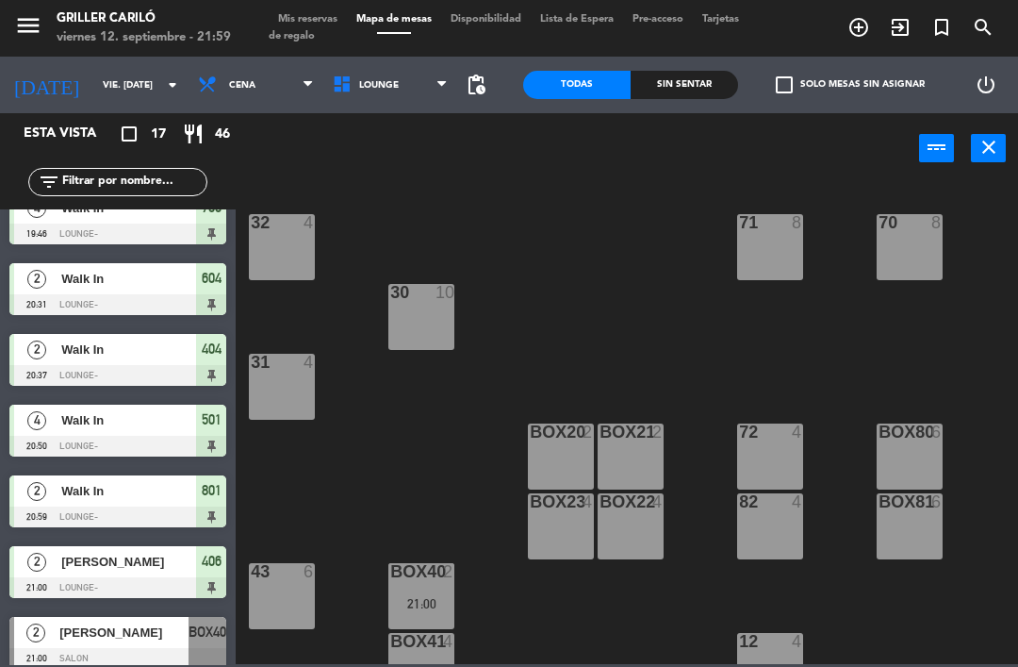
click at [111, 619] on div "[PERSON_NAME]" at bounding box center [123, 632] width 131 height 31
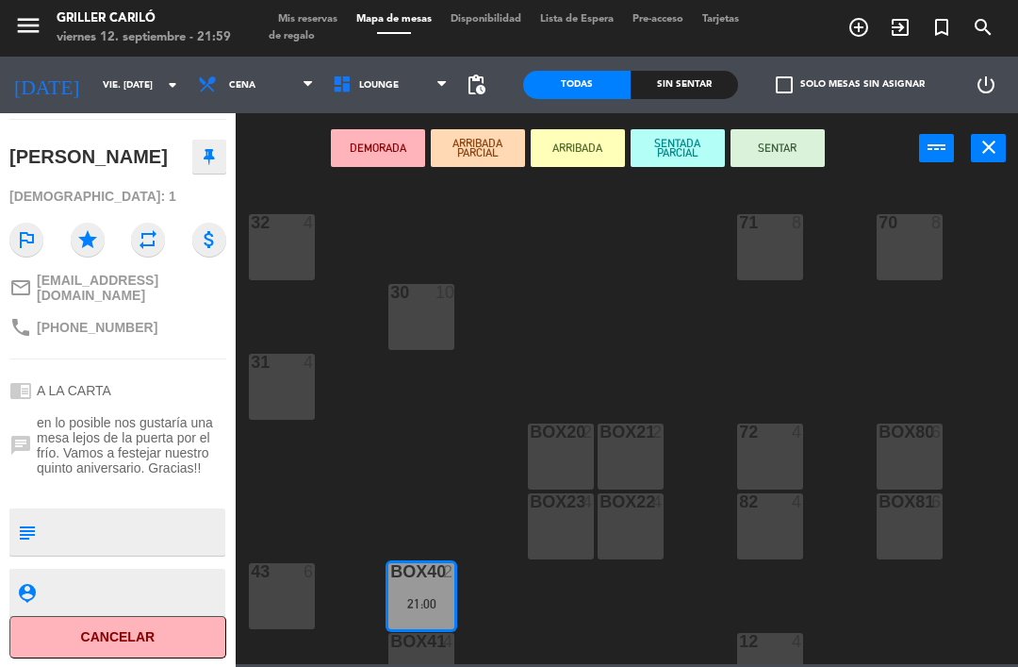
scroll to position [176, 0]
click at [333, 15] on span "Mis reservas" at bounding box center [308, 19] width 78 height 10
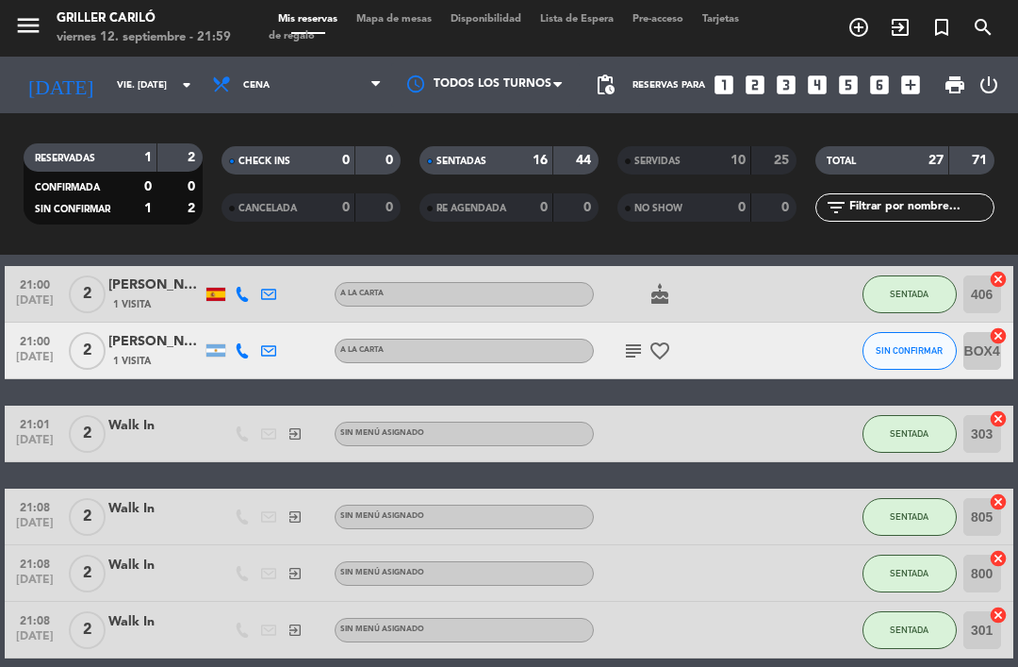
scroll to position [489, 0]
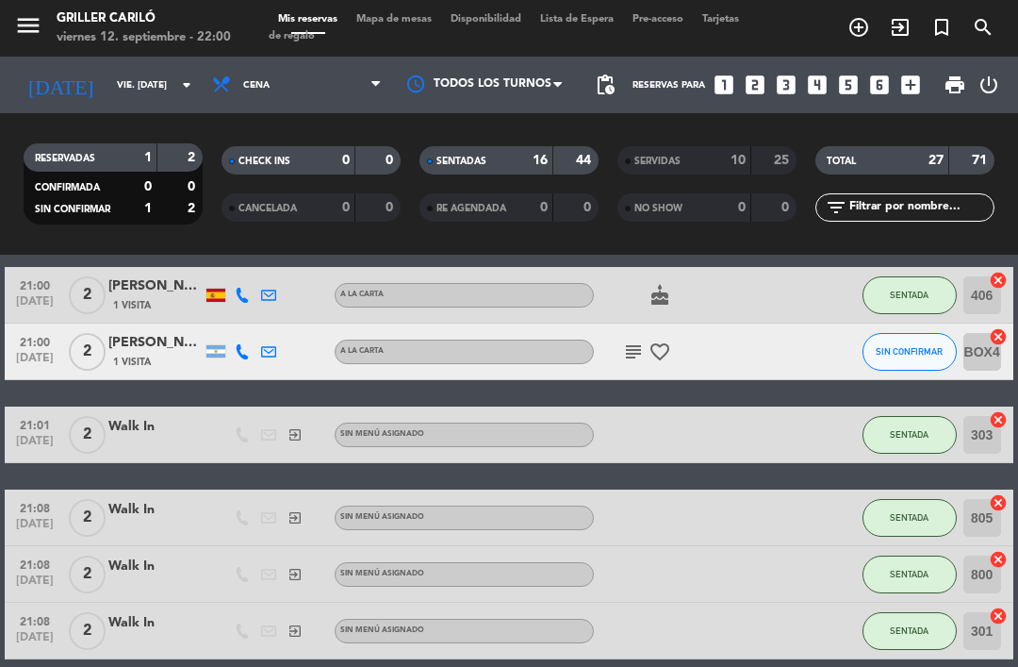
click at [446, 346] on div "A LA CARTA" at bounding box center [464, 351] width 259 height 25
click at [317, 342] on div at bounding box center [321, 351] width 26 height 56
click at [123, 341] on div "[PERSON_NAME]" at bounding box center [155, 343] width 94 height 22
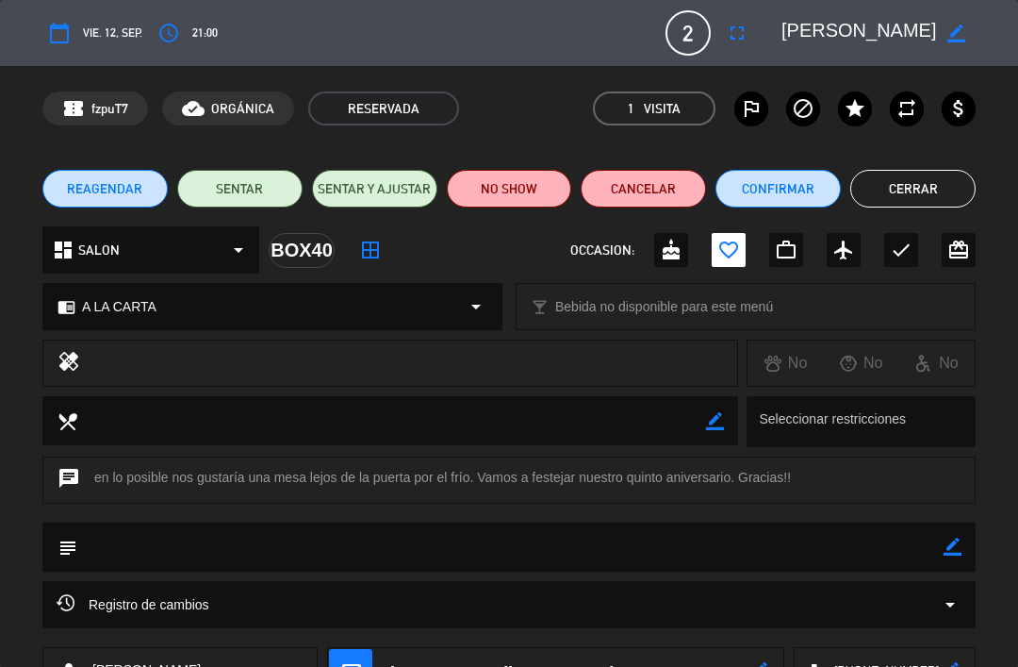
click at [495, 197] on button "NO SHOW" at bounding box center [509, 189] width 125 height 38
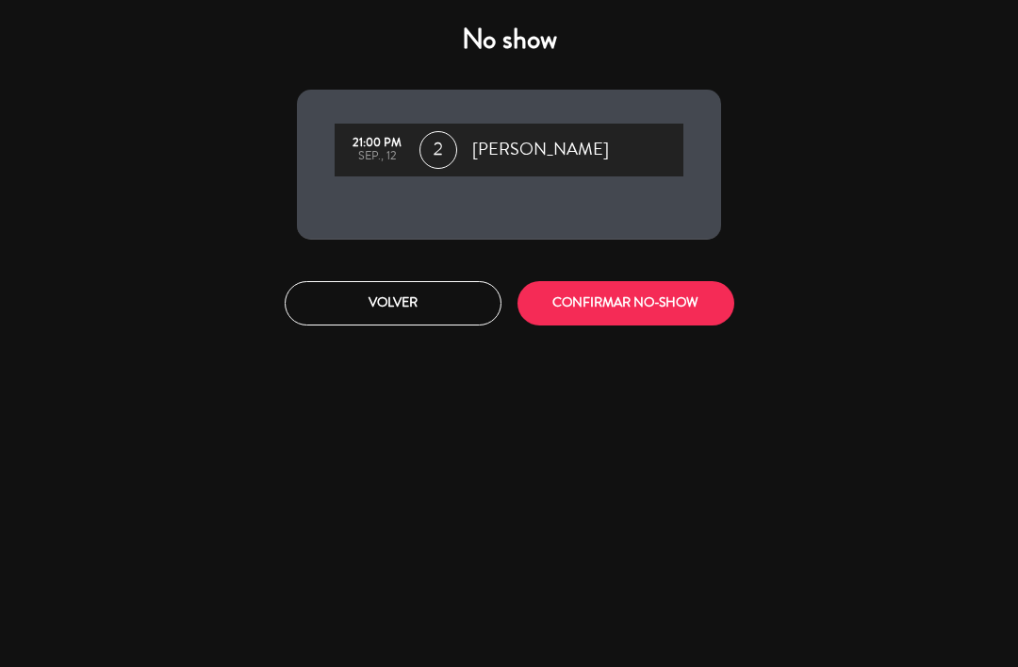
click at [677, 305] on button "CONFIRMAR NO-SHOW" at bounding box center [626, 303] width 217 height 44
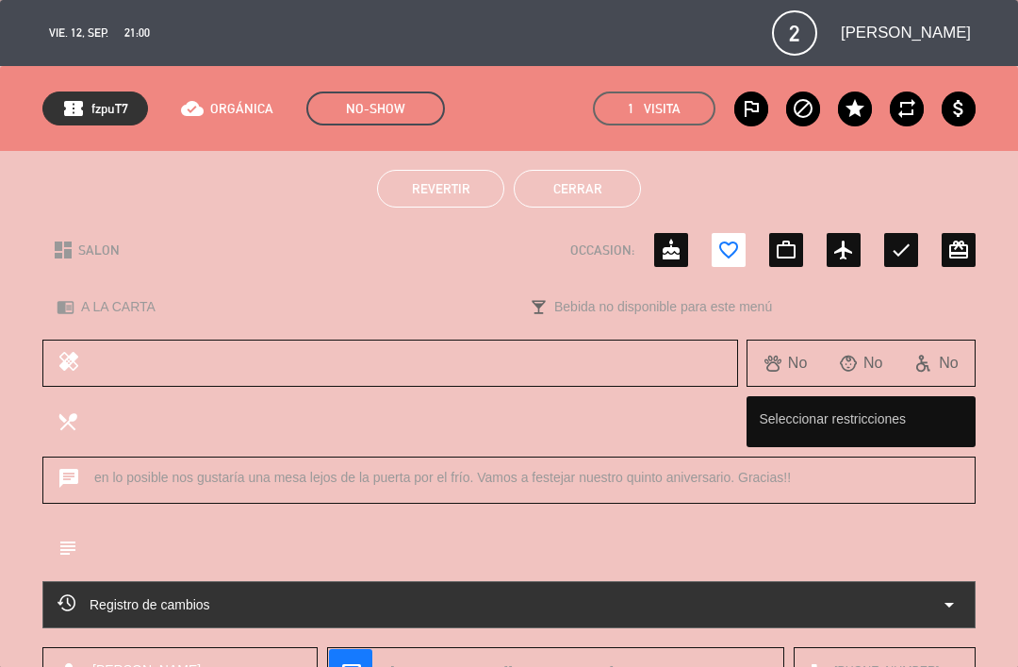
click at [561, 187] on button "Cerrar" at bounding box center [577, 189] width 127 height 38
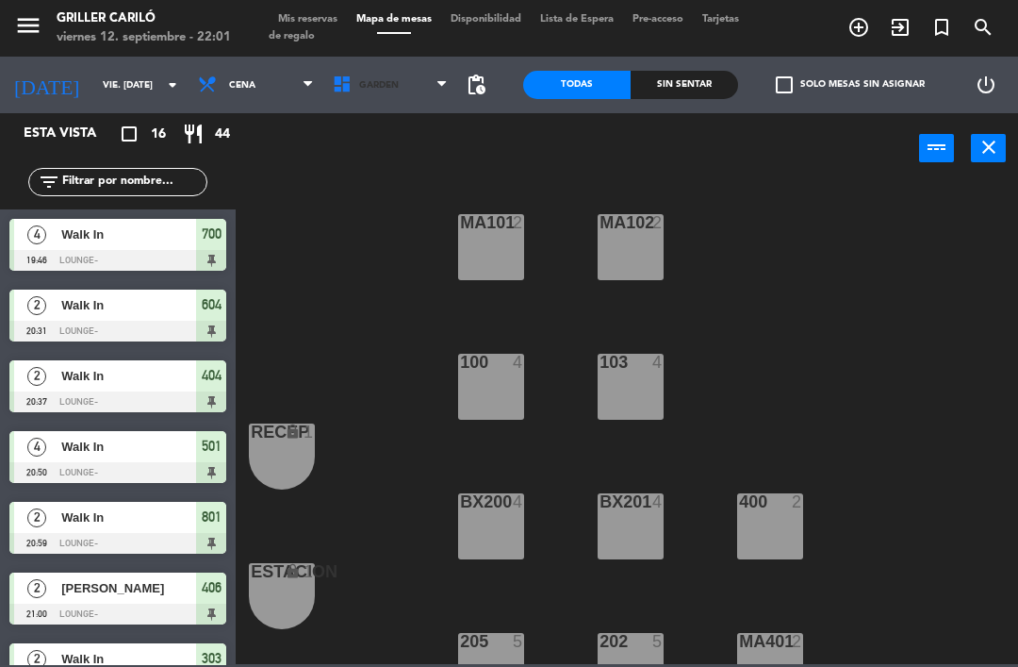
click at [381, 86] on span "GARDEN" at bounding box center [379, 85] width 40 height 10
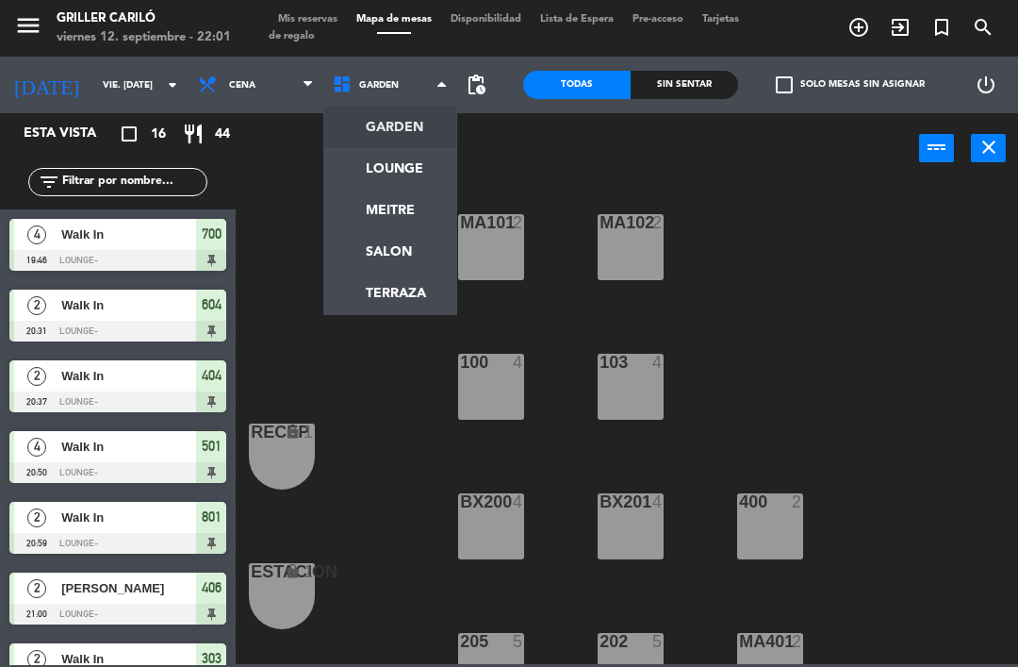
click at [374, 161] on ng-component "menu Griller Cariló viernes 12. septiembre - 22:01 Mis reservas Mapa de mesas D…" at bounding box center [509, 332] width 1018 height 664
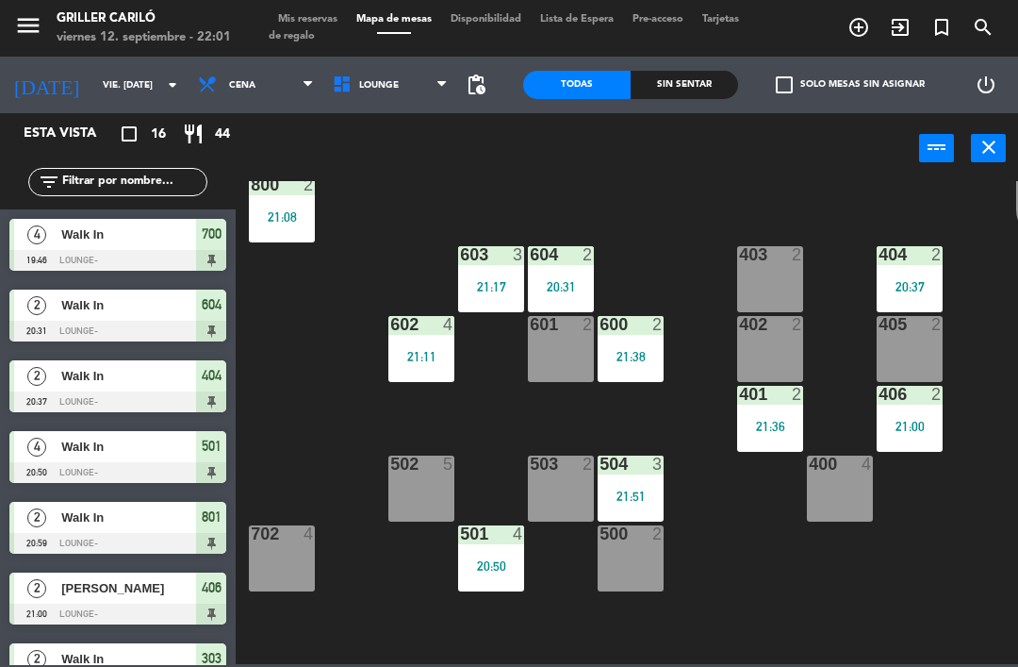
scroll to position [248, 0]
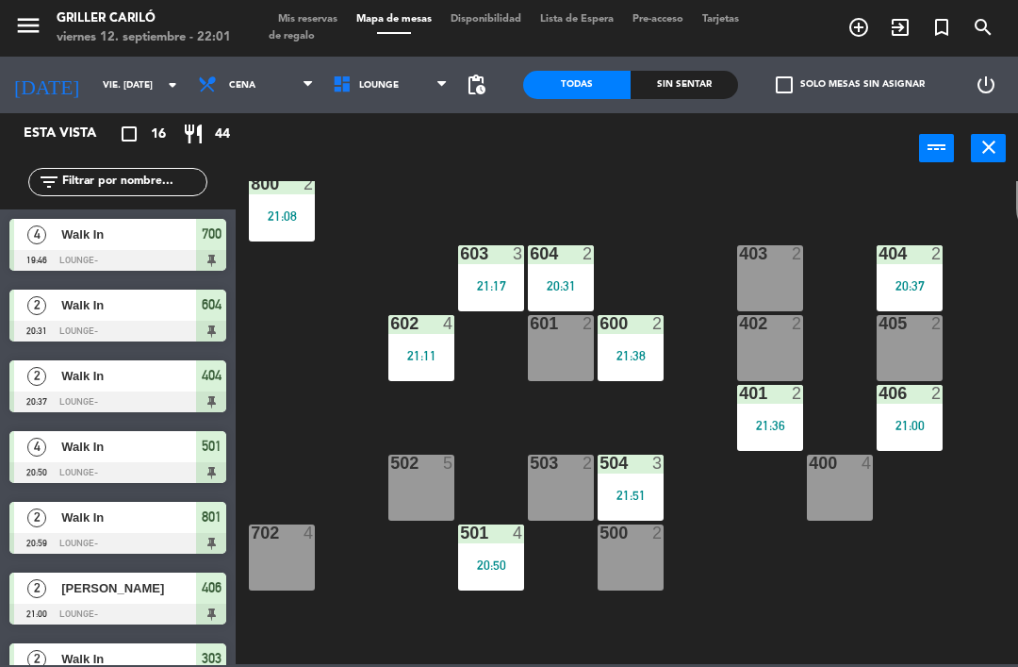
click at [839, 484] on div "400 4" at bounding box center [840, 487] width 66 height 66
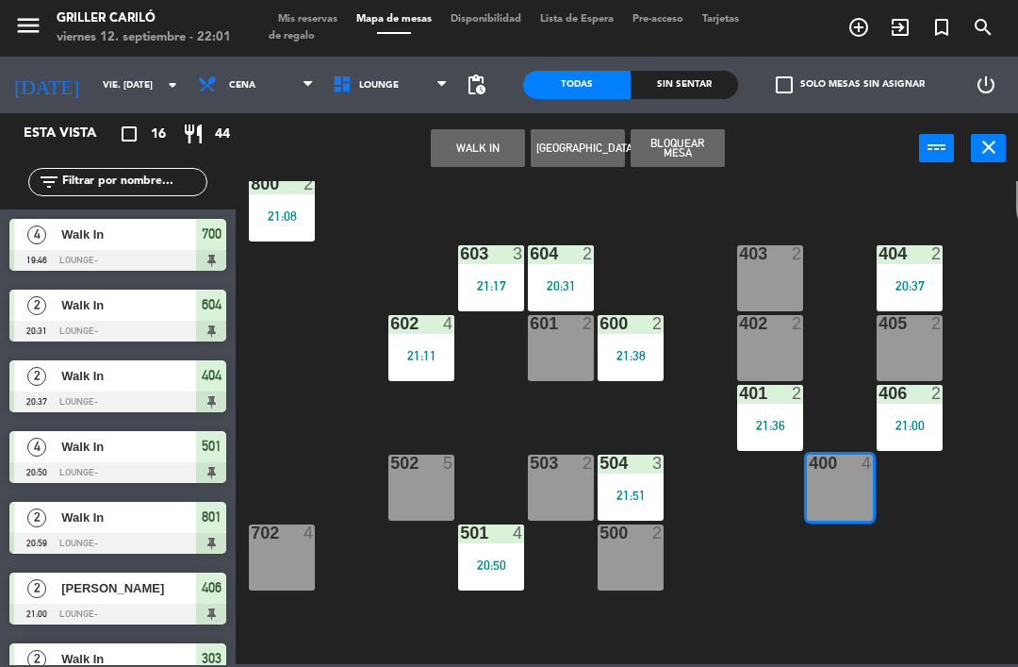
click at [481, 145] on button "WALK IN" at bounding box center [478, 148] width 94 height 38
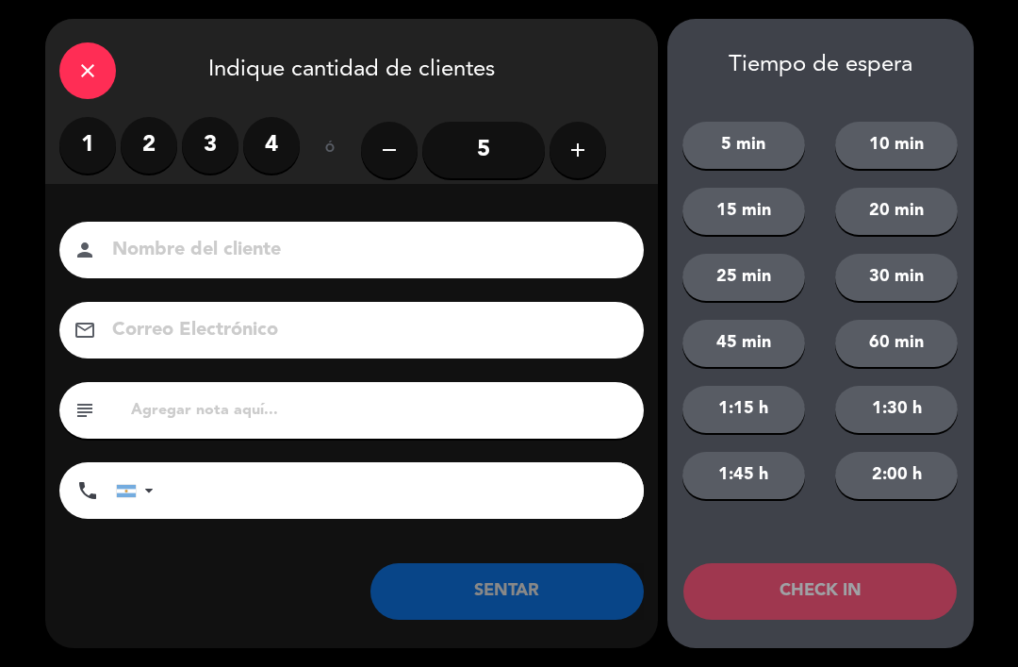
click at [147, 128] on label "2" at bounding box center [149, 145] width 57 height 57
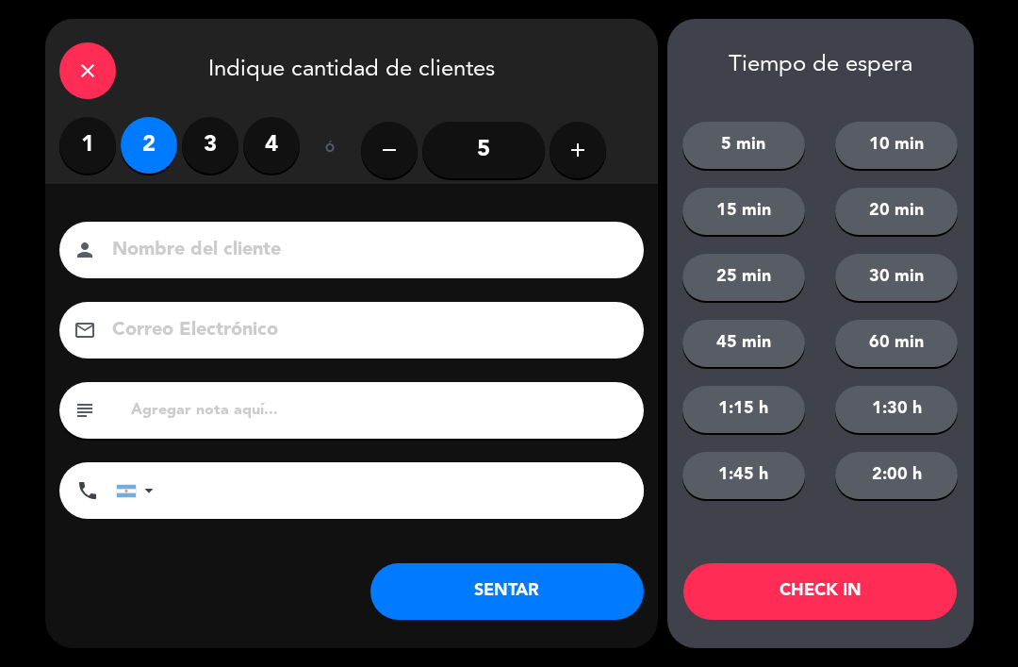
click at [491, 590] on button "SENTAR" at bounding box center [507, 591] width 273 height 57
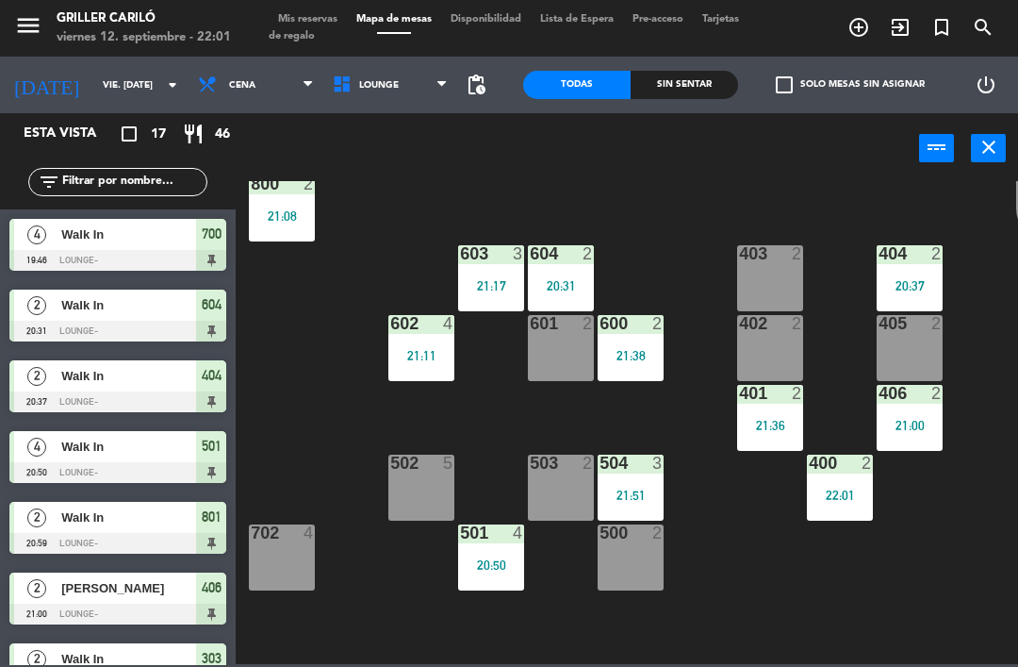
click at [321, 25] on span "Mis reservas" at bounding box center [308, 19] width 78 height 10
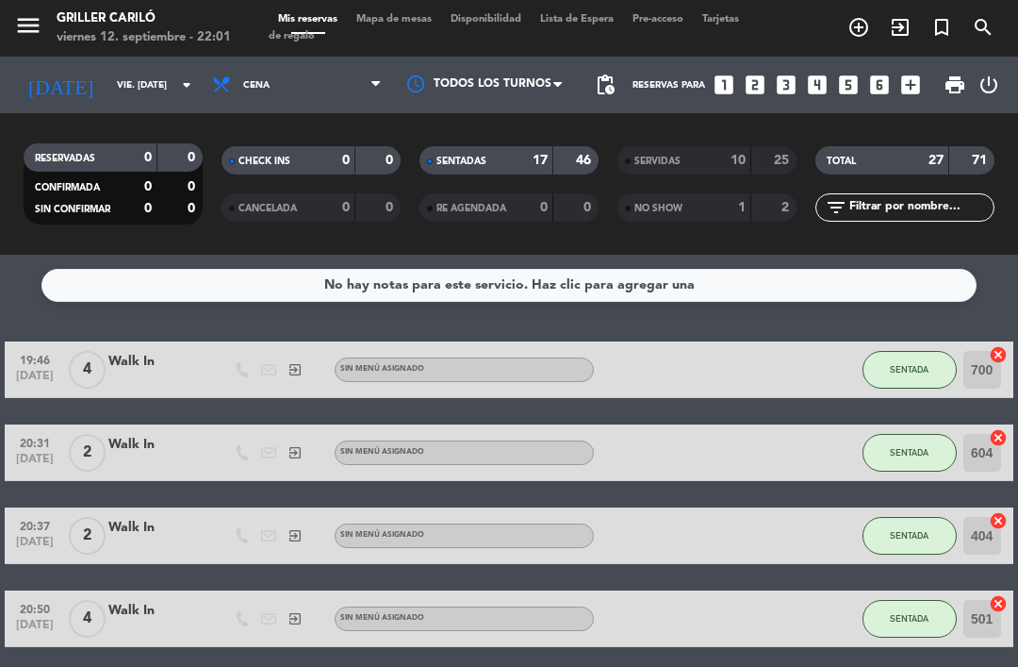
click at [398, 23] on span "Mapa de mesas" at bounding box center [394, 19] width 94 height 10
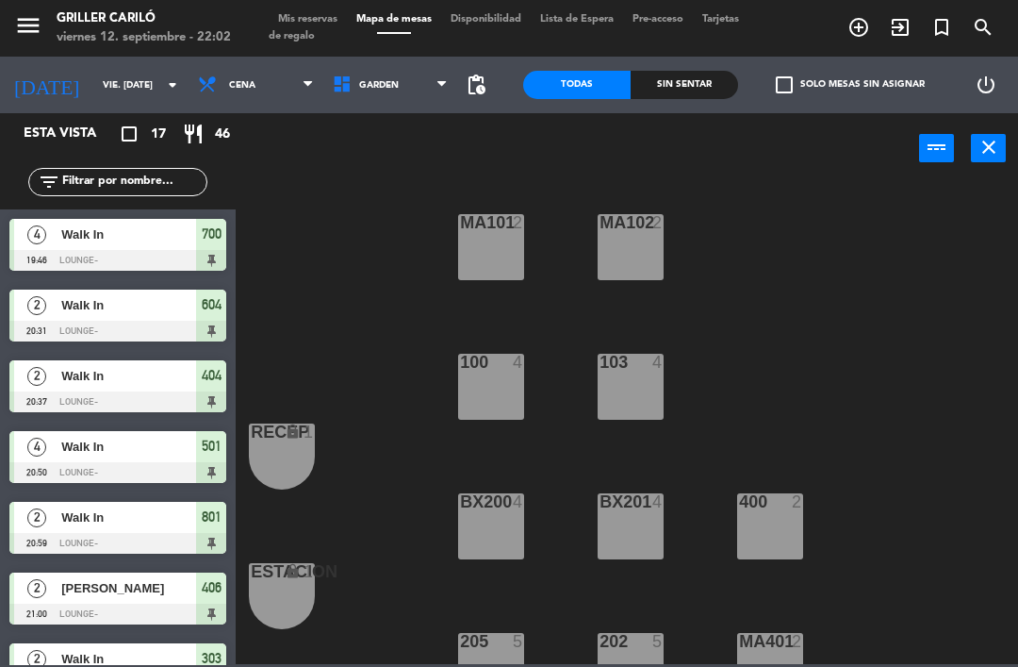
click at [406, 77] on span "GARDEN" at bounding box center [390, 84] width 135 height 41
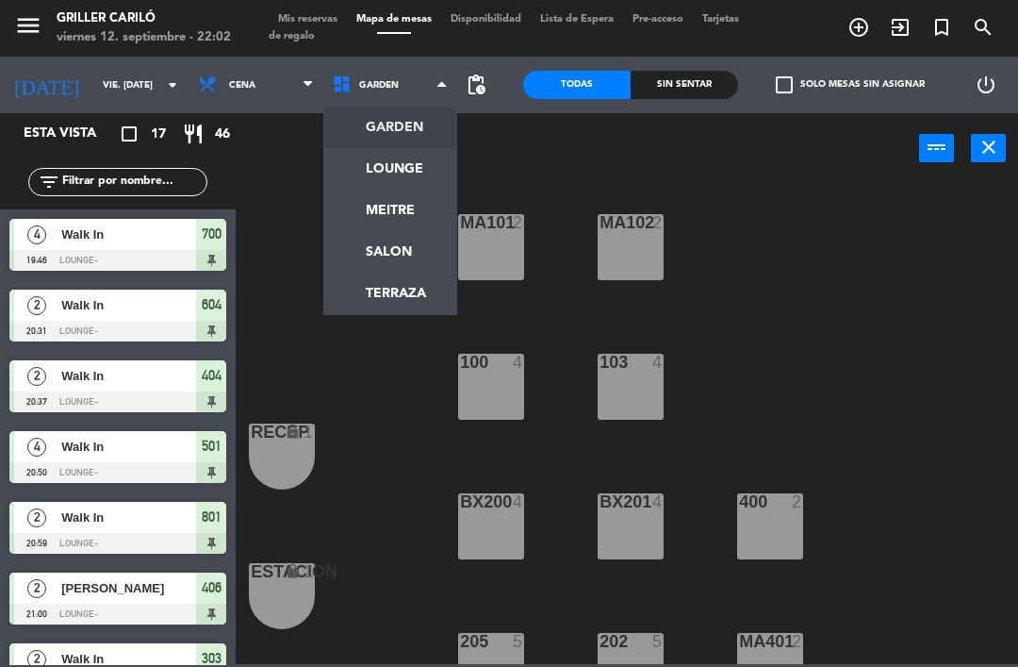
click at [416, 153] on ng-component "menu Griller Cariló viernes 12. septiembre - 22:02 Mis reservas Mapa de mesas D…" at bounding box center [509, 332] width 1018 height 664
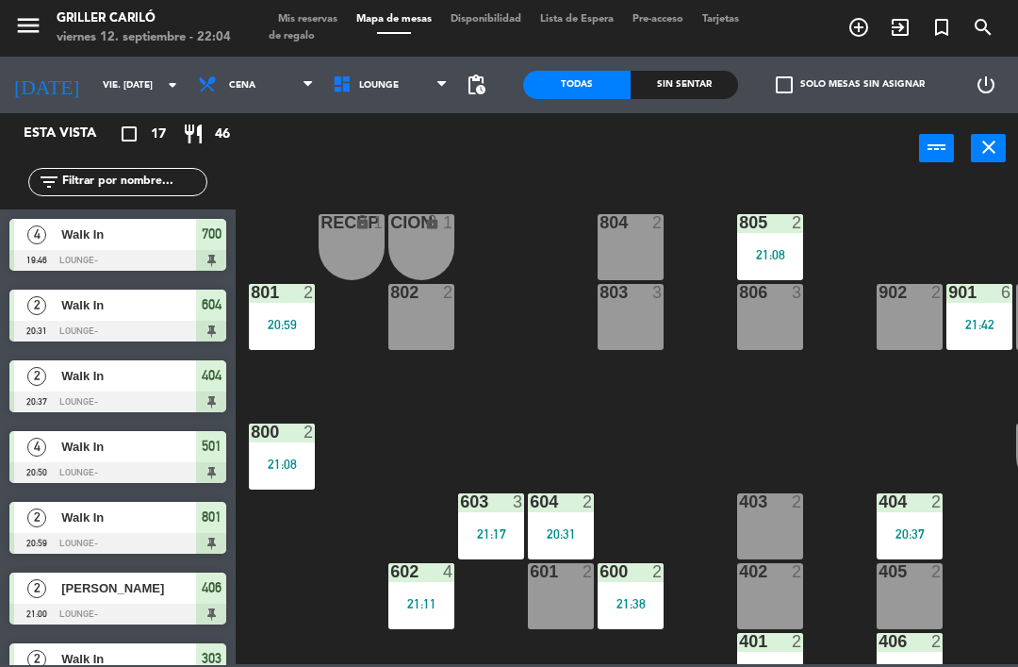
click at [774, 536] on div "403 2" at bounding box center [770, 526] width 66 height 66
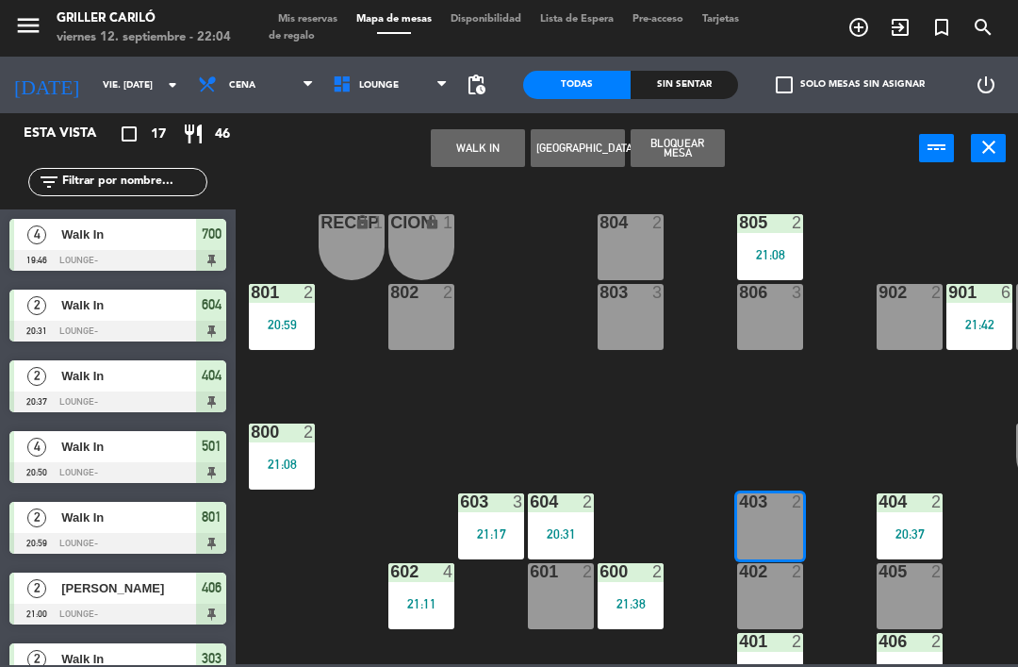
click at [486, 153] on button "WALK IN" at bounding box center [478, 148] width 94 height 38
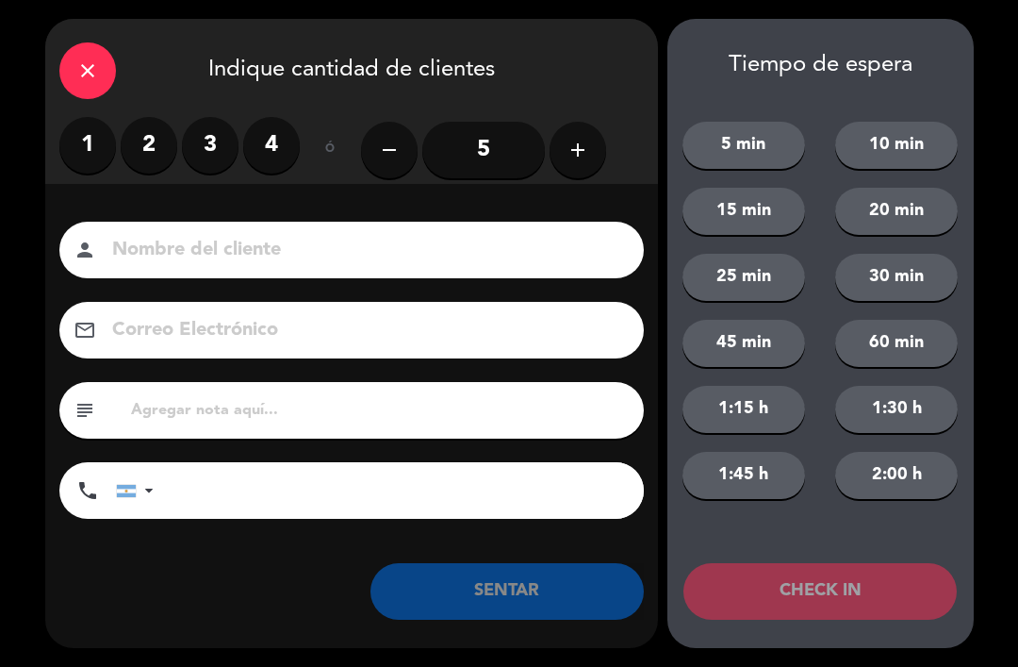
click at [149, 151] on label "2" at bounding box center [149, 145] width 57 height 57
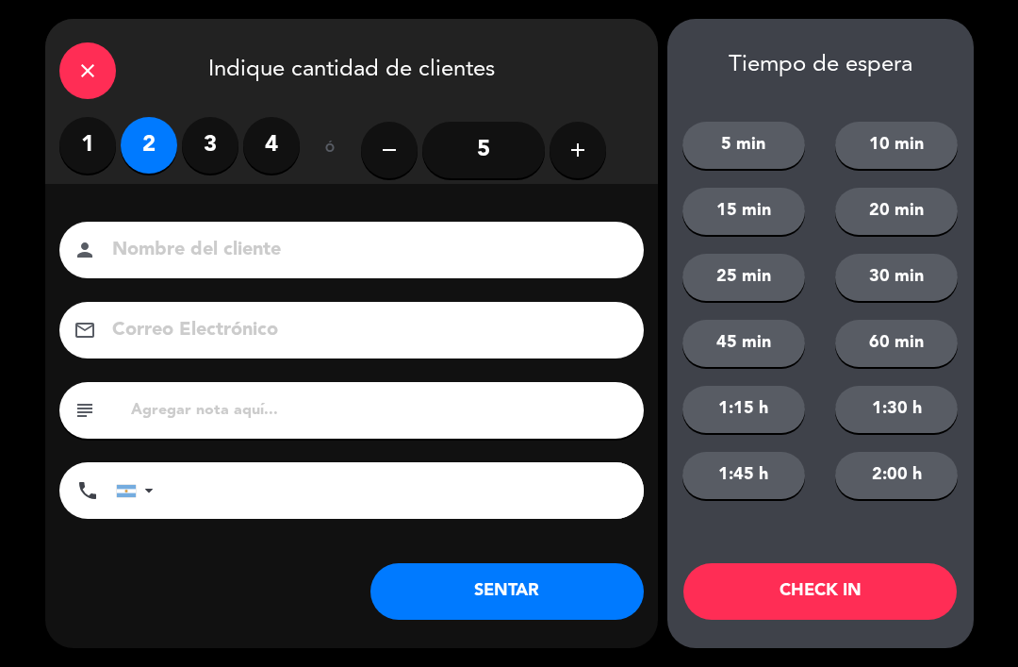
click at [579, 598] on button "SENTAR" at bounding box center [507, 591] width 273 height 57
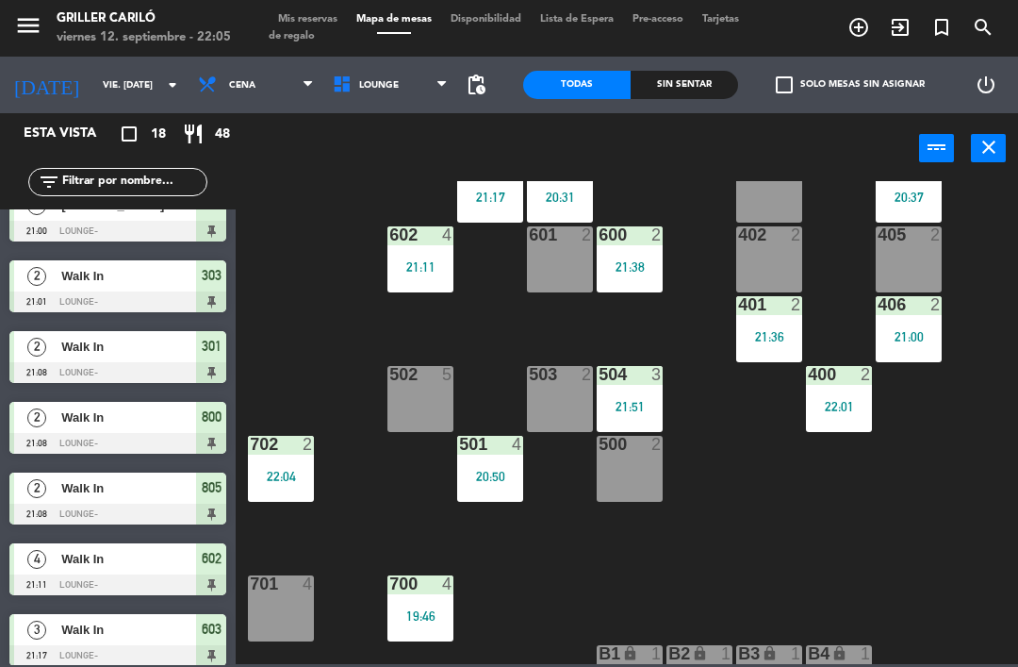
scroll to position [335, 2]
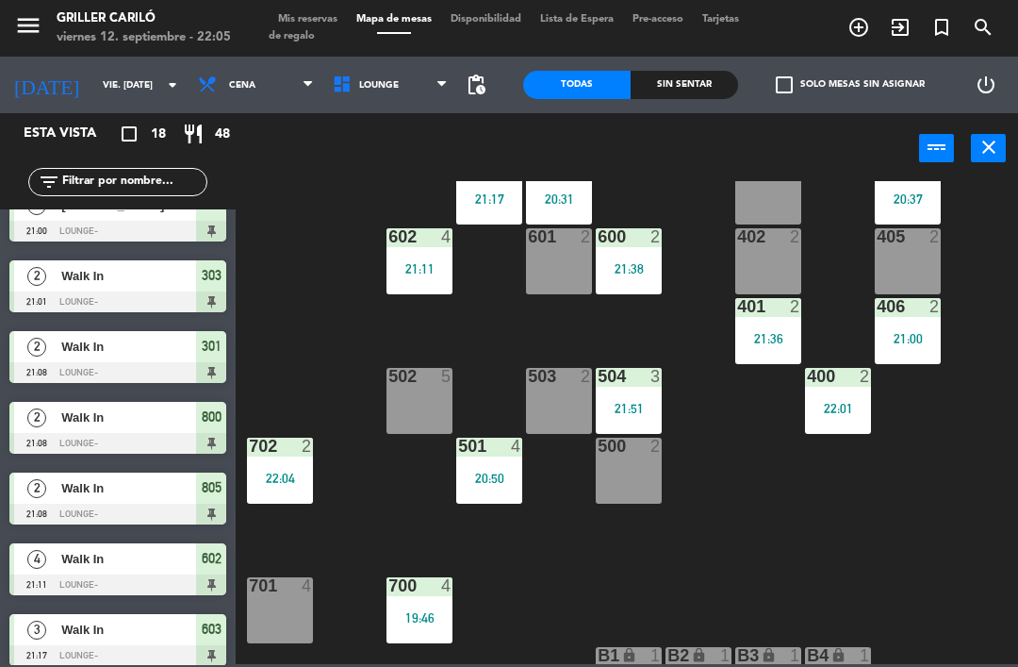
click at [638, 402] on div "21:51" at bounding box center [629, 408] width 66 height 13
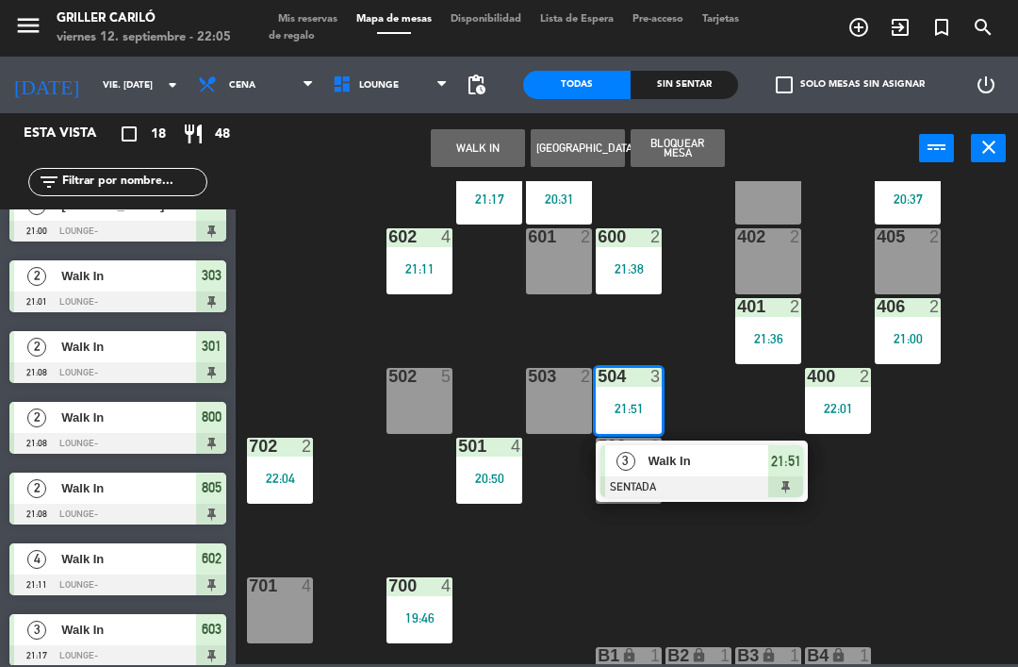
click at [674, 460] on span "Walk In" at bounding box center [709, 461] width 121 height 20
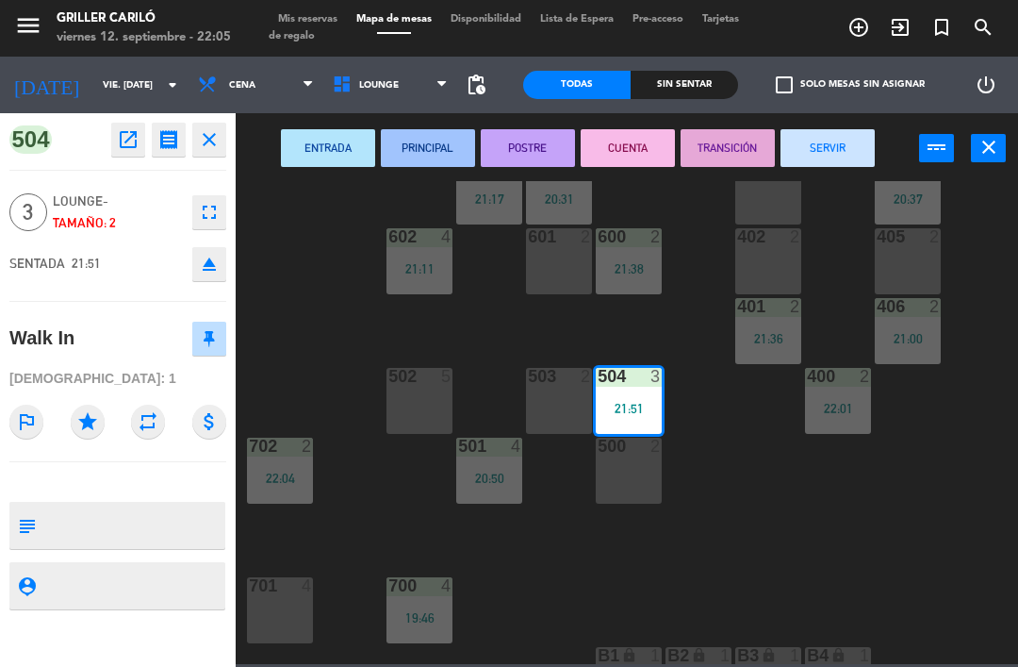
click at [817, 158] on button "SERVIR" at bounding box center [828, 148] width 94 height 38
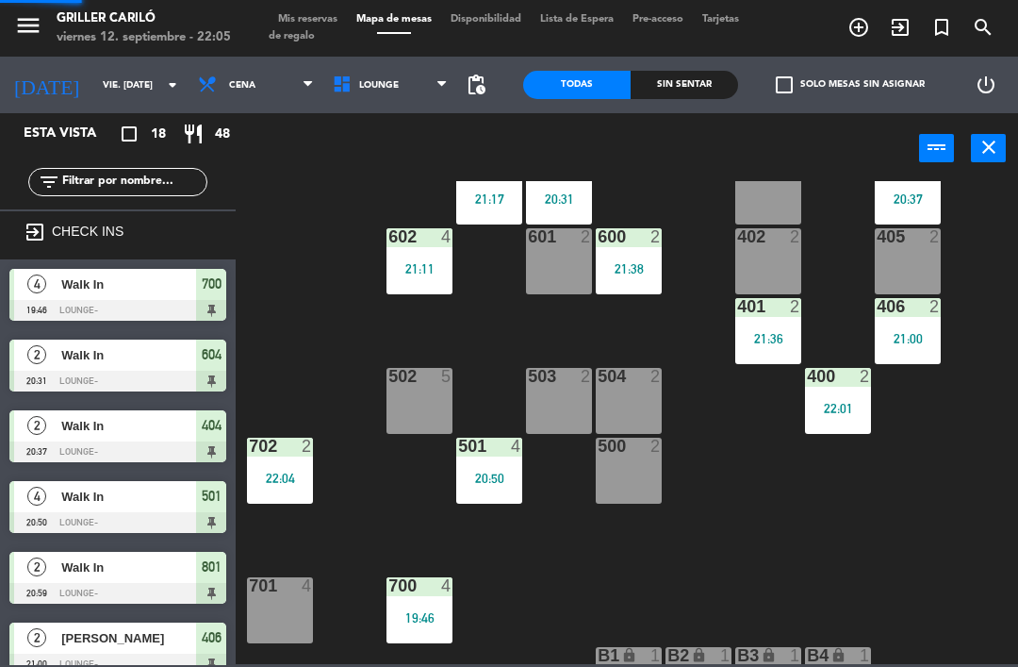
scroll to position [0, 0]
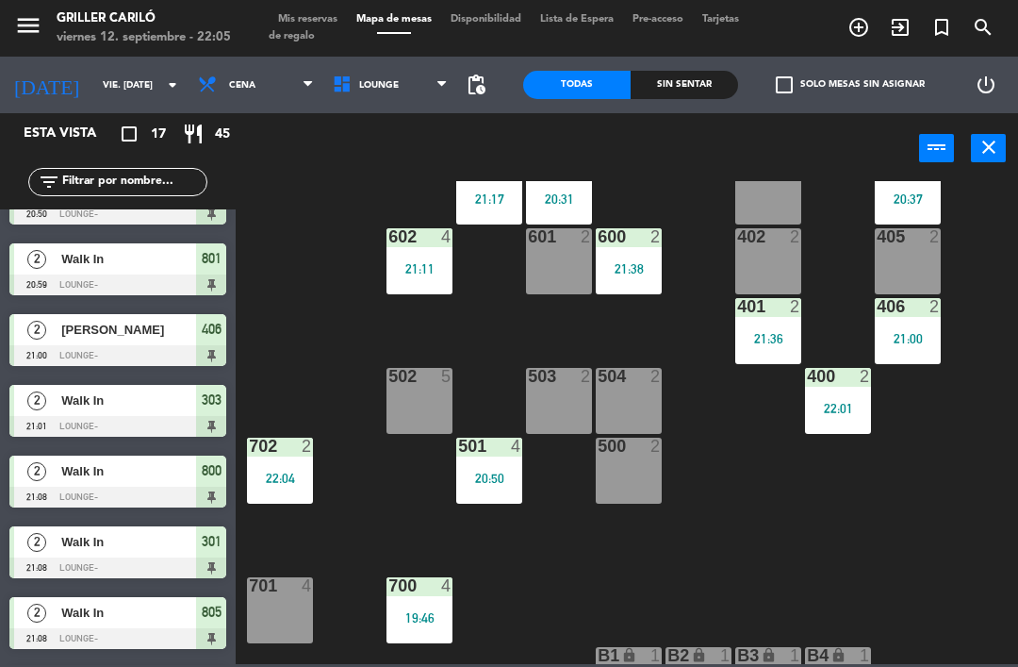
click at [495, 464] on div "501 4 20:50" at bounding box center [489, 470] width 66 height 66
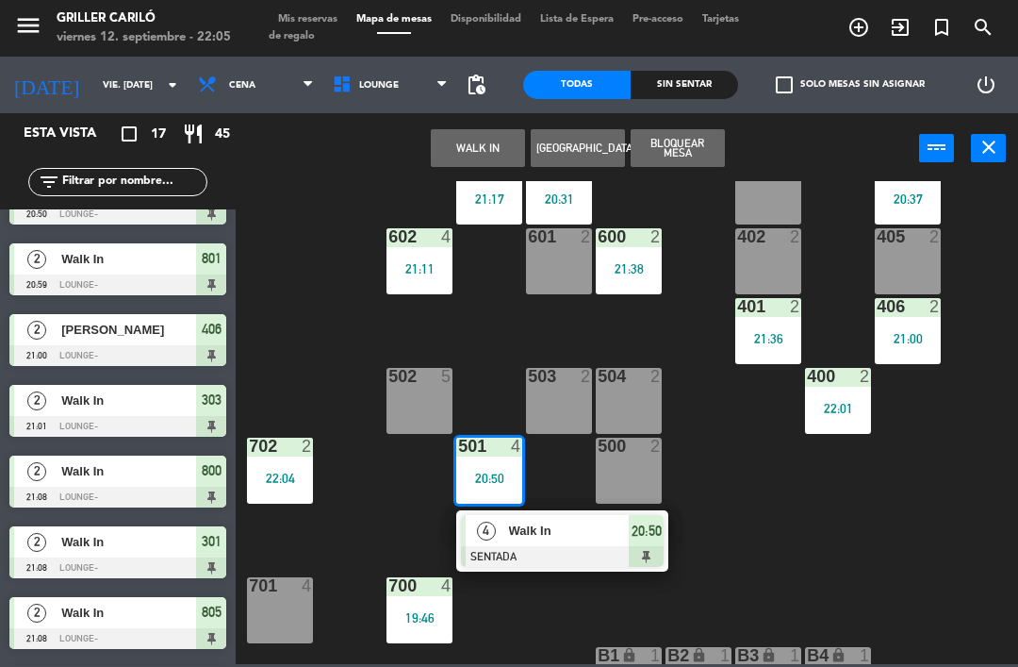
click at [535, 530] on span "Walk In" at bounding box center [569, 530] width 121 height 20
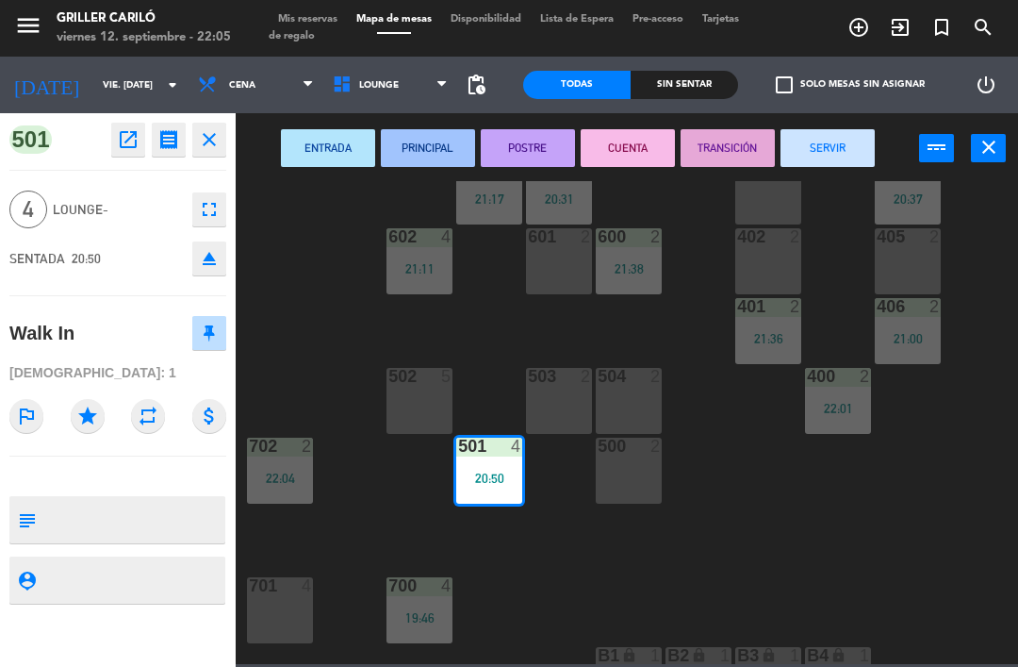
click at [846, 148] on button "SERVIR" at bounding box center [828, 148] width 94 height 38
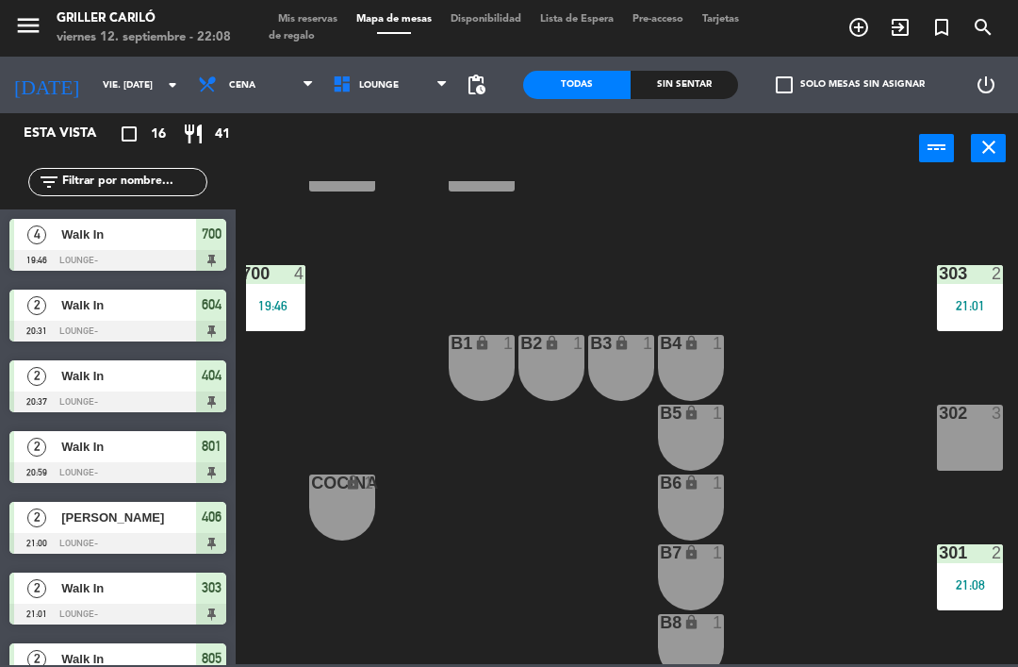
scroll to position [647, 149]
click at [949, 309] on div "21:01" at bounding box center [970, 305] width 66 height 13
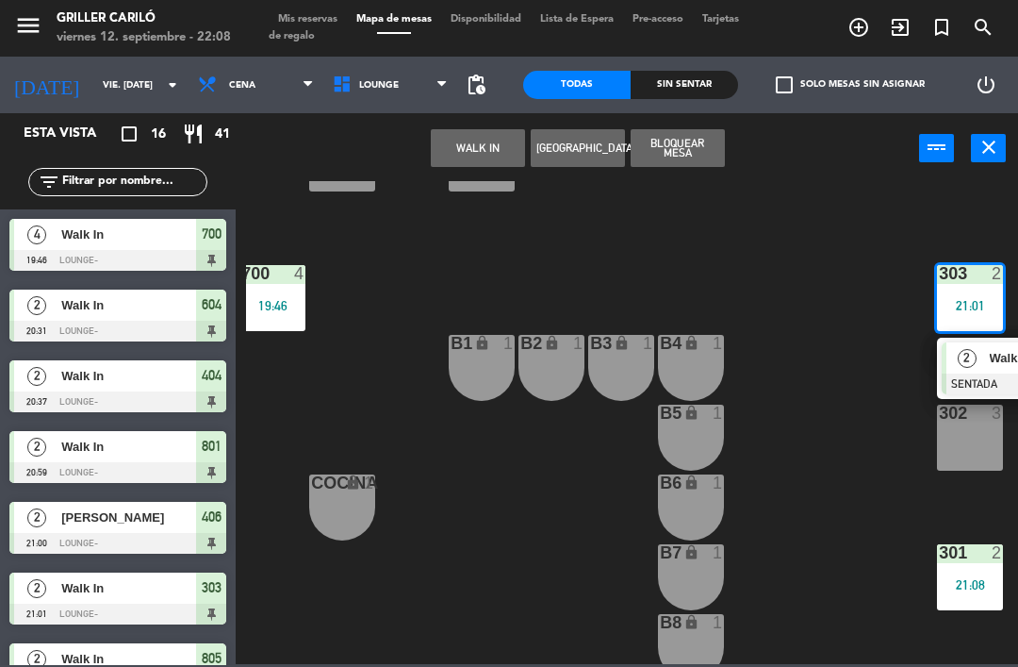
click at [974, 359] on span "2" at bounding box center [967, 358] width 19 height 19
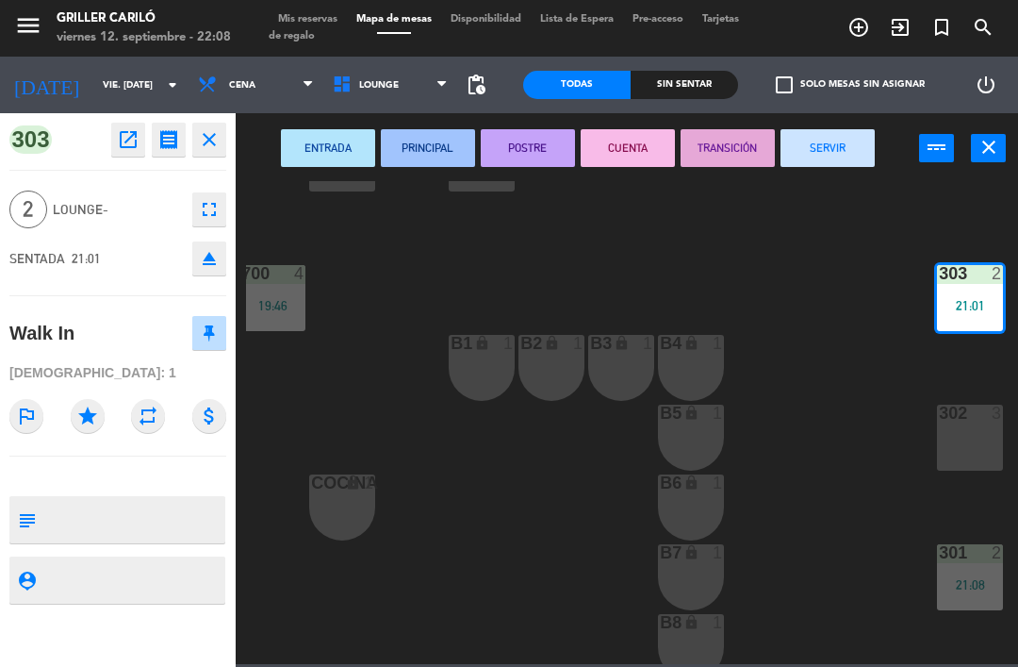
click at [816, 141] on button "SERVIR" at bounding box center [828, 148] width 94 height 38
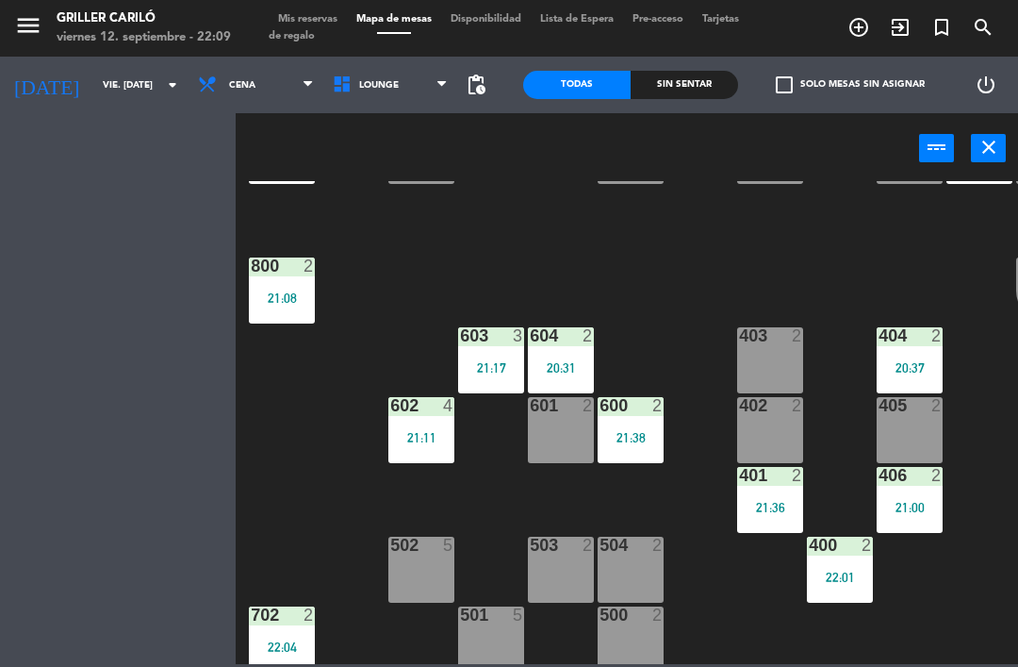
scroll to position [163, 0]
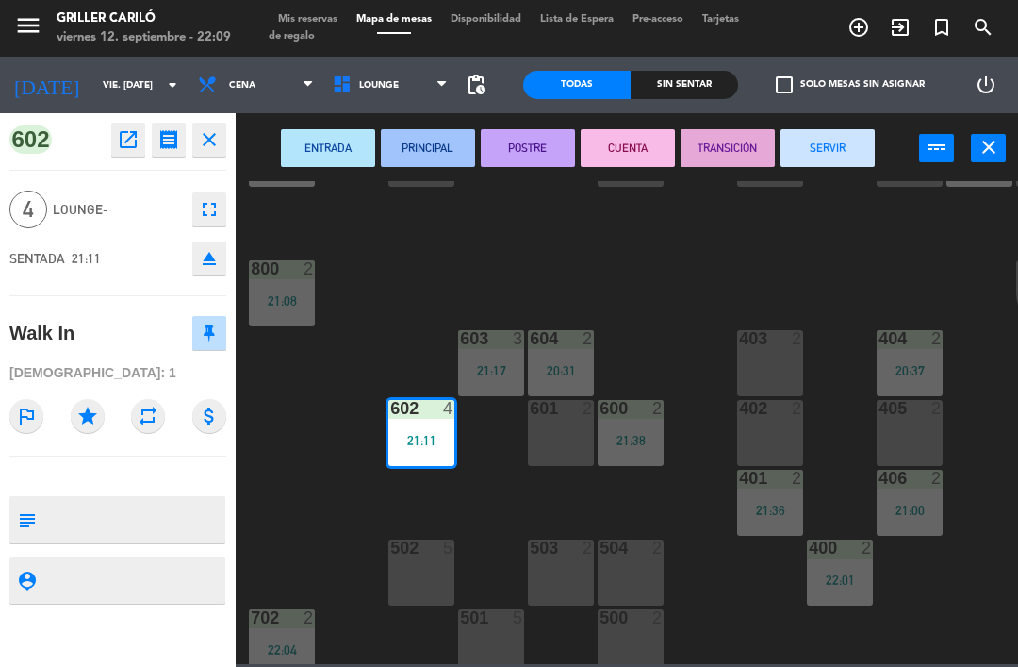
click at [300, 312] on div "800 2 21:08" at bounding box center [282, 293] width 66 height 66
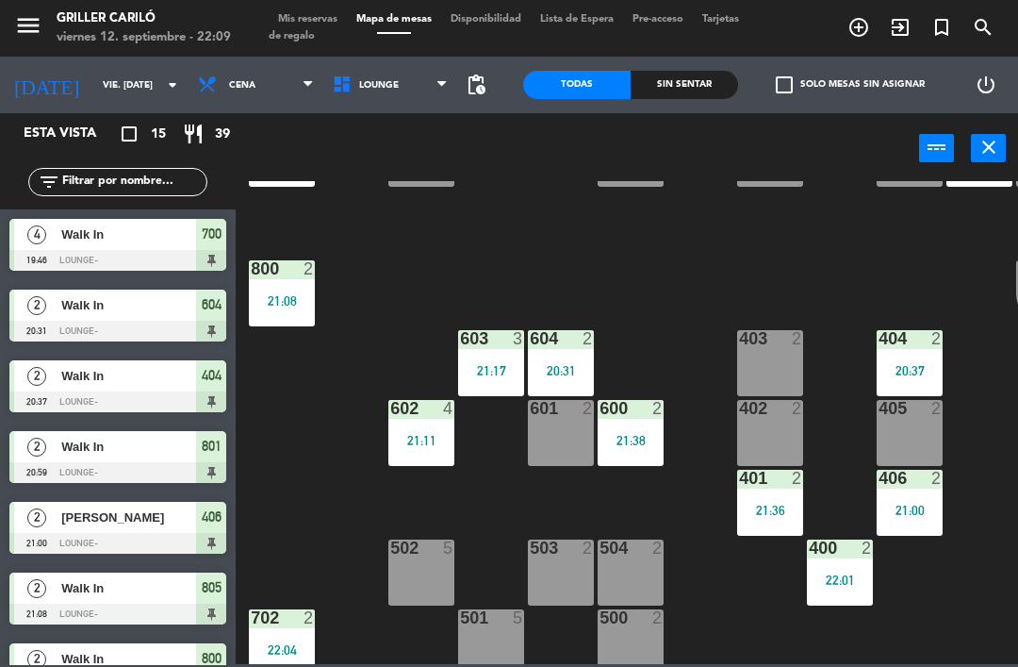
click at [428, 240] on div "RECEP lock 1 CION lock 1 804 2 805 2 21:08 801 2 20:59 802 2 803 3 806 3 900 2 …" at bounding box center [632, 422] width 772 height 483
click at [291, 297] on div "21:08" at bounding box center [282, 300] width 66 height 13
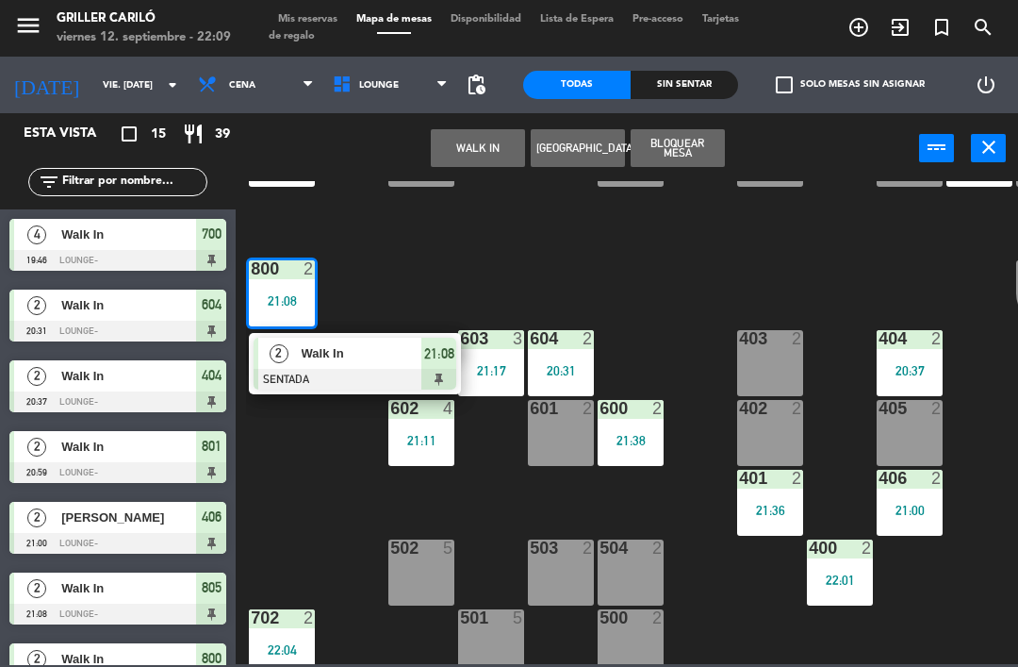
click at [395, 368] on div "Walk In" at bounding box center [361, 353] width 123 height 31
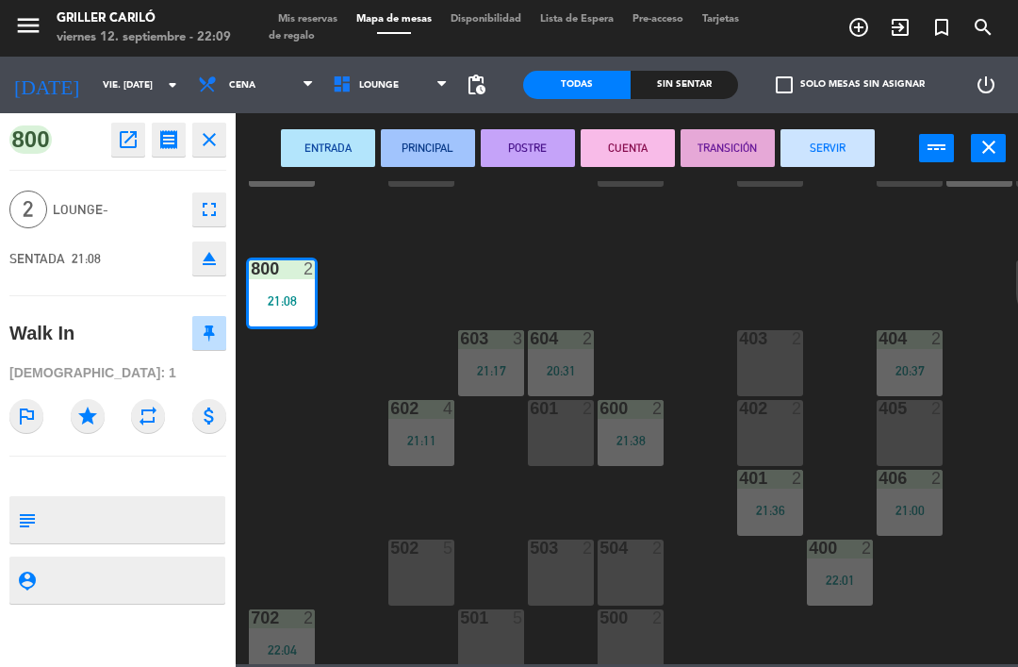
click at [818, 148] on button "SERVIR" at bounding box center [828, 148] width 94 height 38
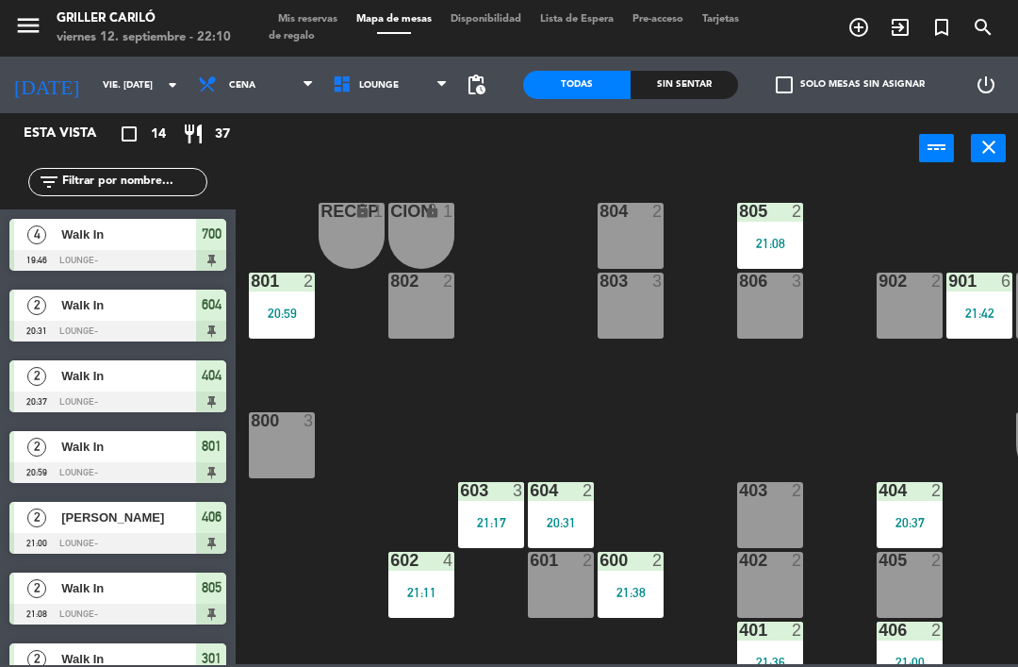
scroll to position [11, 0]
click at [561, 522] on div "20:31" at bounding box center [561, 522] width 66 height 13
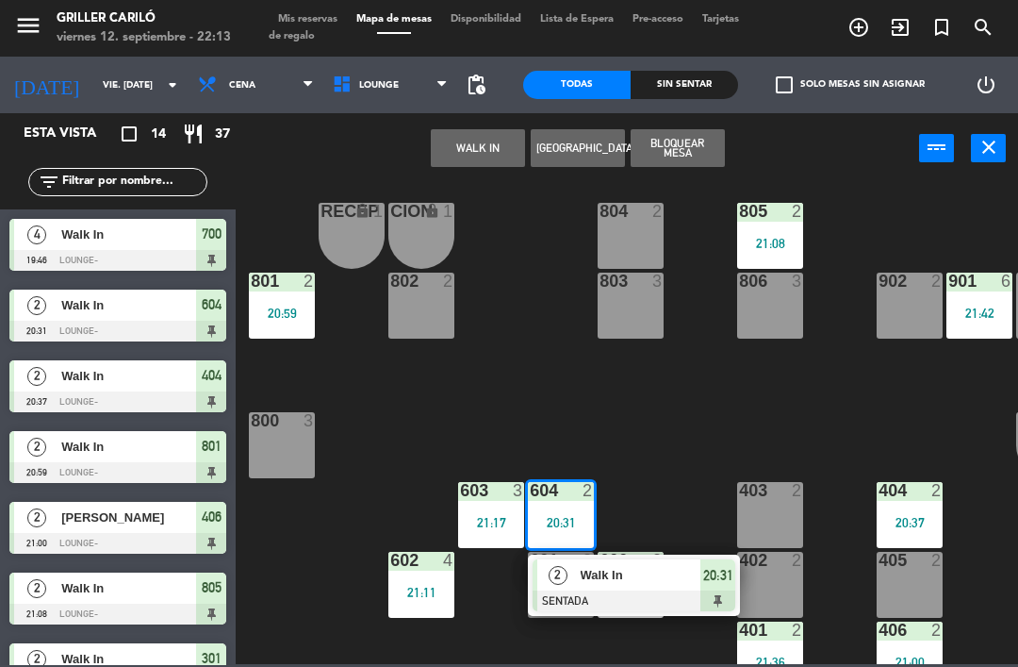
click at [587, 603] on div at bounding box center [634, 600] width 203 height 21
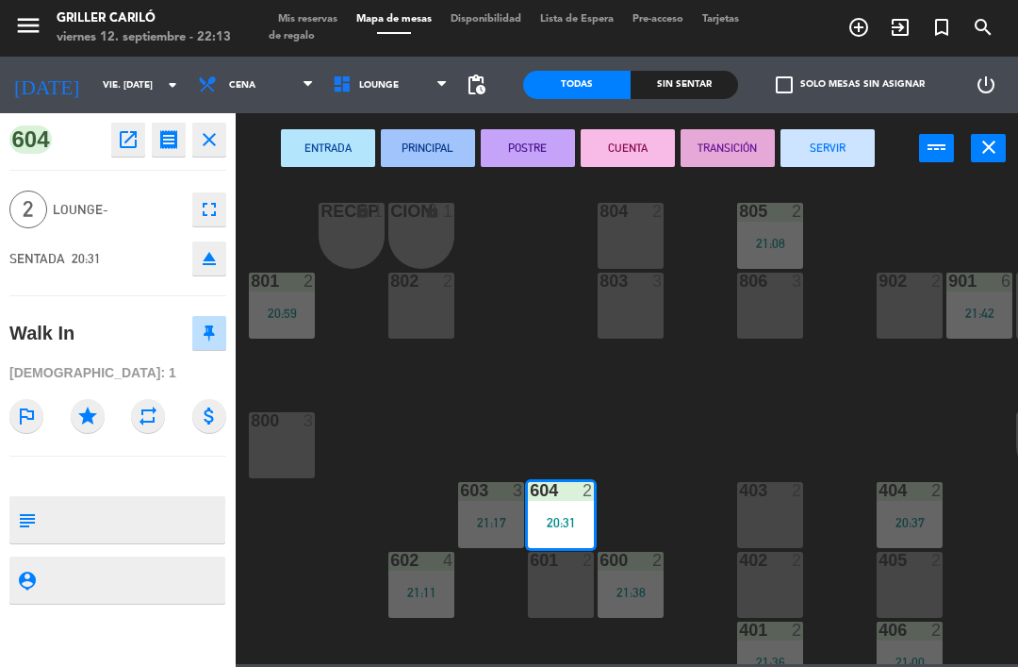
click at [814, 148] on button "SERVIR" at bounding box center [828, 148] width 94 height 38
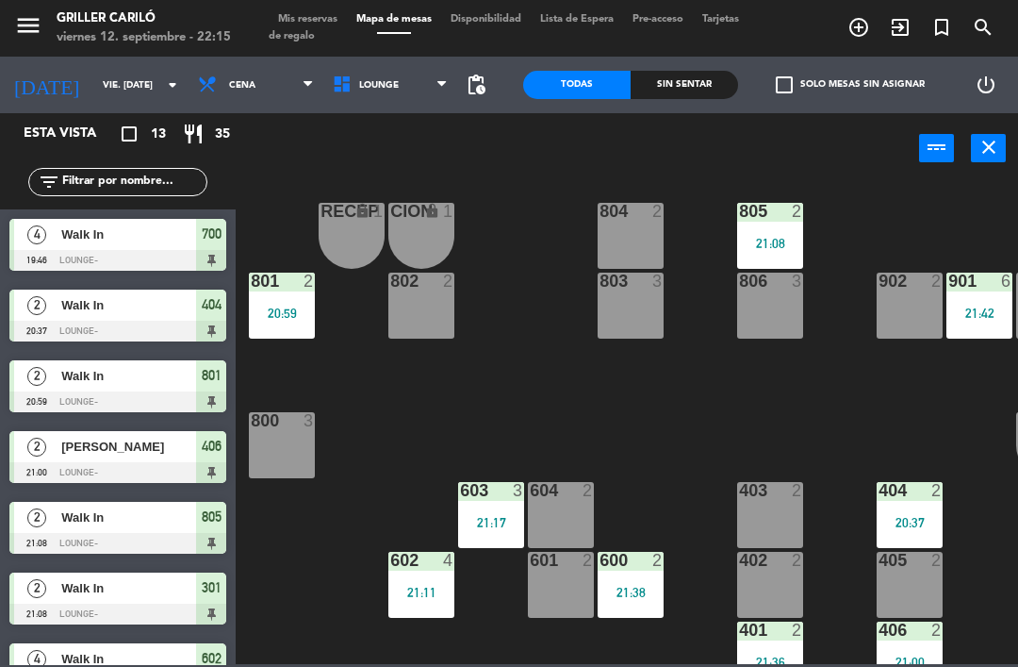
click at [780, 511] on div "403 2" at bounding box center [770, 515] width 66 height 66
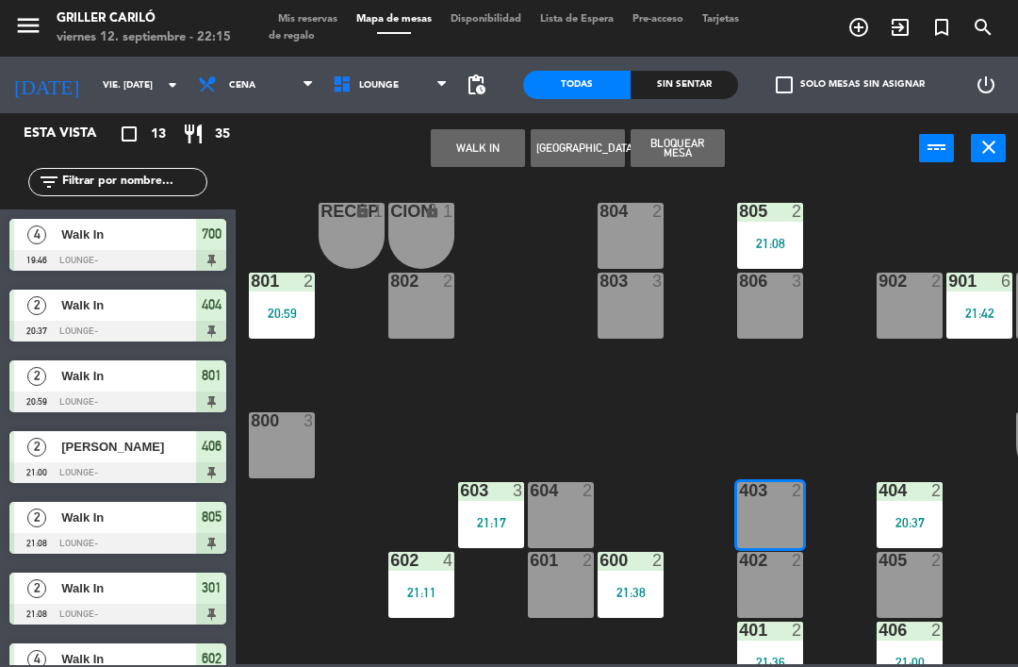
click at [502, 146] on button "WALK IN" at bounding box center [478, 148] width 94 height 38
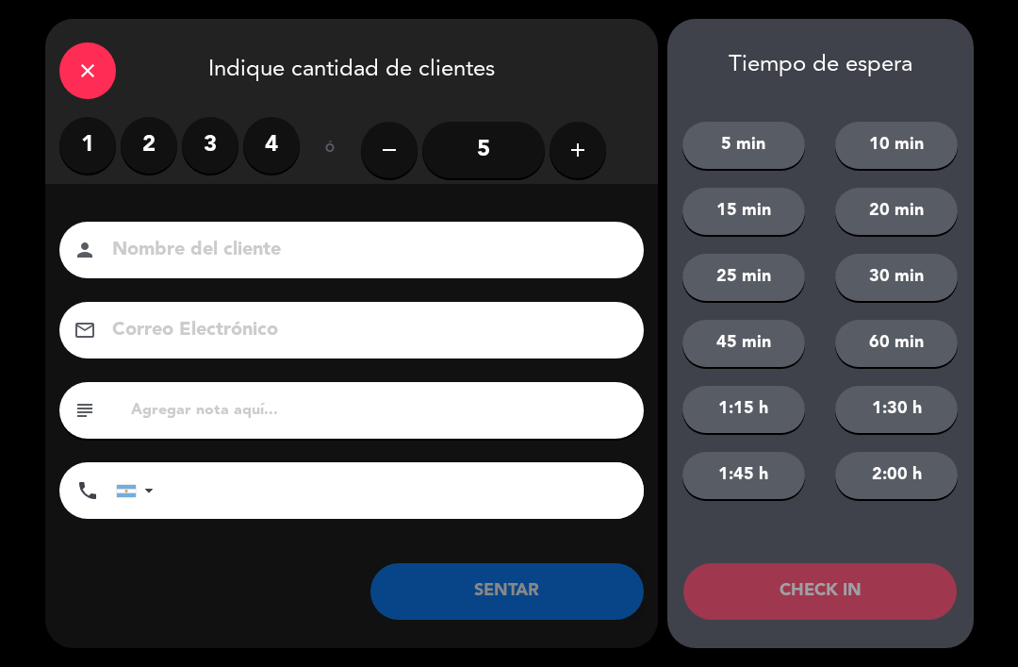
click at [161, 148] on label "2" at bounding box center [149, 145] width 57 height 57
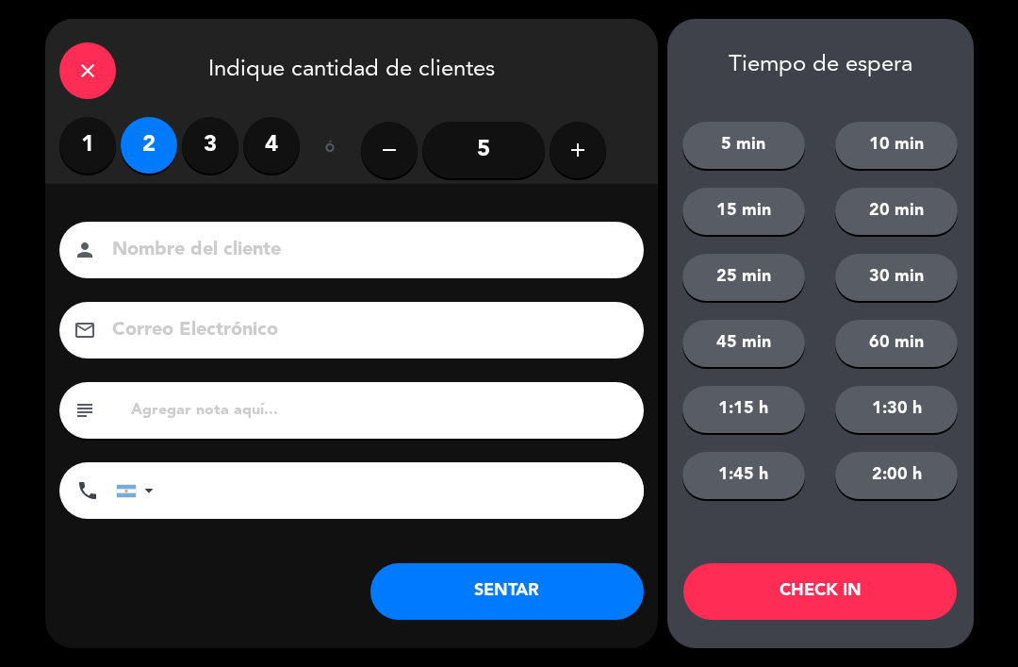
click at [430, 586] on button "SENTAR" at bounding box center [507, 591] width 273 height 57
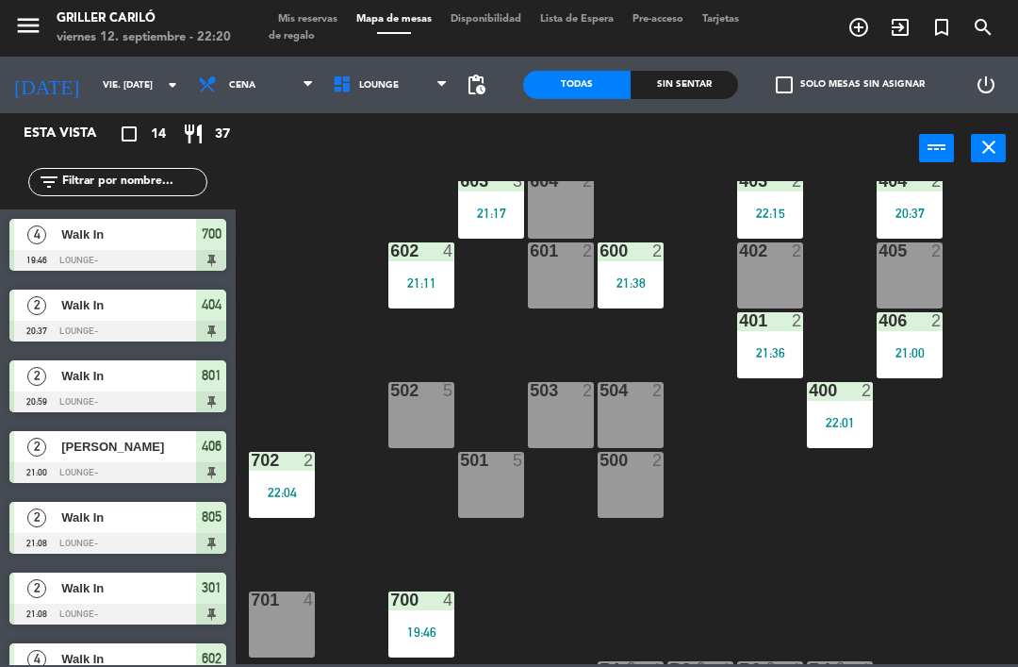
scroll to position [321, 0]
click at [434, 413] on div "502 5" at bounding box center [421, 415] width 66 height 66
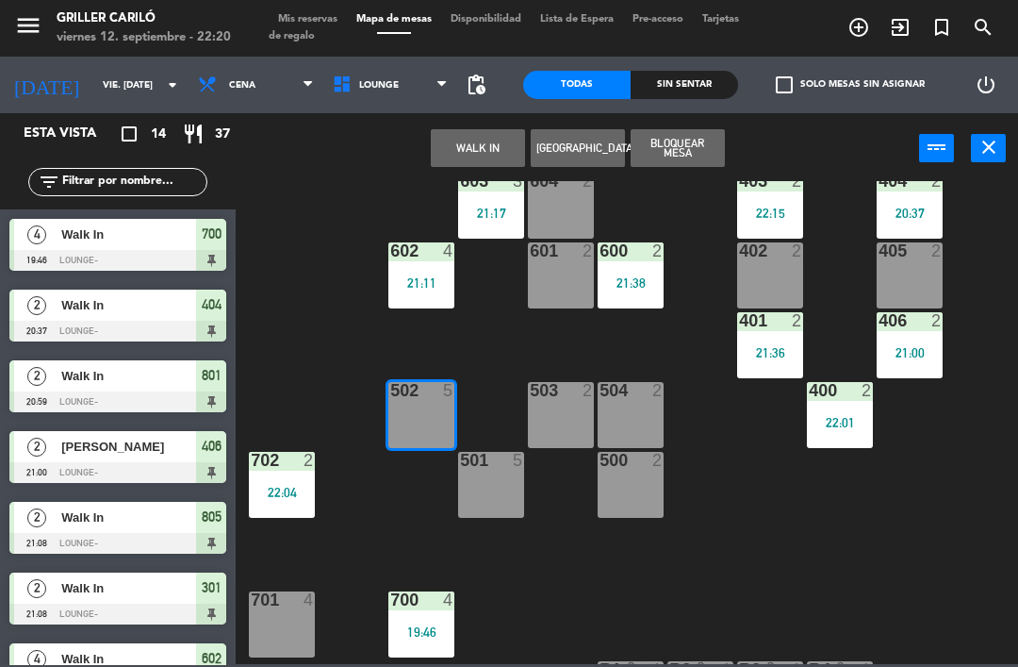
click at [484, 153] on button "WALK IN" at bounding box center [478, 148] width 94 height 38
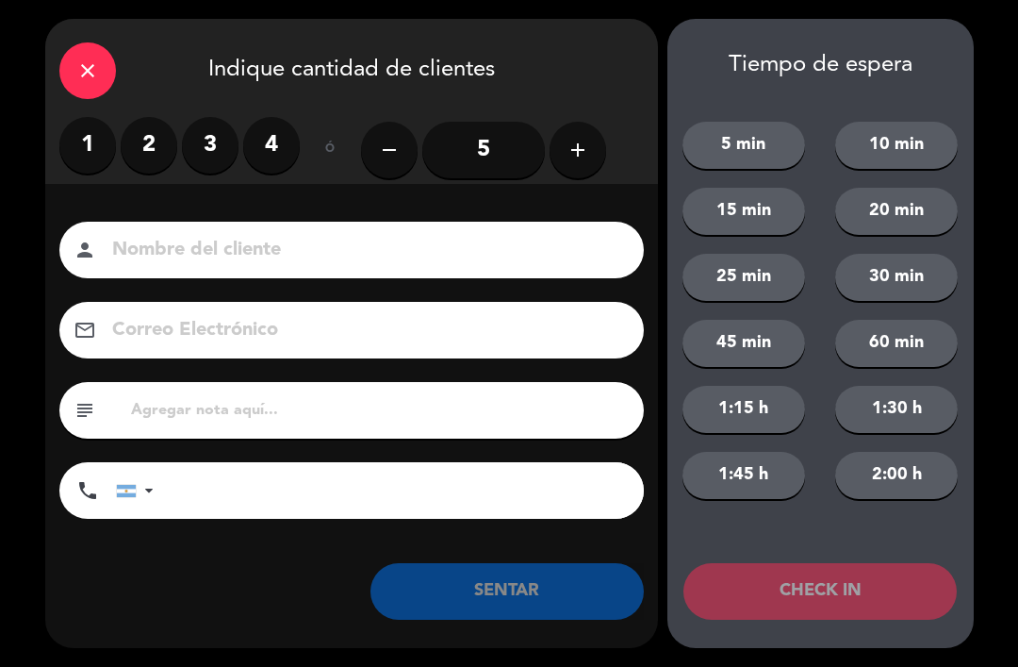
click at [159, 150] on label "2" at bounding box center [149, 145] width 57 height 57
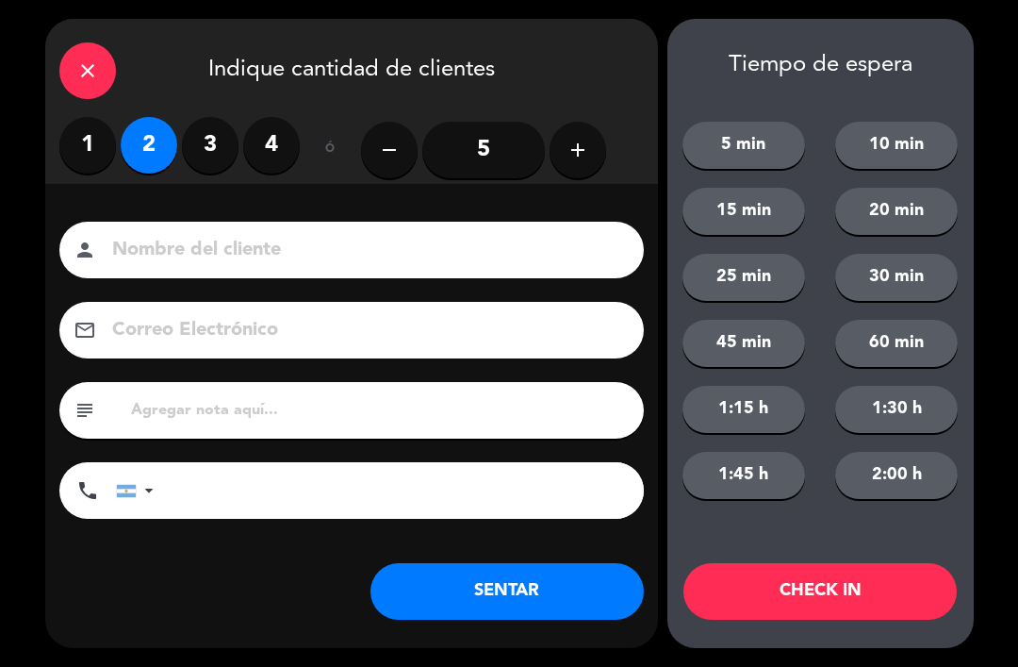
click at [519, 614] on button "SENTAR" at bounding box center [507, 591] width 273 height 57
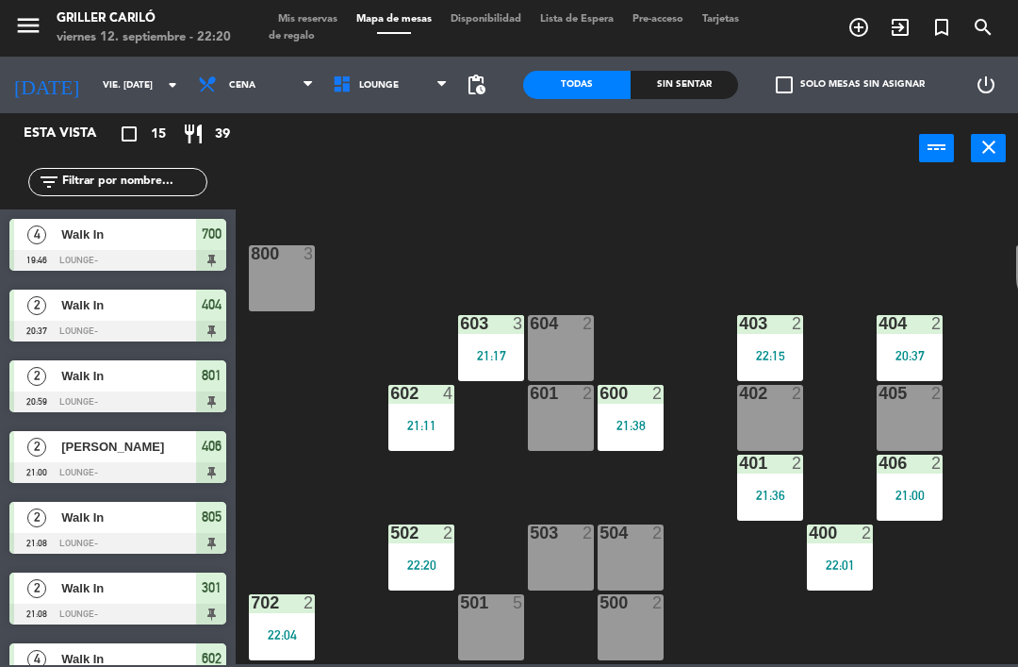
scroll to position [179, 0]
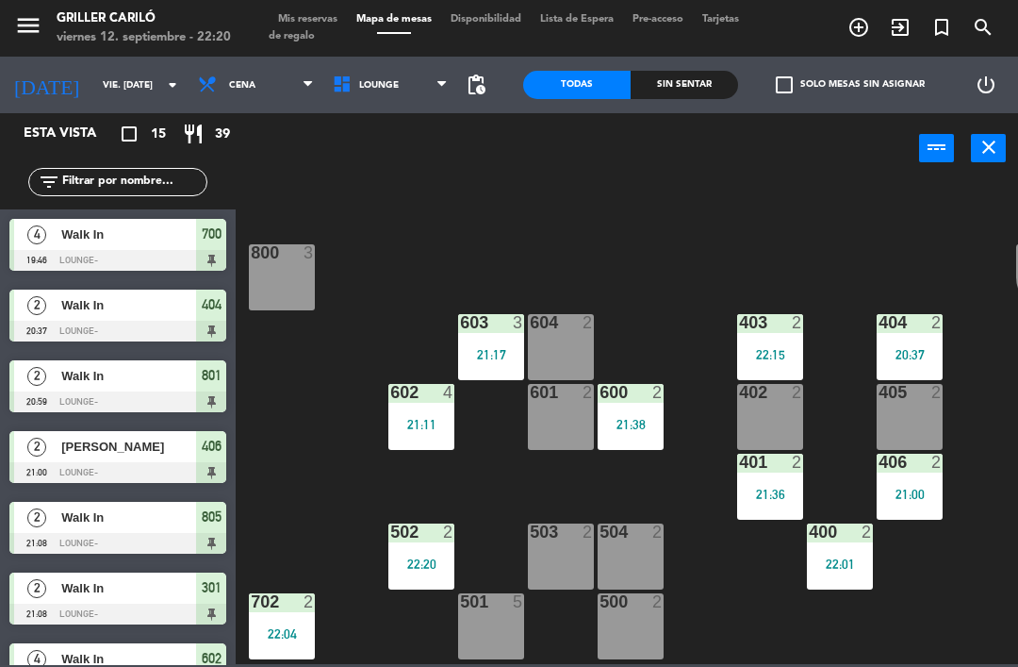
click at [480, 350] on div "21:17" at bounding box center [491, 354] width 66 height 13
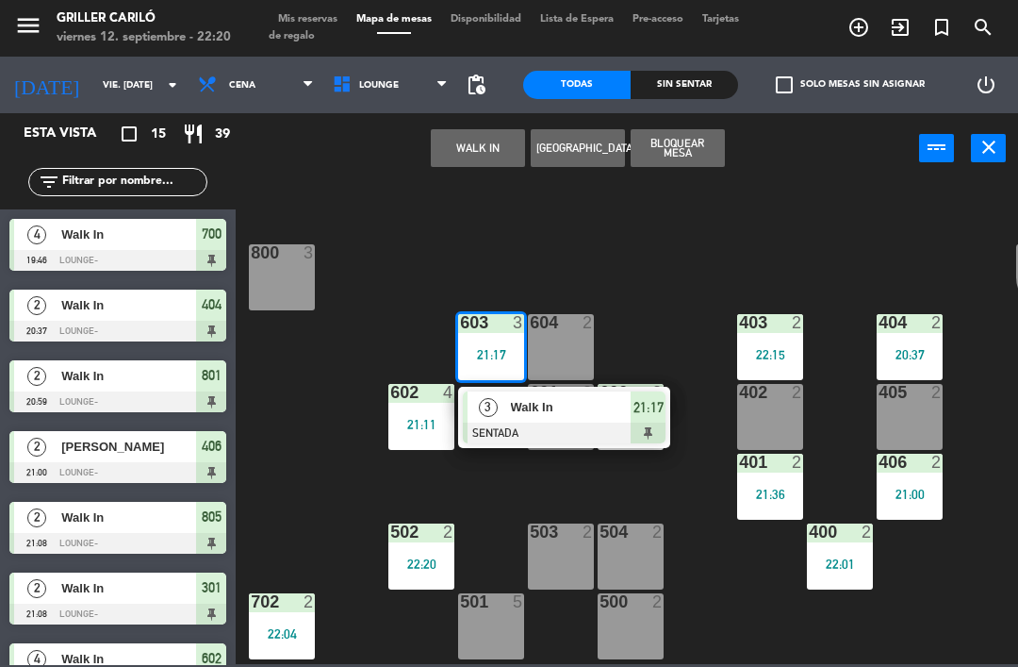
click at [522, 422] on div at bounding box center [564, 432] width 203 height 21
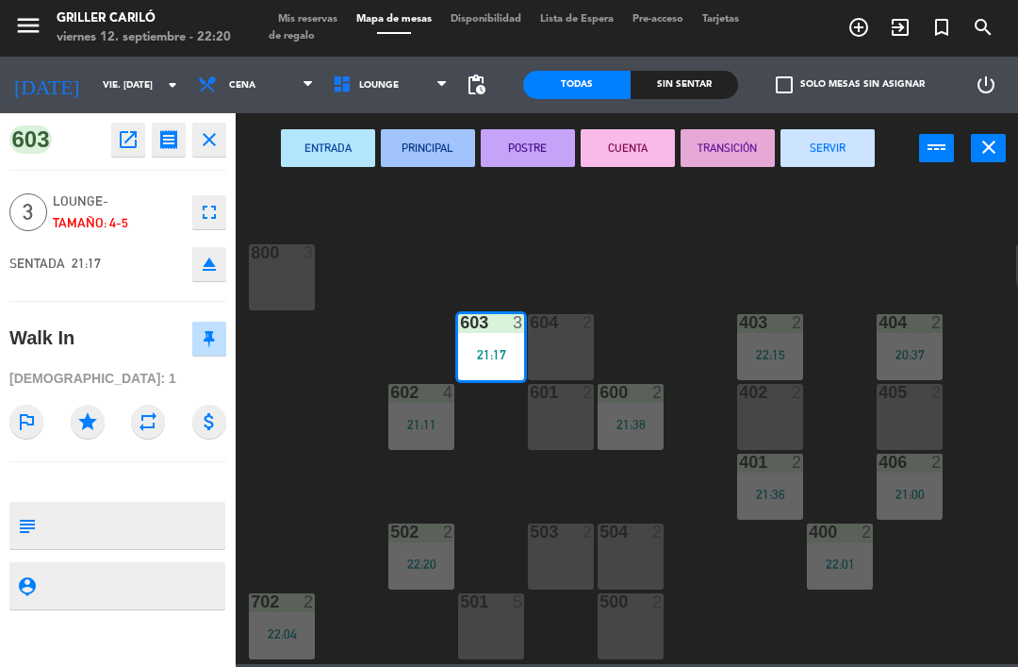
click at [832, 134] on button "SERVIR" at bounding box center [828, 148] width 94 height 38
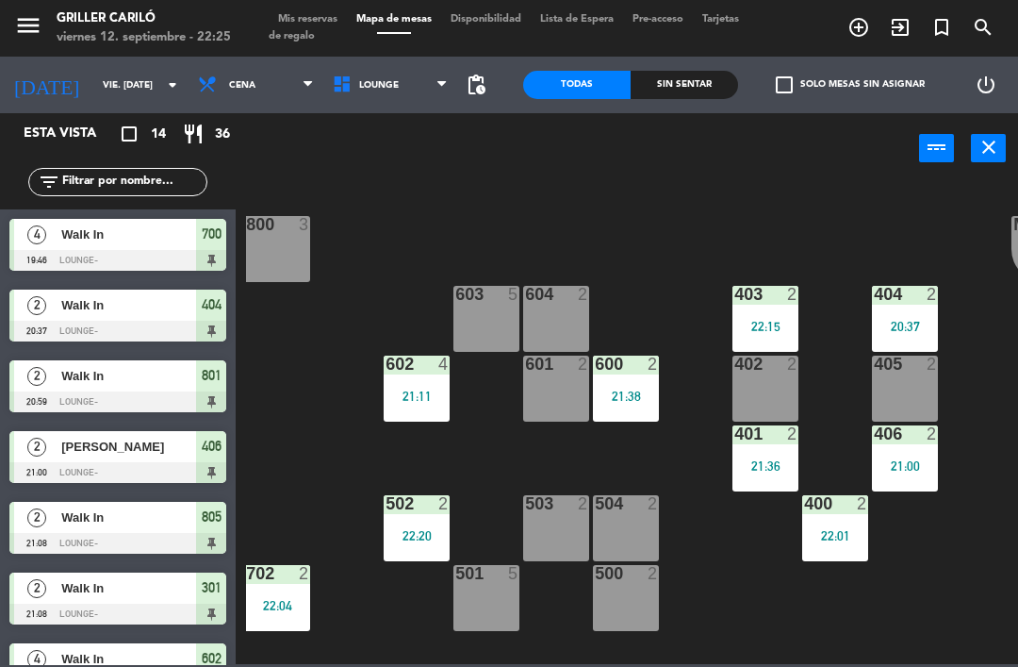
scroll to position [203, 3]
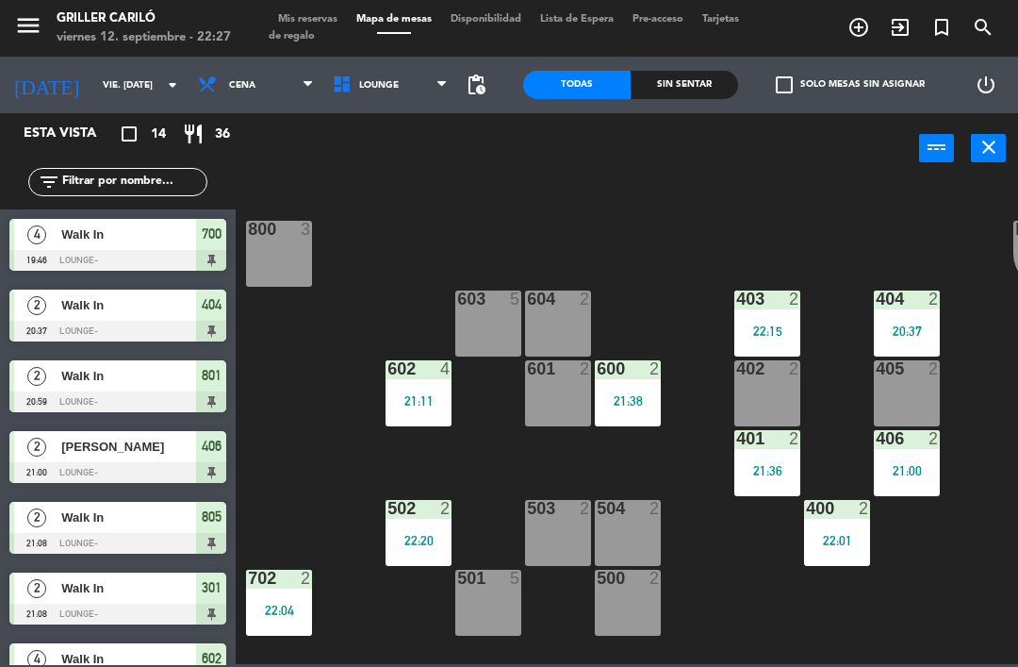
click at [420, 389] on div "602 4 21:11" at bounding box center [419, 393] width 66 height 66
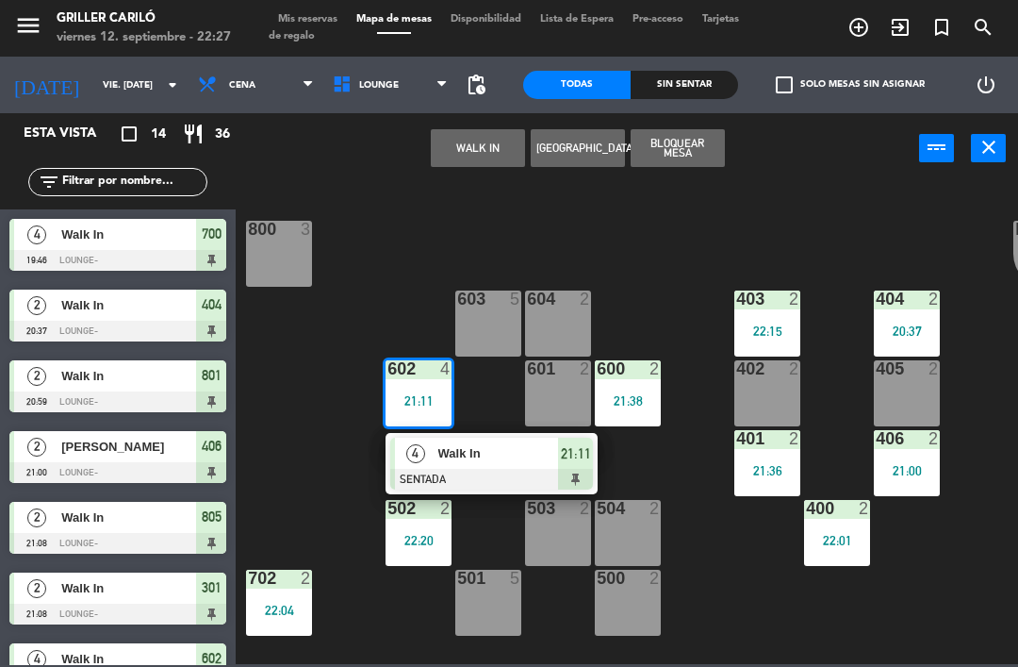
click at [441, 470] on div at bounding box center [491, 479] width 203 height 21
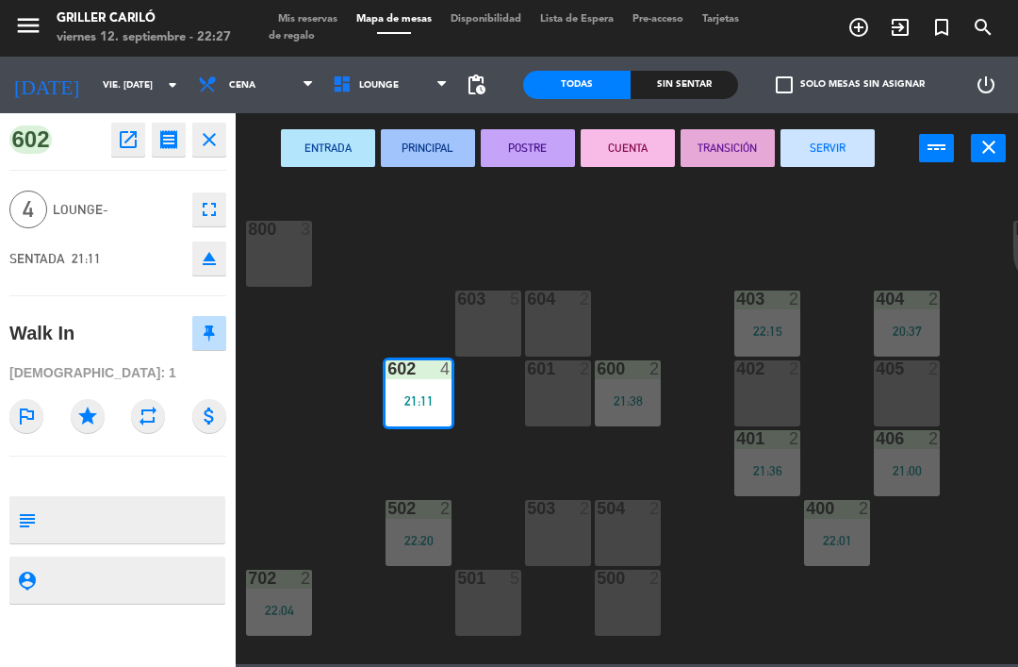
click at [808, 149] on button "SERVIR" at bounding box center [828, 148] width 94 height 38
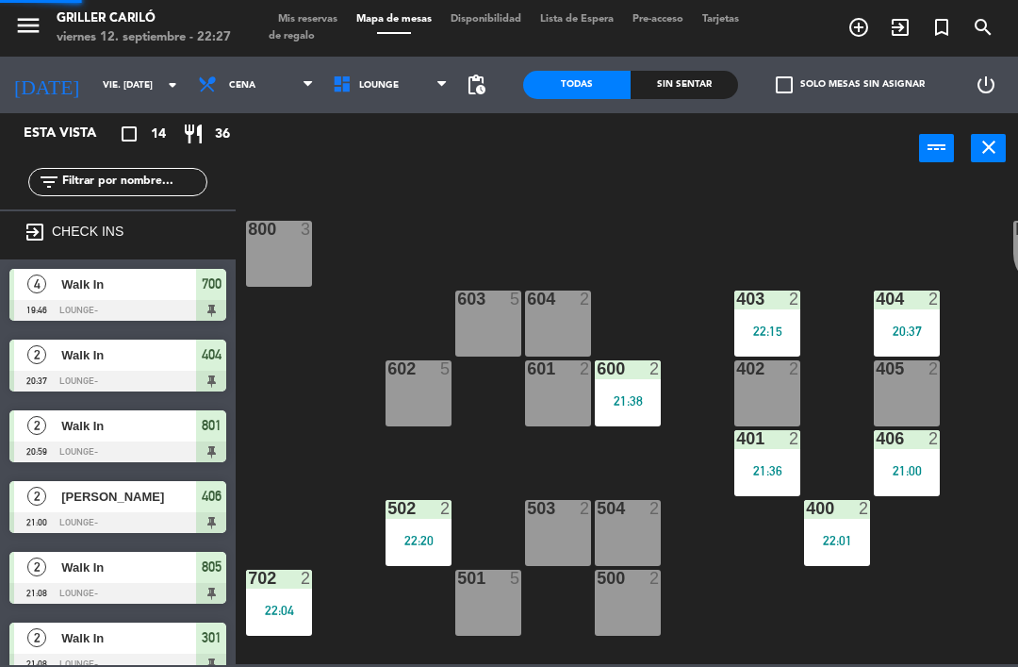
scroll to position [0, 0]
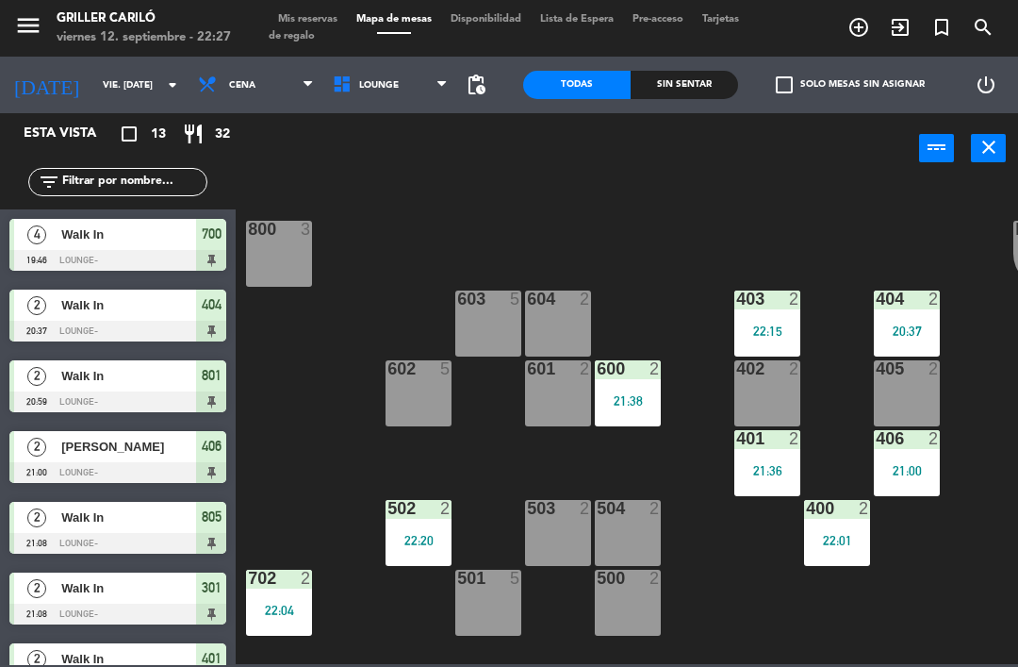
click at [517, 323] on div "603 5" at bounding box center [488, 323] width 66 height 66
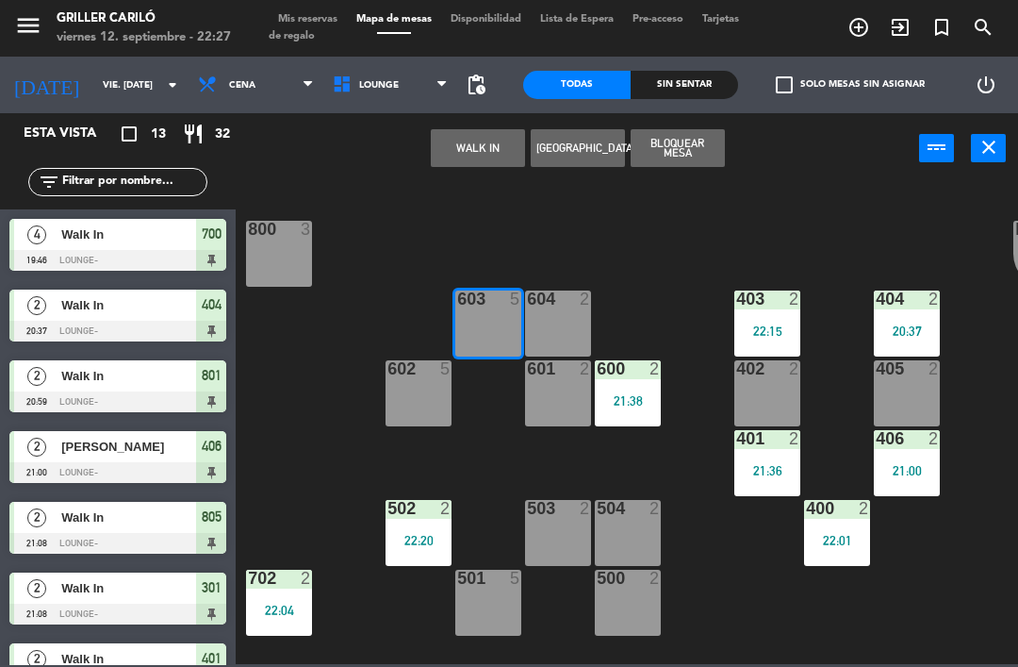
click at [472, 156] on button "WALK IN" at bounding box center [478, 148] width 94 height 38
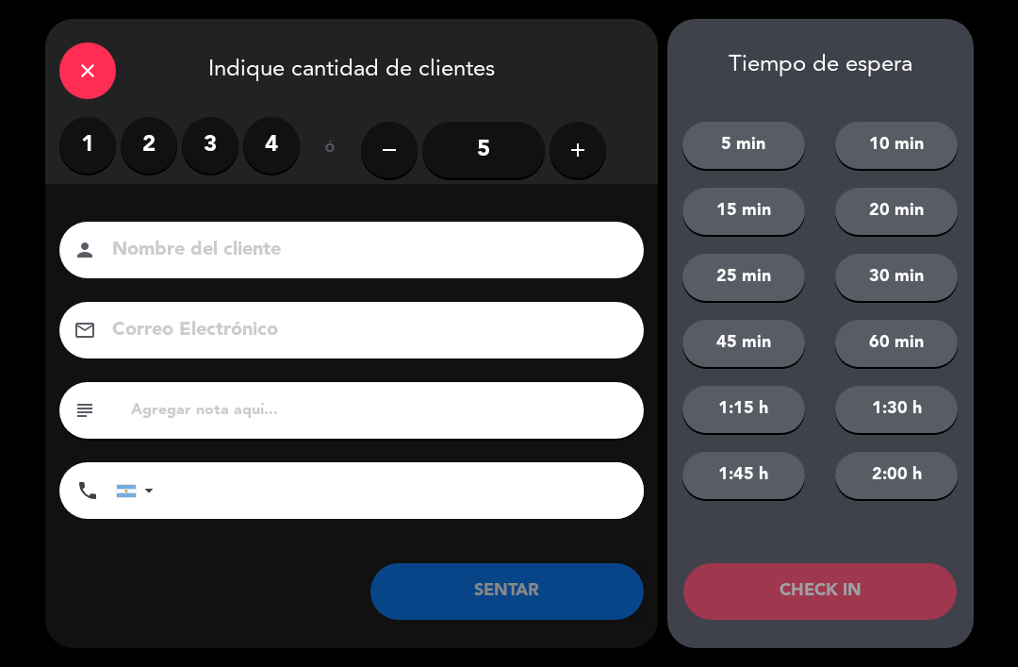
click at [447, 163] on input "5" at bounding box center [483, 150] width 123 height 57
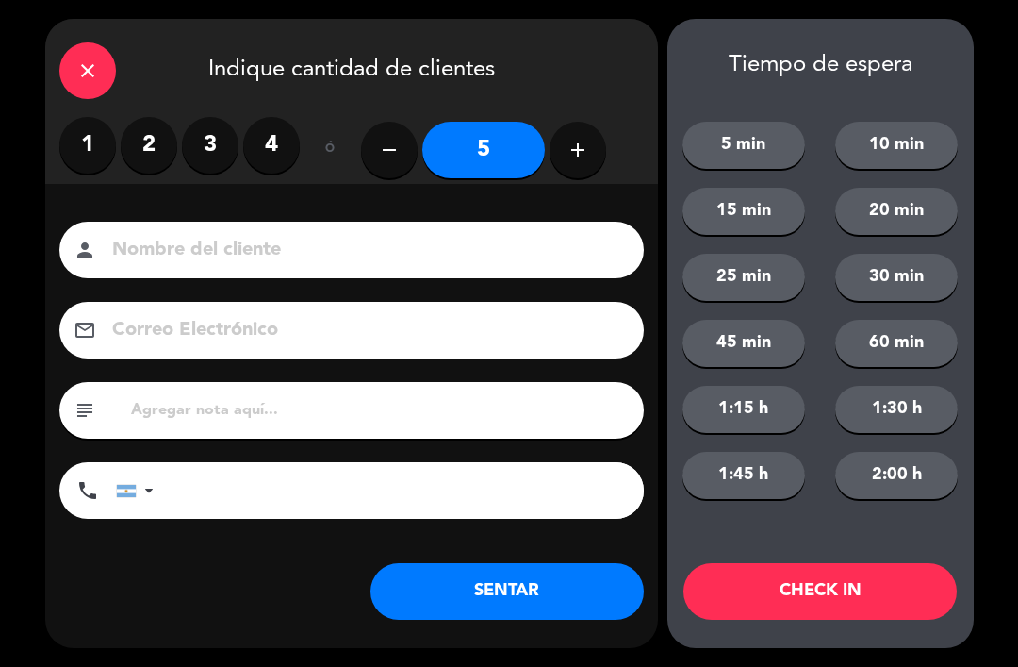
click at [479, 612] on button "SENTAR" at bounding box center [507, 591] width 273 height 57
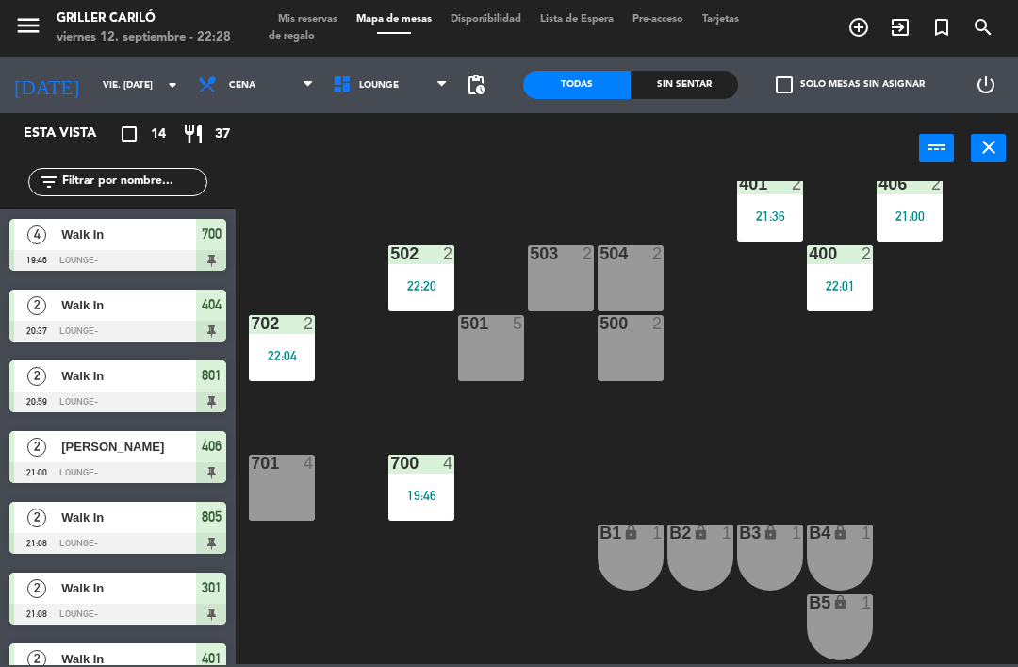
scroll to position [461, 0]
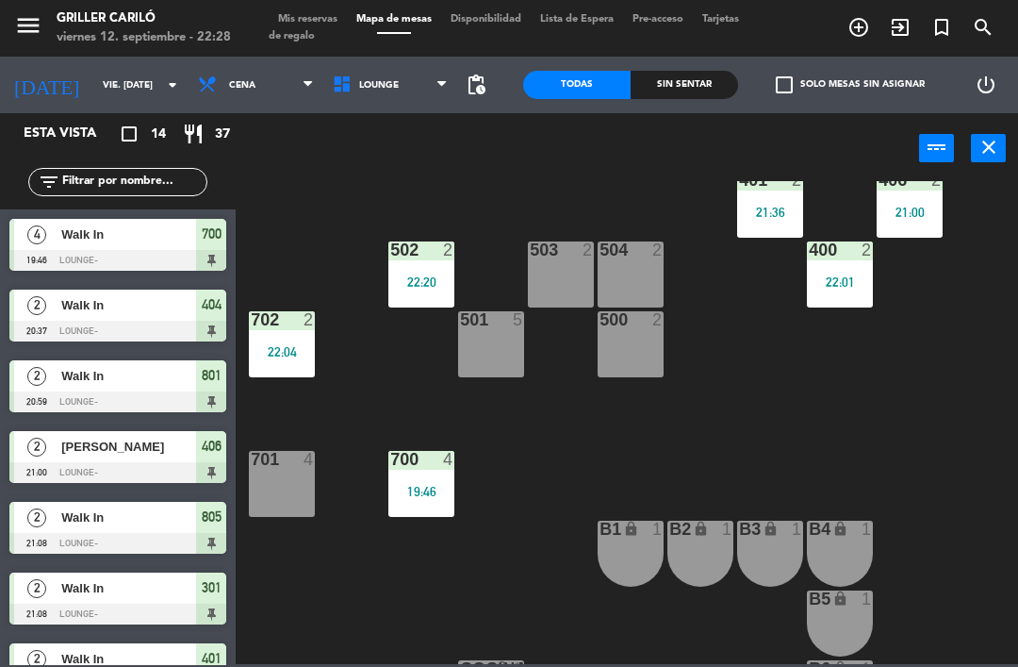
click at [434, 503] on div "700 4 19:46" at bounding box center [421, 484] width 66 height 66
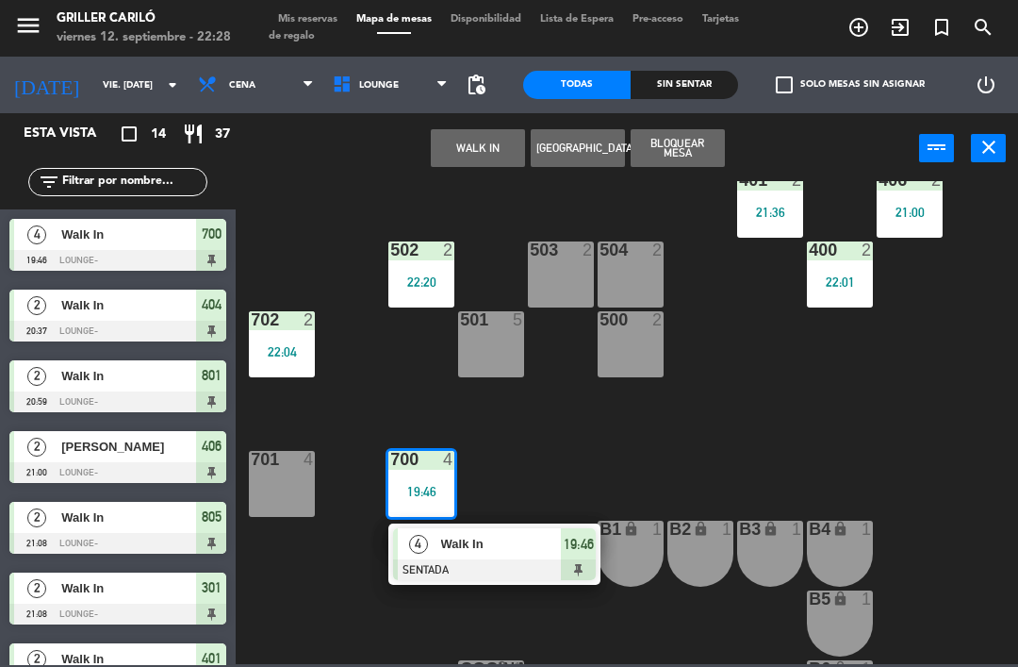
click at [508, 552] on span "Walk In" at bounding box center [501, 544] width 121 height 20
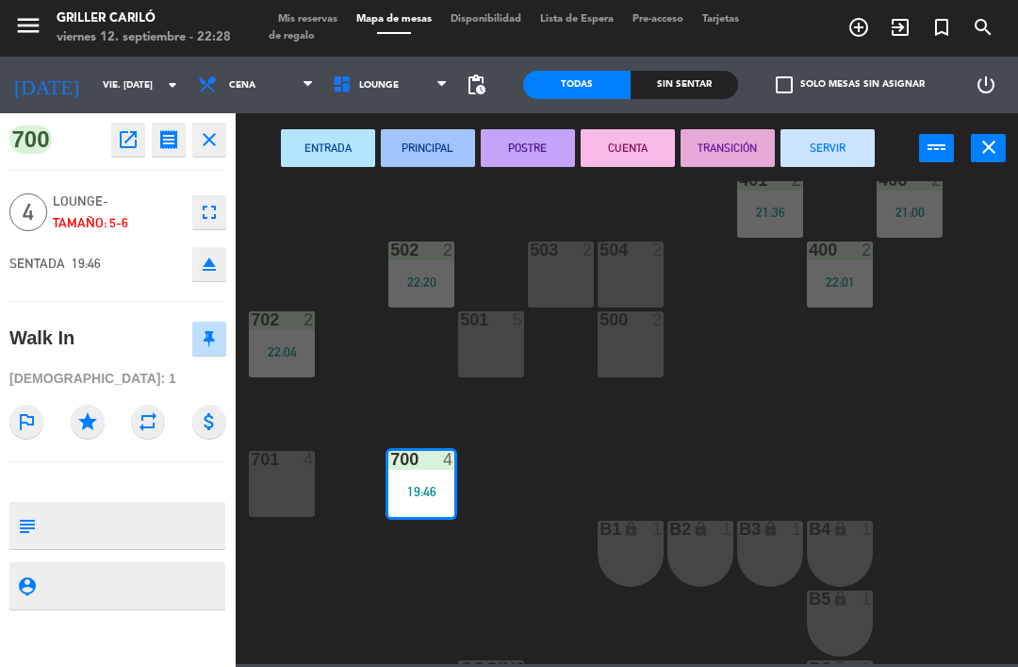
click at [820, 142] on button "SERVIR" at bounding box center [828, 148] width 94 height 38
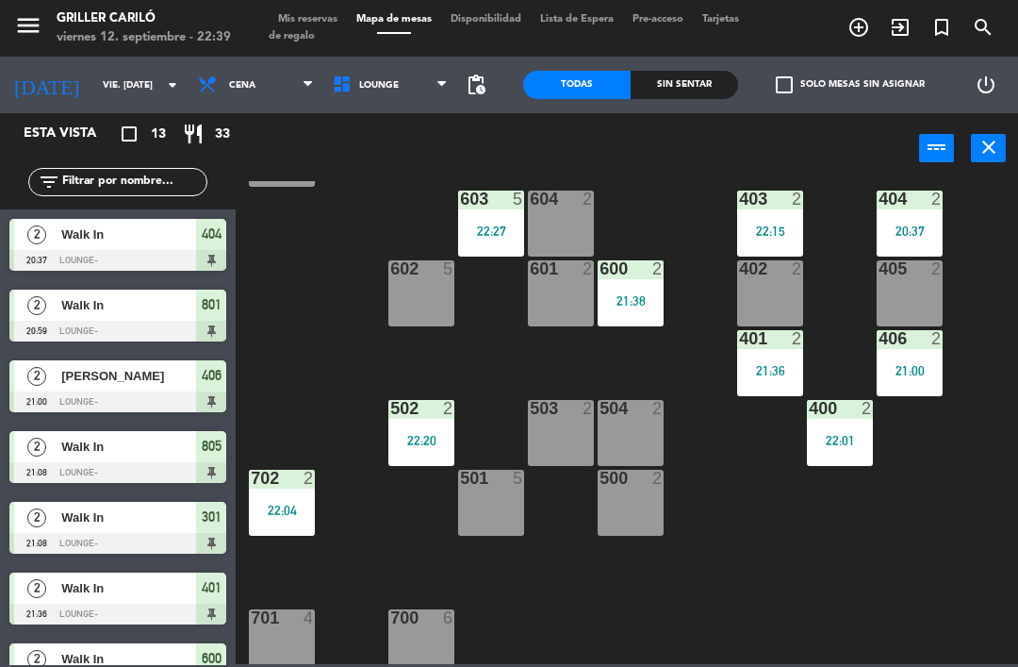
scroll to position [300, 4]
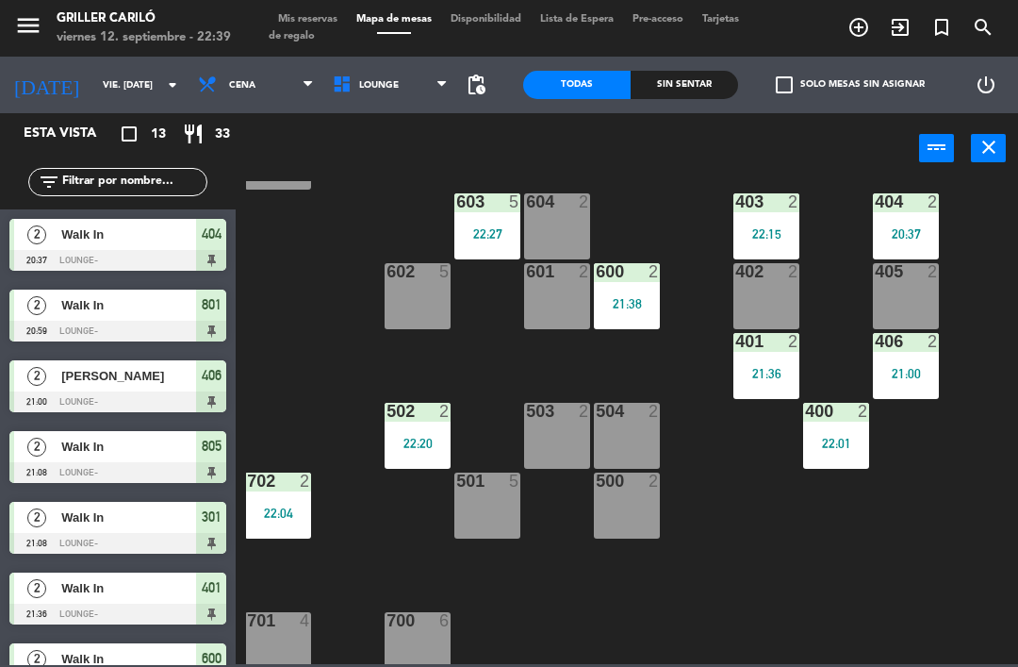
click at [912, 371] on div "21:00" at bounding box center [906, 373] width 66 height 13
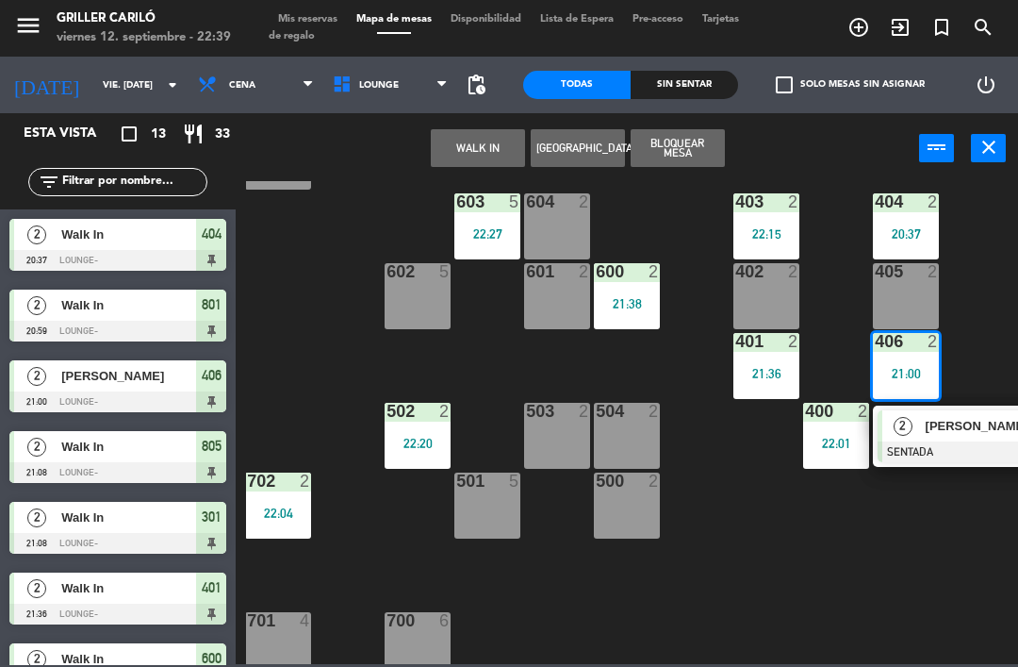
click at [941, 444] on div at bounding box center [979, 451] width 203 height 21
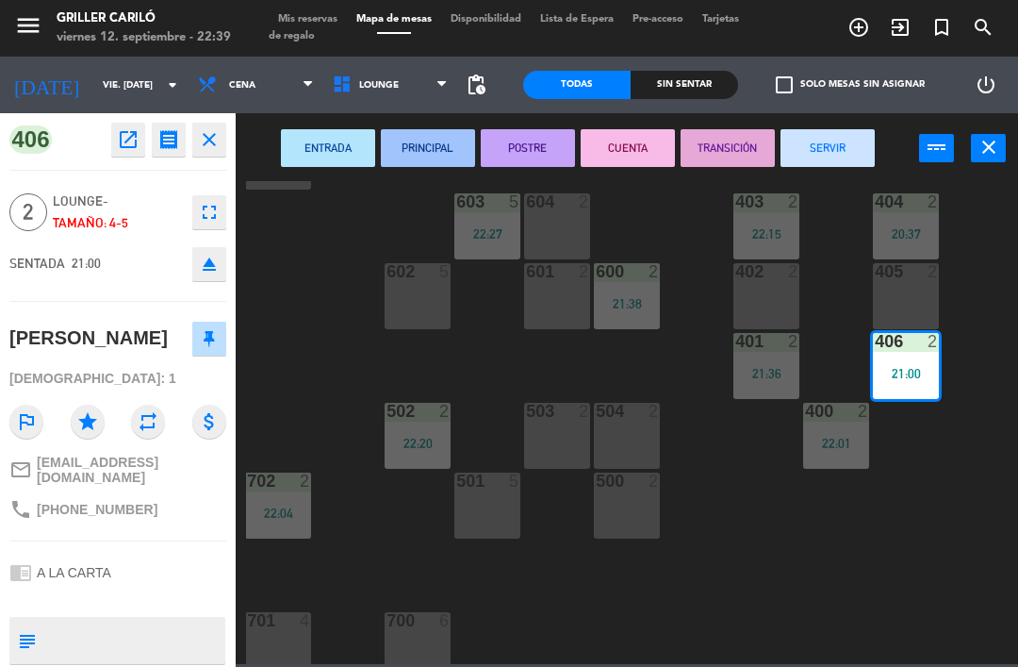
click at [853, 138] on button "SERVIR" at bounding box center [828, 148] width 94 height 38
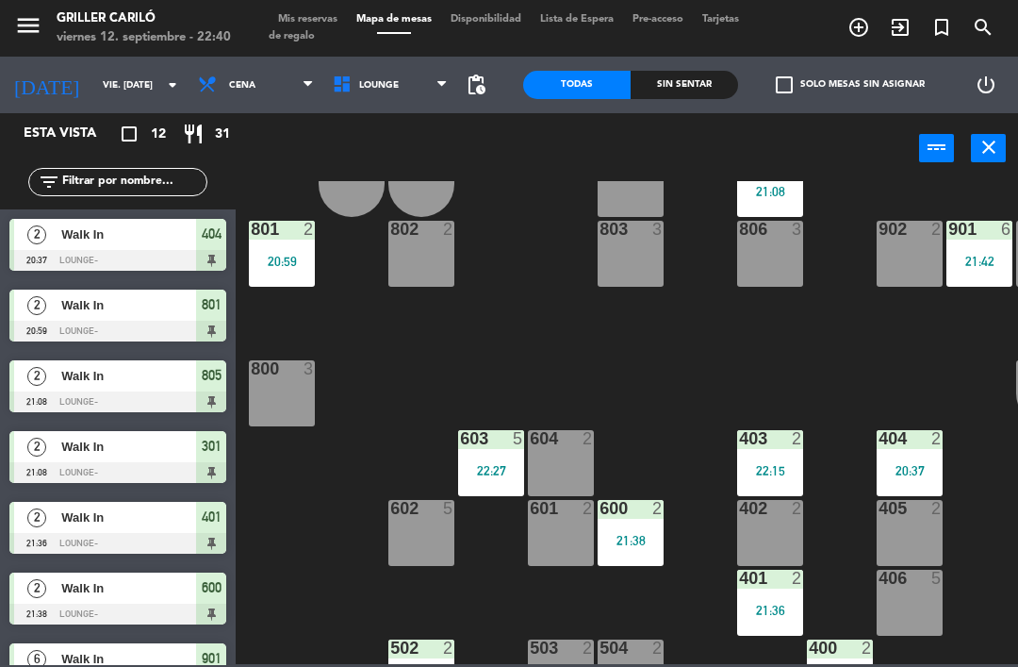
scroll to position [62, 0]
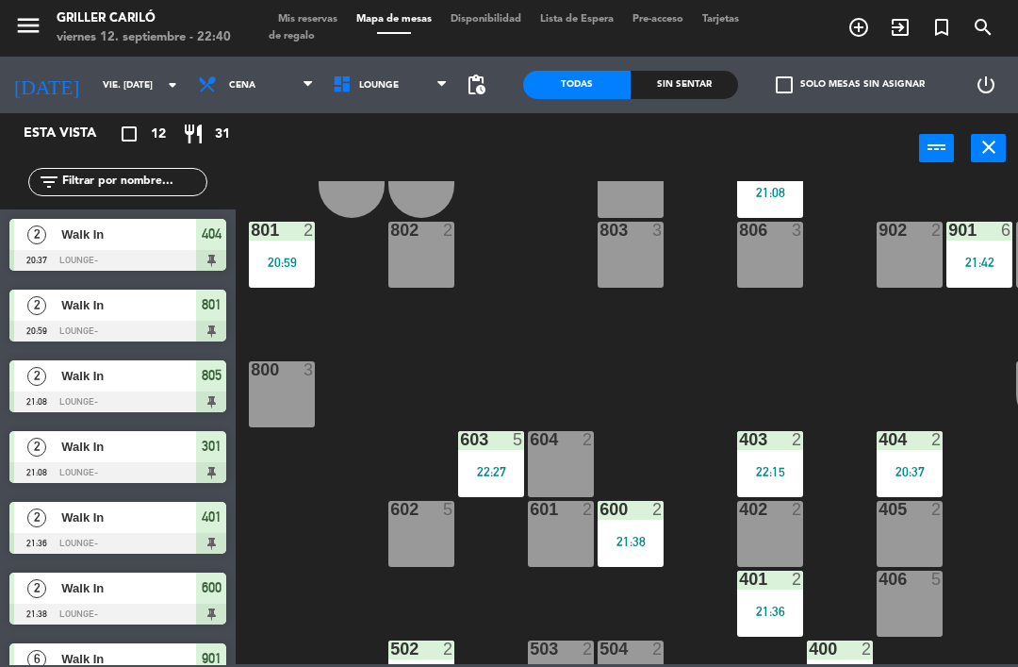
click at [304, 231] on div "2" at bounding box center [309, 230] width 11 height 17
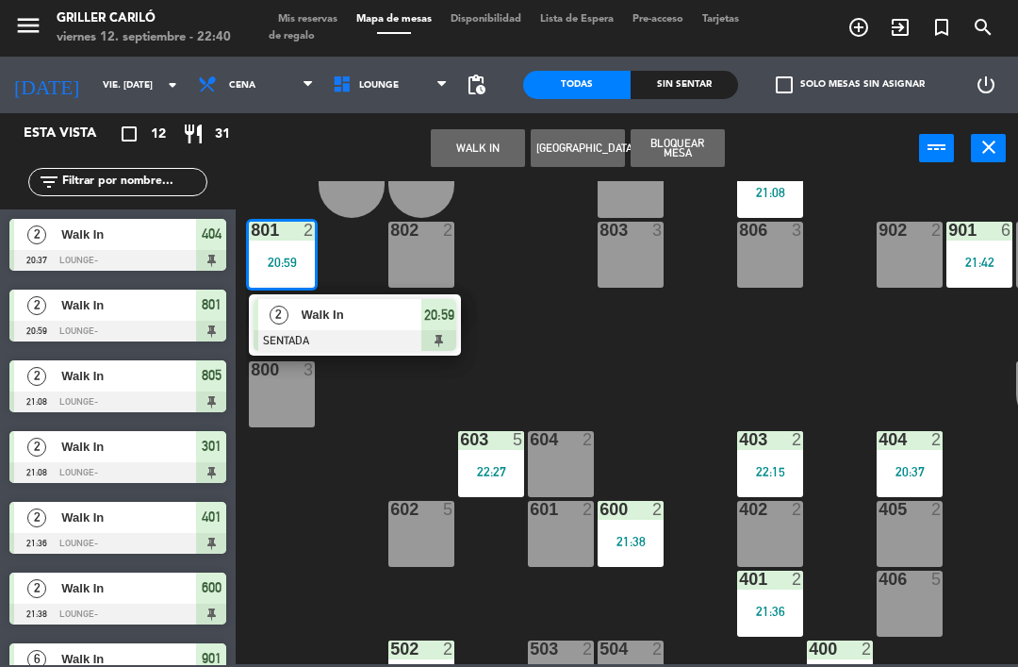
click at [281, 246] on div "801 2 20:59" at bounding box center [282, 255] width 66 height 66
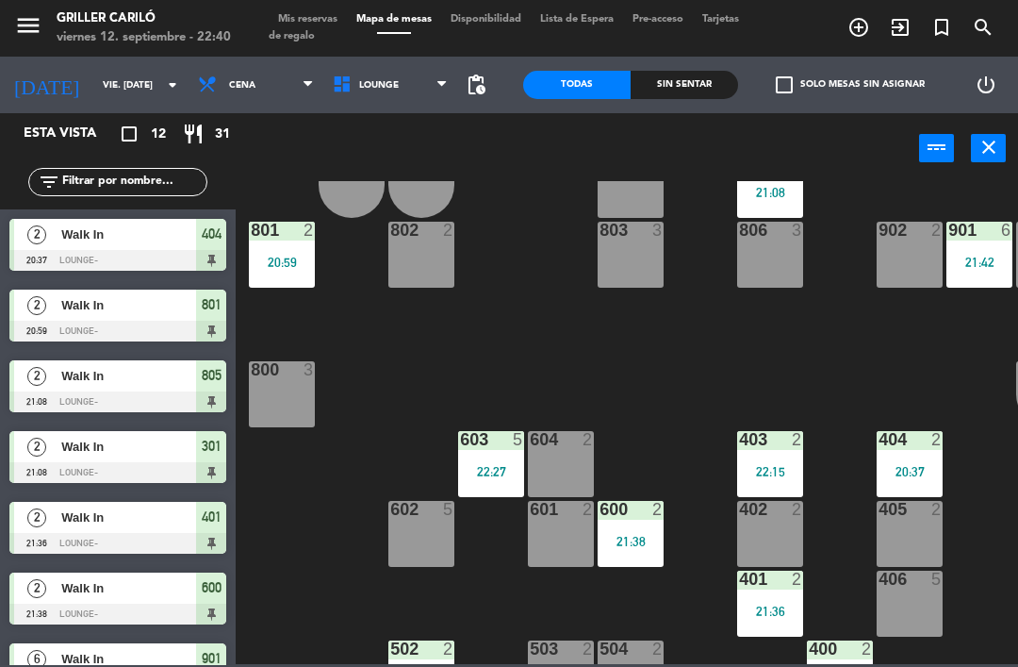
click at [275, 272] on div "801 2 20:59" at bounding box center [282, 255] width 66 height 66
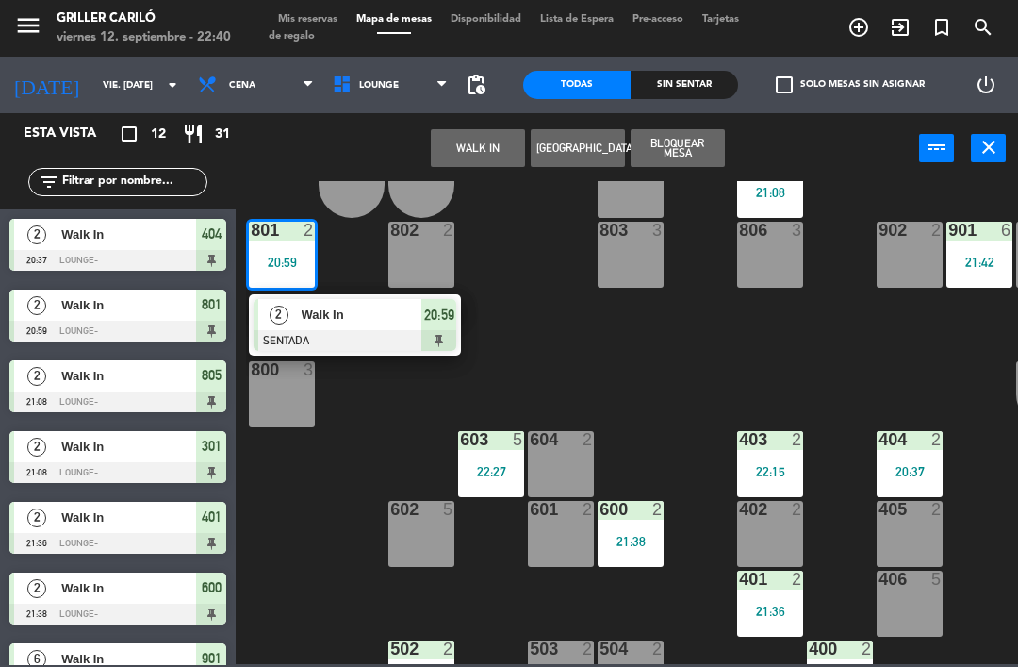
click at [313, 338] on div at bounding box center [355, 340] width 203 height 21
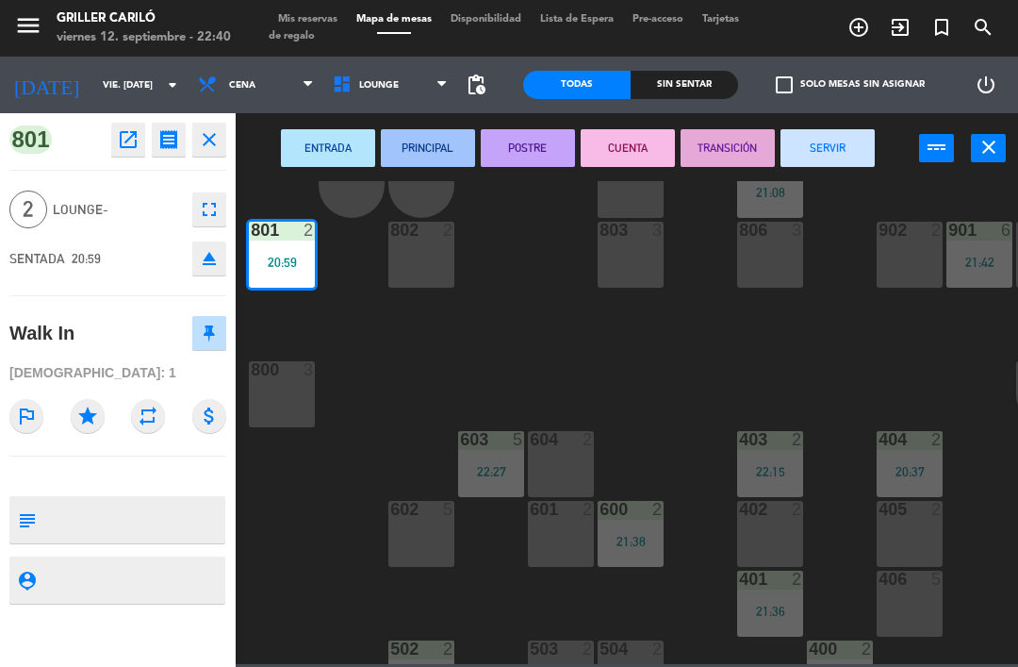
click at [808, 134] on button "SERVIR" at bounding box center [828, 148] width 94 height 38
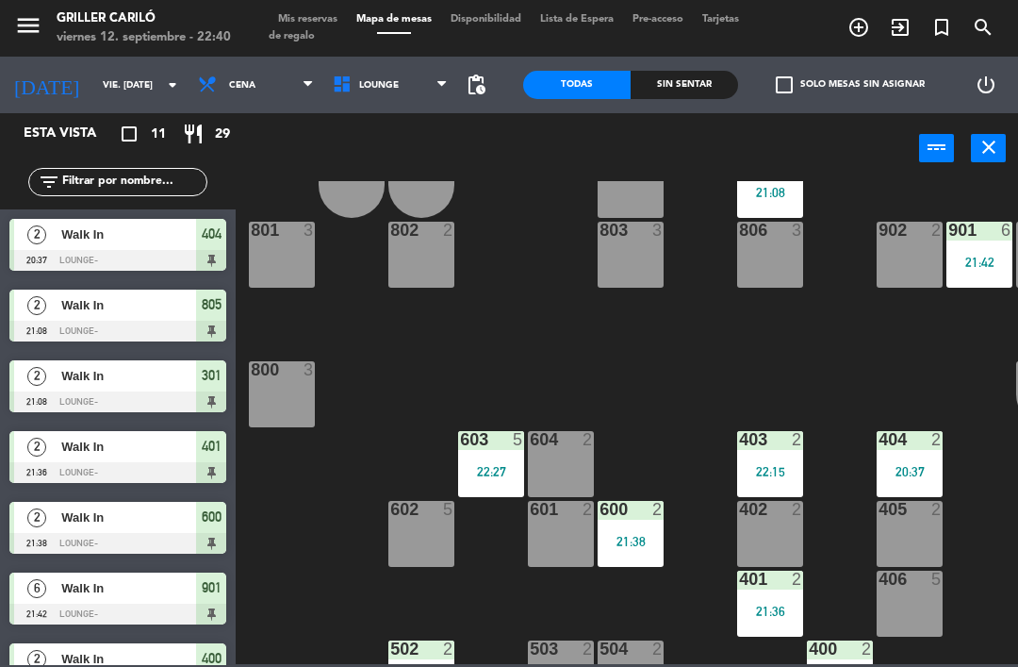
click at [316, 14] on span "Mis reservas" at bounding box center [308, 19] width 78 height 10
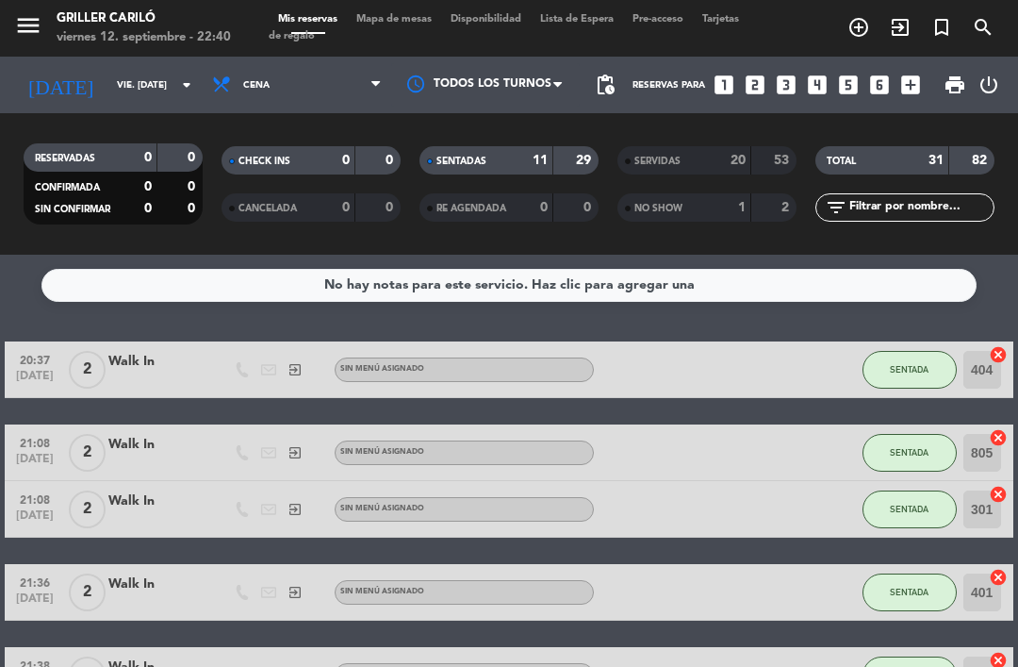
click at [387, 23] on span "Mapa de mesas" at bounding box center [394, 19] width 94 height 10
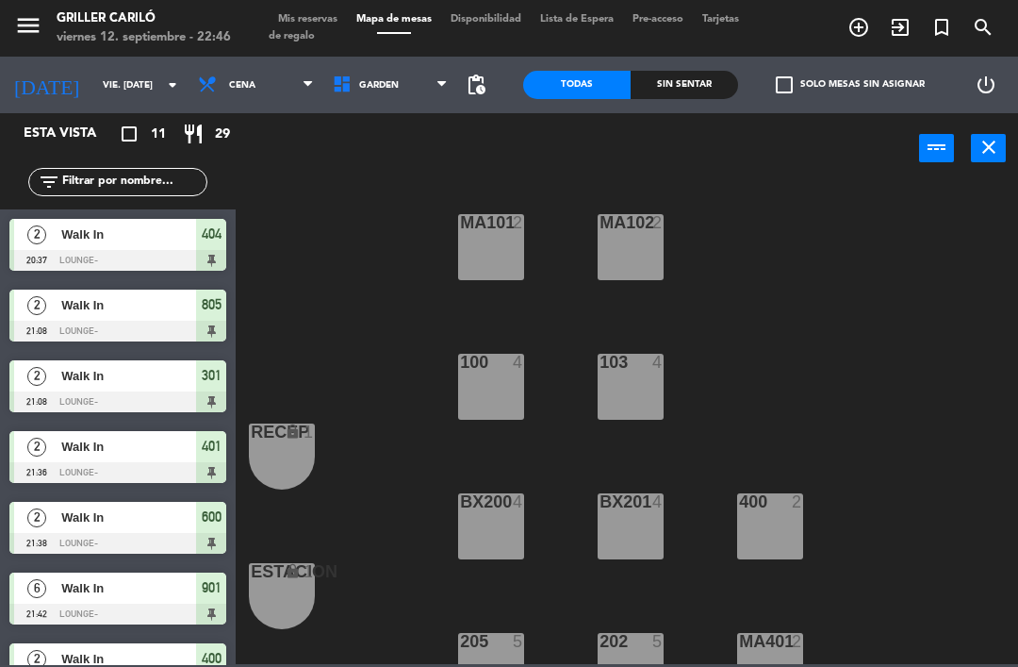
click at [374, 93] on span "GARDEN" at bounding box center [390, 84] width 135 height 41
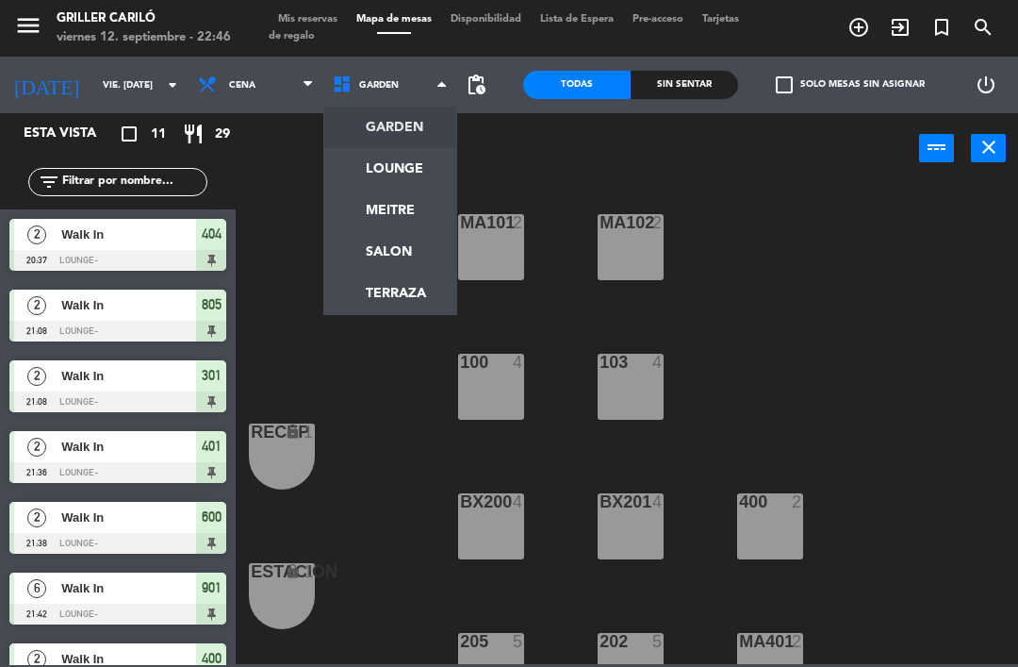
click at [413, 183] on ng-component "menu Griller Cariló viernes 12. septiembre - 22:46 Mis reservas Mapa de mesas D…" at bounding box center [509, 332] width 1018 height 664
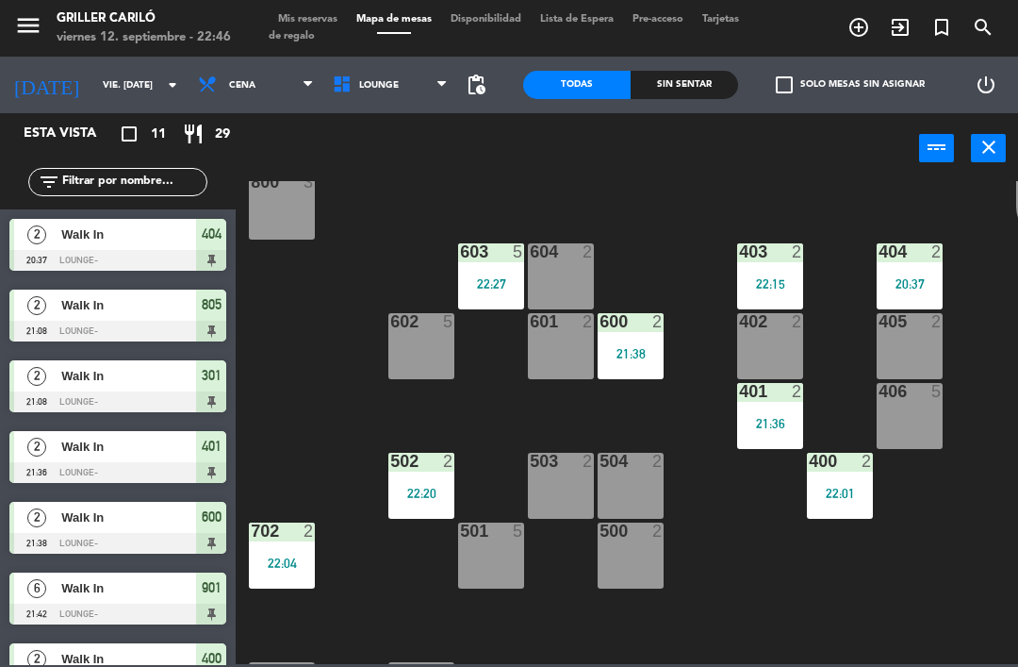
scroll to position [254, 0]
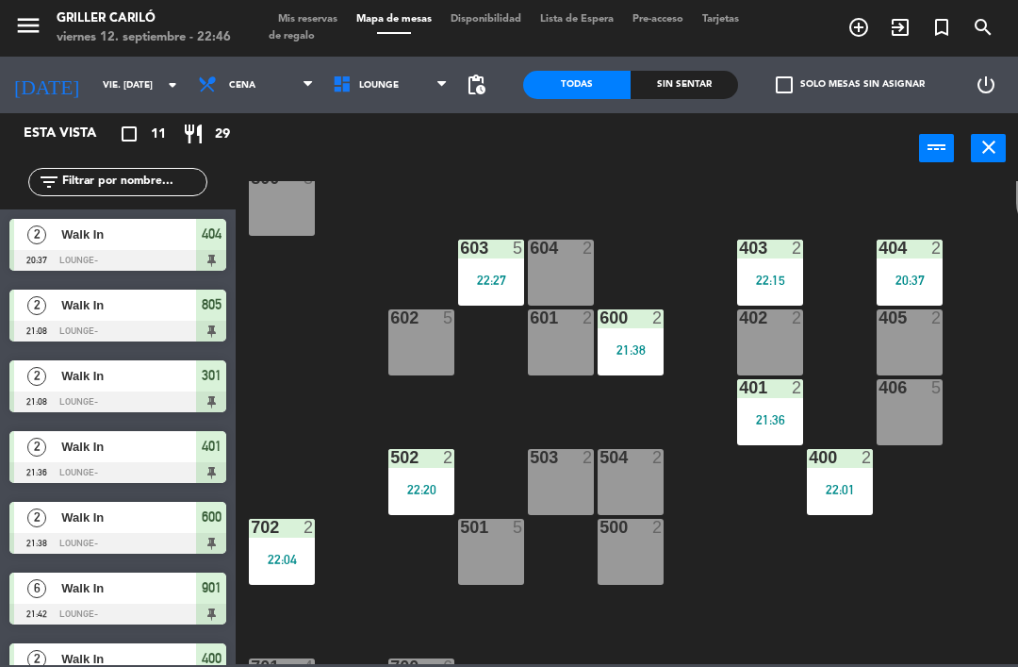
click at [764, 416] on div "21:36" at bounding box center [770, 419] width 66 height 13
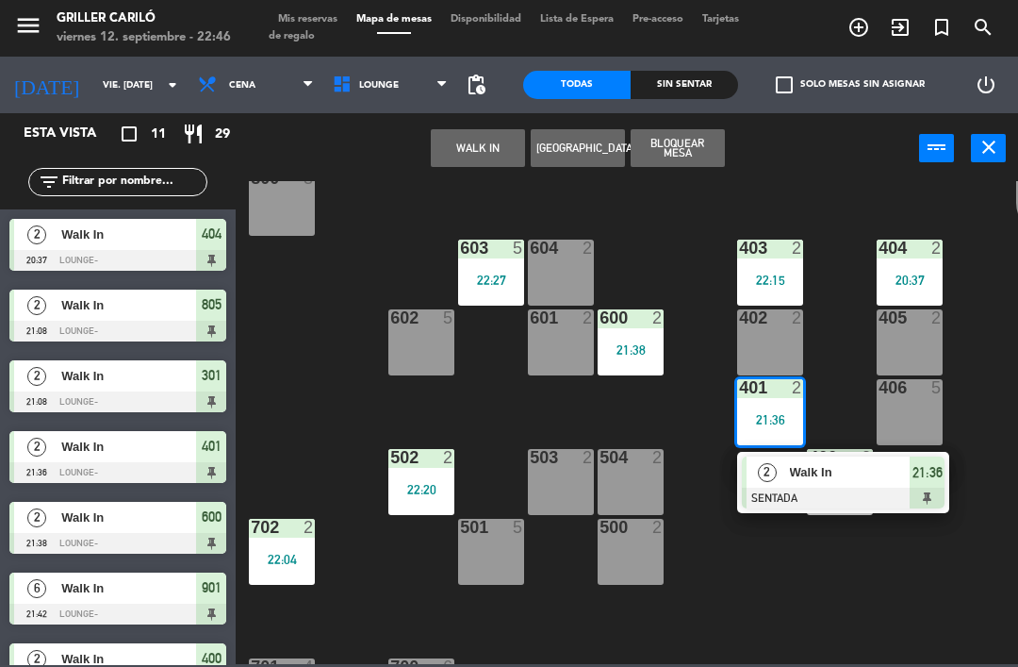
click at [808, 470] on span "Walk In" at bounding box center [850, 472] width 121 height 20
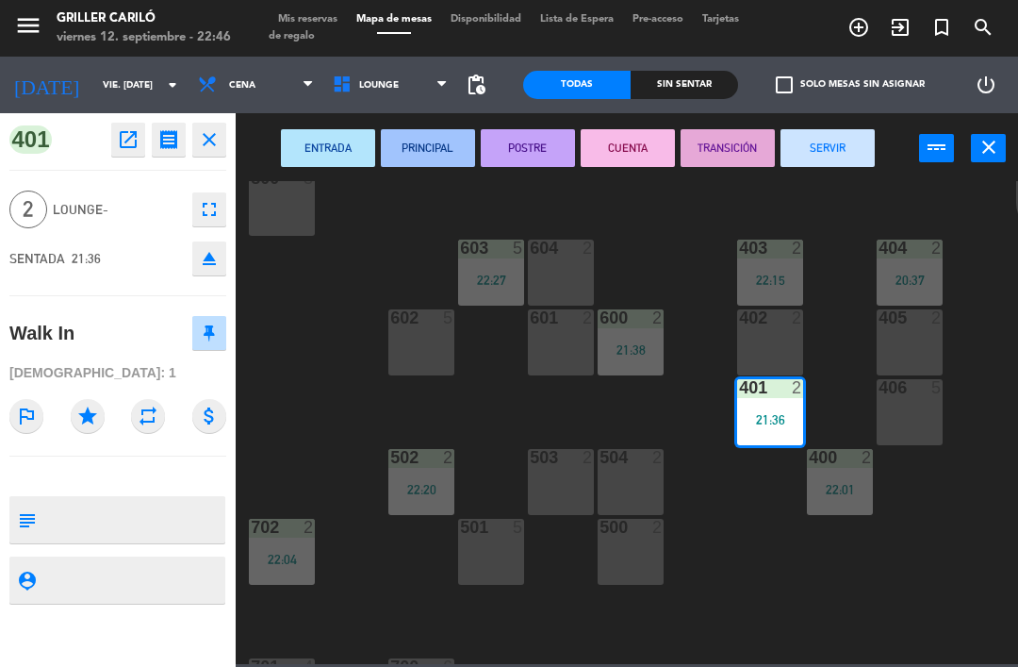
click at [834, 145] on button "SERVIR" at bounding box center [828, 148] width 94 height 38
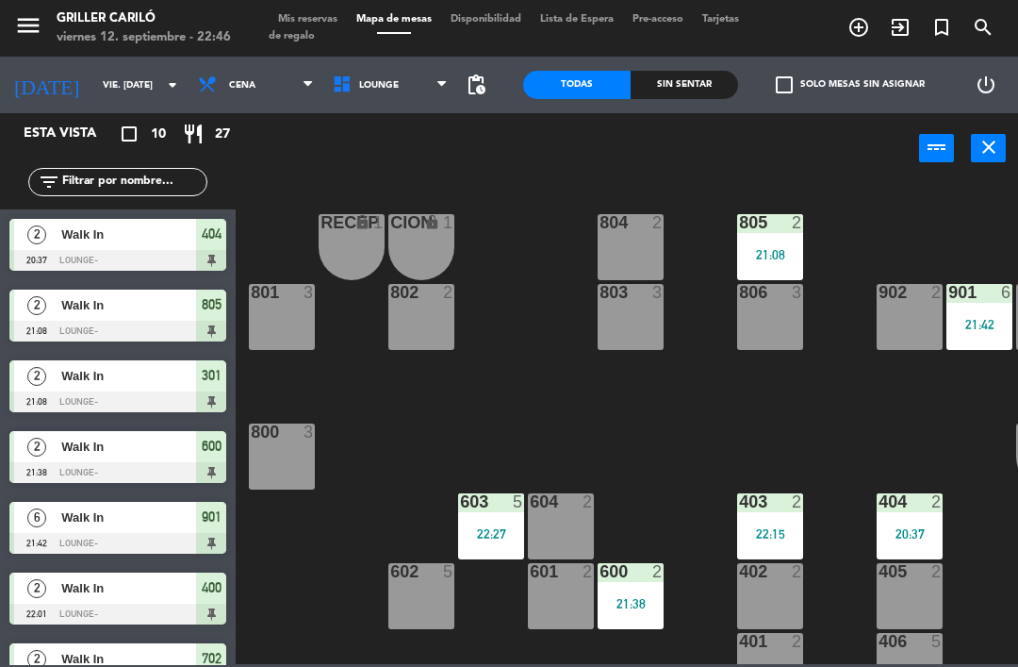
scroll to position [0, 0]
click at [781, 277] on div "805 2 21:08" at bounding box center [770, 247] width 66 height 66
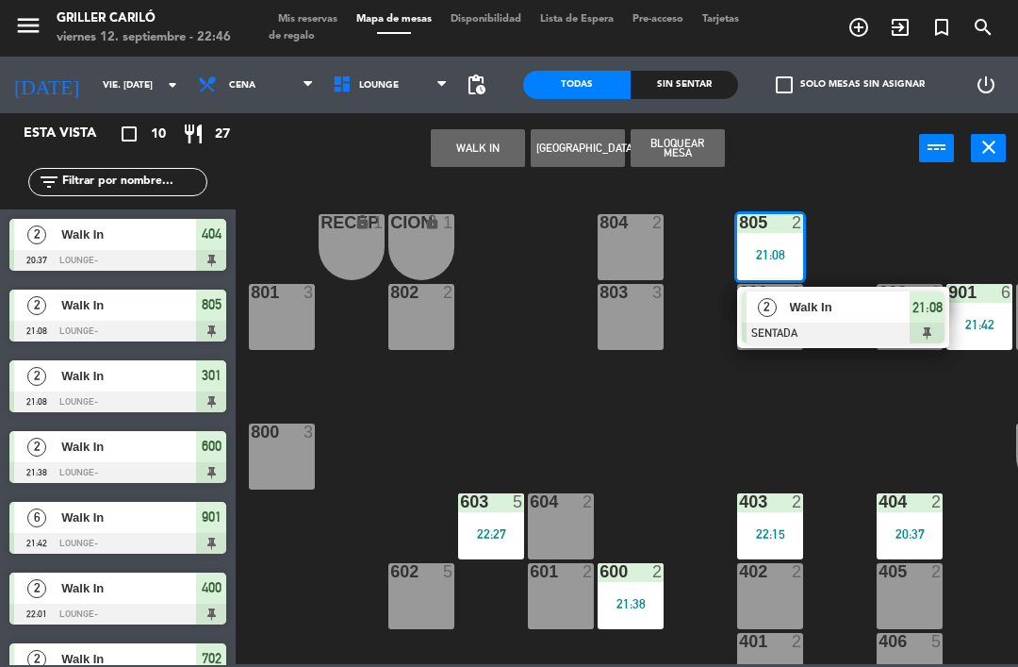
click at [772, 328] on div at bounding box center [843, 332] width 203 height 21
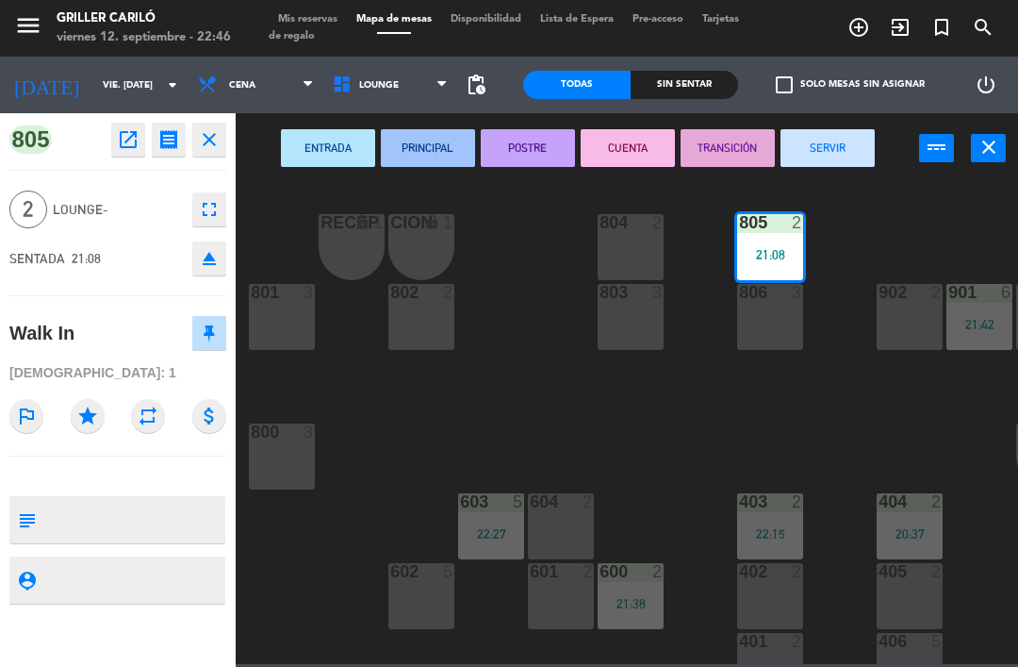
click at [811, 140] on button "SERVIR" at bounding box center [828, 148] width 94 height 38
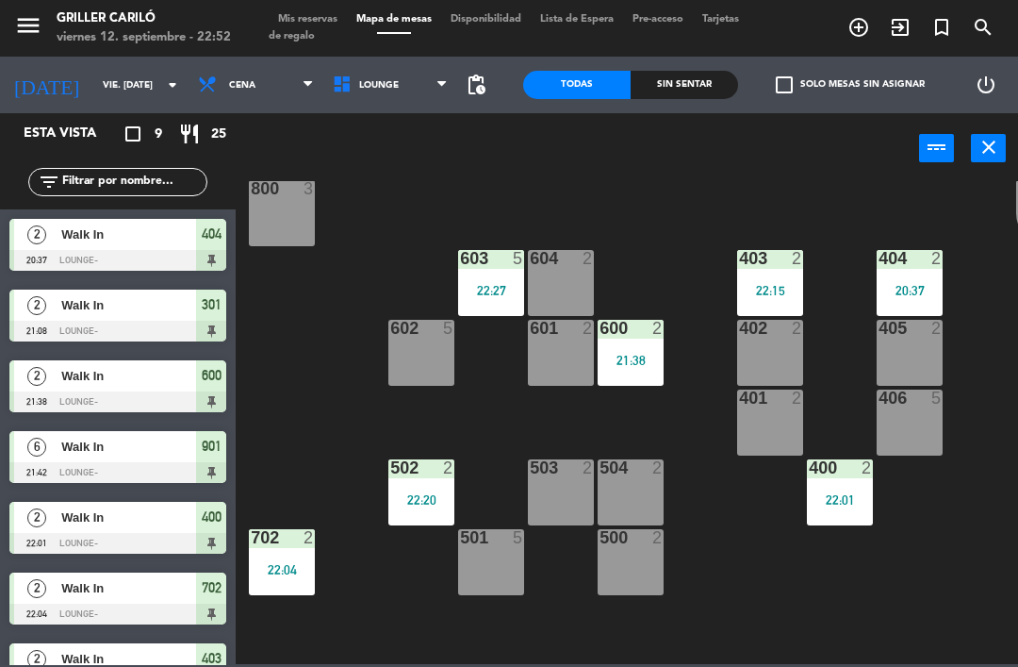
scroll to position [243, 0]
click at [915, 285] on div "20:37" at bounding box center [910, 290] width 66 height 13
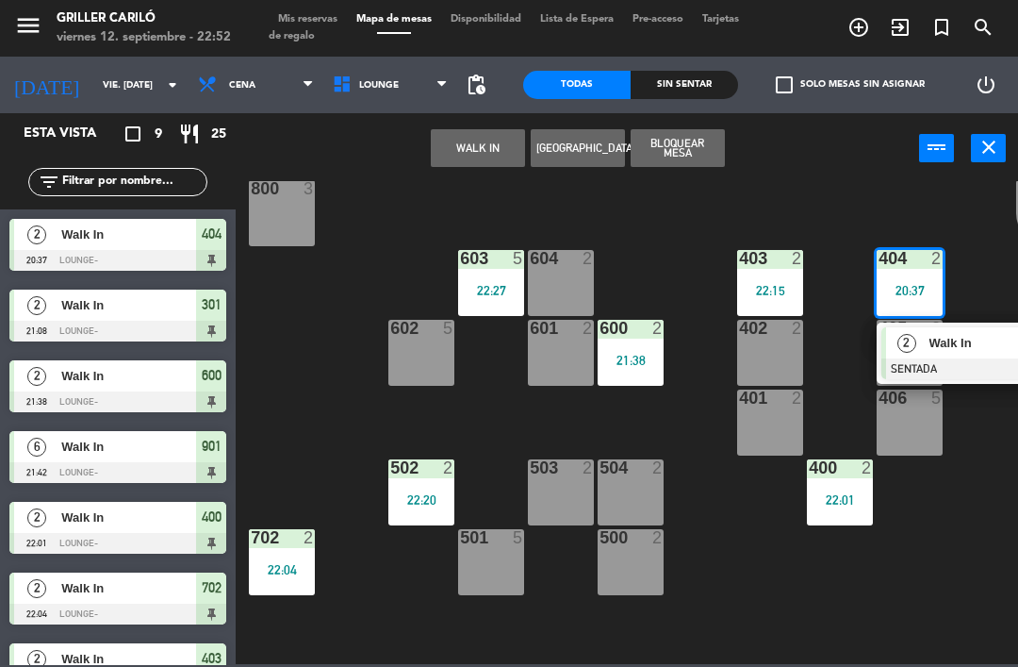
click at [897, 350] on div "2" at bounding box center [906, 342] width 41 height 31
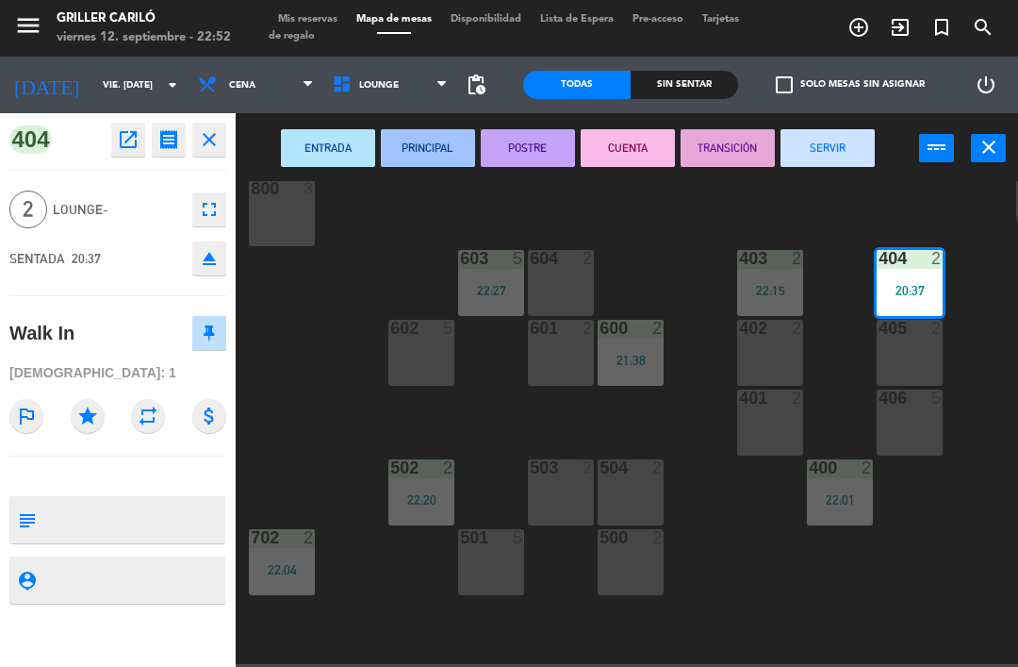
click at [831, 144] on button "SERVIR" at bounding box center [828, 148] width 94 height 38
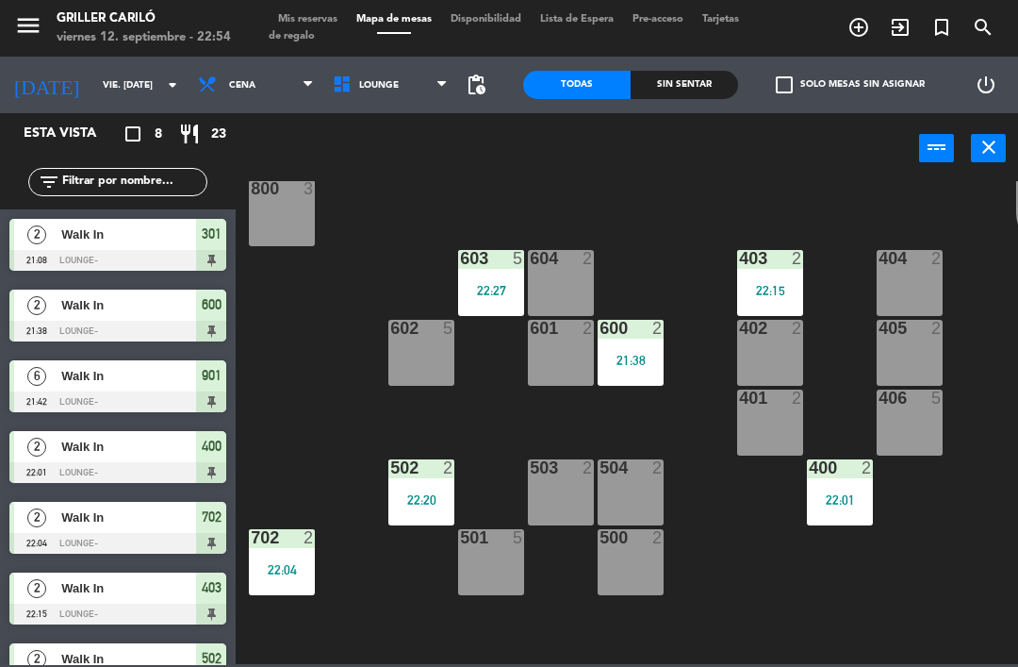
click at [474, 274] on div "603 5 22:27" at bounding box center [491, 283] width 66 height 66
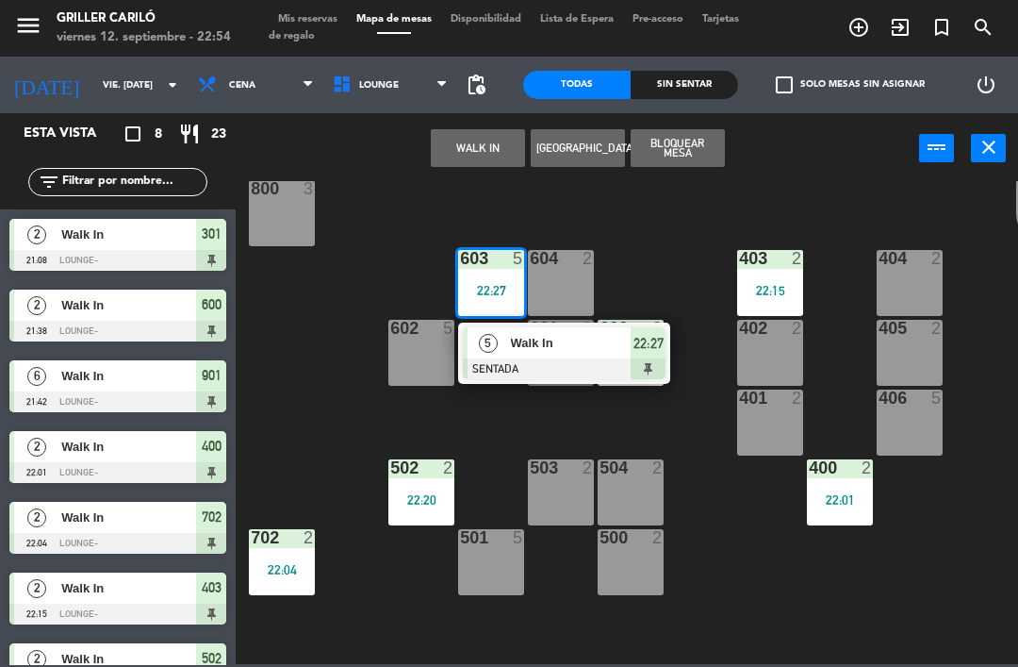
click at [522, 356] on div "Walk In" at bounding box center [570, 342] width 123 height 31
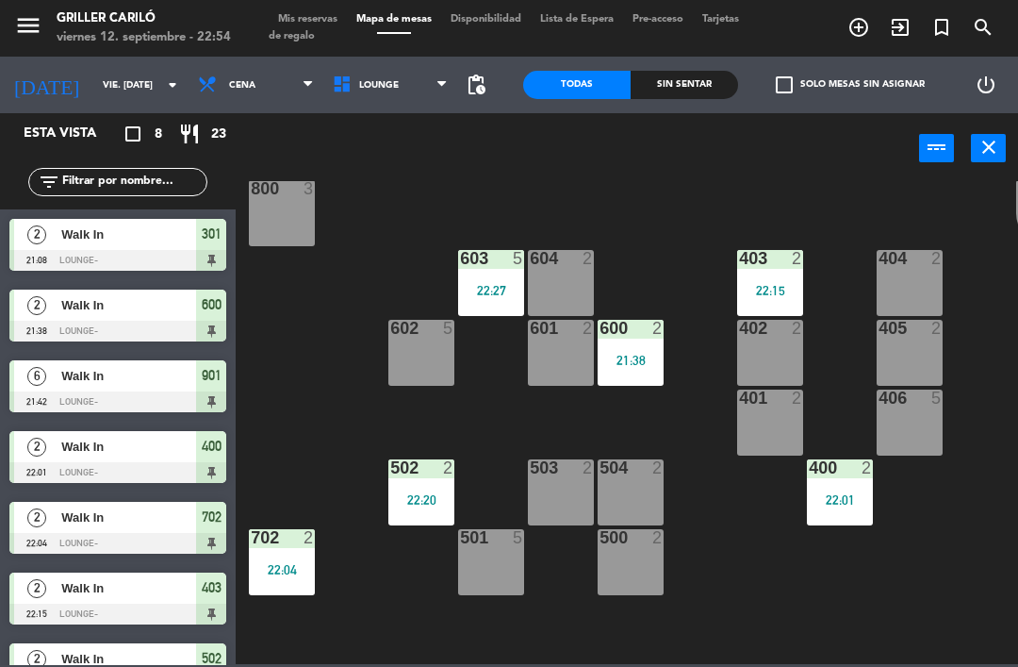
scroll to position [110, 0]
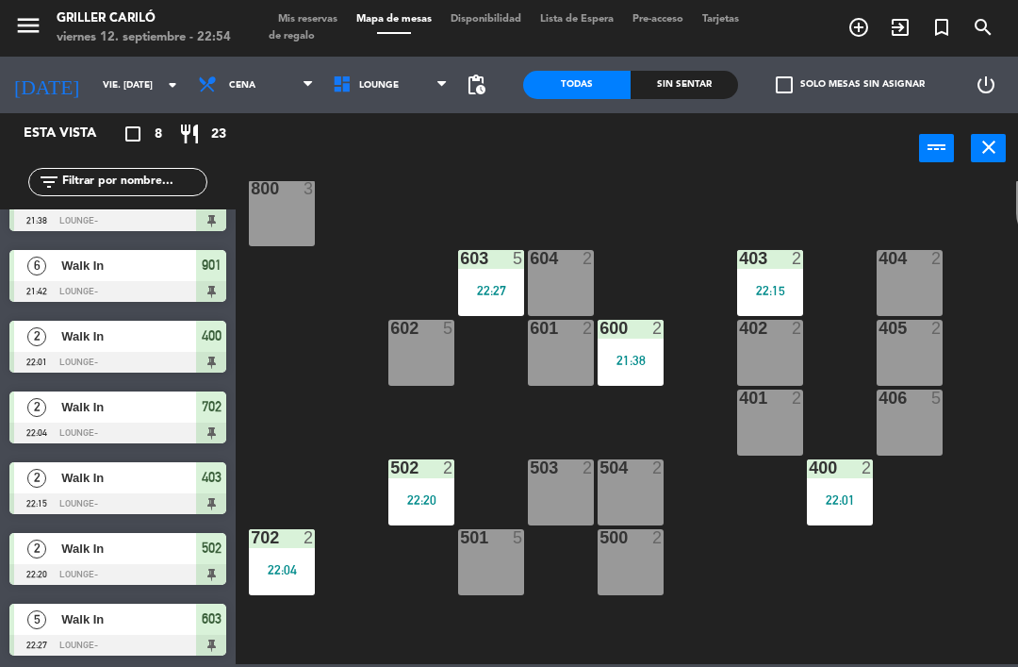
click at [419, 485] on div "502 2 22:20" at bounding box center [421, 492] width 66 height 66
click at [711, 563] on div "RECEP lock 1 CION lock 1 804 2 805 2 801 3 802 2 803 3 806 3 900 2 901 6 21:42 …" at bounding box center [632, 422] width 772 height 483
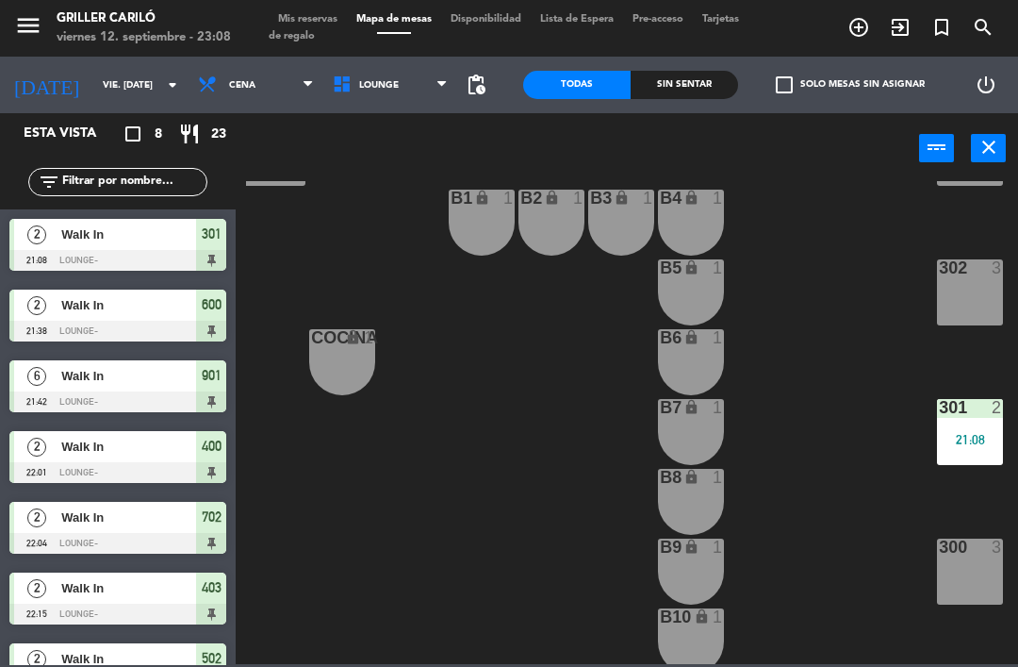
scroll to position [793, 151]
click at [988, 446] on div "301 2 21:08" at bounding box center [970, 431] width 66 height 66
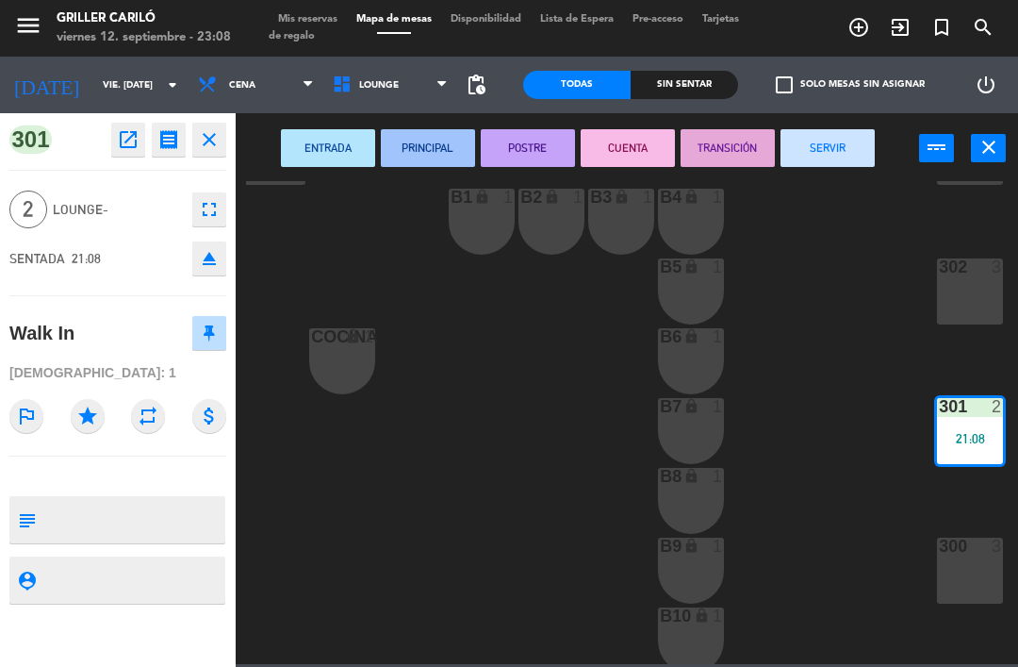
click at [857, 146] on button "SERVIR" at bounding box center [828, 148] width 94 height 38
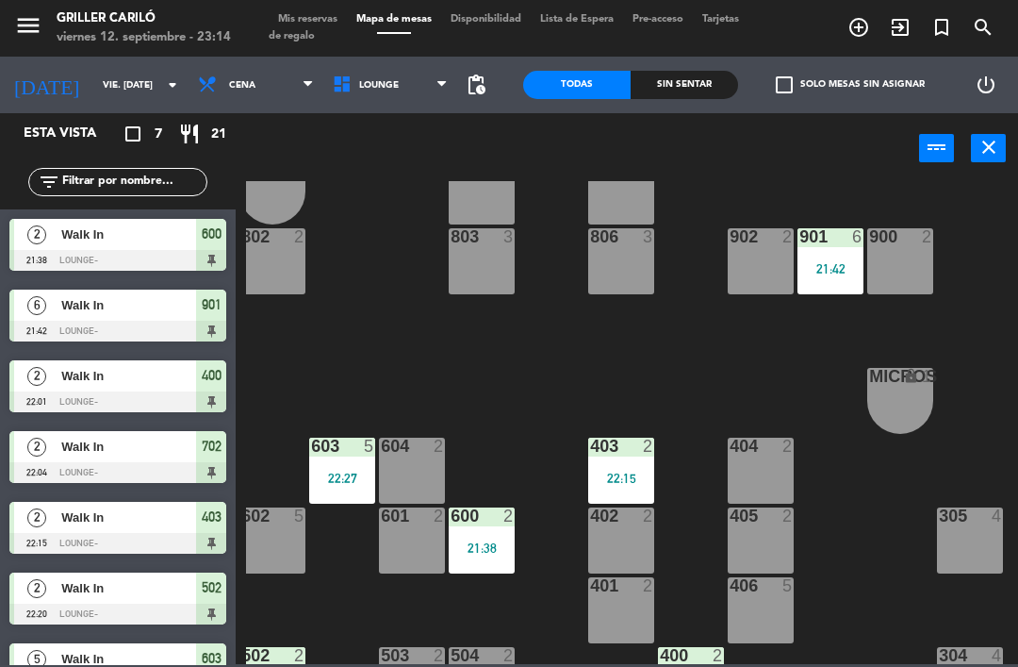
scroll to position [53, 149]
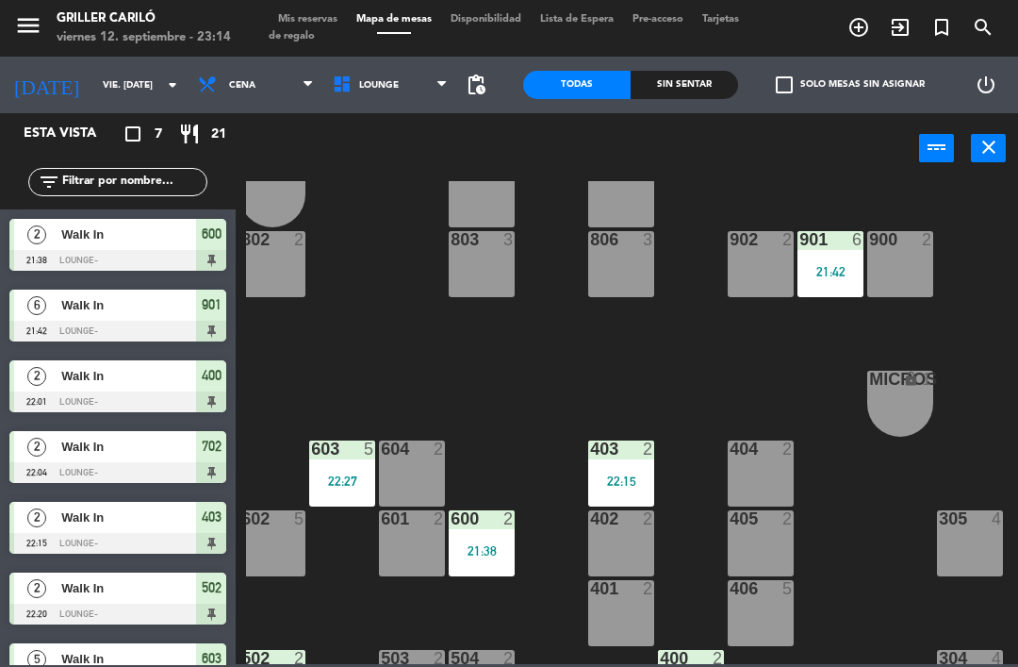
click at [699, 660] on div at bounding box center [691, 658] width 31 height 17
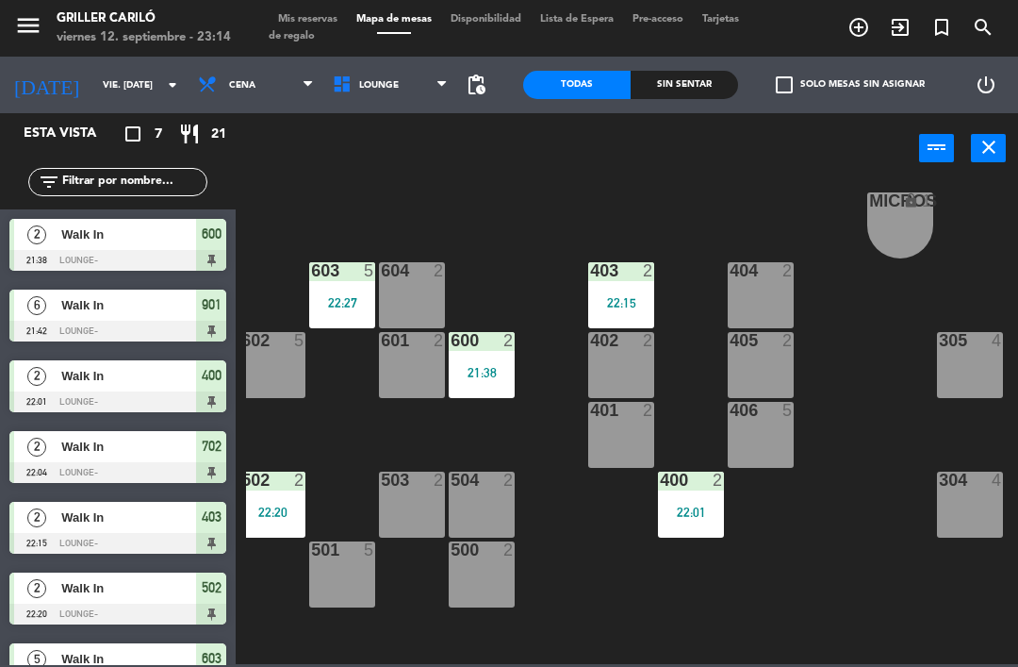
scroll to position [231, 150]
click at [704, 492] on div "400 2 22:01" at bounding box center [691, 504] width 66 height 66
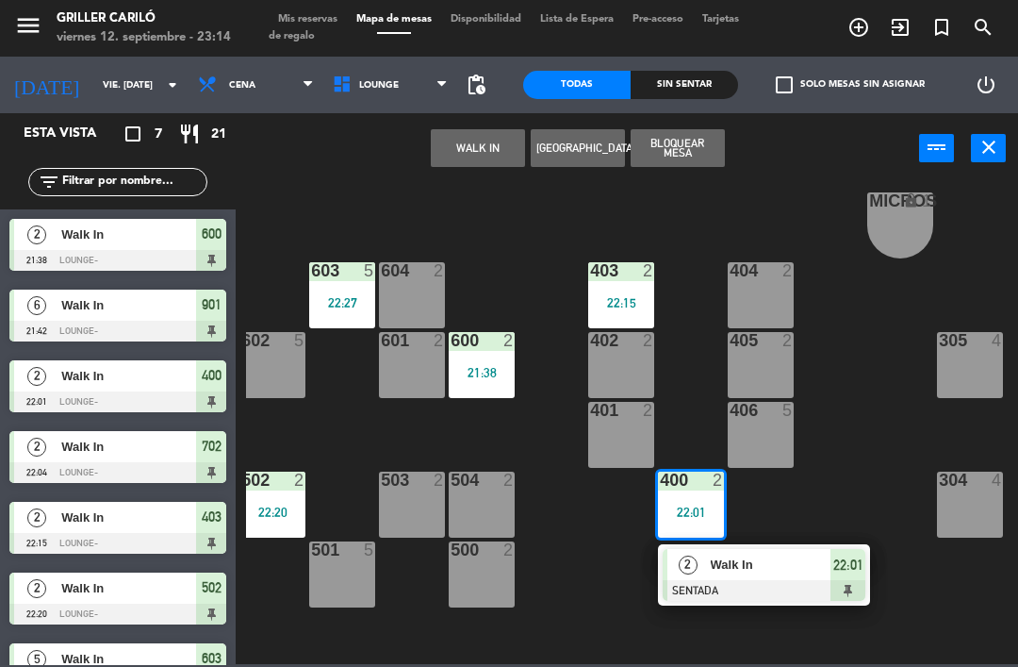
click at [730, 560] on span "Walk In" at bounding box center [771, 564] width 121 height 20
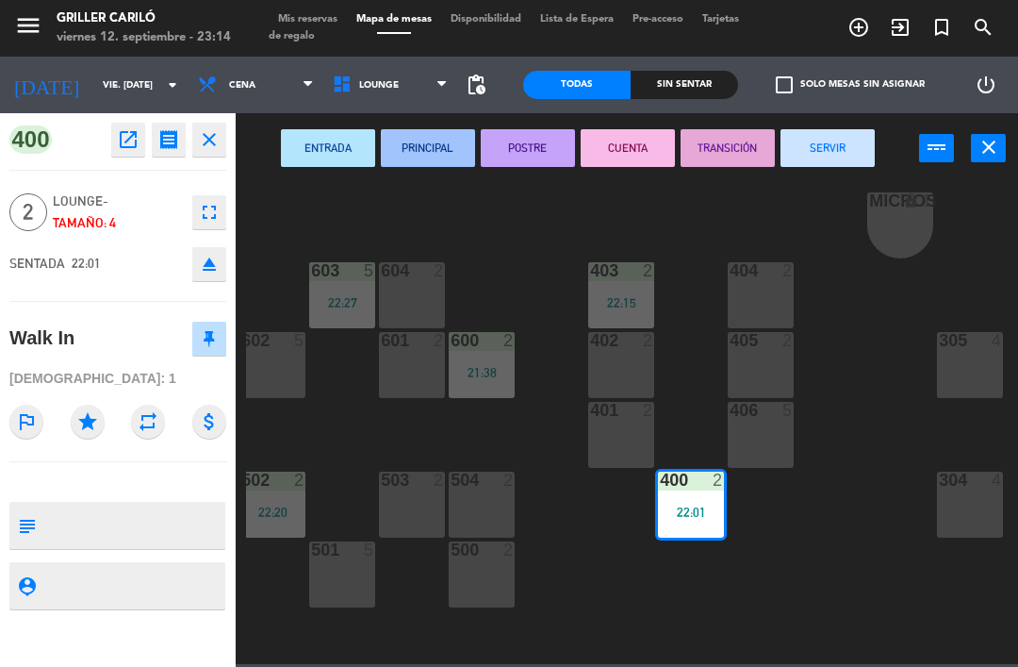
click at [865, 144] on button "SERVIR" at bounding box center [828, 148] width 94 height 38
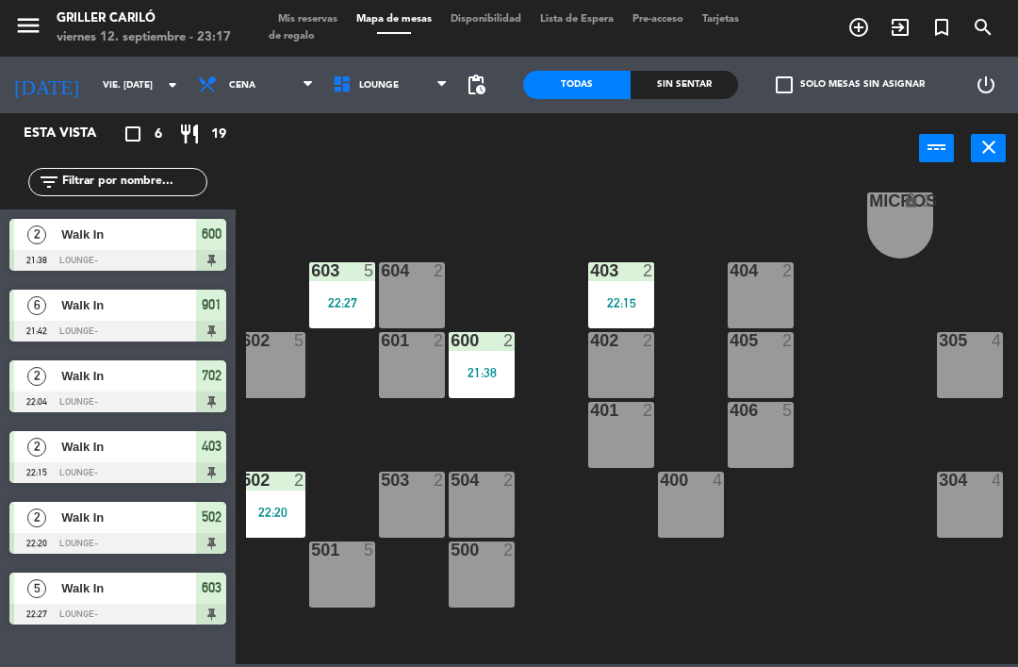
click at [625, 422] on div "401 2" at bounding box center [621, 435] width 66 height 66
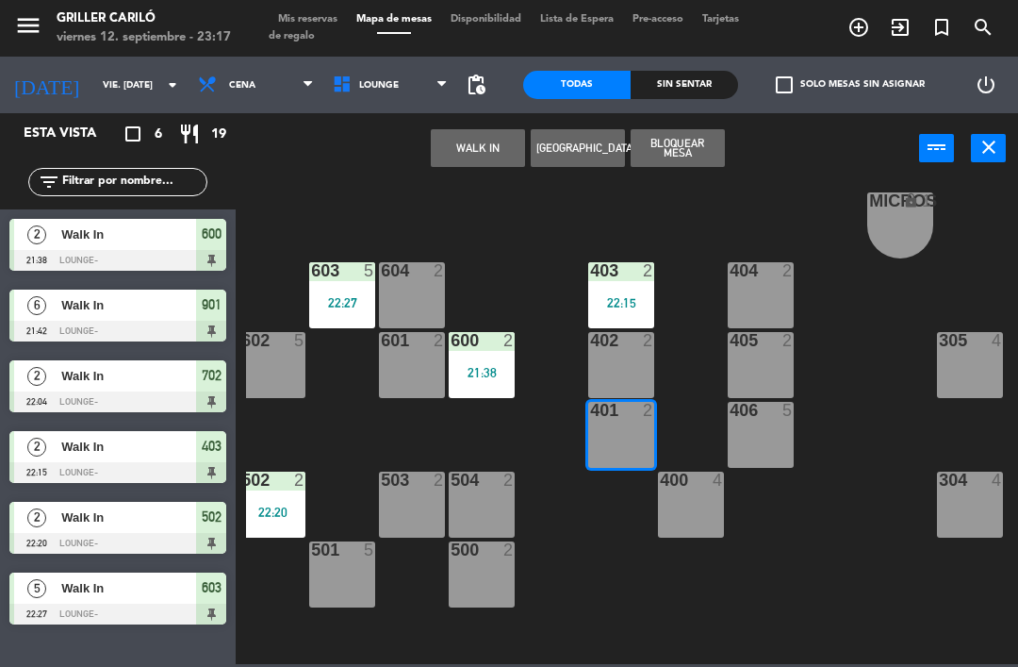
click at [488, 166] on button "WALK IN" at bounding box center [478, 148] width 94 height 38
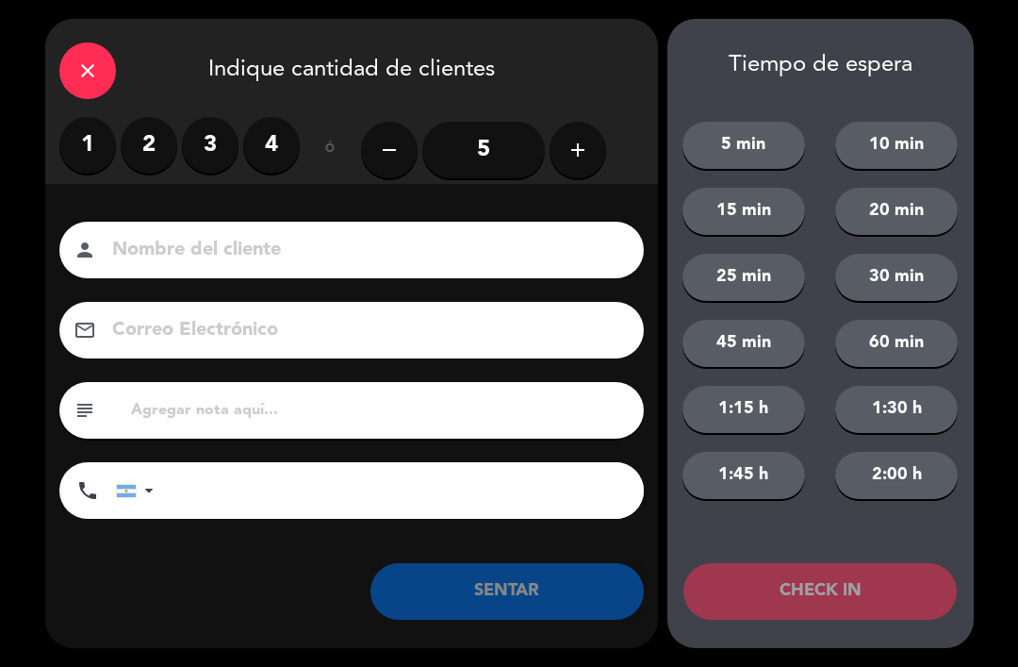
click at [152, 147] on label "2" at bounding box center [149, 145] width 57 height 57
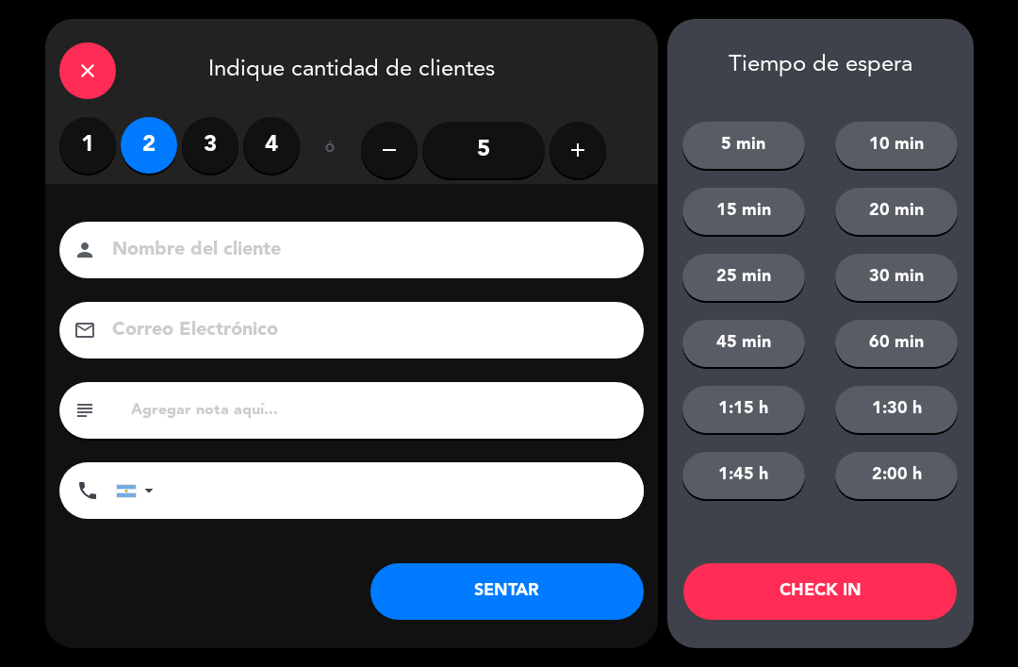
click at [511, 586] on button "SENTAR" at bounding box center [507, 591] width 273 height 57
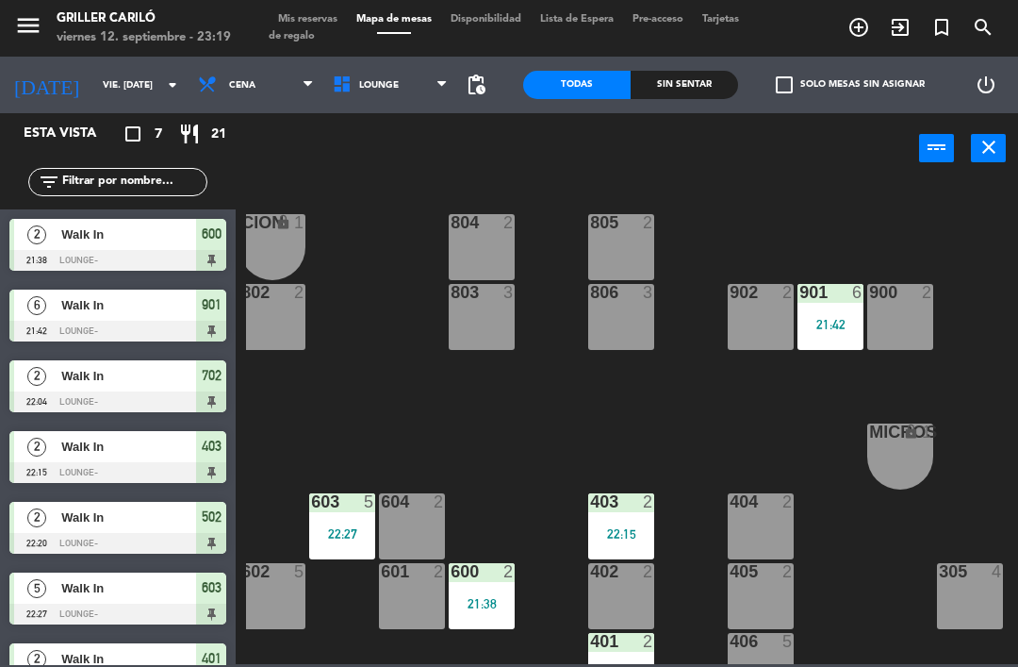
scroll to position [0, 149]
click at [822, 328] on div "21:42" at bounding box center [831, 324] width 66 height 13
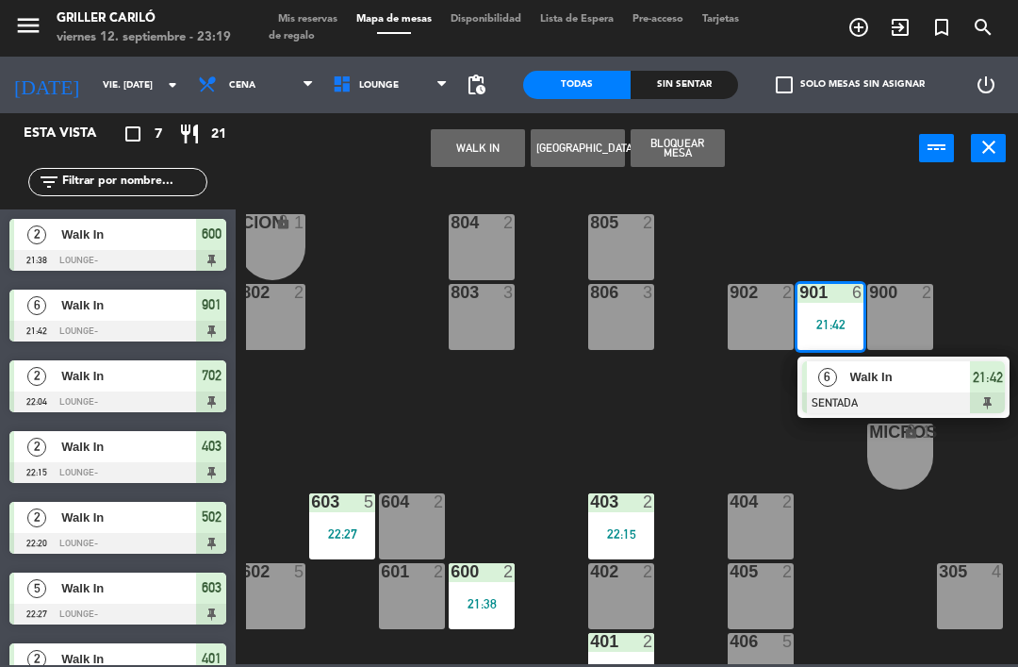
click at [837, 367] on div "6" at bounding box center [827, 376] width 41 height 31
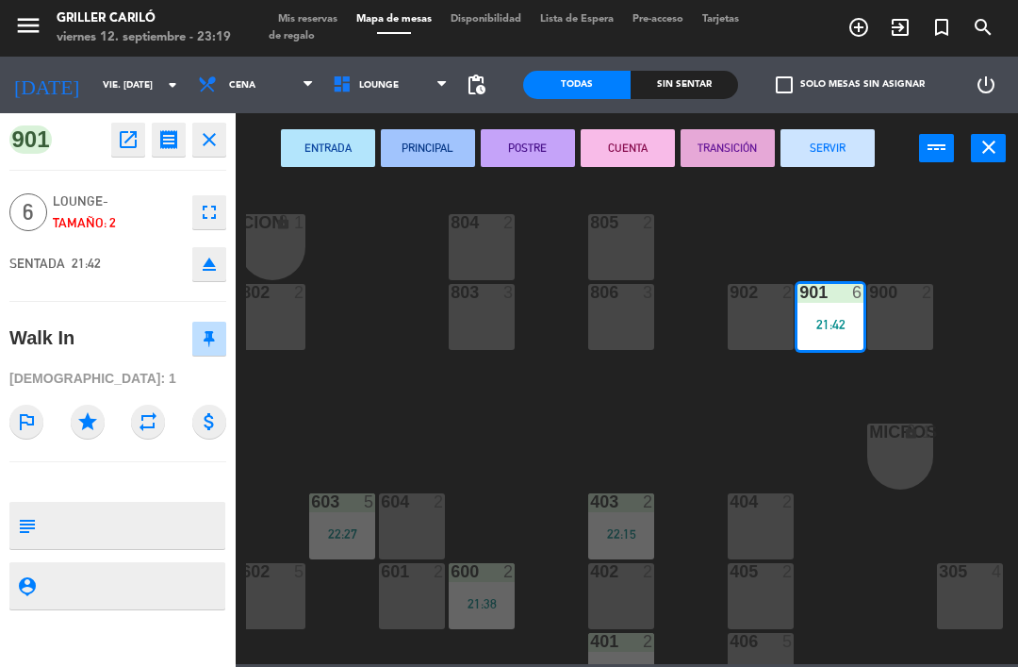
click at [840, 150] on button "SERVIR" at bounding box center [828, 148] width 94 height 38
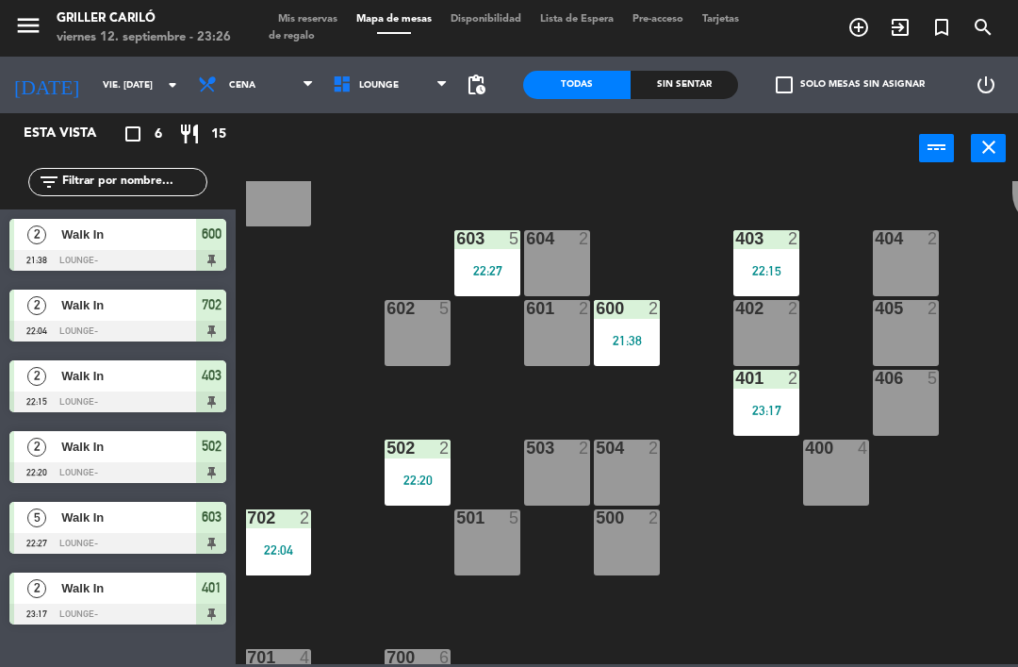
scroll to position [263, 6]
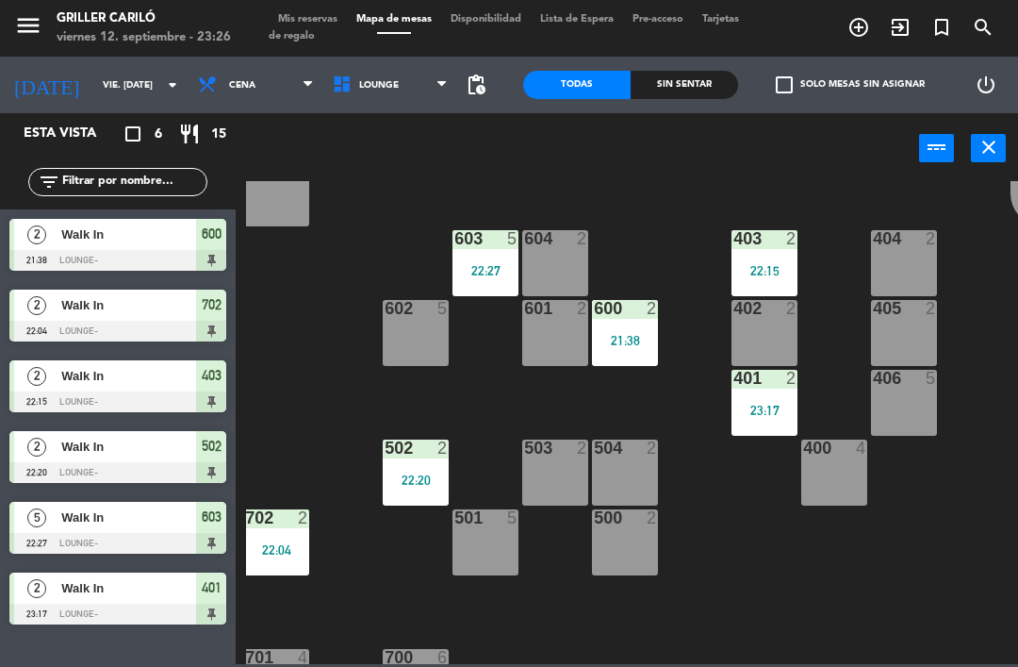
click at [841, 293] on div "RECEP lock 1 CION lock 1 804 2 805 2 801 3 802 2 803 3 806 3 900 2 901 2 902 2 …" at bounding box center [632, 422] width 772 height 483
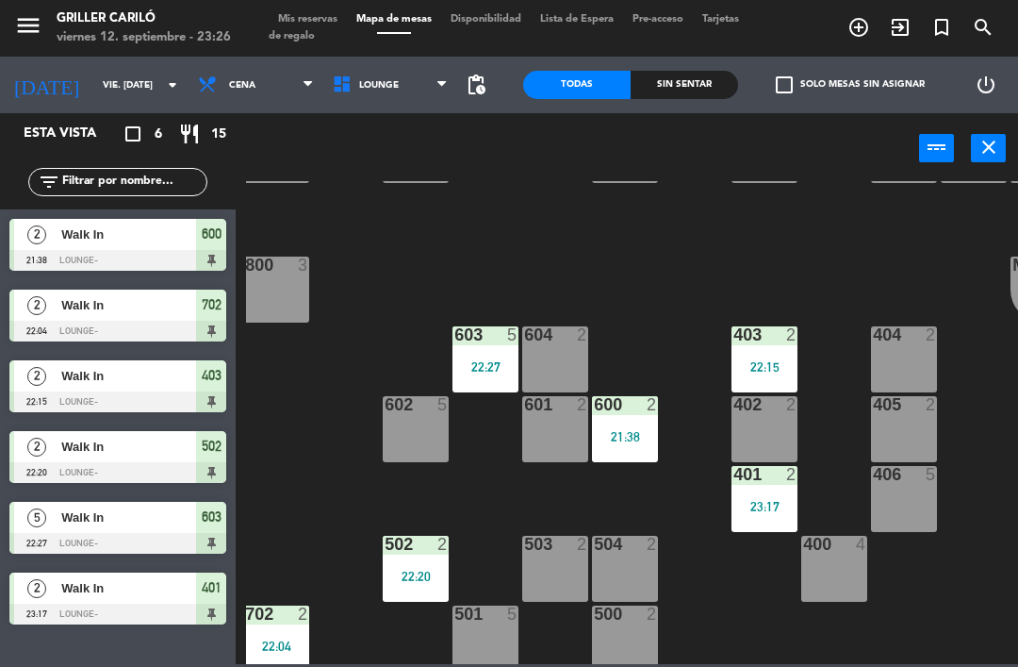
scroll to position [168, 6]
click at [767, 379] on div "403 2 22:15" at bounding box center [765, 358] width 66 height 66
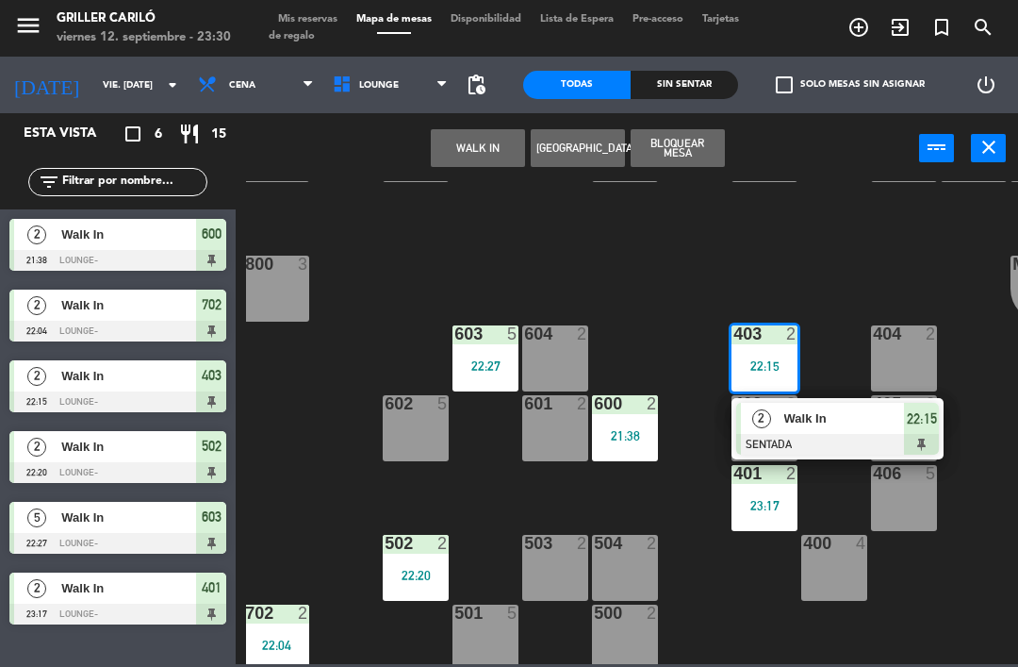
click at [802, 432] on div "Walk In" at bounding box center [844, 418] width 123 height 31
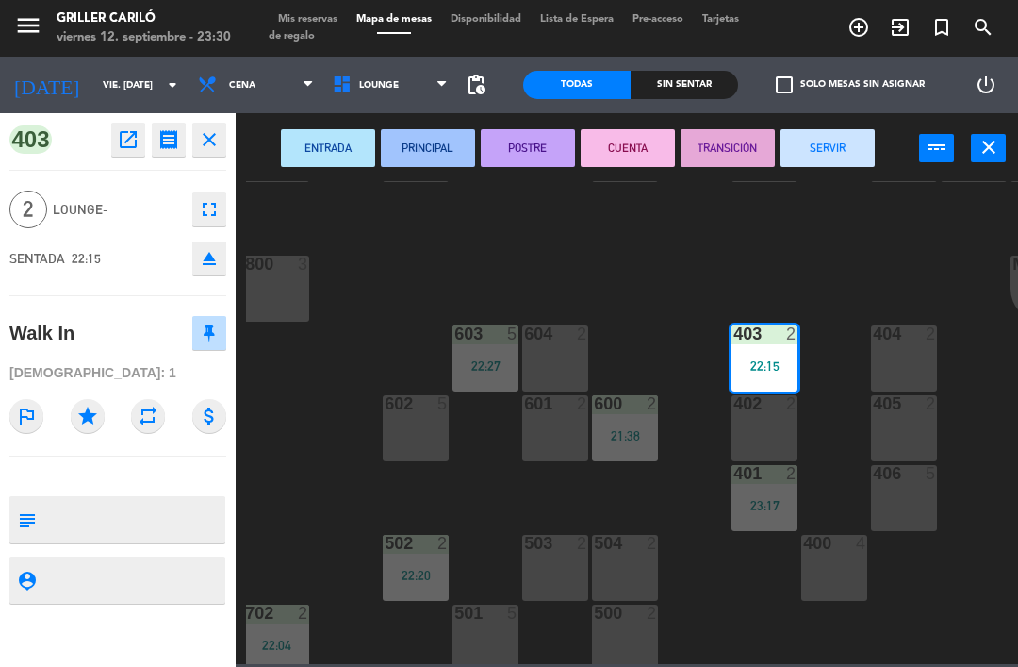
click at [854, 139] on button "SERVIR" at bounding box center [828, 148] width 94 height 38
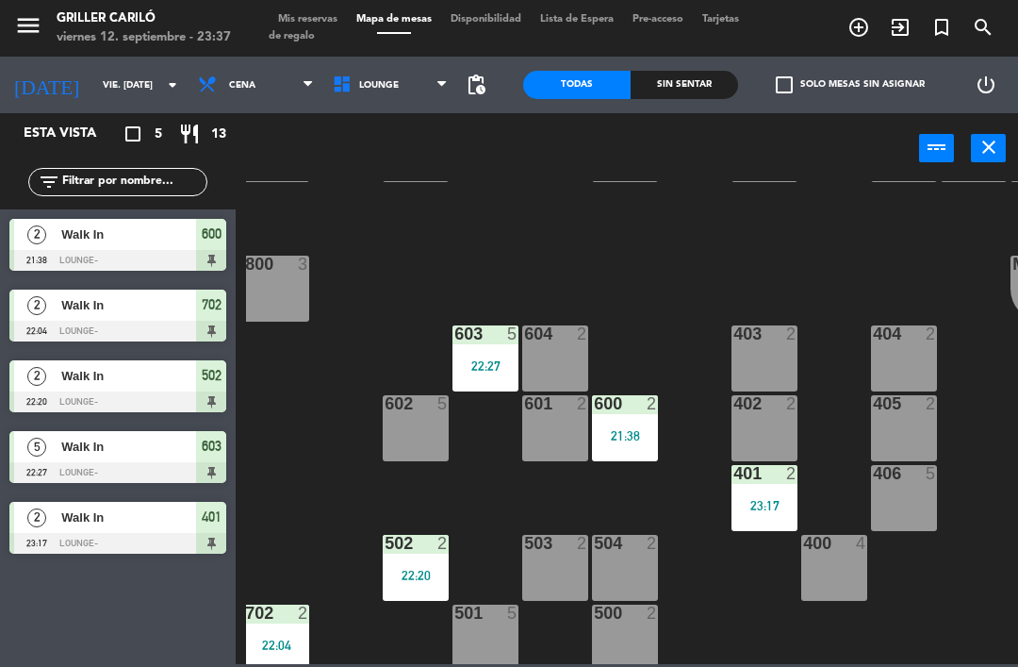
click at [157, 235] on span "Walk In" at bounding box center [128, 234] width 135 height 20
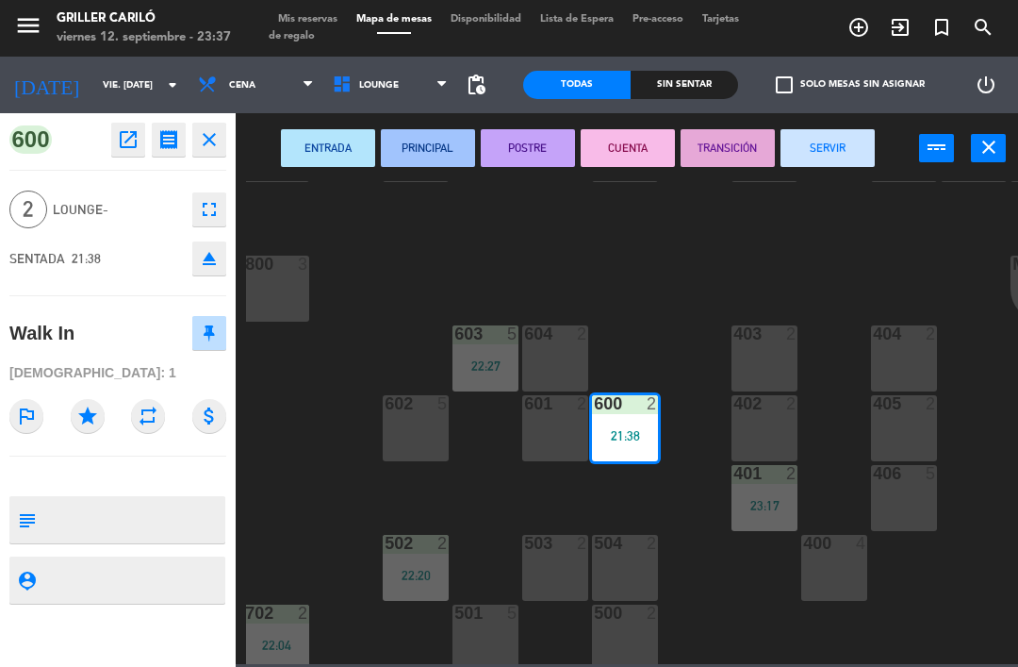
click at [807, 142] on button "SERVIR" at bounding box center [828, 148] width 94 height 38
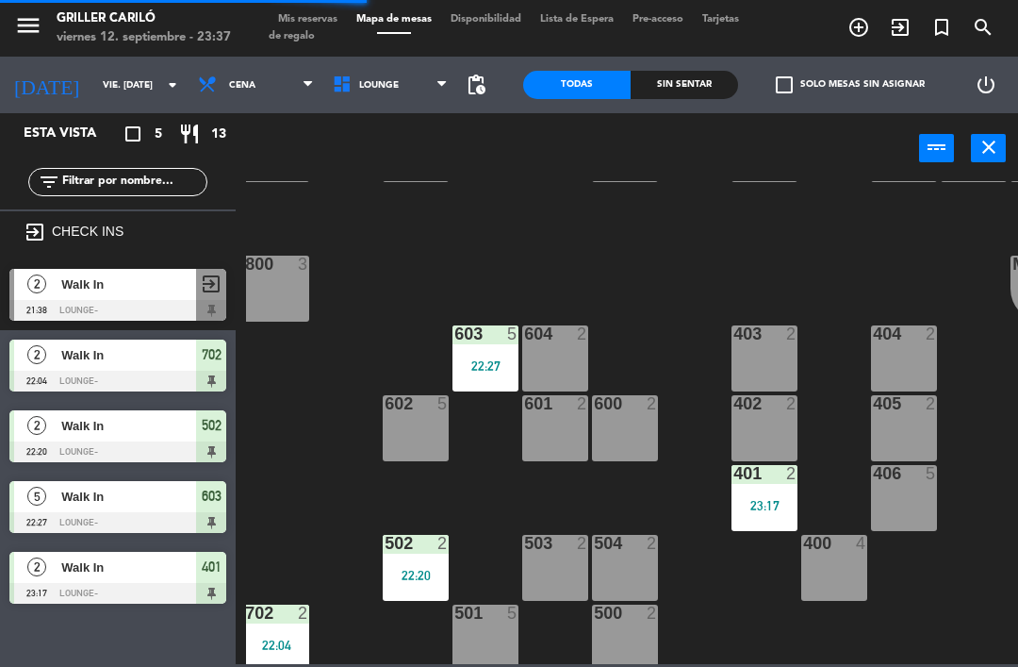
click at [117, 339] on div "Walk In" at bounding box center [127, 354] width 137 height 31
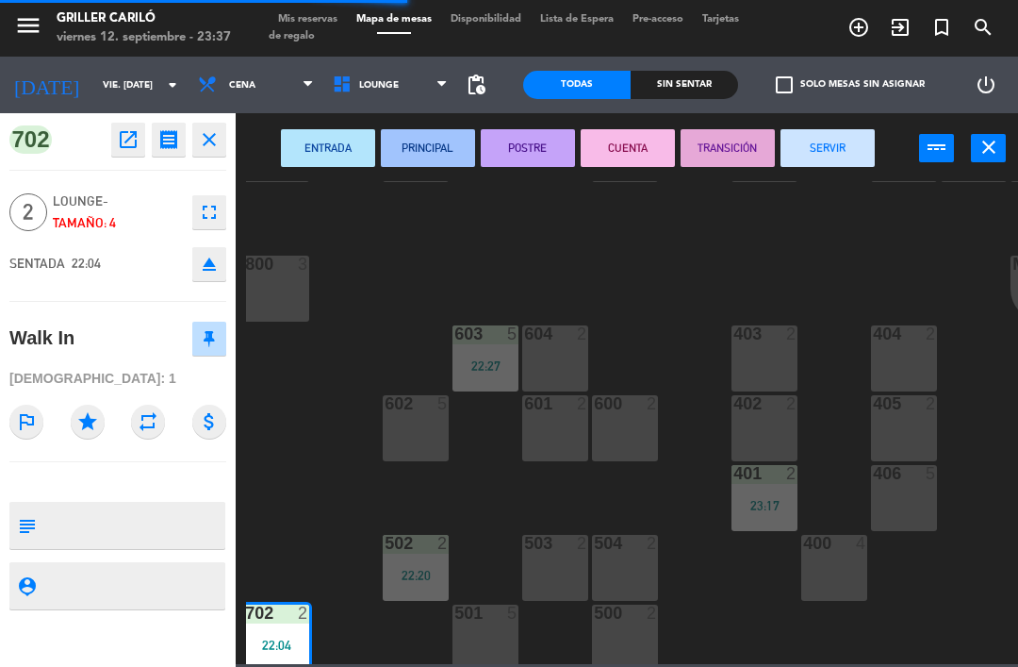
click at [813, 156] on button "SERVIR" at bounding box center [828, 148] width 94 height 38
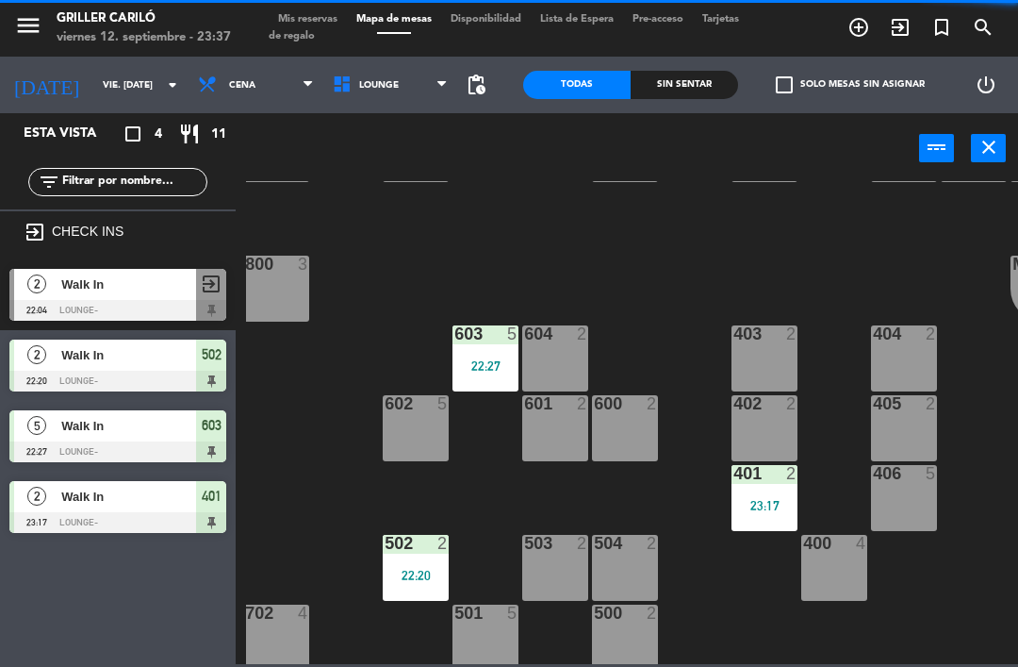
click at [136, 350] on span "Walk In" at bounding box center [128, 355] width 135 height 20
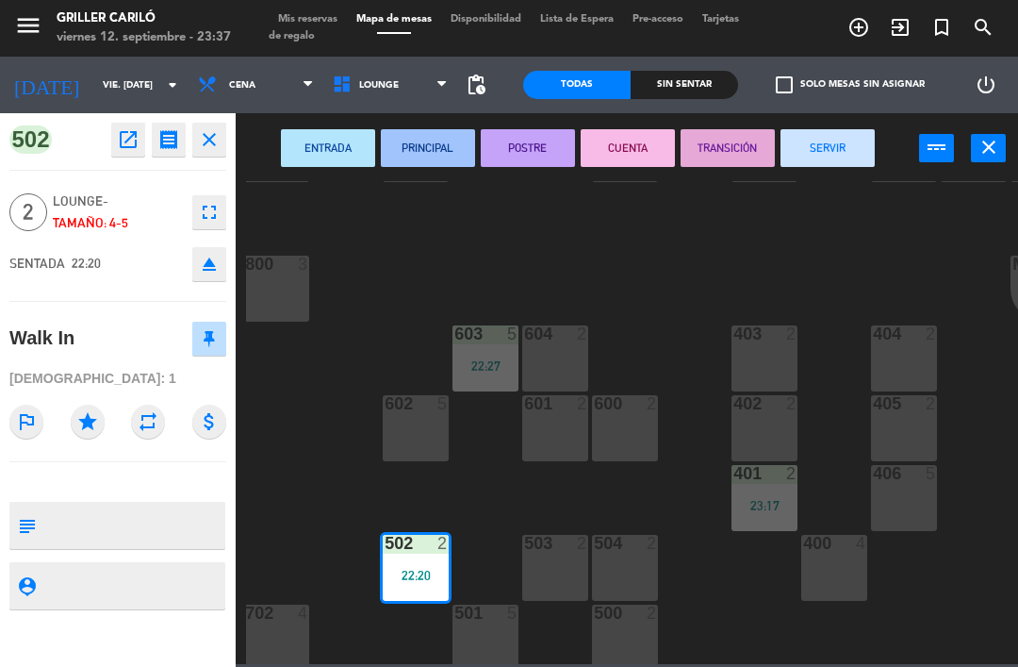
click at [813, 160] on button "SERVIR" at bounding box center [828, 148] width 94 height 38
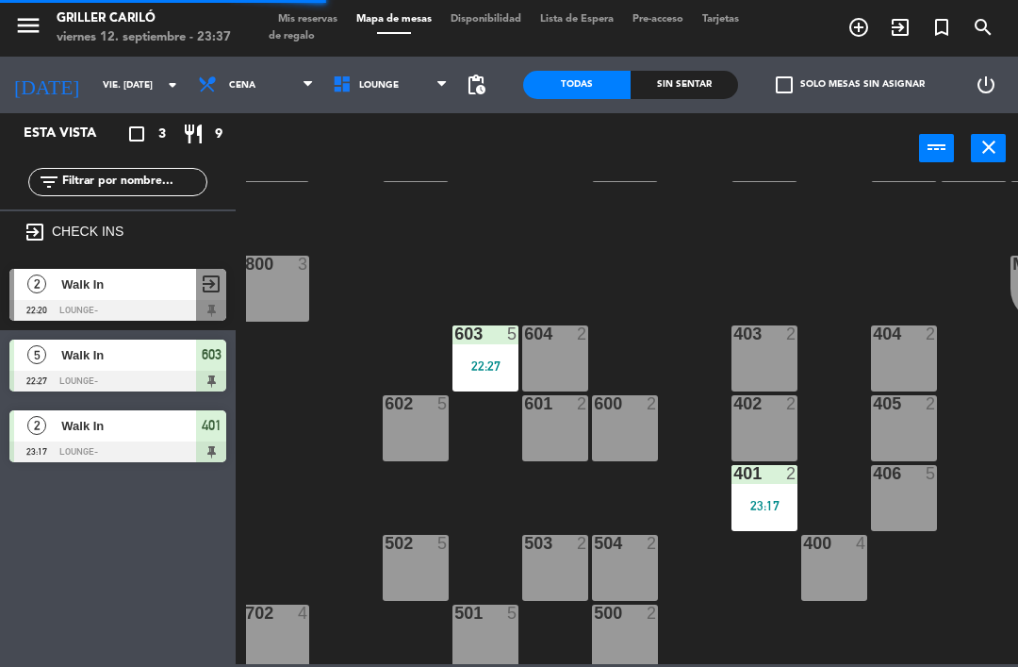
click at [142, 361] on span "Walk In" at bounding box center [128, 355] width 135 height 20
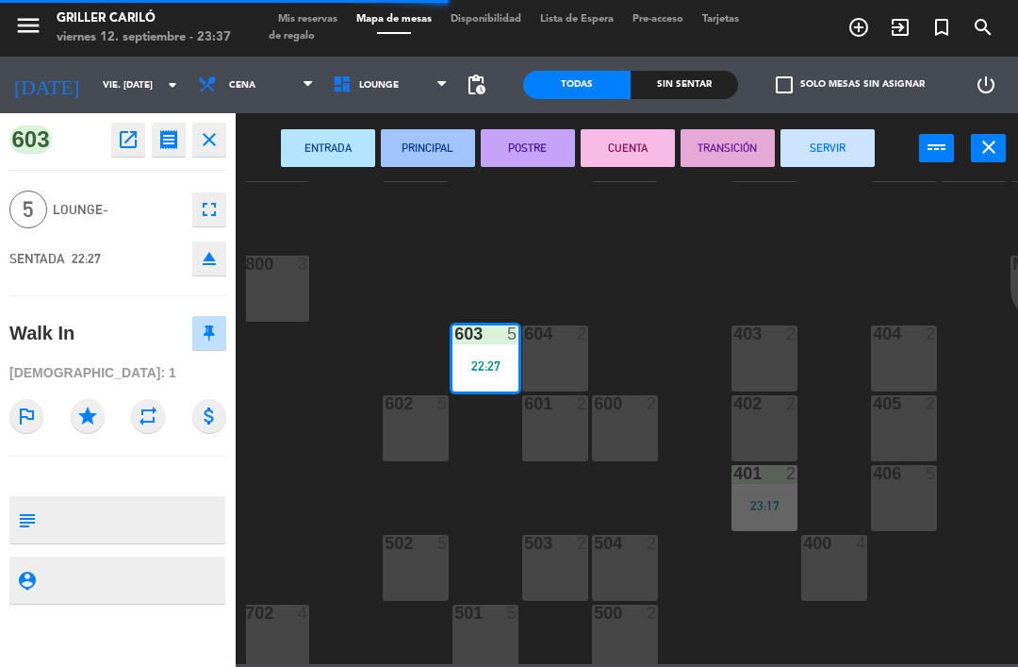
click at [845, 141] on button "SERVIR" at bounding box center [828, 148] width 94 height 38
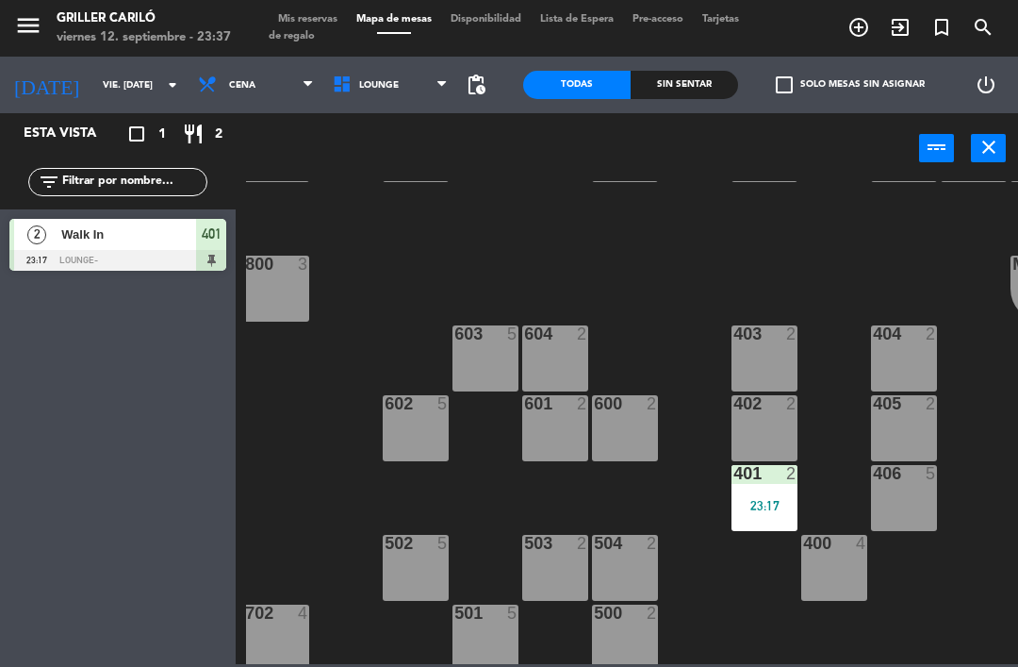
click at [198, 238] on div "401" at bounding box center [211, 234] width 30 height 31
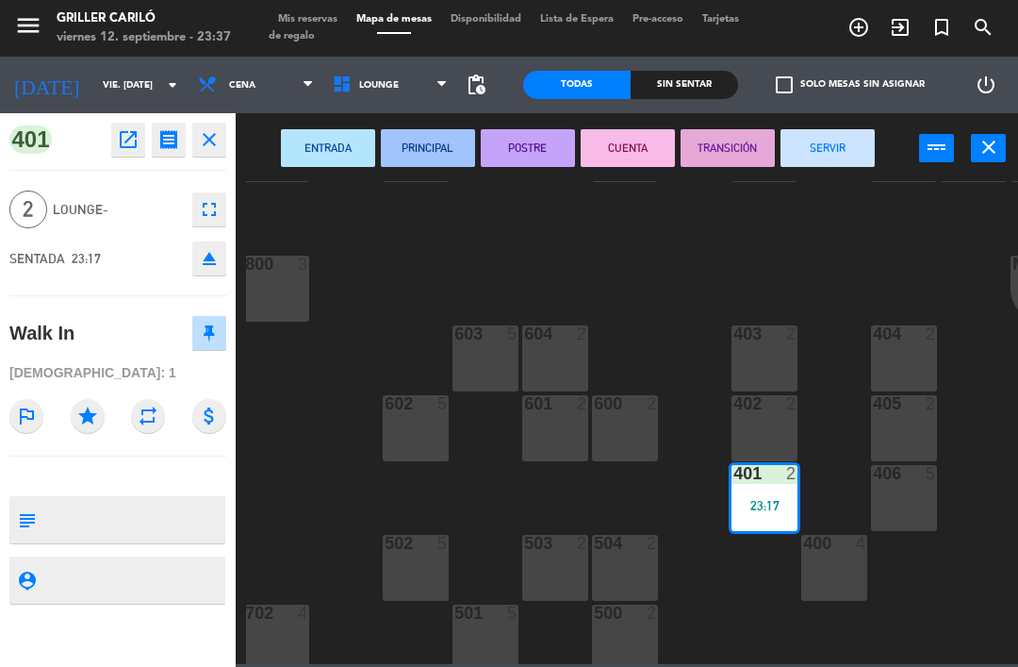
click at [832, 140] on button "SERVIR" at bounding box center [828, 148] width 94 height 38
